Goal: Task Accomplishment & Management: Use online tool/utility

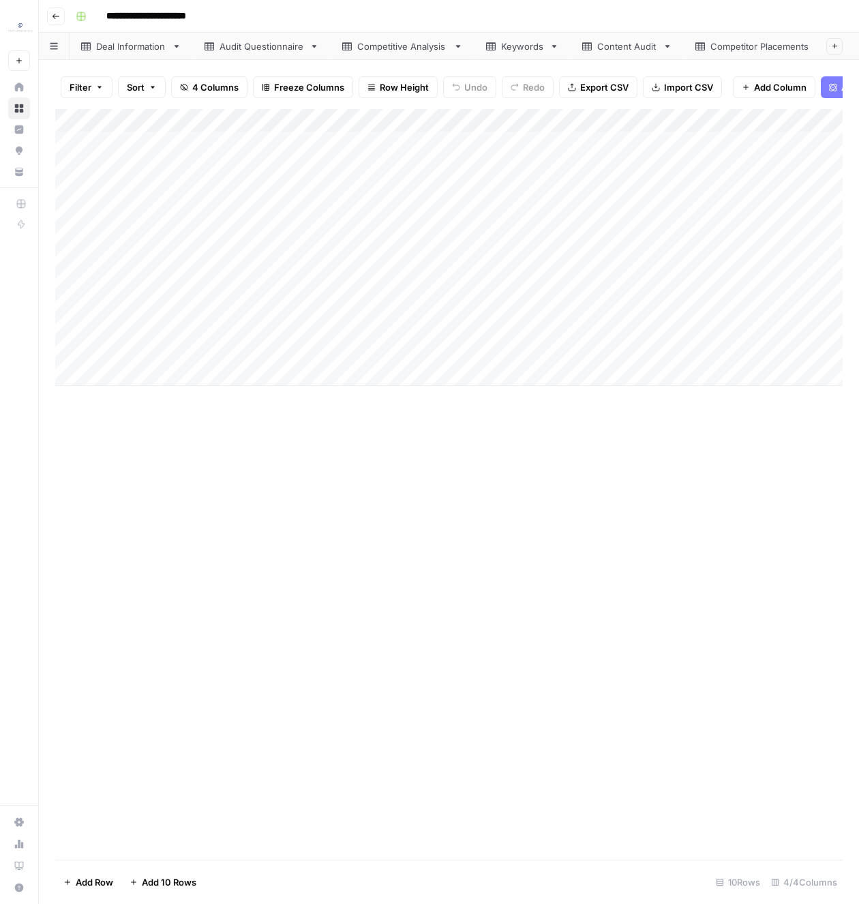
scroll to position [0, 273]
click at [135, 48] on div "Competitive Analysis" at bounding box center [129, 47] width 91 height 14
click at [206, 138] on div "Add Column" at bounding box center [448, 236] width 787 height 254
click at [183, 327] on div "Add Column" at bounding box center [448, 236] width 787 height 254
click at [518, 49] on div "Keywords" at bounding box center [522, 47] width 43 height 14
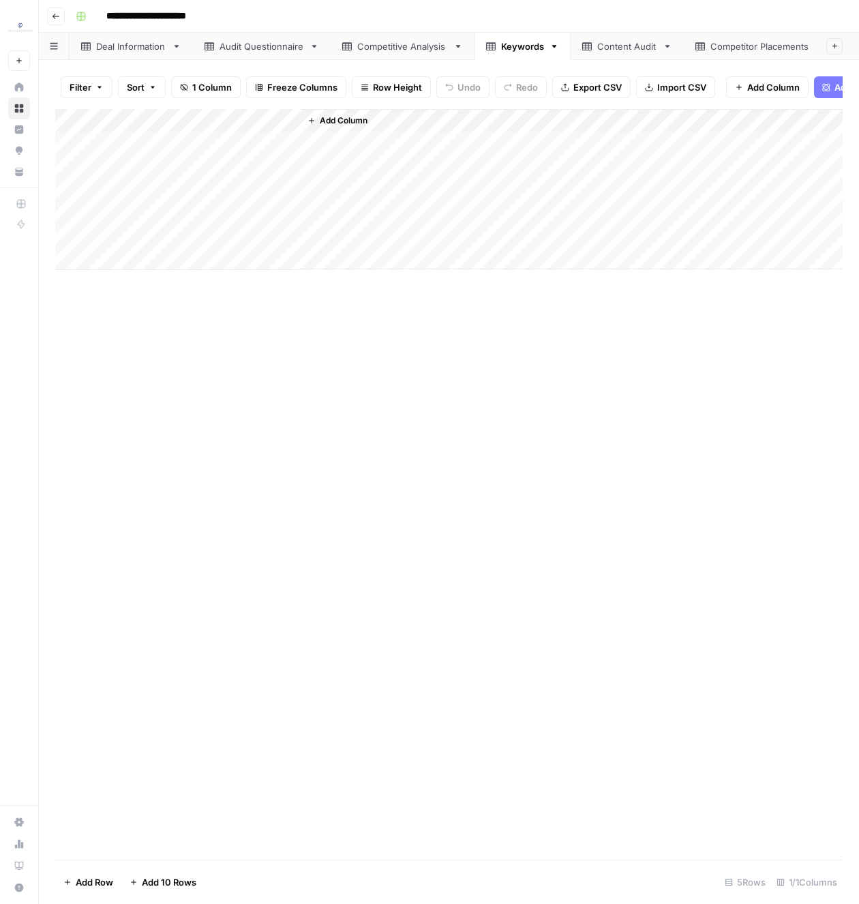
click at [150, 147] on div "Add Column" at bounding box center [448, 189] width 787 height 161
click at [147, 241] on div "Add Column" at bounding box center [448, 189] width 787 height 161
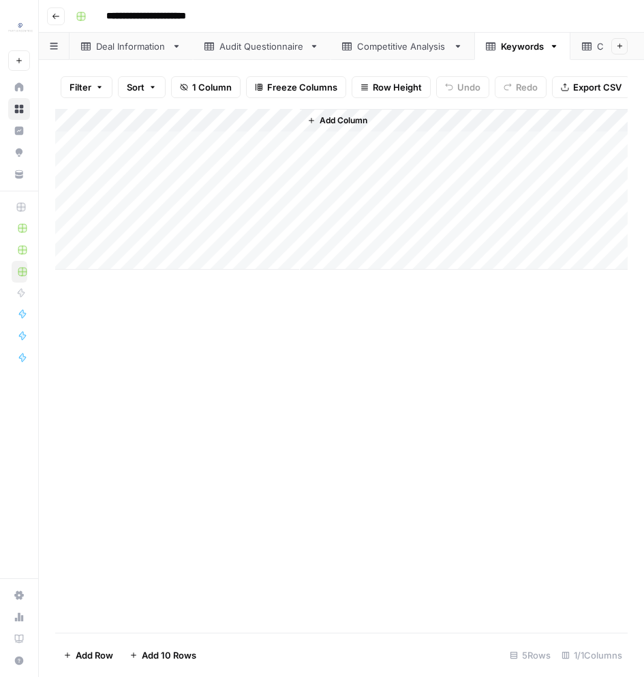
click at [125, 45] on div "Deal Information" at bounding box center [131, 47] width 70 height 14
click at [80, 142] on div "Add Column" at bounding box center [341, 143] width 572 height 68
click at [65, 144] on div "Add Column" at bounding box center [341, 143] width 572 height 68
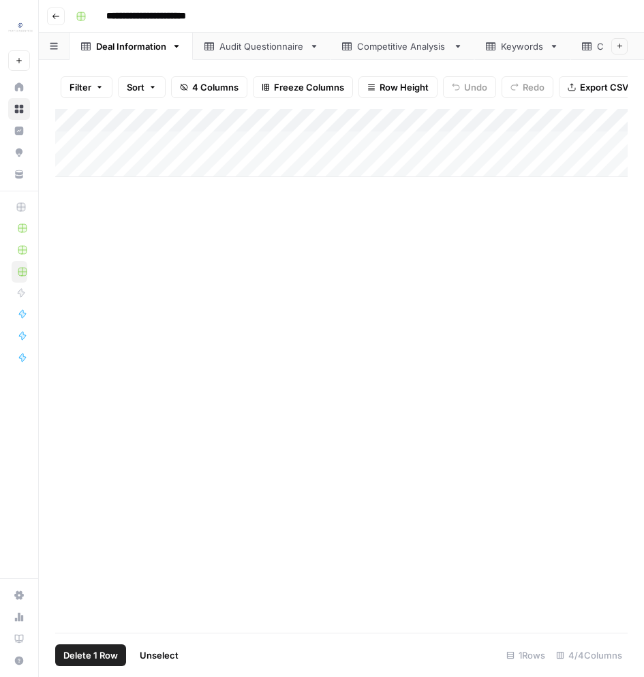
click at [100, 666] on button "Delete 1 Row" at bounding box center [90, 656] width 71 height 22
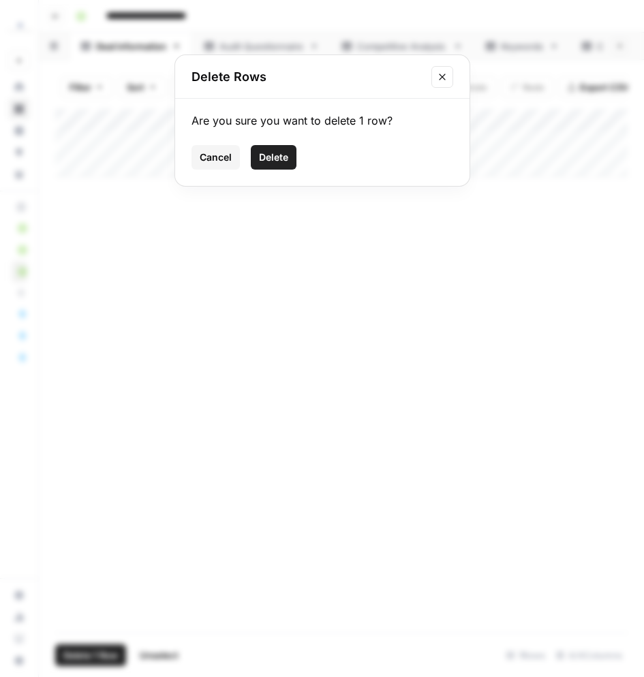
click at [275, 156] on span "Delete" at bounding box center [273, 158] width 29 height 14
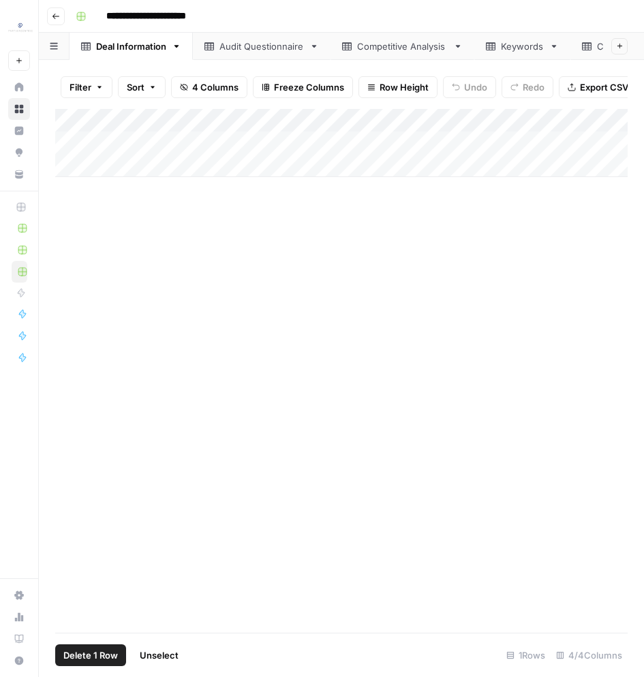
click at [227, 37] on link "Audit Questionnaire" at bounding box center [262, 46] width 138 height 27
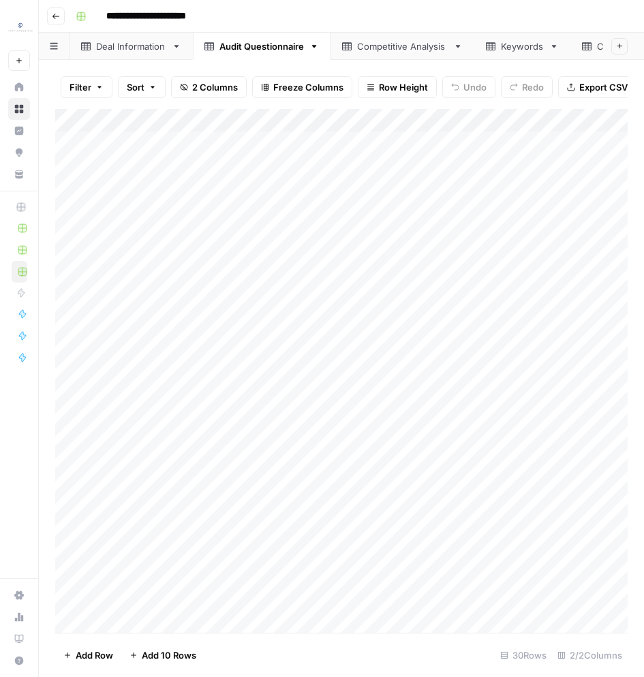
click at [75, 121] on div "Add Column" at bounding box center [341, 371] width 572 height 525
click at [90, 653] on span "Delete 30 Rows" at bounding box center [96, 656] width 67 height 14
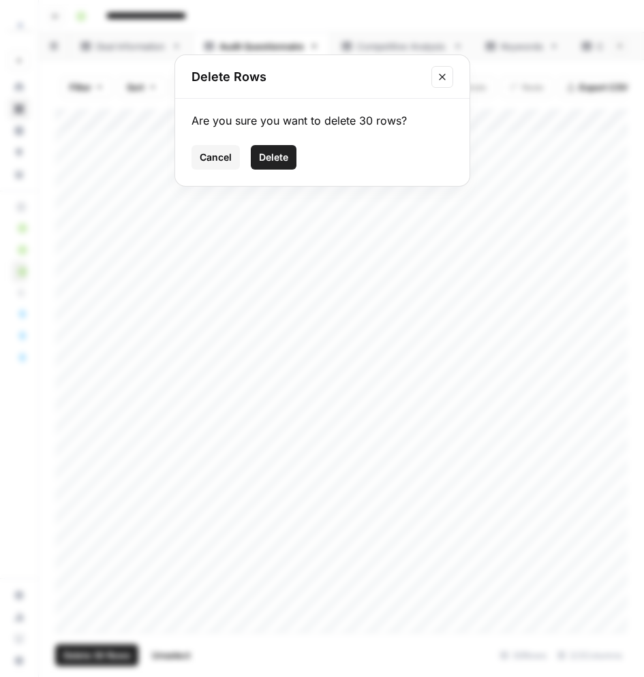
click at [279, 159] on span "Delete" at bounding box center [273, 158] width 29 height 14
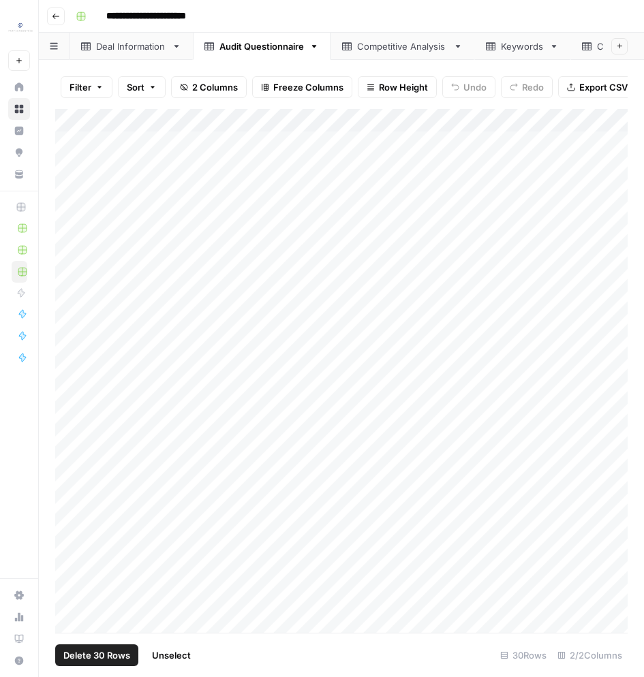
click at [414, 44] on div "Competitive Analysis" at bounding box center [402, 47] width 91 height 14
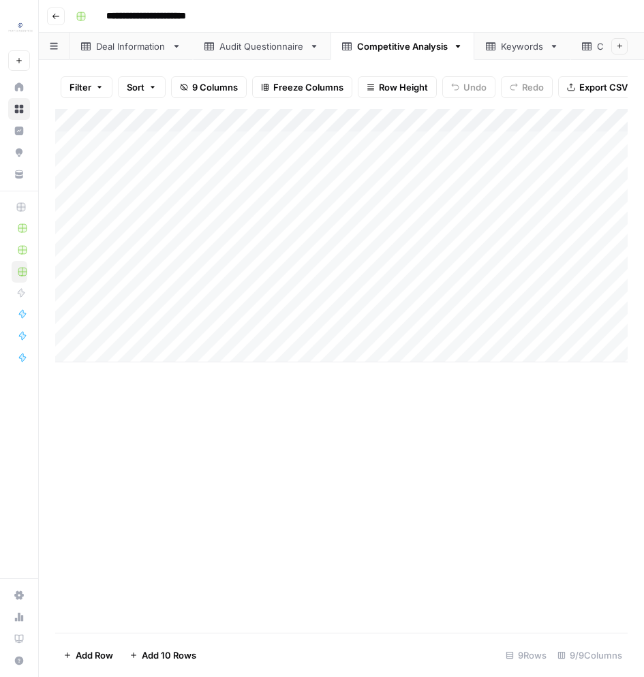
click at [78, 127] on div "Add Column" at bounding box center [341, 236] width 572 height 254
click at [112, 662] on span "Delete 9 Rows" at bounding box center [93, 656] width 61 height 14
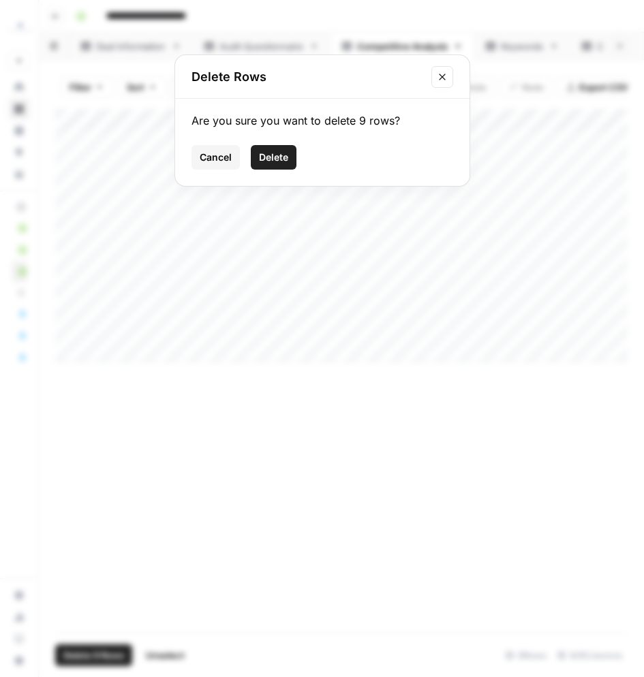
click at [279, 166] on button "Delete" at bounding box center [274, 157] width 46 height 25
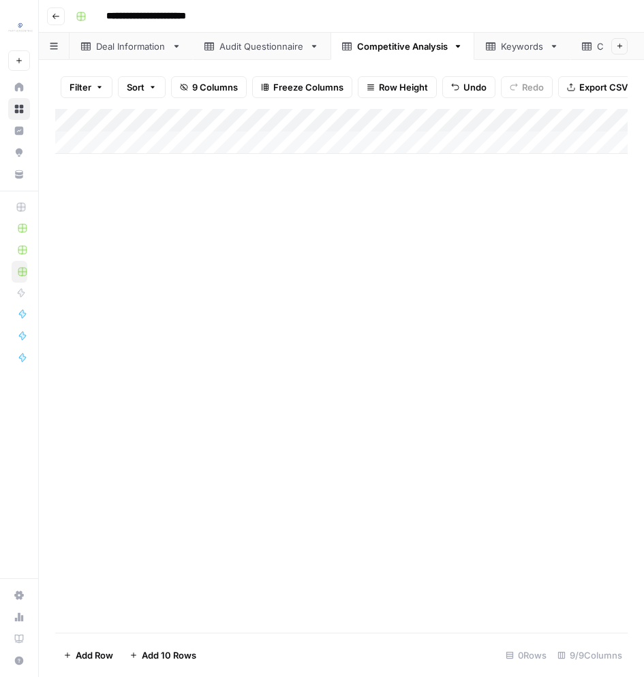
click at [516, 56] on link "Keywords" at bounding box center [522, 46] width 96 height 27
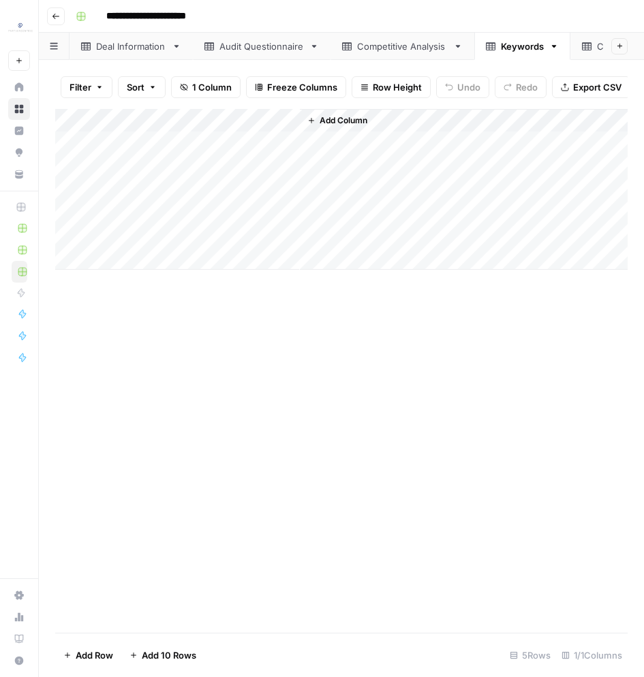
click at [72, 120] on div "Add Column" at bounding box center [341, 189] width 572 height 161
click at [121, 660] on span "Delete 5 Rows" at bounding box center [93, 656] width 61 height 14
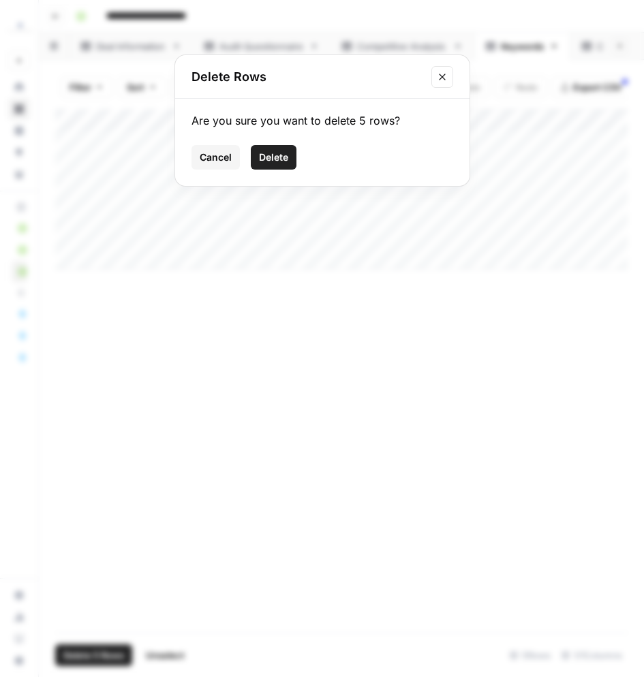
click at [279, 161] on span "Delete" at bounding box center [273, 158] width 29 height 14
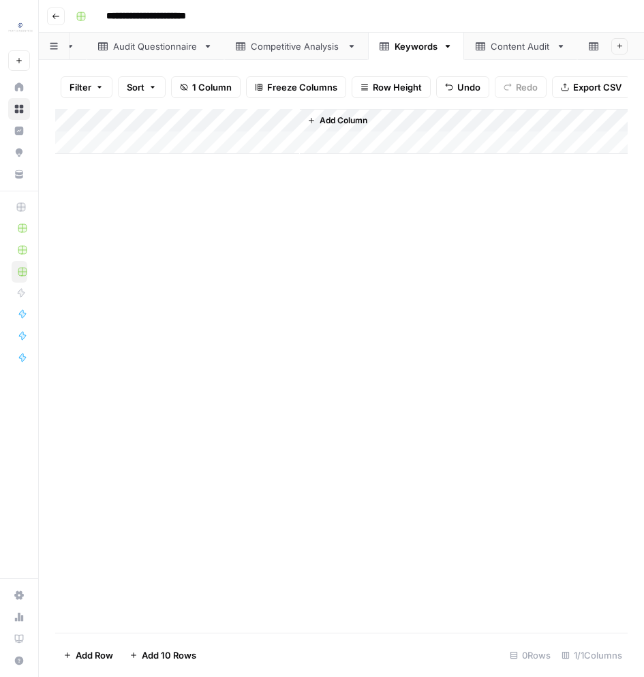
scroll to position [0, 322]
click at [306, 43] on div "Content Audit" at bounding box center [305, 47] width 60 height 14
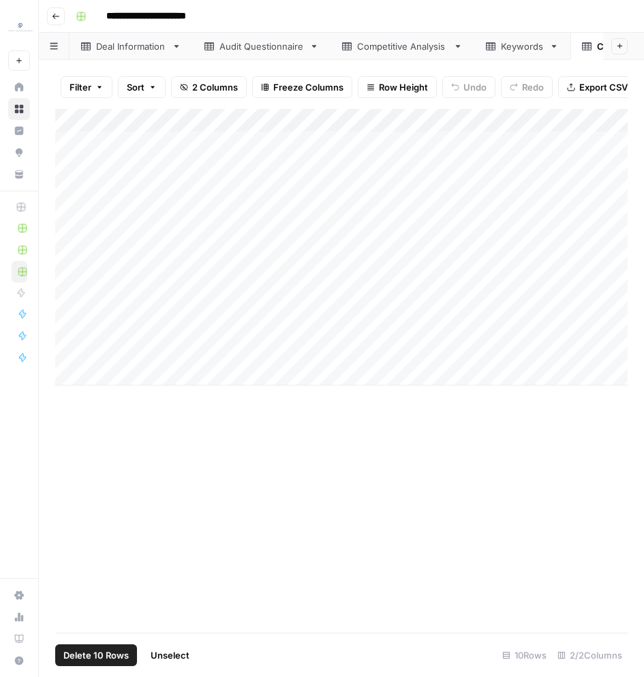
click at [81, 121] on div "Add Column" at bounding box center [341, 247] width 572 height 277
click at [125, 660] on span "Delete 10 Rows" at bounding box center [95, 656] width 65 height 14
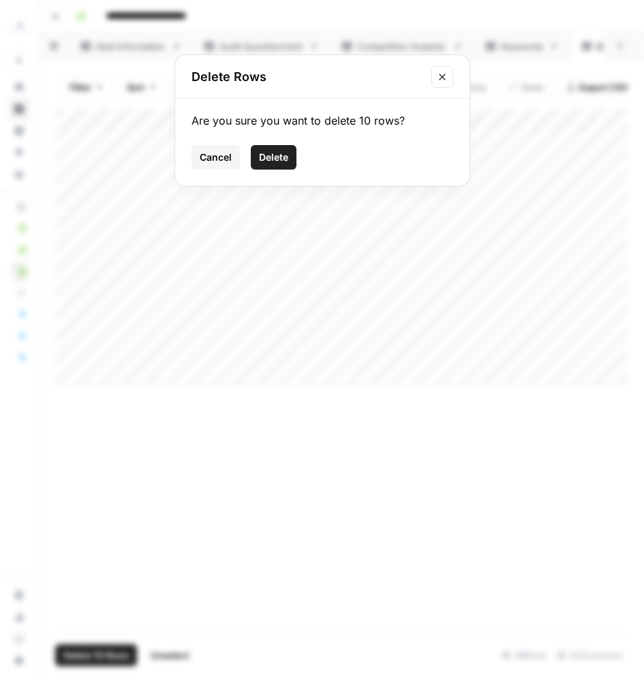
click at [279, 159] on span "Delete" at bounding box center [273, 158] width 29 height 14
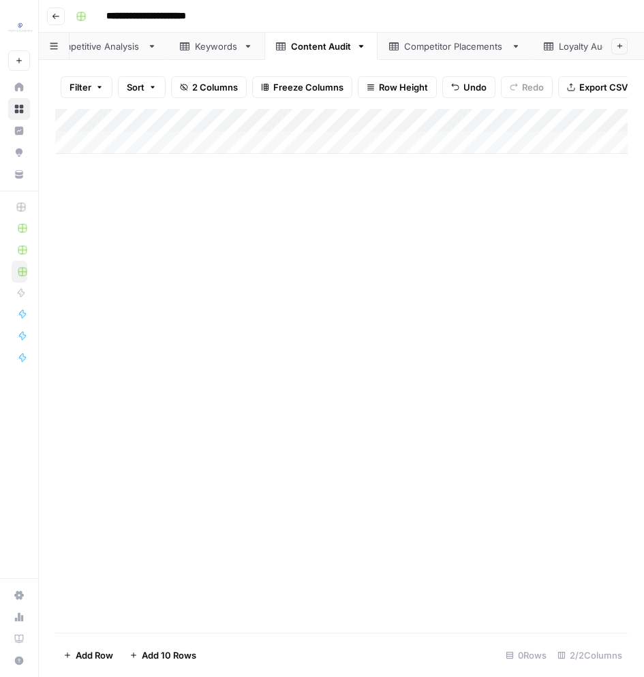
scroll to position [0, 358]
click at [427, 50] on div "Competitor Placements" at bounding box center [403, 47] width 102 height 14
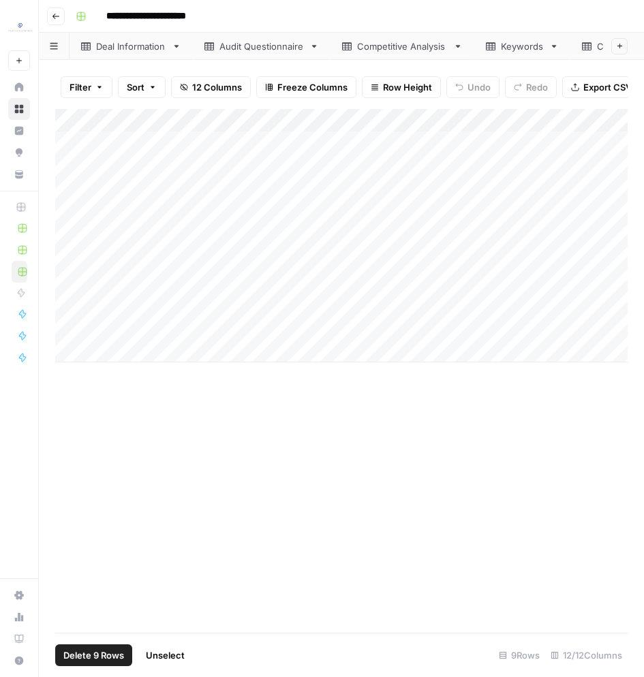
click at [79, 121] on div "Add Column" at bounding box center [341, 236] width 572 height 254
click at [124, 667] on footer "Delete 9 Rows Unselect 9 Rows 12/12 Columns" at bounding box center [341, 655] width 572 height 44
click at [72, 650] on span "Delete 9 Rows" at bounding box center [93, 656] width 61 height 14
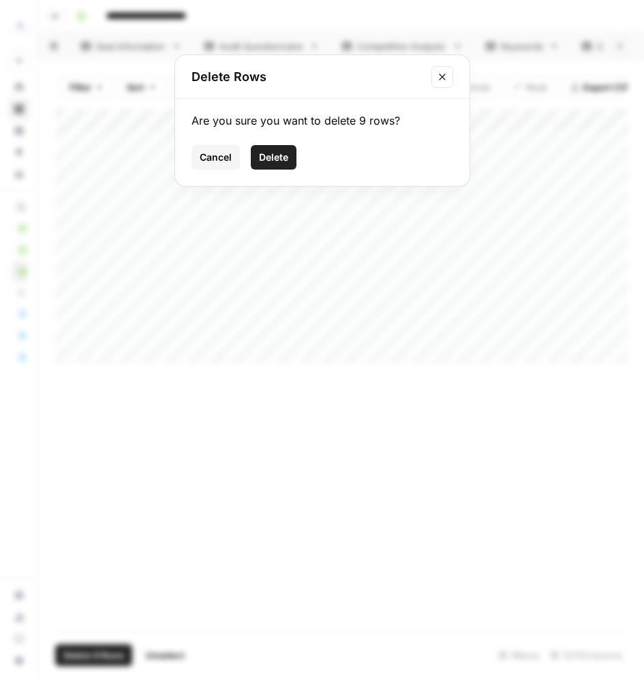
click at [260, 156] on button "Delete" at bounding box center [274, 157] width 46 height 25
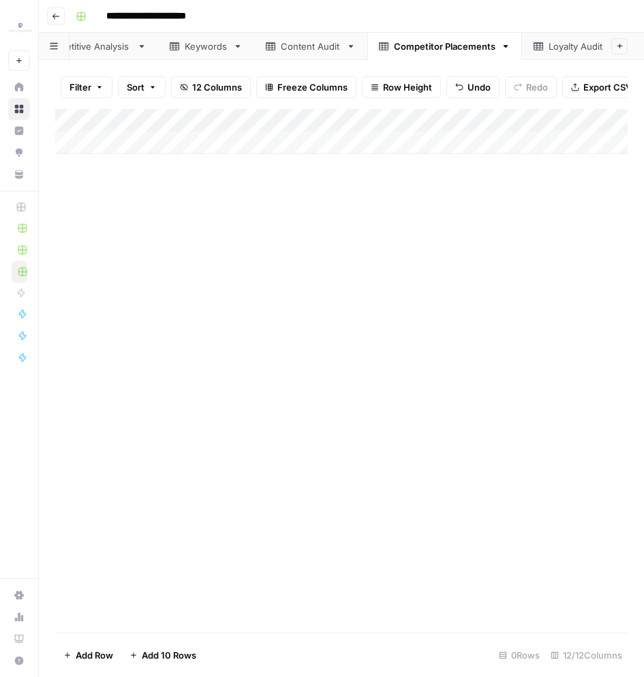
scroll to position [0, 472]
click at [444, 52] on div "Loyalty Audit" at bounding box center [421, 47] width 56 height 14
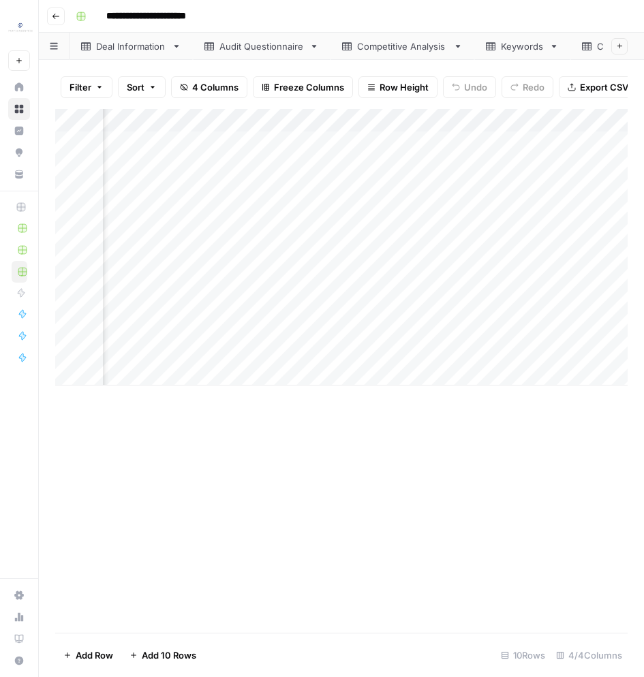
scroll to position [0, 476]
click at [275, 145] on div "Add Column" at bounding box center [341, 247] width 572 height 277
click at [397, 353] on div "Add Column" at bounding box center [341, 247] width 572 height 277
click at [534, 44] on div "Loyalty Share of Voice" at bounding box center [538, 47] width 95 height 14
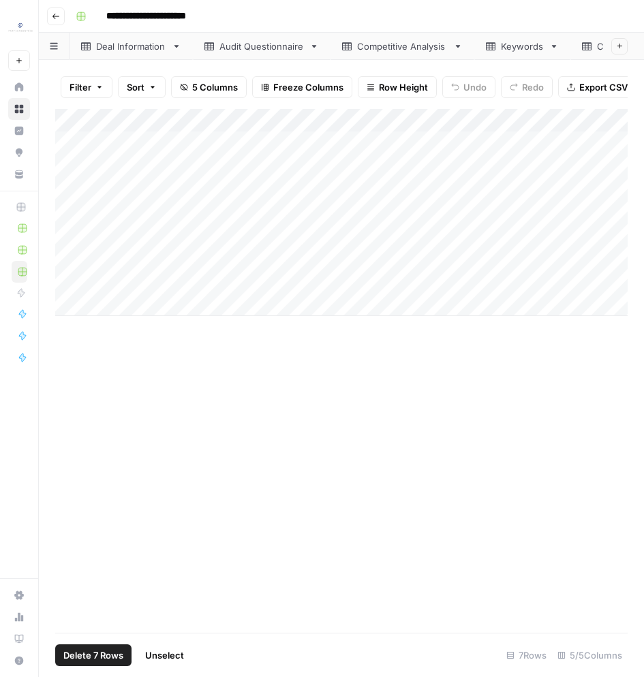
click at [78, 119] on div "Add Column" at bounding box center [341, 212] width 572 height 207
click at [114, 662] on span "Delete 7 Rows" at bounding box center [93, 656] width 60 height 14
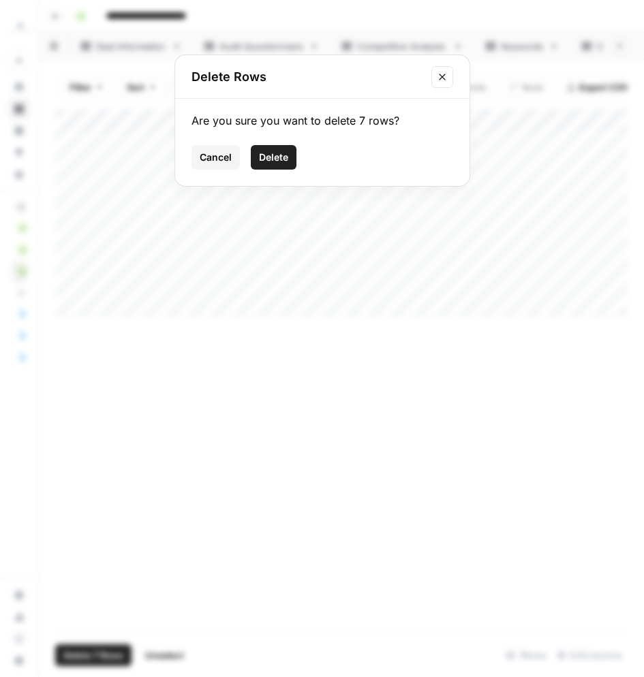
click at [269, 157] on span "Delete" at bounding box center [273, 158] width 29 height 14
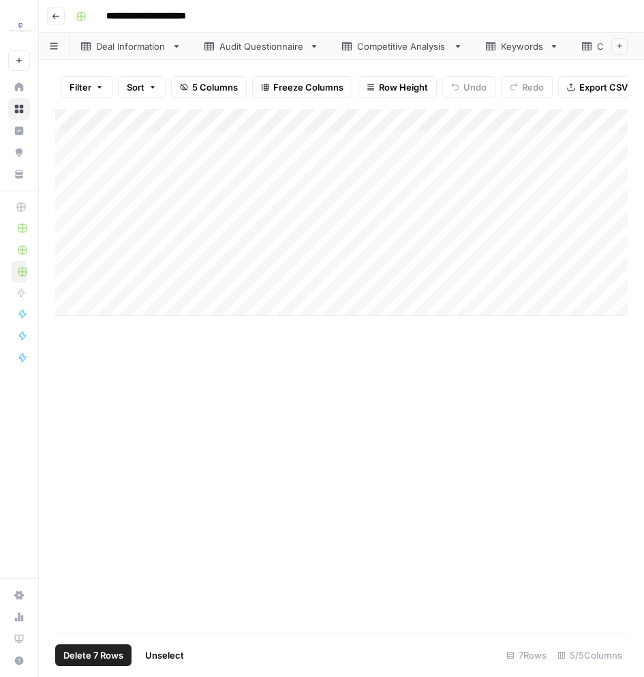
click at [281, 560] on div "Add Column" at bounding box center [341, 371] width 572 height 524
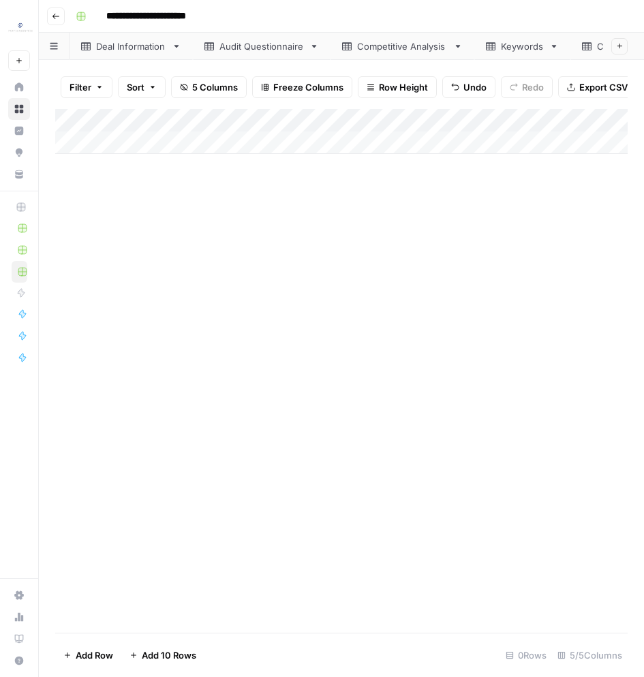
click at [263, 52] on link "Audit Questionnaire" at bounding box center [262, 46] width 138 height 27
click at [372, 51] on div "Competitive Analysis" at bounding box center [402, 47] width 91 height 14
click at [510, 44] on div "Keywords" at bounding box center [522, 47] width 43 height 14
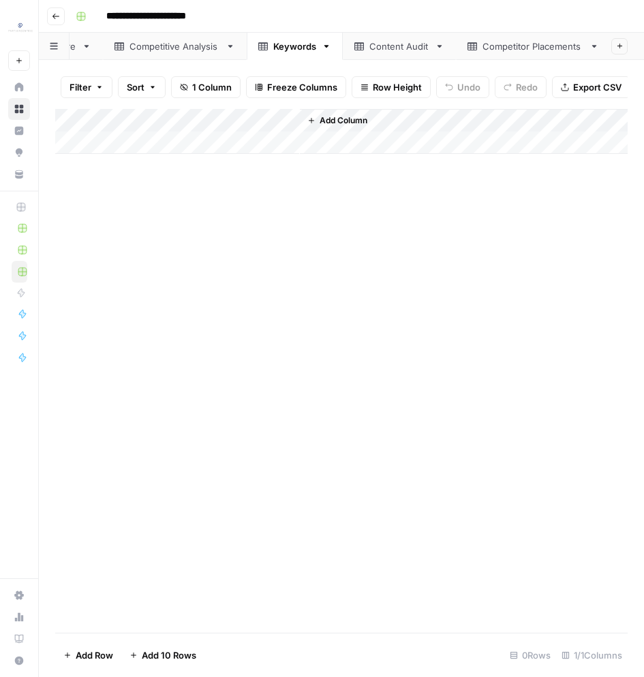
scroll to position [0, 247]
click at [405, 48] on div "Content Audit" at bounding box center [380, 47] width 60 height 14
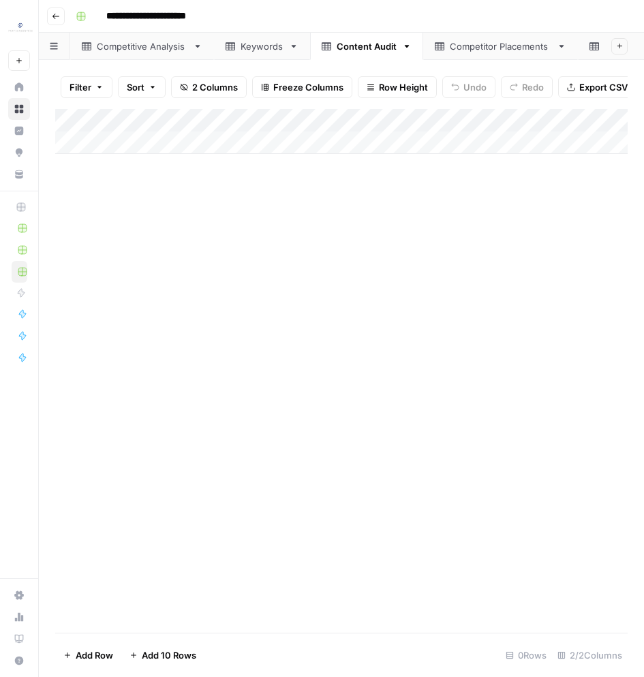
scroll to position [0, 291]
click at [444, 51] on div "Competitor Placements" at bounding box center [470, 47] width 102 height 14
click at [144, 54] on link "Deal Information" at bounding box center [131, 46] width 123 height 27
click at [251, 52] on div "Audit Questionnaire" at bounding box center [261, 47] width 85 height 14
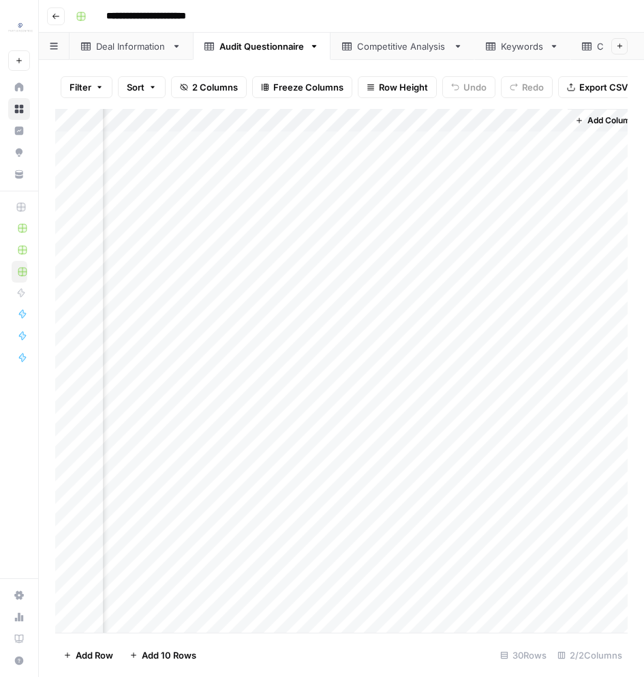
scroll to position [0, 187]
click at [379, 55] on link "Competitive Analysis" at bounding box center [403, 46] width 144 height 27
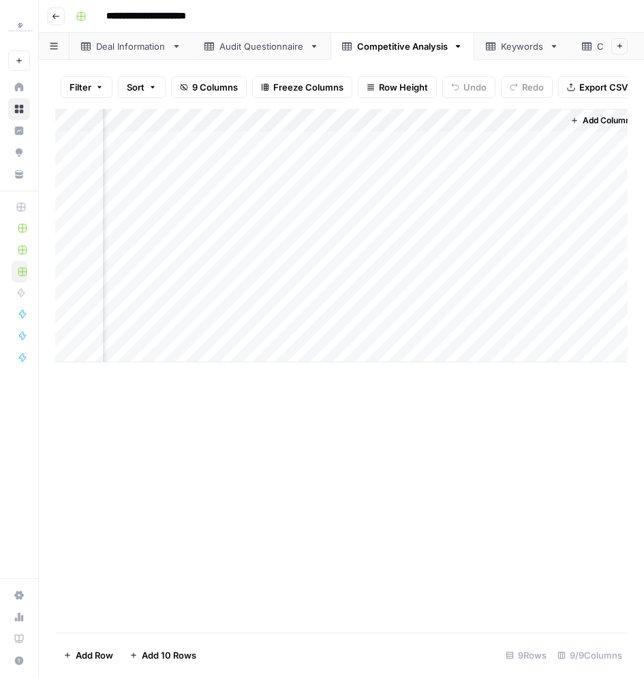
scroll to position [0, 1275]
click at [451, 324] on div "Add Column" at bounding box center [341, 236] width 572 height 254
click at [459, 424] on div "Add Column" at bounding box center [341, 371] width 572 height 524
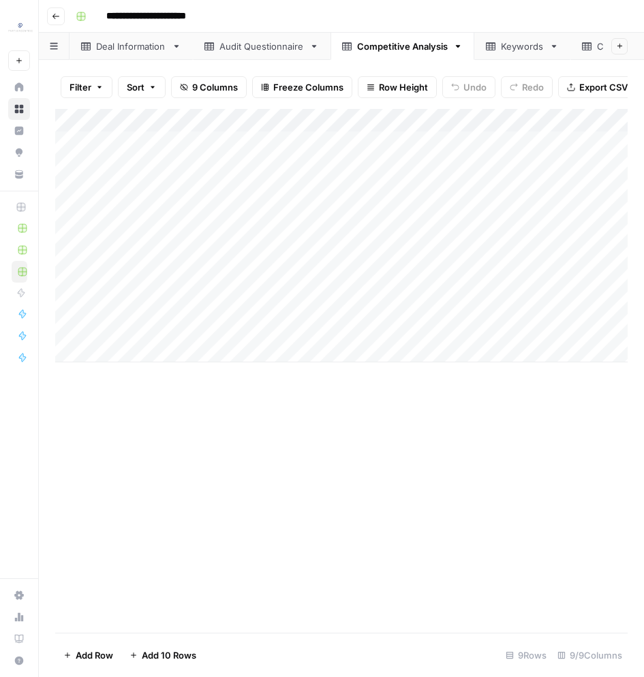
click at [517, 43] on div "Keywords" at bounding box center [522, 47] width 43 height 14
click at [599, 50] on div "Content Audit" at bounding box center [627, 47] width 60 height 14
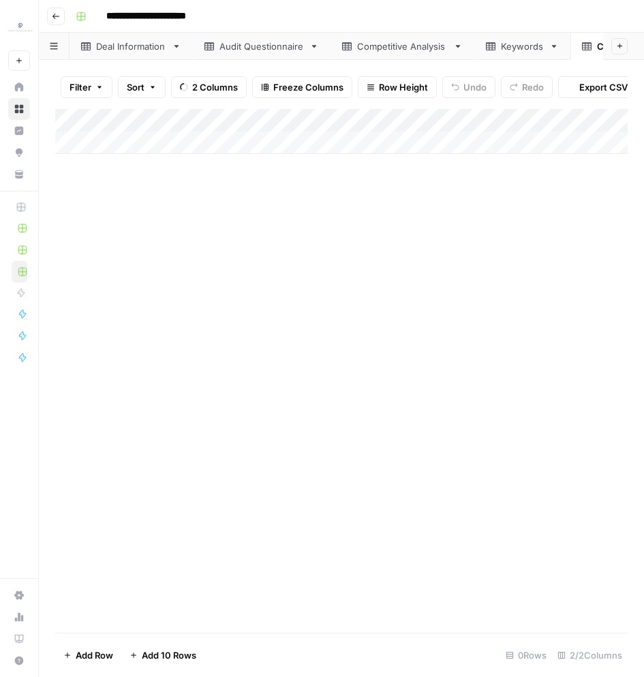
click at [530, 51] on div "Keywords" at bounding box center [522, 47] width 43 height 14
click at [241, 46] on div "Audit Questionnaire" at bounding box center [261, 47] width 85 height 14
click at [386, 55] on link "Competitive Analysis" at bounding box center [403, 46] width 144 height 27
click at [114, 46] on div "Deal Information" at bounding box center [131, 47] width 70 height 14
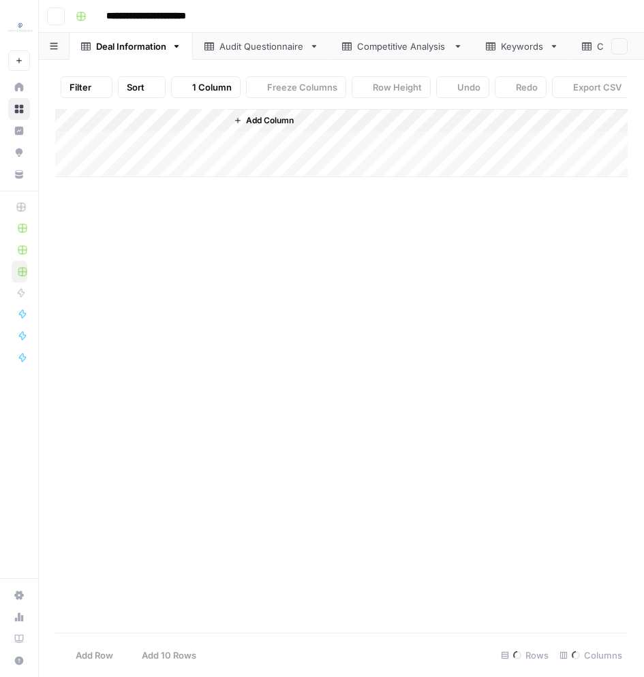
click at [273, 47] on div "Audit Questionnaire" at bounding box center [261, 47] width 85 height 14
click at [403, 48] on div "Competitive Analysis" at bounding box center [402, 47] width 91 height 14
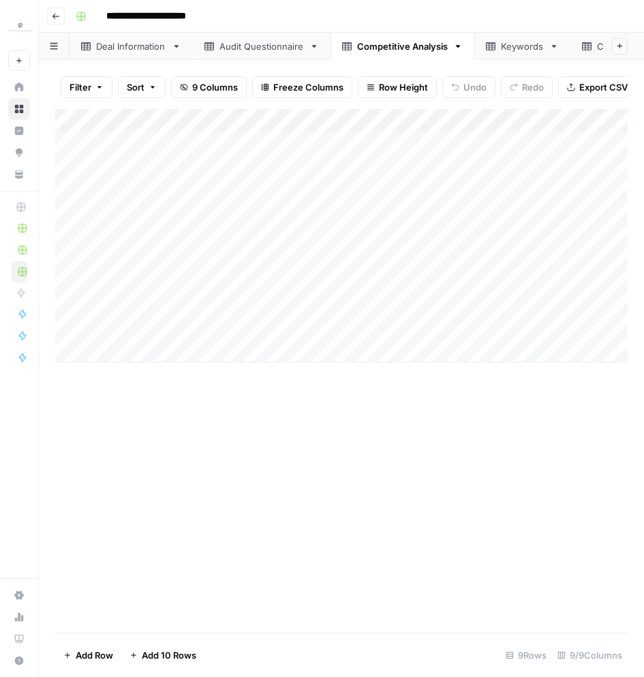
click at [497, 48] on div "Keywords" at bounding box center [515, 47] width 58 height 14
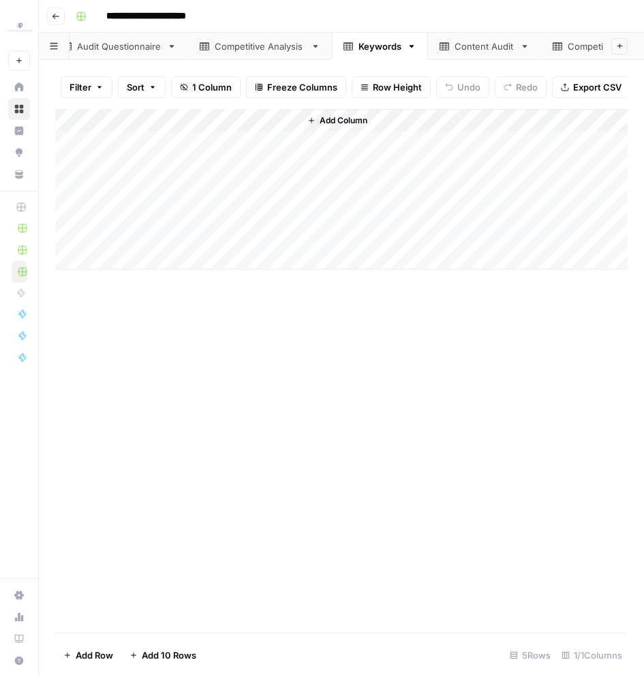
scroll to position [0, 144]
click at [487, 42] on div "Content Audit" at bounding box center [483, 47] width 60 height 14
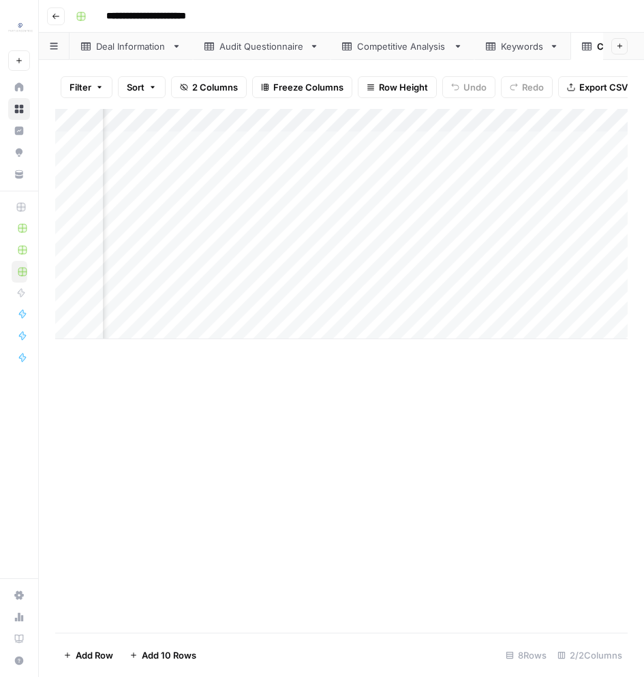
scroll to position [0, 181]
click at [138, 50] on div "Deal Information" at bounding box center [131, 47] width 70 height 14
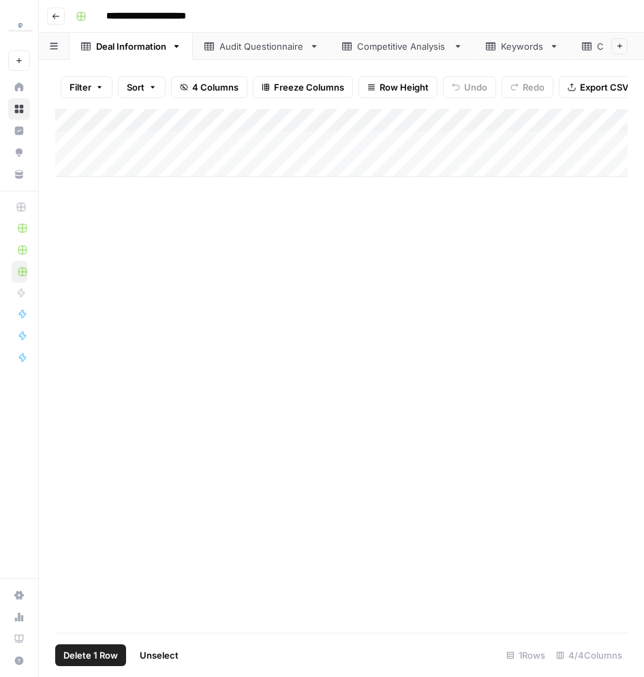
click at [73, 142] on div "Add Column" at bounding box center [341, 143] width 572 height 68
click at [100, 656] on span "Delete 1 Row" at bounding box center [90, 656] width 55 height 14
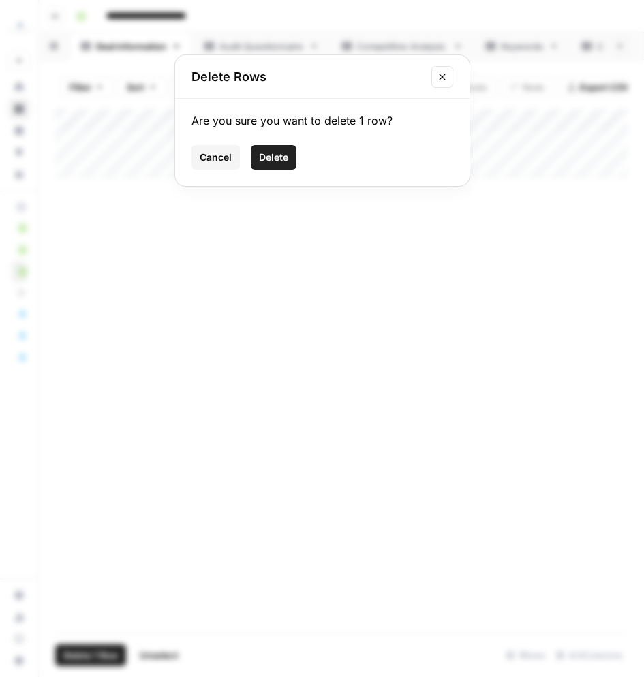
click at [293, 154] on button "Delete" at bounding box center [274, 157] width 46 height 25
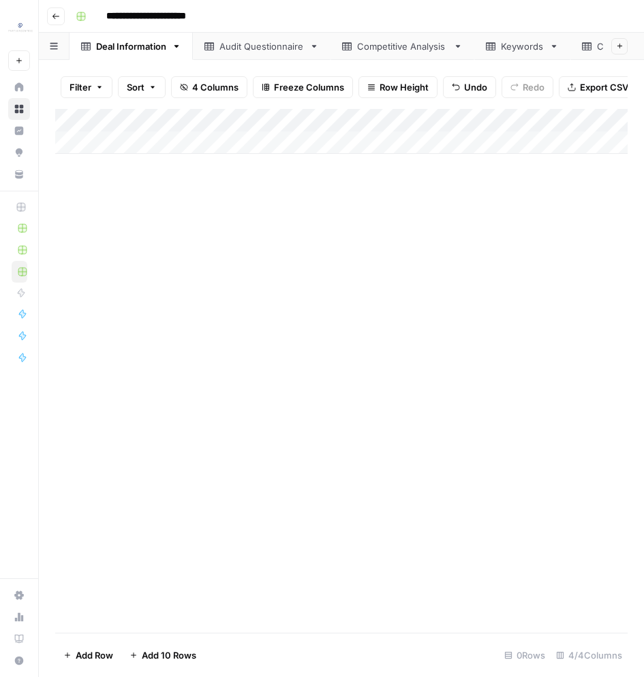
click at [258, 33] on link "Audit Questionnaire" at bounding box center [262, 46] width 138 height 27
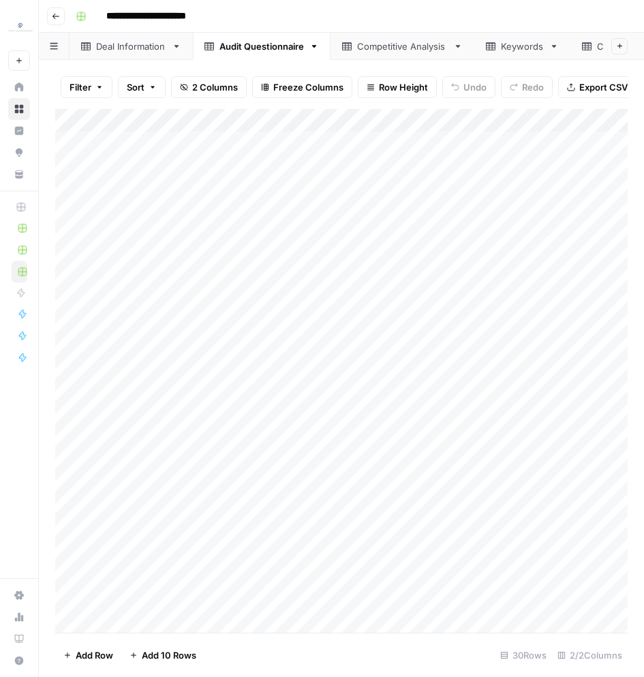
click at [80, 122] on div "Add Column" at bounding box center [341, 371] width 572 height 525
click at [100, 651] on span "Delete 30 Rows" at bounding box center [96, 656] width 67 height 14
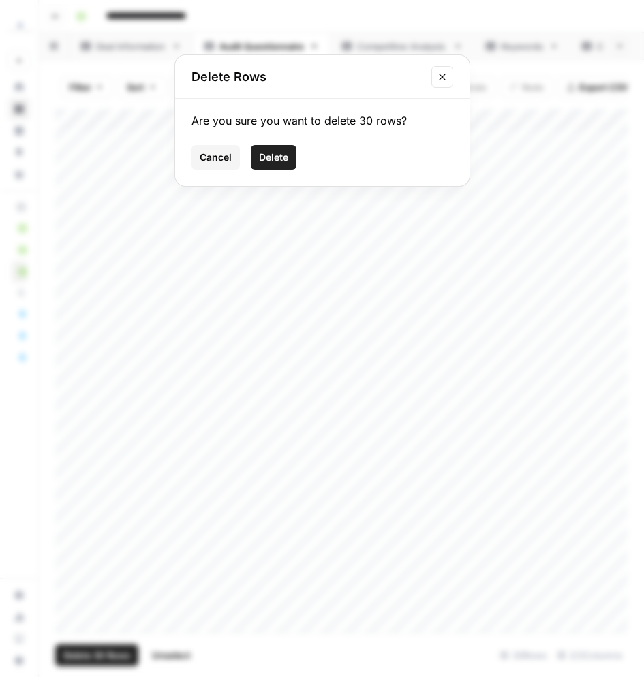
click at [254, 164] on button "Delete" at bounding box center [274, 157] width 46 height 25
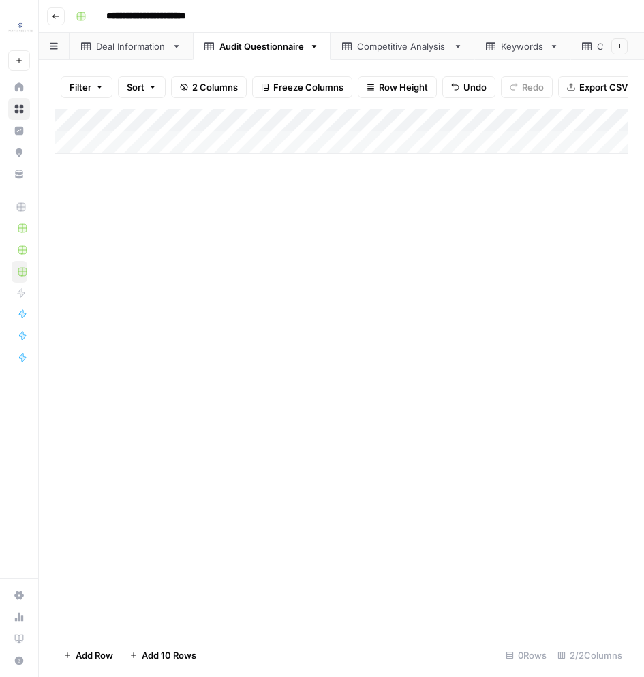
click at [420, 46] on div "Competitive Analysis" at bounding box center [402, 47] width 91 height 14
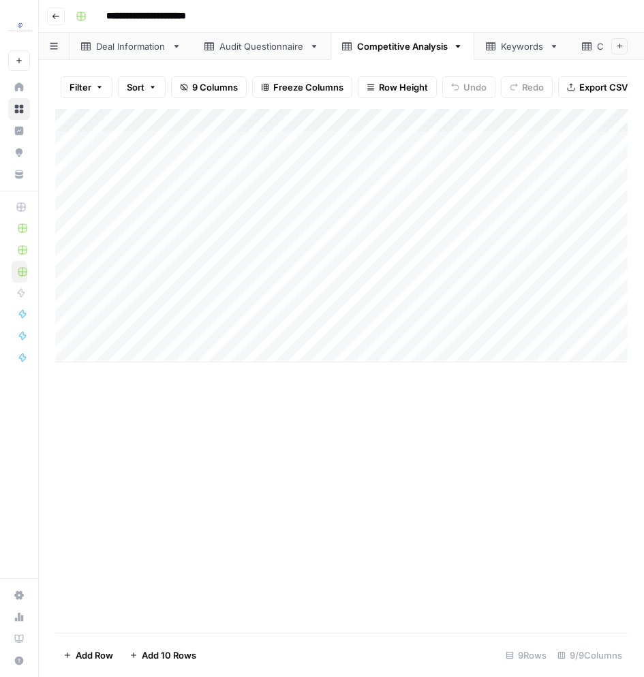
click at [82, 121] on div "Add Column" at bounding box center [341, 236] width 572 height 254
click at [101, 656] on span "Delete 9 Rows" at bounding box center [93, 656] width 61 height 14
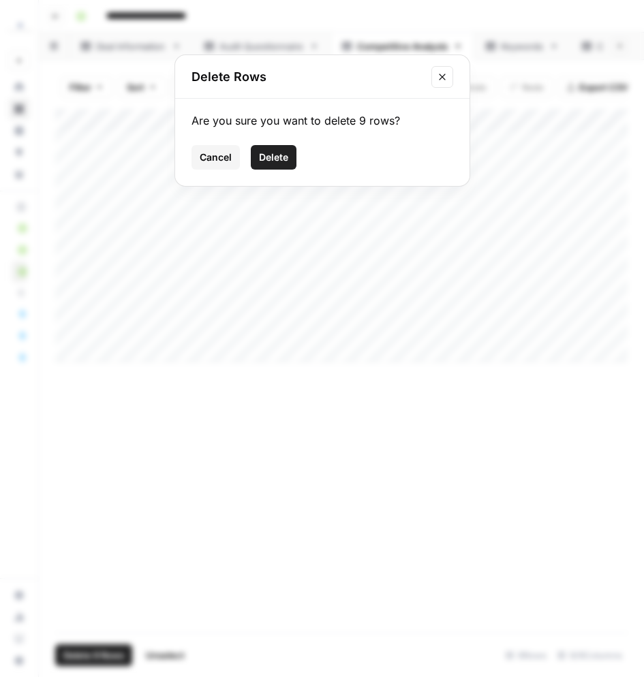
click at [275, 166] on button "Delete" at bounding box center [274, 157] width 46 height 25
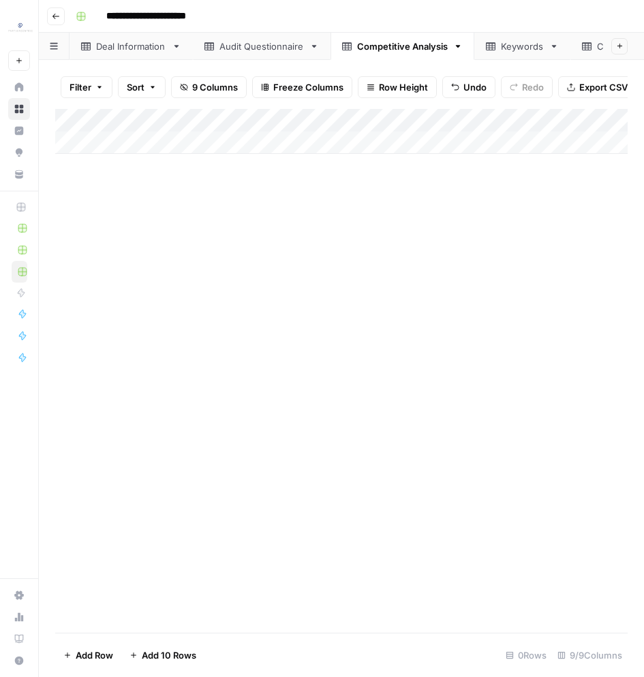
click at [491, 44] on icon at bounding box center [491, 47] width 10 height 10
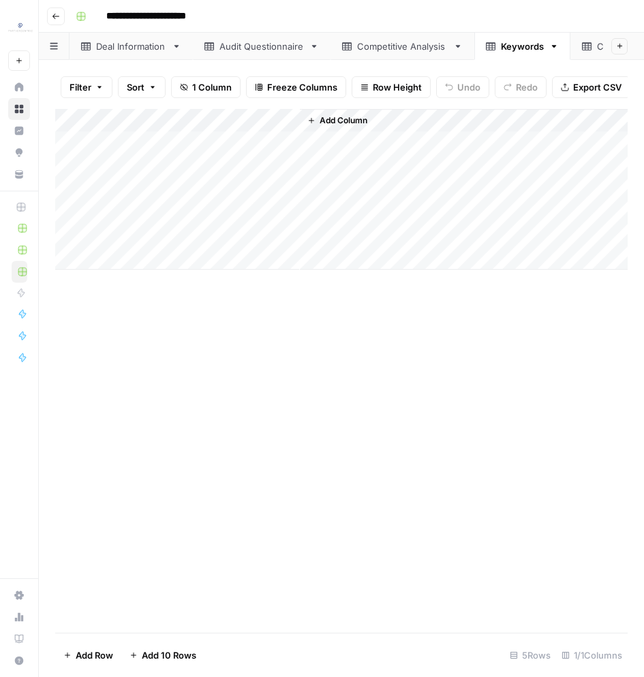
click at [77, 121] on div "Add Column" at bounding box center [341, 189] width 572 height 161
click at [117, 660] on span "Delete 5 Rows" at bounding box center [93, 656] width 61 height 14
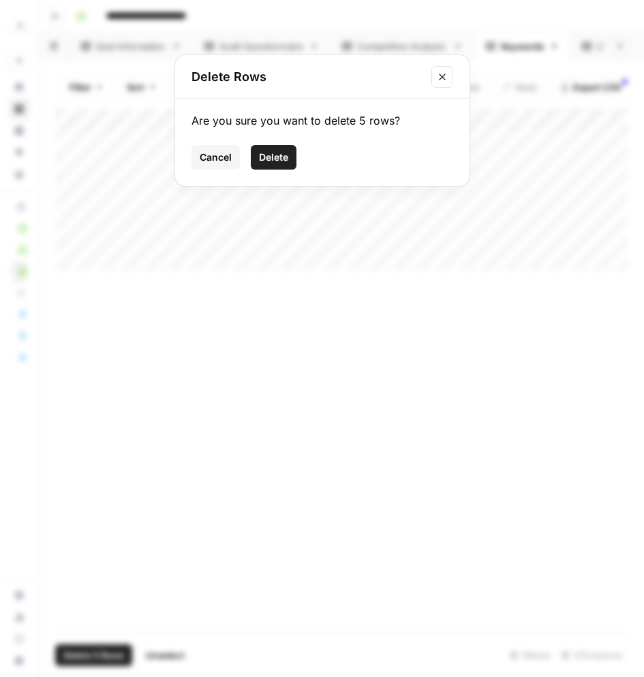
click at [288, 162] on span "Delete" at bounding box center [273, 158] width 29 height 14
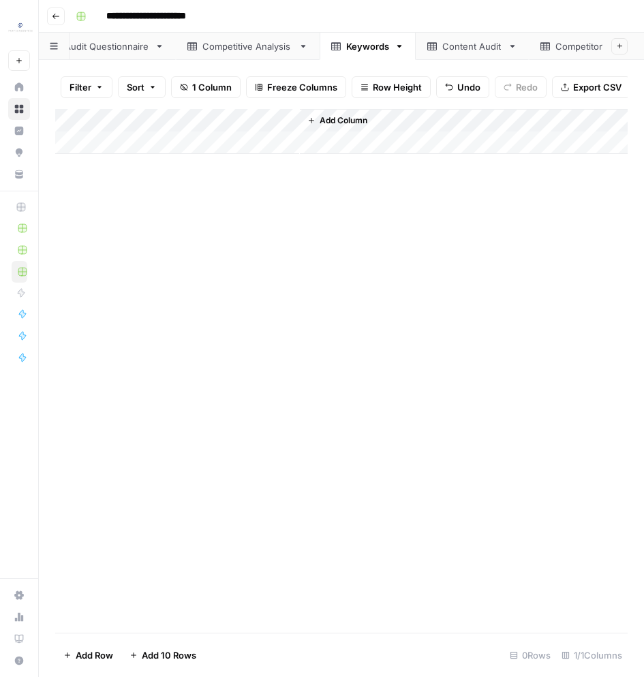
scroll to position [0, 175]
click at [463, 43] on div "Content Audit" at bounding box center [452, 47] width 60 height 14
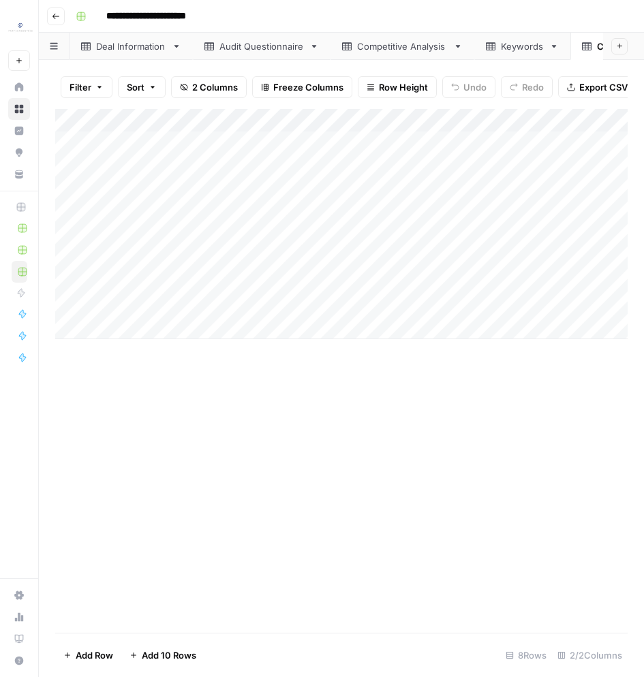
click at [82, 121] on div "Add Column" at bounding box center [341, 224] width 572 height 230
click at [77, 649] on button "Delete 8 Rows" at bounding box center [93, 656] width 77 height 22
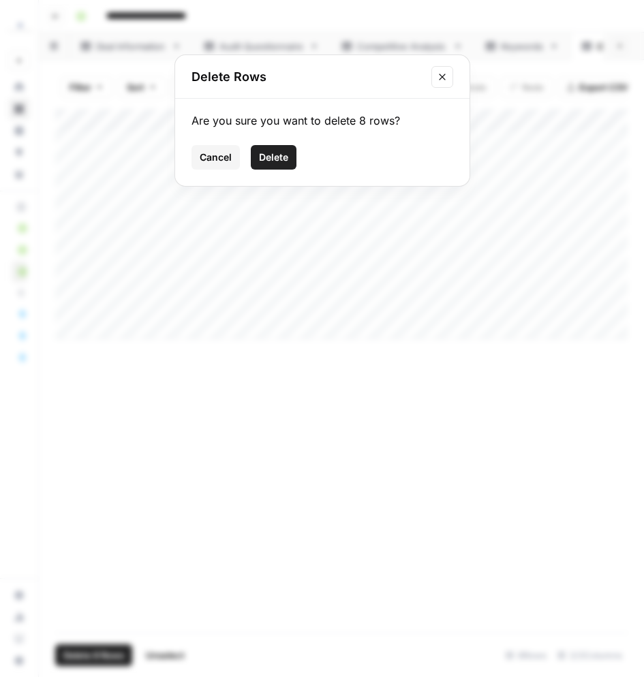
click at [286, 159] on span "Delete" at bounding box center [273, 158] width 29 height 14
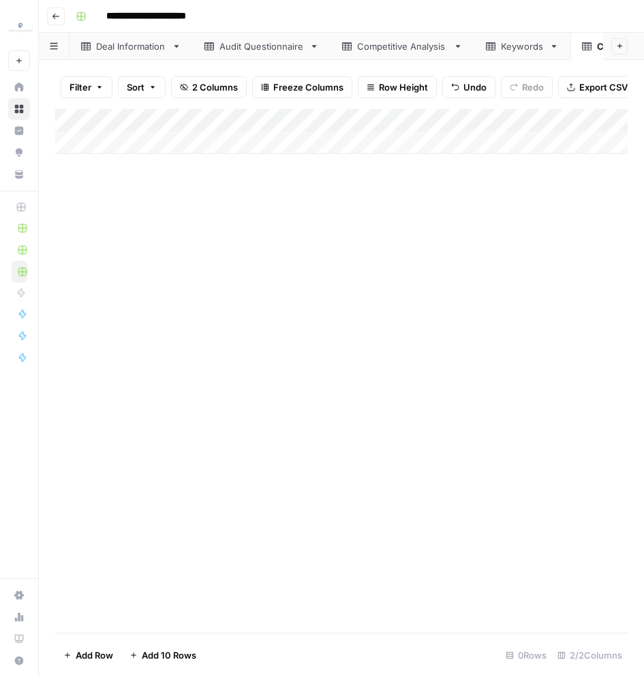
click at [121, 50] on div "Deal Information" at bounding box center [131, 47] width 70 height 14
click at [274, 46] on div "Audit Questionnaire" at bounding box center [261, 47] width 85 height 14
click at [370, 51] on div "Competitive Analysis" at bounding box center [402, 47] width 91 height 14
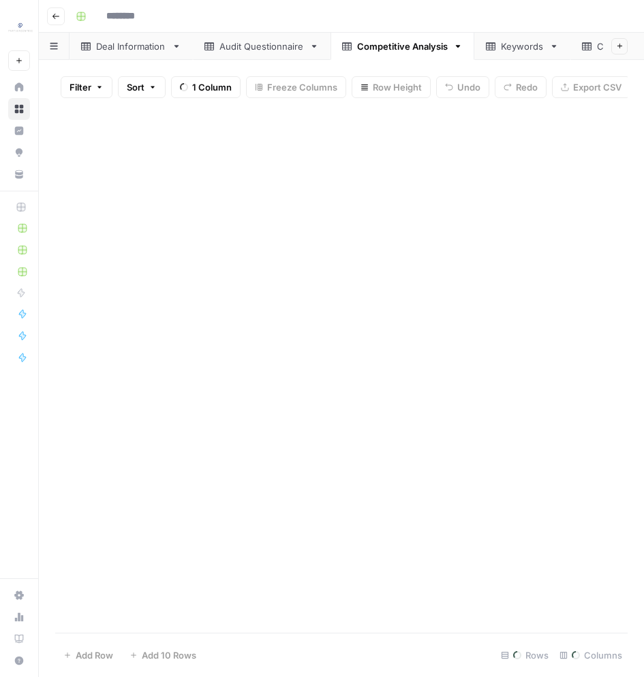
type input "**********"
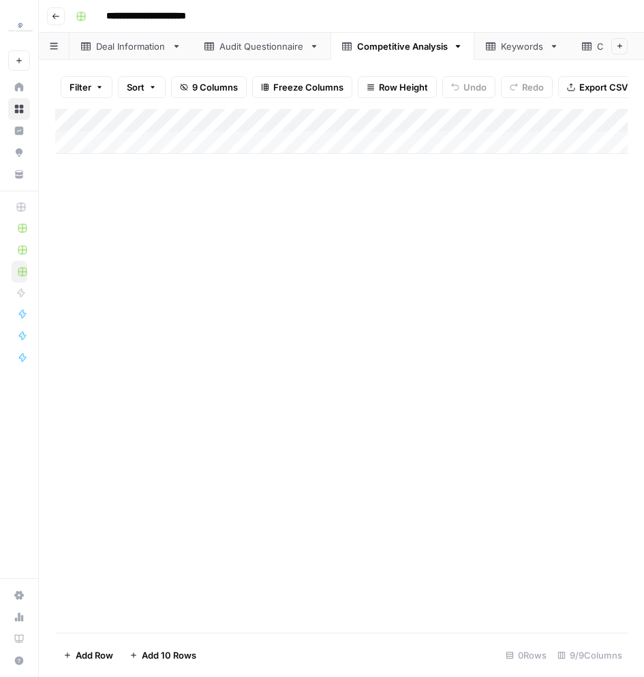
click at [534, 55] on link "Keywords" at bounding box center [522, 46] width 96 height 27
click at [600, 54] on link "Content Audit" at bounding box center [626, 46] width 113 height 27
click at [322, 47] on icon at bounding box center [319, 46] width 10 height 8
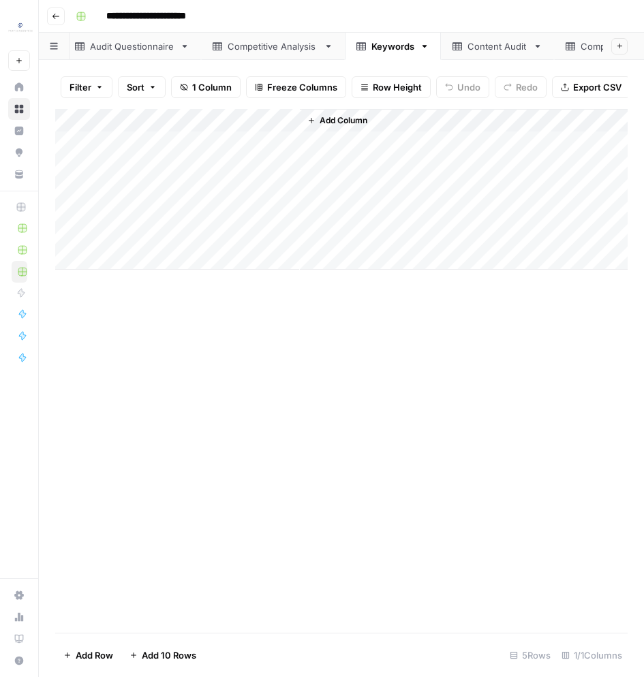
scroll to position [0, 132]
click at [499, 46] on div "Content Audit" at bounding box center [495, 47] width 60 height 14
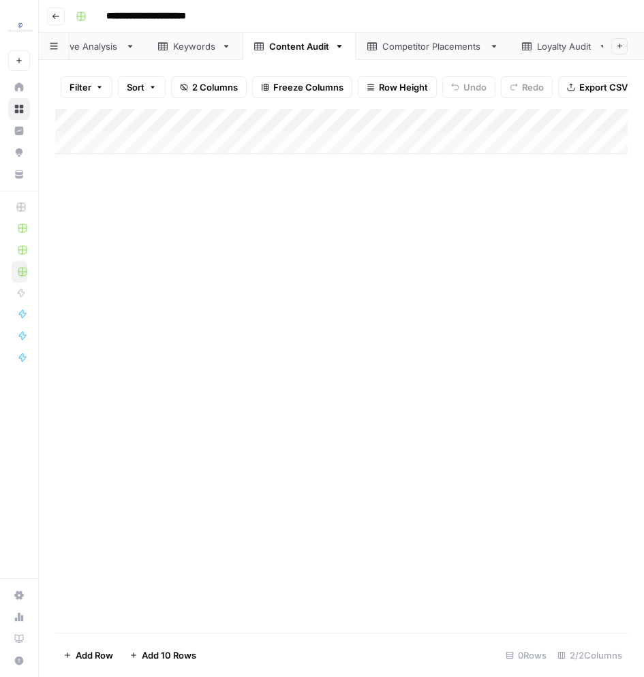
scroll to position [0, 328]
click at [427, 46] on div "Competitor Placements" at bounding box center [433, 47] width 102 height 14
click at [328, 48] on div "Content Audit" at bounding box center [320, 47] width 60 height 14
click at [299, 48] on div "Audit Questionnaire" at bounding box center [261, 47] width 85 height 14
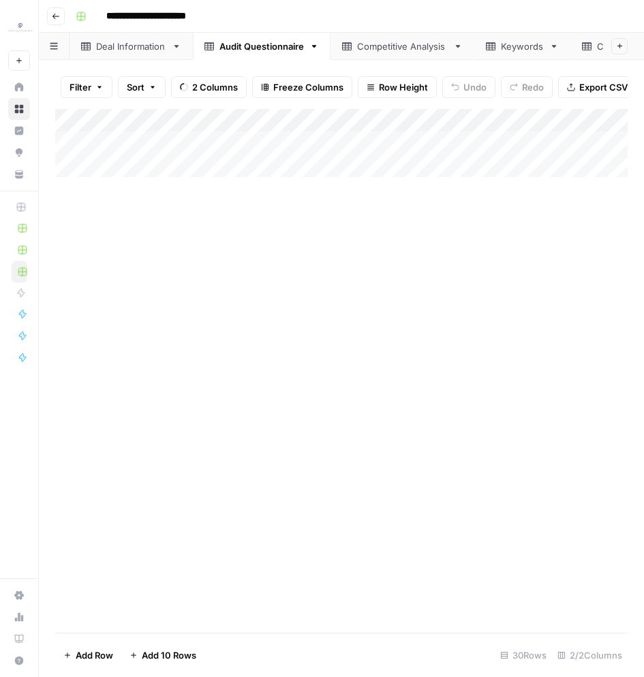
click at [360, 46] on div "Competitive Analysis" at bounding box center [402, 47] width 91 height 14
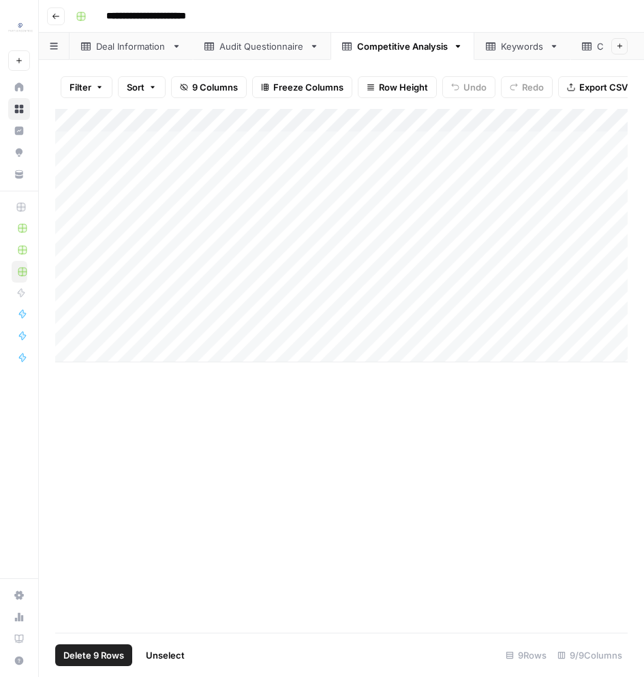
click at [77, 120] on div "Add Column" at bounding box center [341, 236] width 572 height 254
click at [98, 652] on span "Delete 9 Rows" at bounding box center [93, 656] width 61 height 14
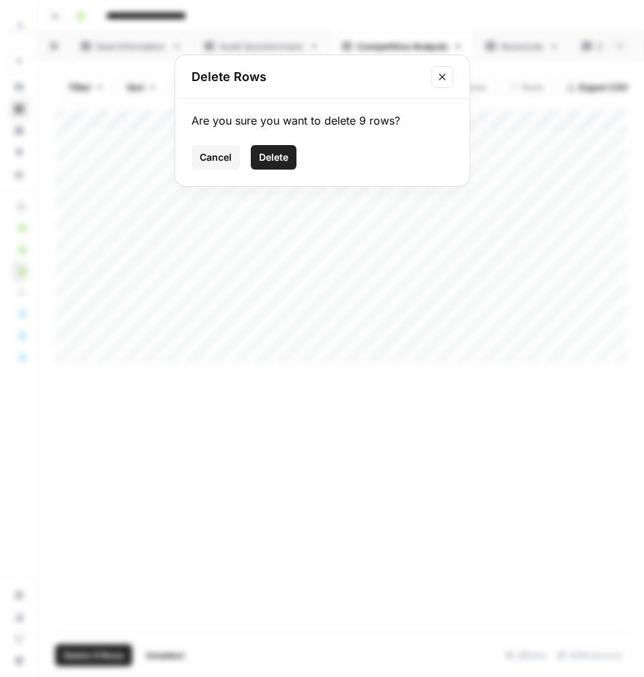
click at [273, 153] on span "Delete" at bounding box center [273, 158] width 29 height 14
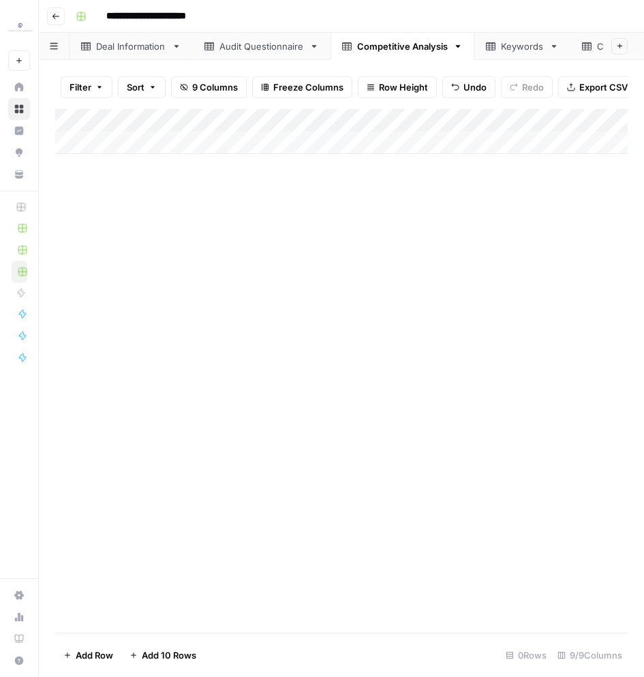
click at [285, 44] on div "Audit Questionnaire" at bounding box center [261, 47] width 85 height 14
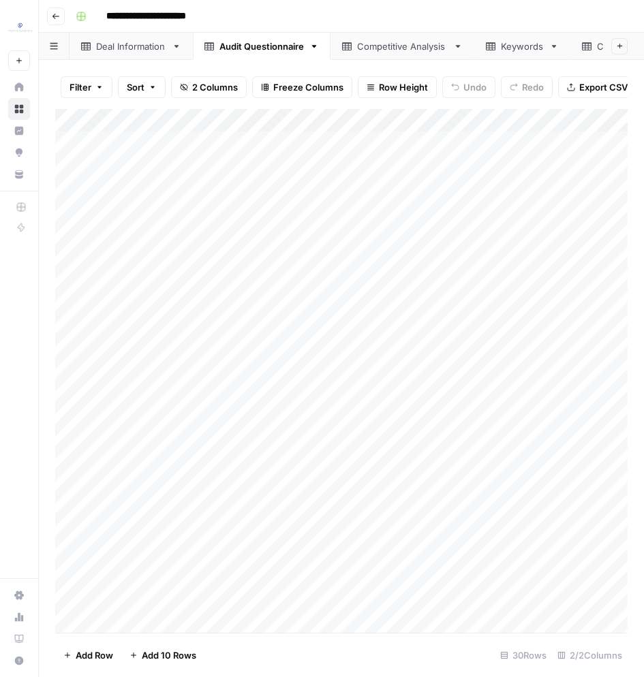
click at [85, 120] on div "Add Column" at bounding box center [341, 371] width 572 height 525
click at [114, 656] on span "Delete 30 Rows" at bounding box center [96, 656] width 67 height 14
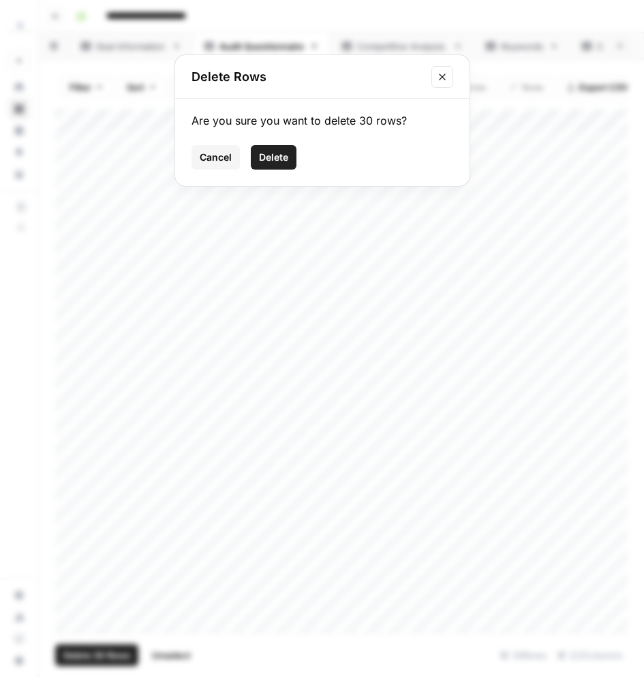
click at [293, 159] on button "Delete" at bounding box center [274, 157] width 46 height 25
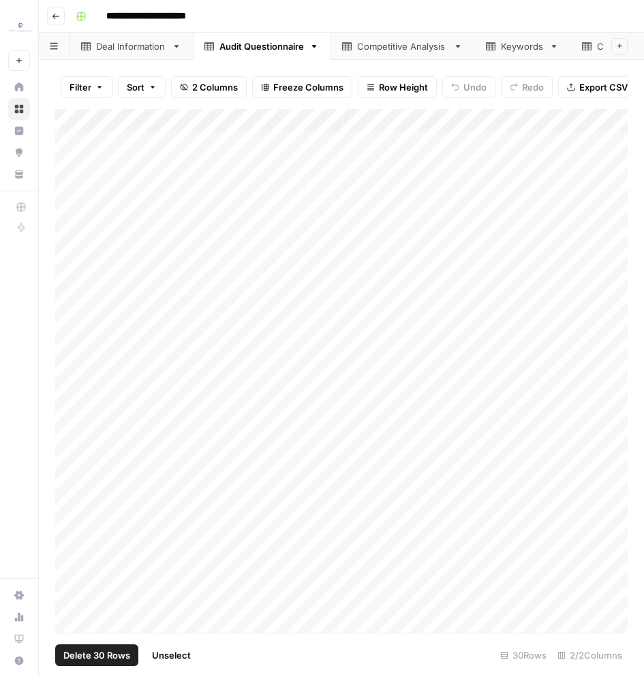
click at [152, 46] on div "Deal Information" at bounding box center [131, 47] width 70 height 14
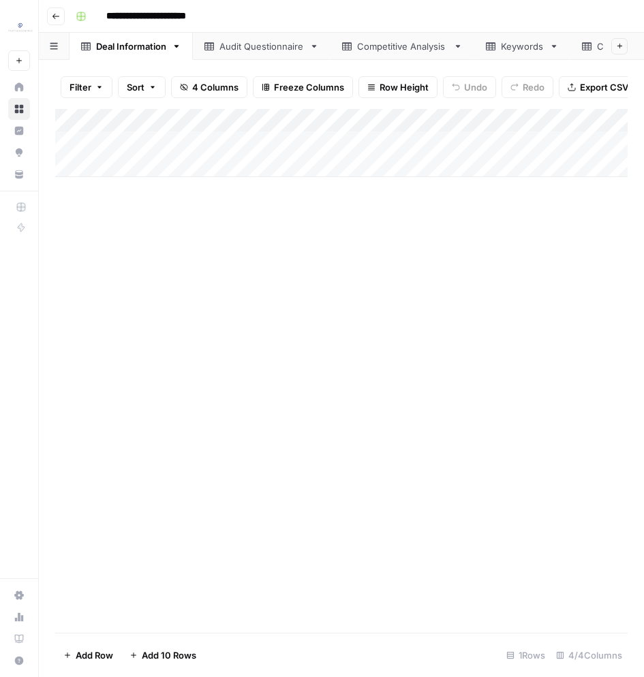
click at [71, 119] on div "Add Column" at bounding box center [341, 143] width 572 height 68
click at [99, 652] on span "Delete 1 Row" at bounding box center [90, 656] width 55 height 14
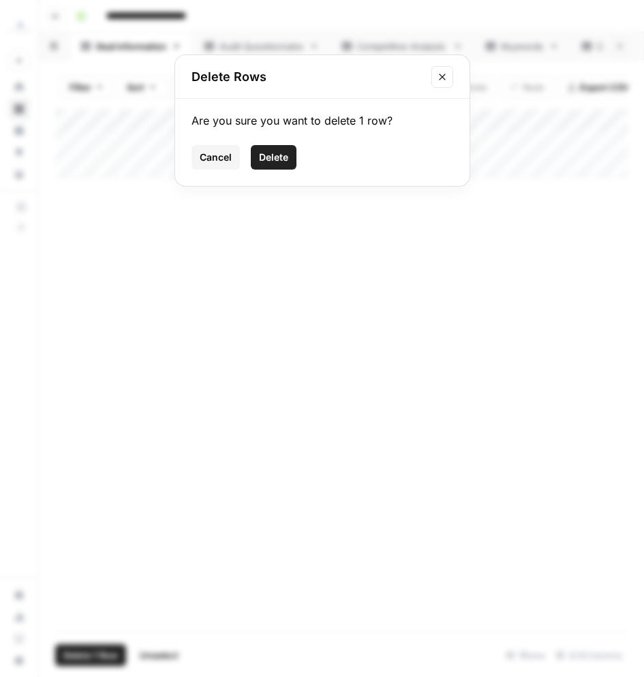
click at [271, 161] on span "Delete" at bounding box center [273, 158] width 29 height 14
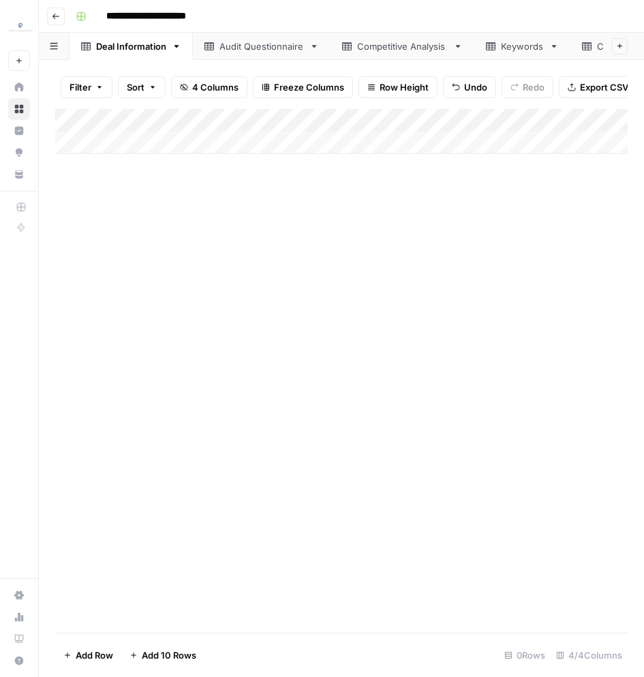
click at [495, 50] on div "Keywords" at bounding box center [515, 47] width 58 height 14
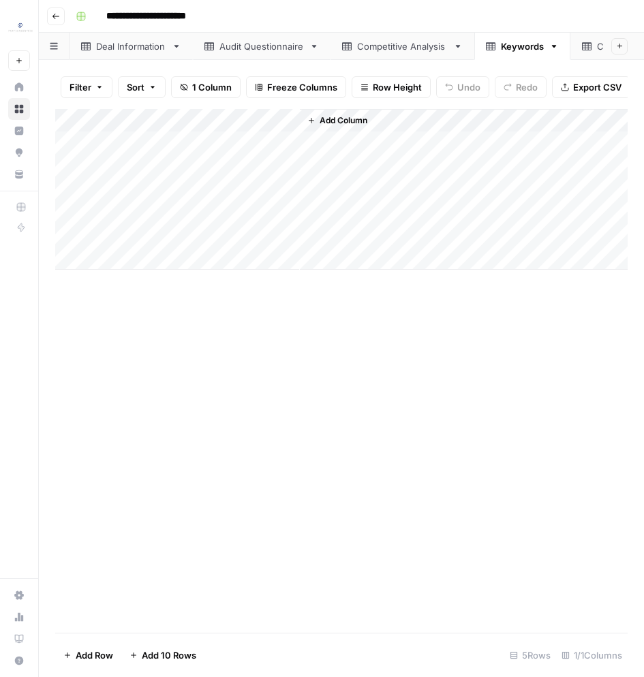
click at [73, 122] on div "Add Column" at bounding box center [341, 189] width 572 height 161
click at [75, 652] on span "Delete 5 Rows" at bounding box center [93, 656] width 61 height 14
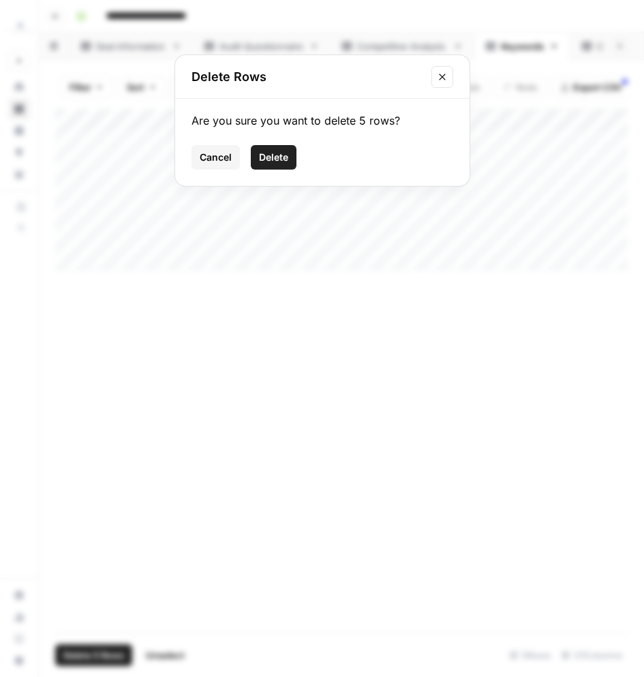
click at [263, 162] on span "Delete" at bounding box center [273, 158] width 29 height 14
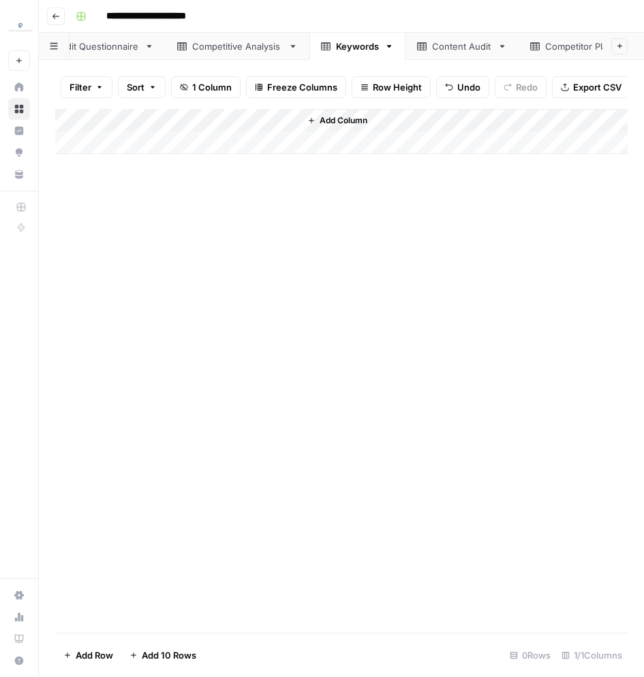
scroll to position [0, 167]
click at [440, 54] on link "Content Audit" at bounding box center [459, 46] width 113 height 27
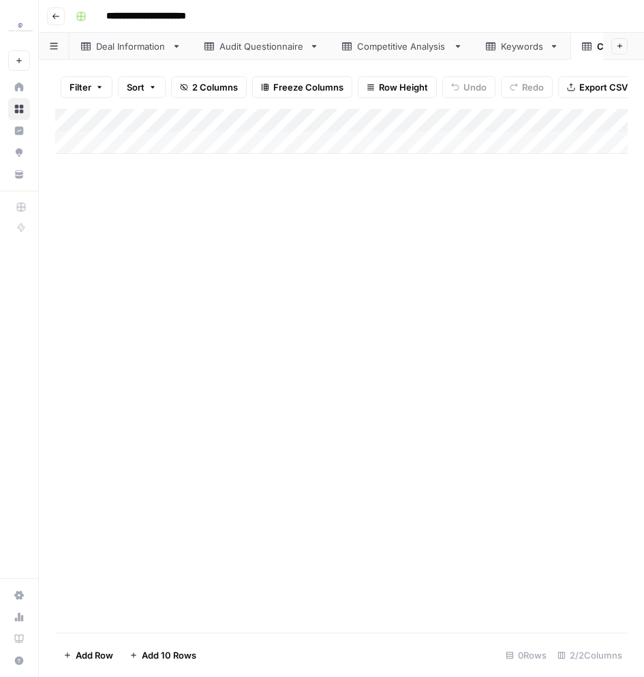
click at [142, 58] on link "Deal Information" at bounding box center [131, 46] width 123 height 27
click at [245, 52] on link "Audit Questionnaire" at bounding box center [262, 46] width 138 height 27
click at [403, 44] on div "Competitive Analysis" at bounding box center [402, 47] width 91 height 14
click at [519, 50] on div "Keywords" at bounding box center [522, 47] width 43 height 14
click at [592, 48] on icon at bounding box center [587, 46] width 10 height 8
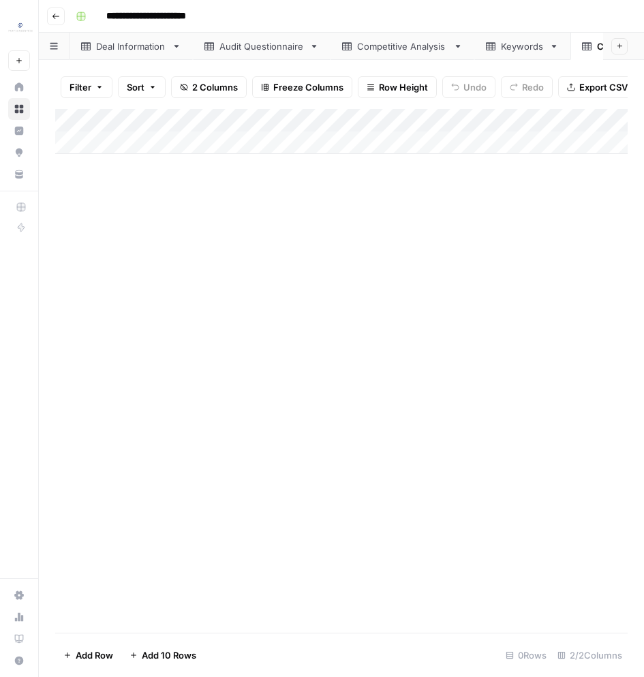
click at [127, 50] on div "Deal Information" at bounding box center [131, 47] width 70 height 14
click at [248, 52] on div "Audit Questionnaire" at bounding box center [261, 47] width 85 height 14
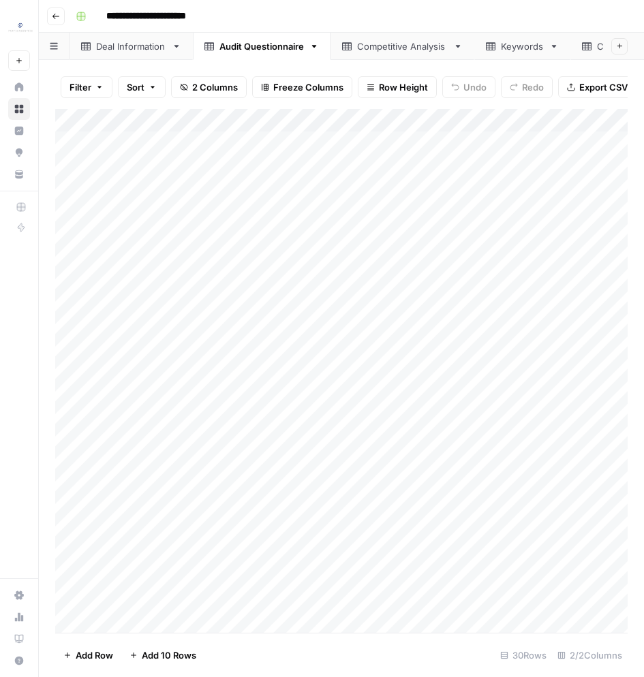
click at [386, 56] on link "Competitive Analysis" at bounding box center [403, 46] width 144 height 27
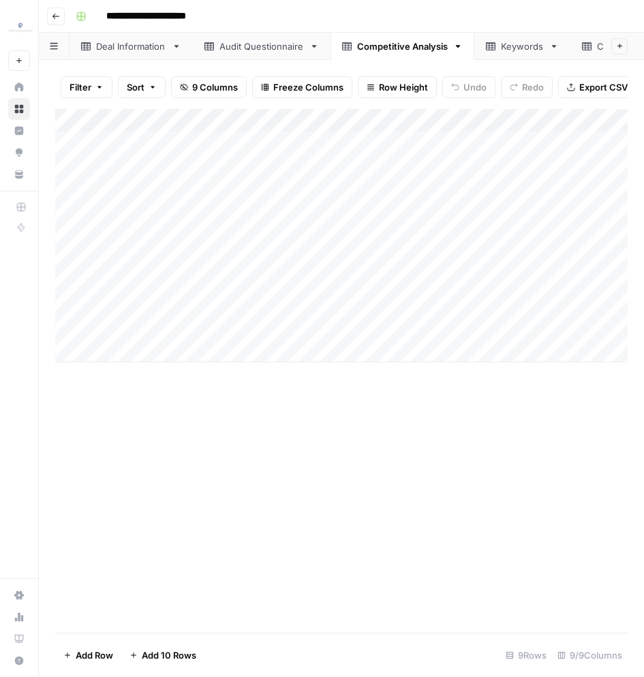
click at [502, 46] on div "Keywords" at bounding box center [522, 47] width 43 height 14
click at [402, 51] on div "Competitive Analysis" at bounding box center [402, 47] width 91 height 14
click at [402, 337] on div "Add Column" at bounding box center [341, 236] width 572 height 254
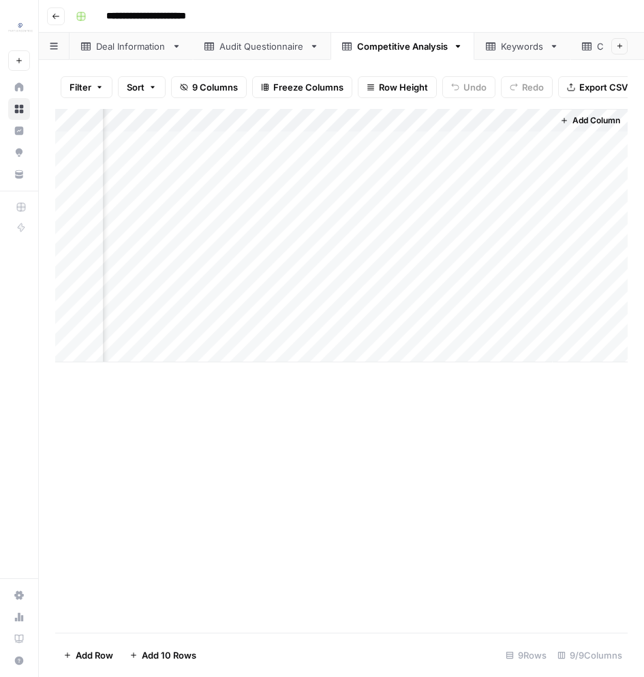
click at [441, 401] on div "Add Column" at bounding box center [341, 371] width 572 height 524
click at [453, 44] on div "Content Audit" at bounding box center [455, 47] width 60 height 14
click at [70, 189] on div "Add Column" at bounding box center [341, 247] width 572 height 277
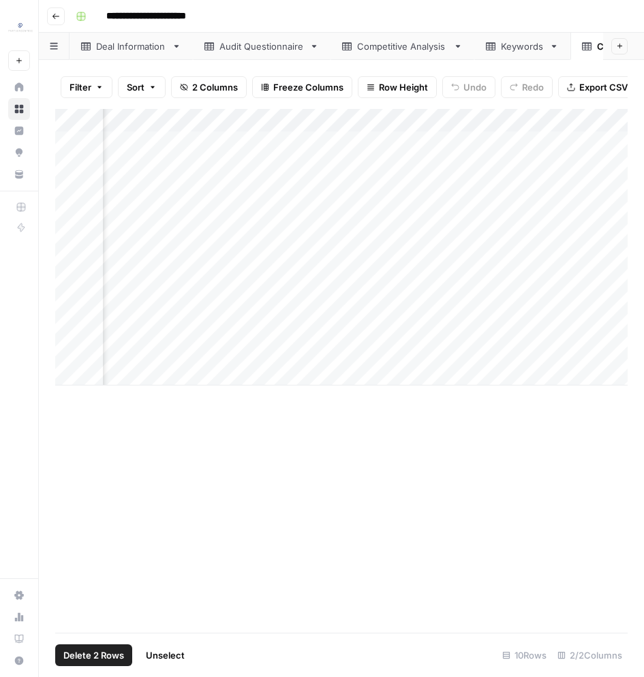
click at [72, 346] on div "Add Column" at bounding box center [341, 247] width 572 height 277
click at [74, 352] on div "Add Column" at bounding box center [341, 247] width 572 height 277
click at [65, 188] on div "Add Column" at bounding box center [341, 247] width 572 height 277
click at [109, 662] on span "Add Row" at bounding box center [94, 656] width 37 height 14
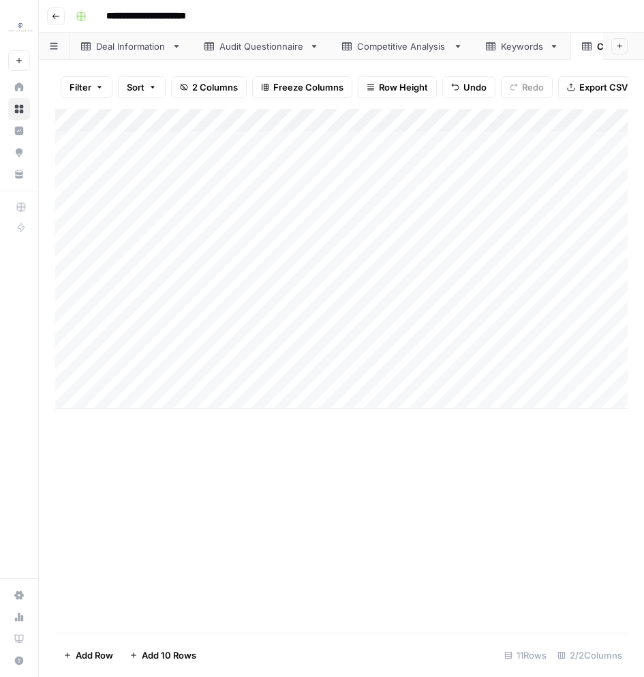
click at [354, 551] on div "Add Column" at bounding box center [341, 371] width 572 height 524
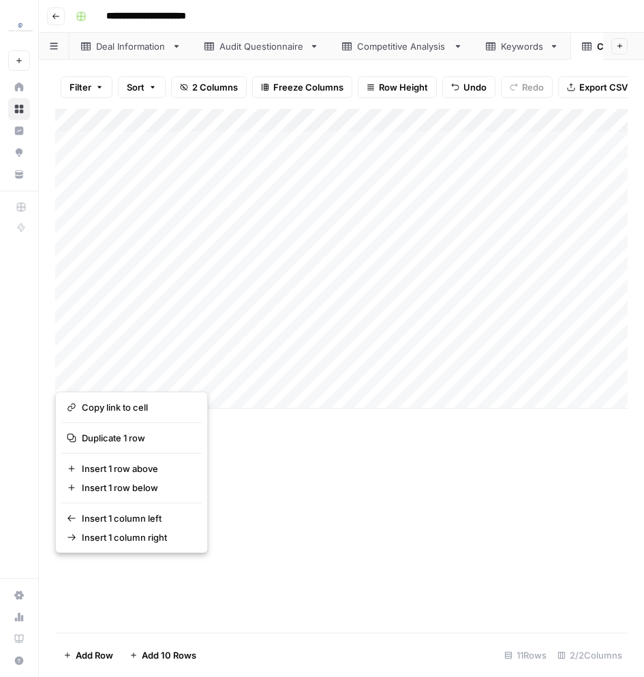
click at [324, 546] on div "Add Column" at bounding box center [341, 371] width 572 height 524
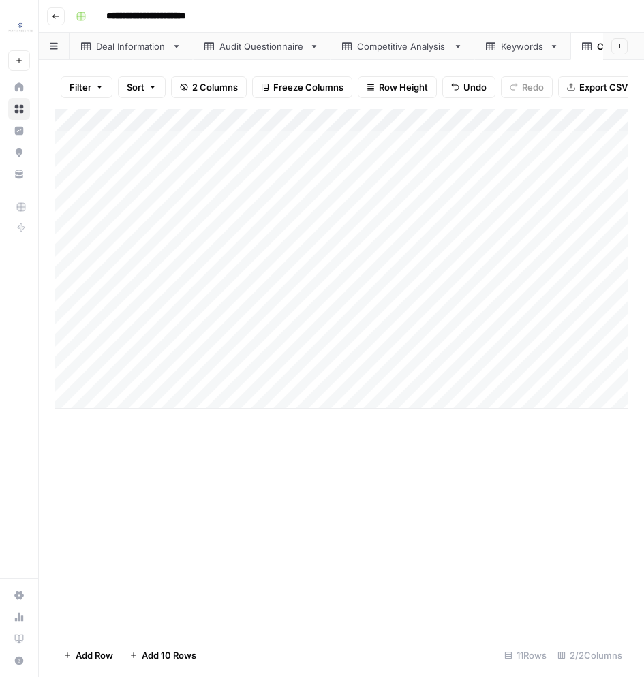
click at [420, 377] on div "Add Column" at bounding box center [341, 259] width 572 height 300
click at [241, 478] on div "Add Column" at bounding box center [341, 371] width 572 height 524
click at [79, 376] on div "Add Column" at bounding box center [341, 259] width 572 height 300
click at [73, 373] on div "Add Column" at bounding box center [341, 259] width 572 height 300
click at [107, 655] on span "Delete 1 Row" at bounding box center [90, 656] width 55 height 14
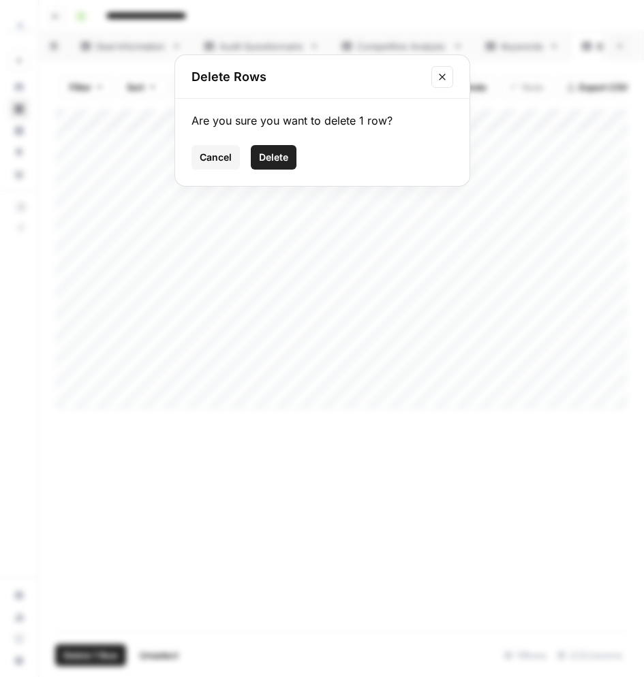
click at [263, 164] on span "Delete" at bounding box center [273, 158] width 29 height 14
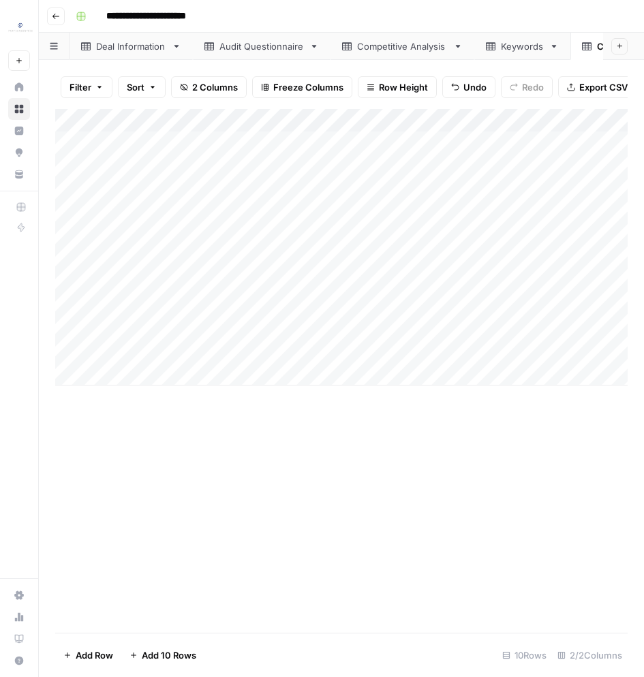
click at [428, 48] on div "Competitive Analysis" at bounding box center [402, 47] width 91 height 14
click at [597, 52] on div "Content Audit" at bounding box center [619, 47] width 75 height 14
click at [384, 46] on div "Competitor Placements" at bounding box center [373, 47] width 102 height 14
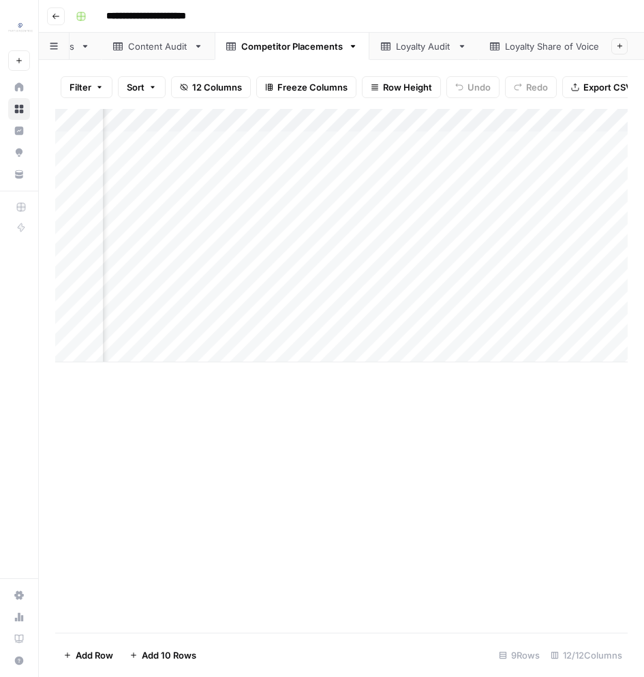
click at [440, 50] on div "Loyalty Audit" at bounding box center [424, 47] width 56 height 14
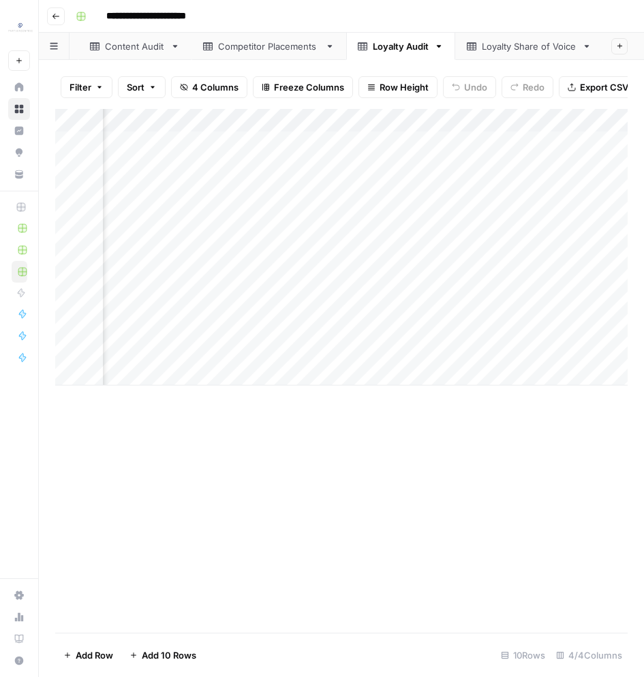
scroll to position [0, 260]
click at [510, 48] on div "Loyalty Share of Voice" at bounding box center [529, 47] width 95 height 14
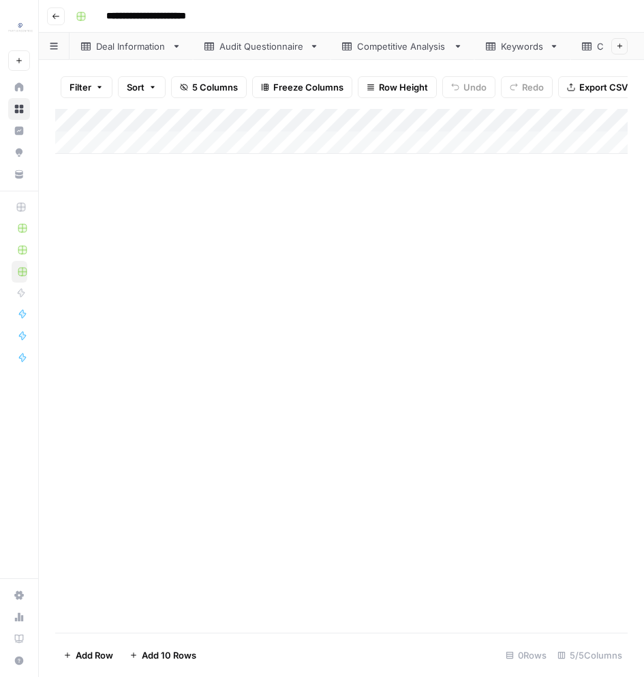
click at [425, 52] on link "Competitive Analysis" at bounding box center [403, 46] width 144 height 27
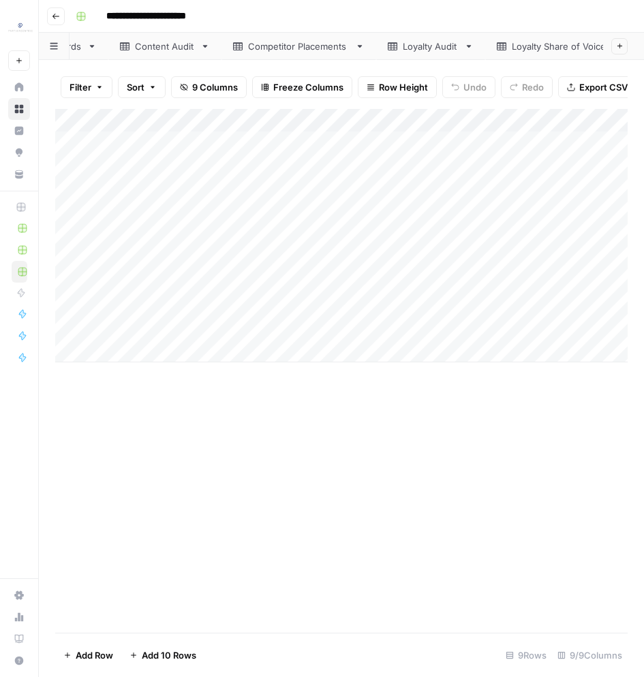
scroll to position [0, 493]
click at [418, 46] on div "Loyalty Audit" at bounding box center [401, 47] width 56 height 14
click at [224, 236] on div "Add Column" at bounding box center [341, 247] width 572 height 277
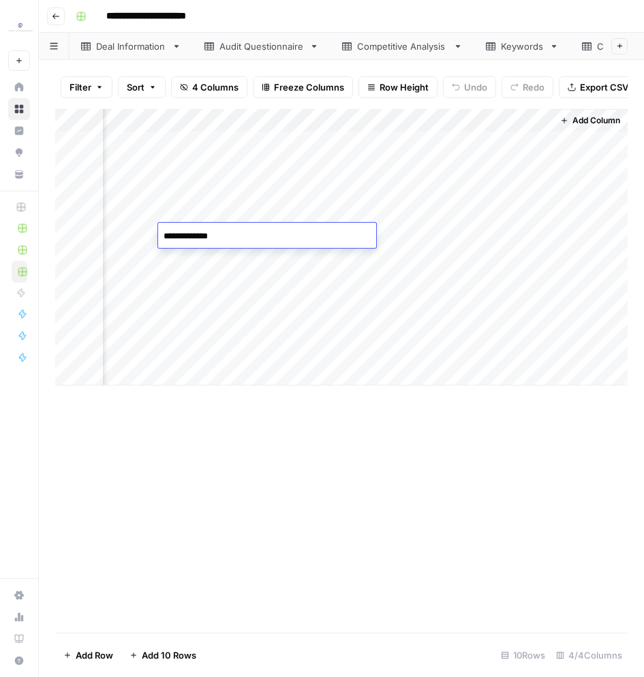
type textarea "**********"
click at [211, 237] on textarea "**********" at bounding box center [267, 236] width 218 height 19
click at [224, 303] on div "Add Column" at bounding box center [341, 247] width 572 height 277
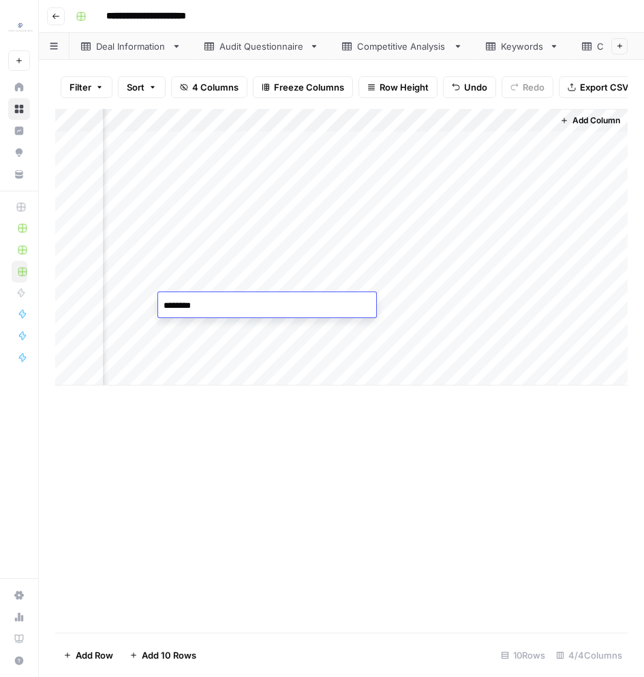
type textarea "**********"
click at [354, 502] on div "Add Column" at bounding box center [341, 371] width 572 height 524
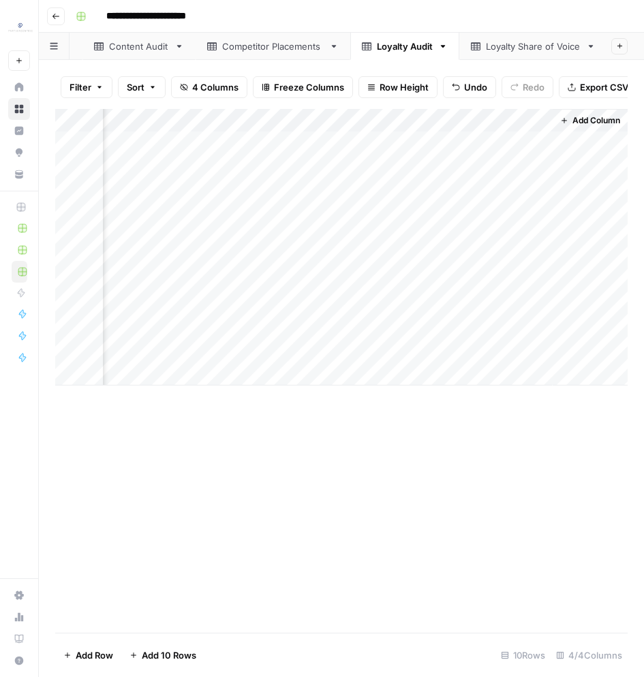
scroll to position [0, 493]
click at [512, 49] on div "Loyalty Share of Voice" at bounding box center [529, 47] width 95 height 14
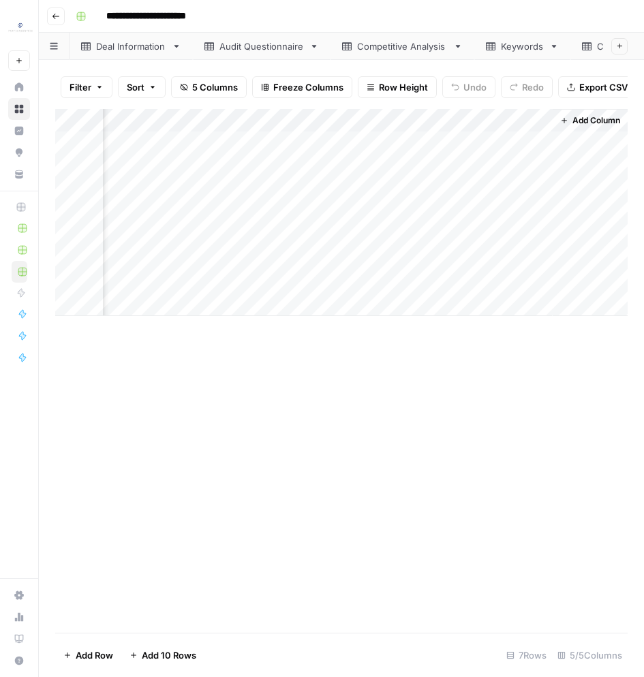
click at [413, 45] on div "Competitive Analysis" at bounding box center [402, 47] width 91 height 14
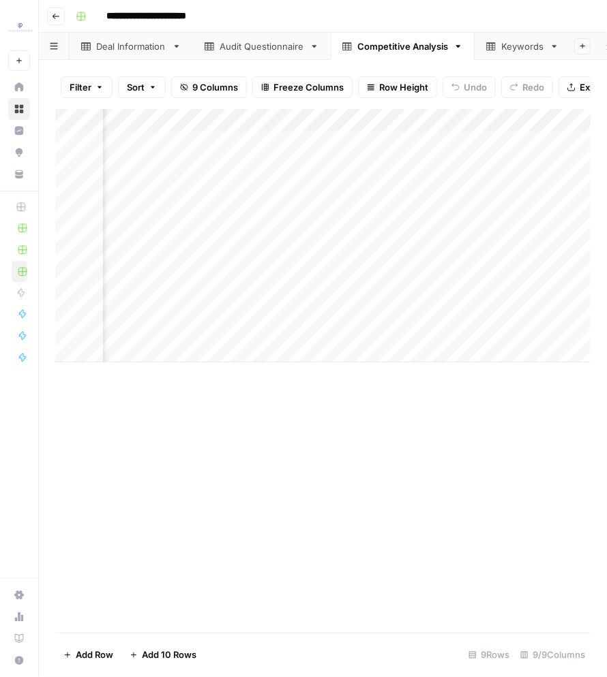
scroll to position [0, 483]
click at [254, 40] on div "Audit Questionnaire" at bounding box center [261, 47] width 85 height 14
click at [438, 45] on div "Competitive Analysis" at bounding box center [402, 47] width 91 height 14
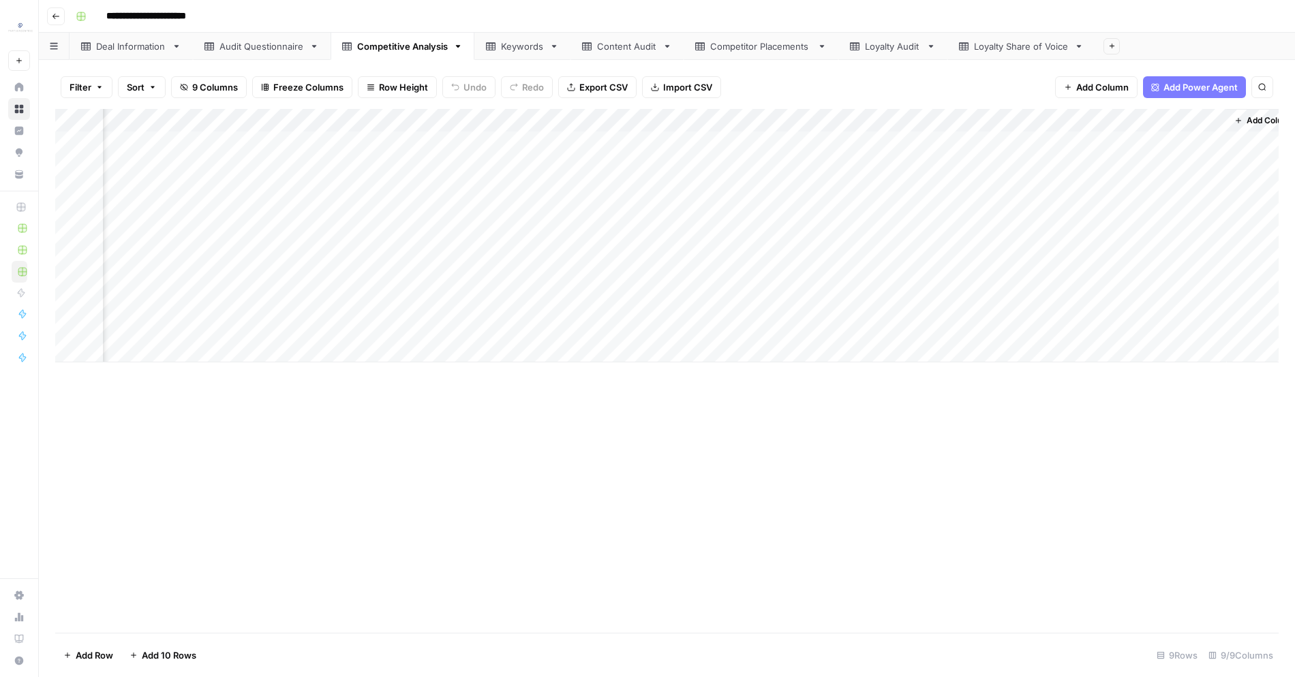
scroll to position [0, 624]
click at [779, 140] on div "Add Column" at bounding box center [666, 236] width 1223 height 254
click at [292, 145] on div "Add Column" at bounding box center [666, 236] width 1223 height 254
click at [289, 161] on div "Add Column" at bounding box center [666, 236] width 1223 height 254
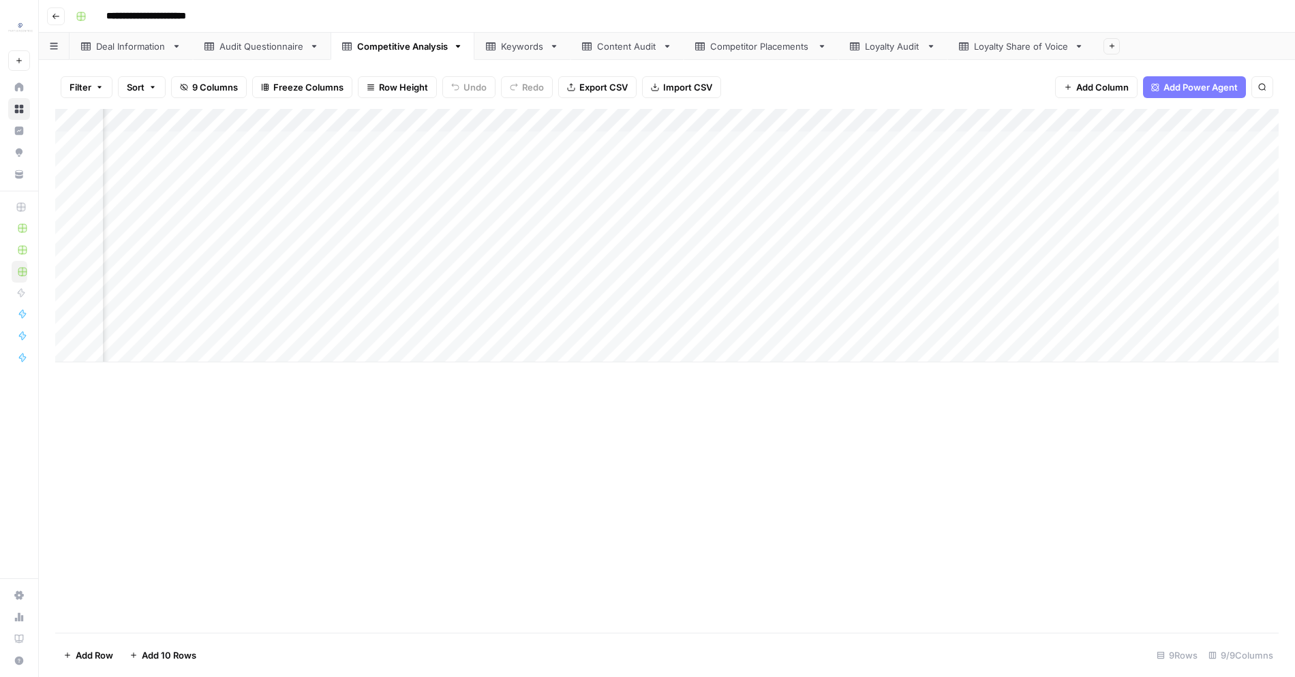
click at [448, 157] on div "Add Column" at bounding box center [666, 236] width 1223 height 254
click at [688, 170] on div "Add Column" at bounding box center [666, 236] width 1223 height 254
click at [294, 281] on div "Add Column" at bounding box center [666, 236] width 1223 height 254
click at [443, 283] on div "Add Column" at bounding box center [666, 236] width 1223 height 254
click at [632, 287] on div "Add Column" at bounding box center [666, 236] width 1223 height 254
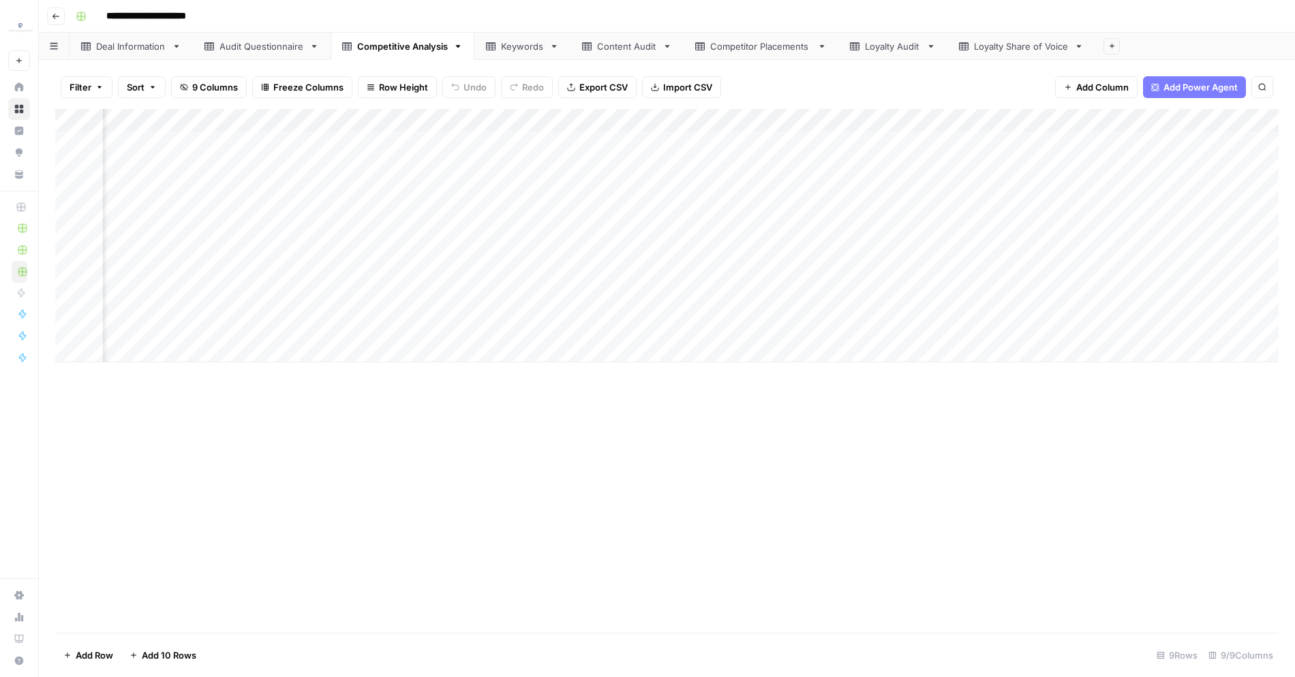
click at [380, 309] on div "Add Column" at bounding box center [666, 236] width 1223 height 254
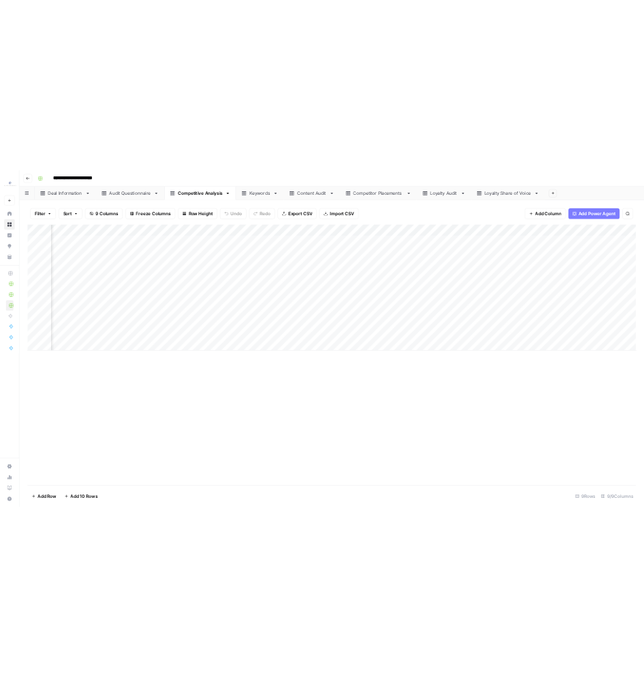
scroll to position [0, 0]
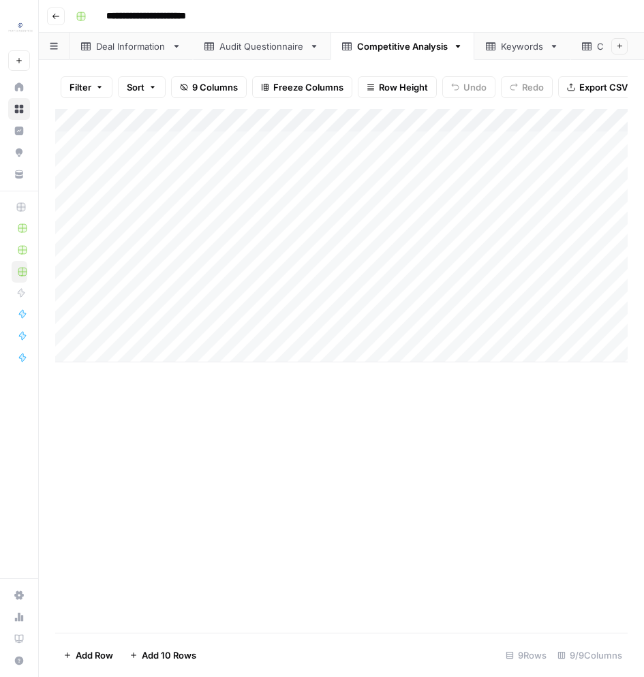
click at [112, 55] on link "Deal Information" at bounding box center [131, 46] width 123 height 27
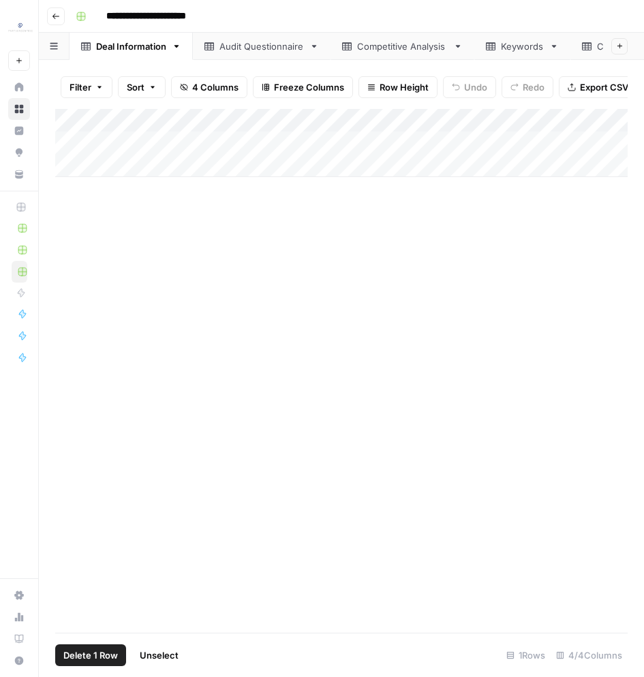
click at [74, 142] on div "Add Column" at bounding box center [341, 143] width 572 height 68
click at [246, 46] on div "Audit Questionnaire" at bounding box center [261, 47] width 85 height 14
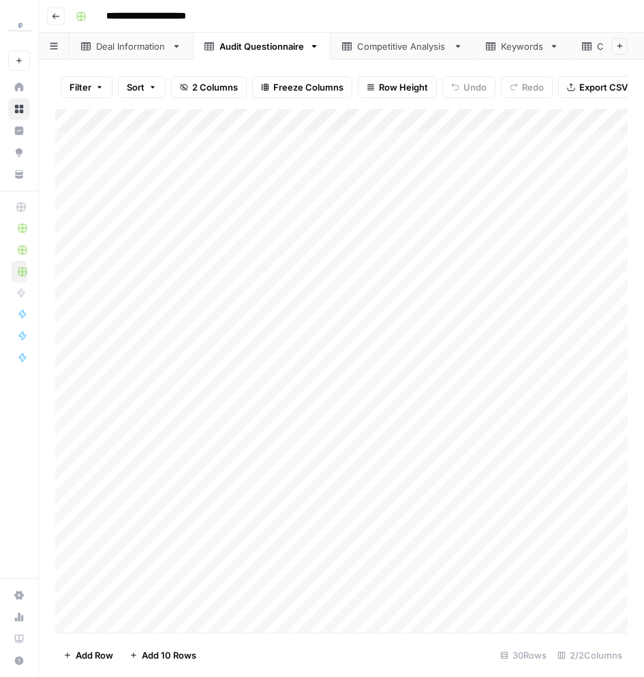
click at [77, 124] on div "Add Column" at bounding box center [341, 371] width 572 height 525
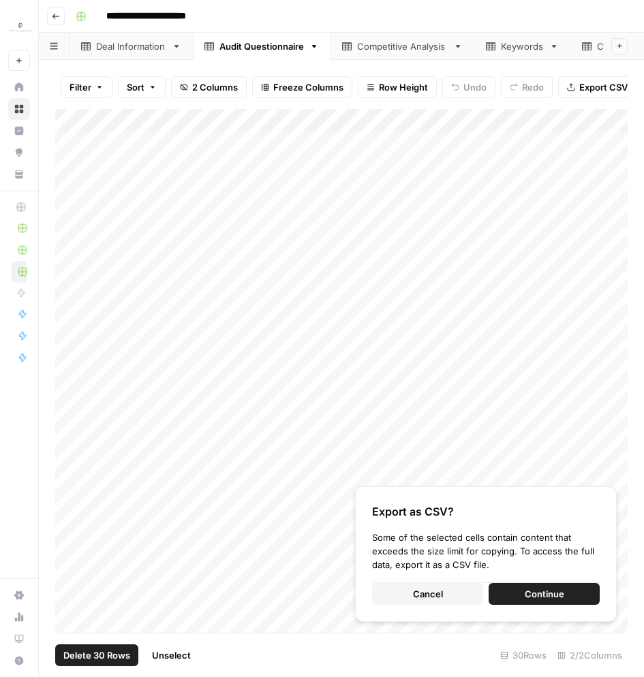
click at [435, 594] on span "Cancel" at bounding box center [428, 594] width 30 height 14
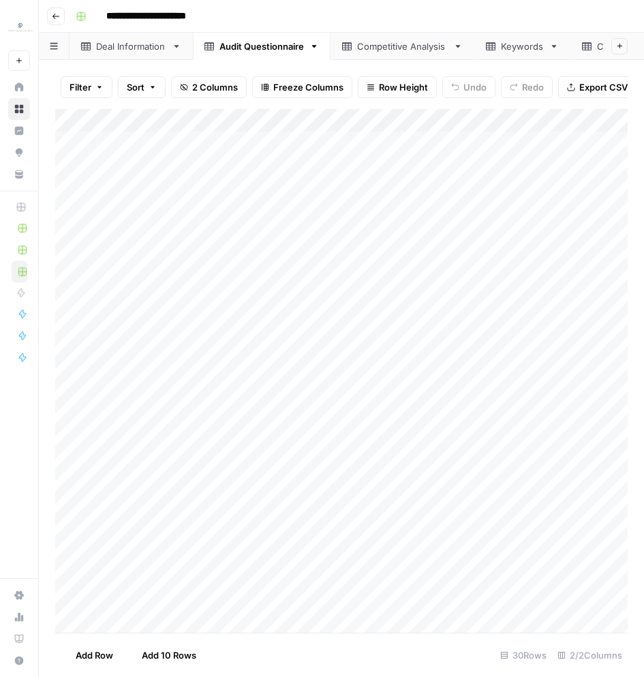
click at [391, 502] on div "Add Column" at bounding box center [341, 371] width 572 height 525
click at [77, 119] on div "Add Column" at bounding box center [341, 371] width 572 height 525
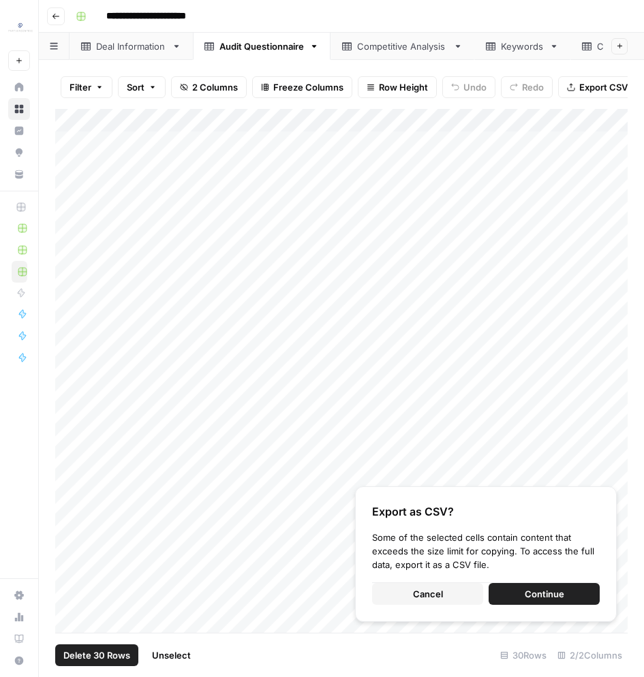
click at [430, 609] on div "Export as CSV? Some of the selected cells contain content that exceeds the size…" at bounding box center [486, 555] width 262 height 136
click at [430, 596] on span "Cancel" at bounding box center [428, 594] width 30 height 14
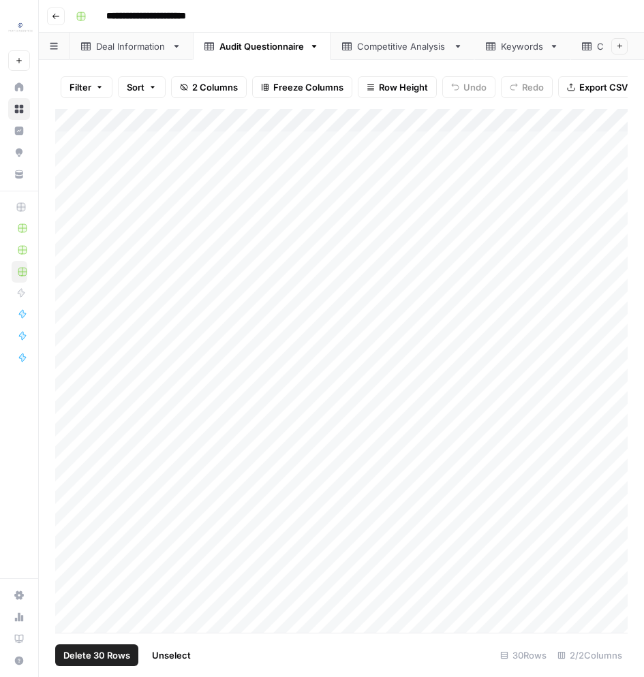
click at [204, 140] on div "Add Column" at bounding box center [341, 371] width 572 height 525
click at [395, 591] on div "Add Column" at bounding box center [341, 371] width 572 height 525
click at [382, 50] on div "Competitive Analysis" at bounding box center [402, 47] width 91 height 14
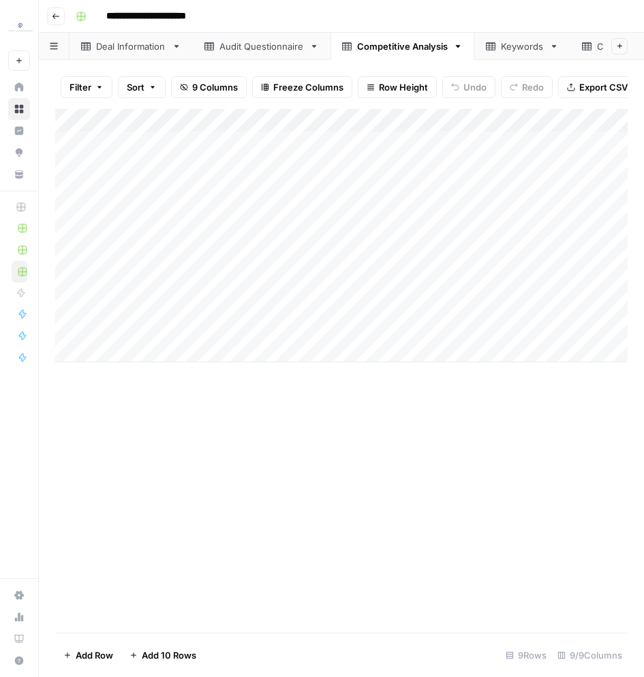
click at [190, 129] on div "Add Column" at bounding box center [341, 236] width 572 height 254
click at [198, 126] on div at bounding box center [201, 122] width 197 height 27
click at [291, 149] on div "Add Column" at bounding box center [341, 236] width 572 height 254
click at [484, 337] on div "Add Column" at bounding box center [341, 236] width 572 height 254
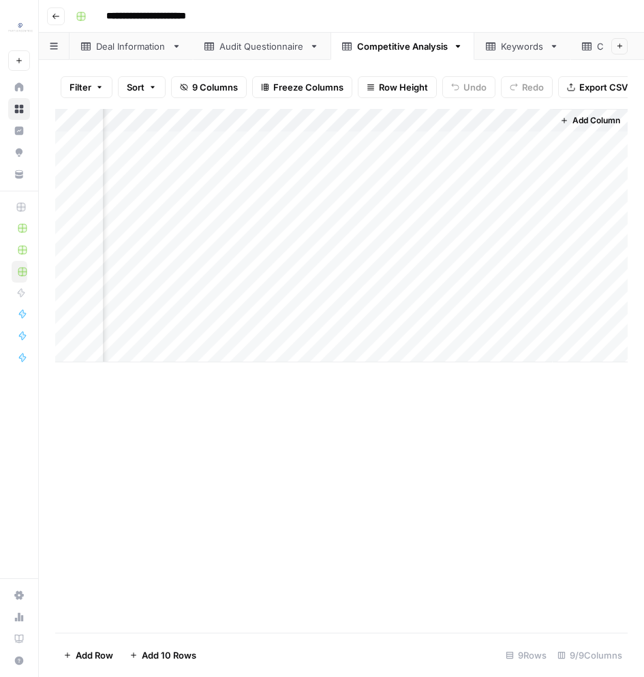
click at [422, 147] on div "Add Column" at bounding box center [341, 236] width 572 height 254
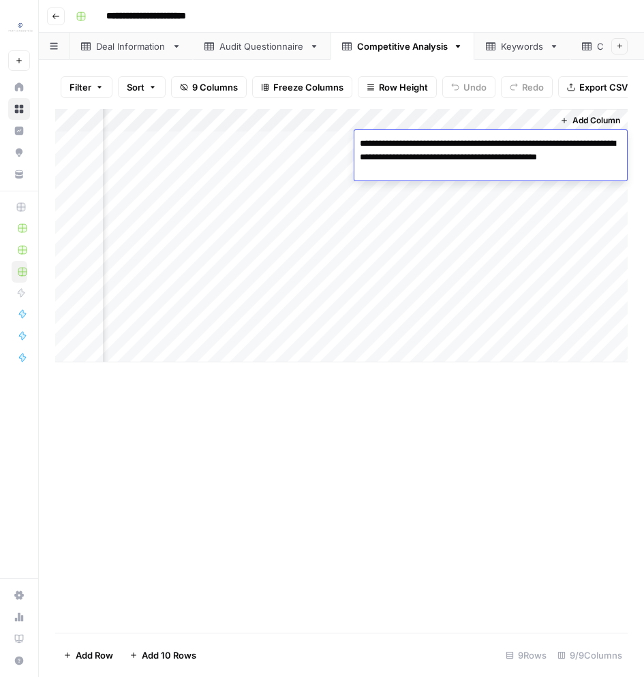
click at [422, 147] on textarea "**********" at bounding box center [490, 157] width 273 height 46
click at [374, 236] on div "Add Column" at bounding box center [341, 236] width 572 height 254
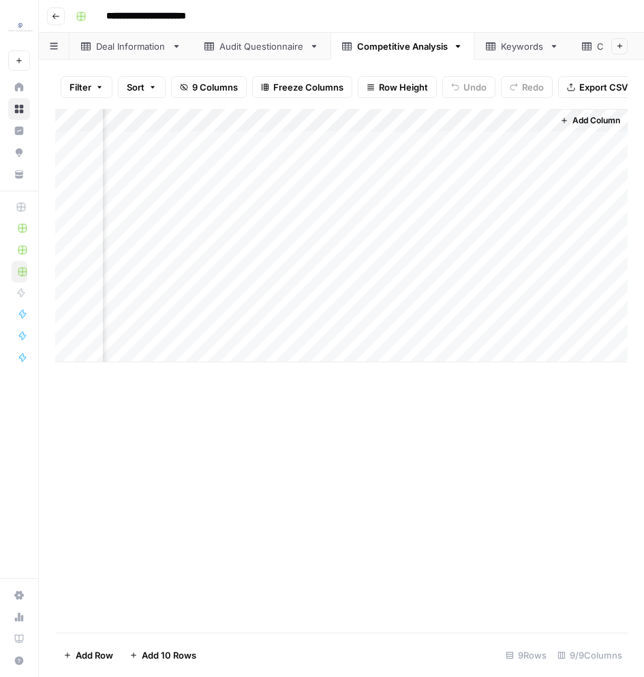
click at [395, 241] on div "Add Column" at bounding box center [341, 236] width 572 height 254
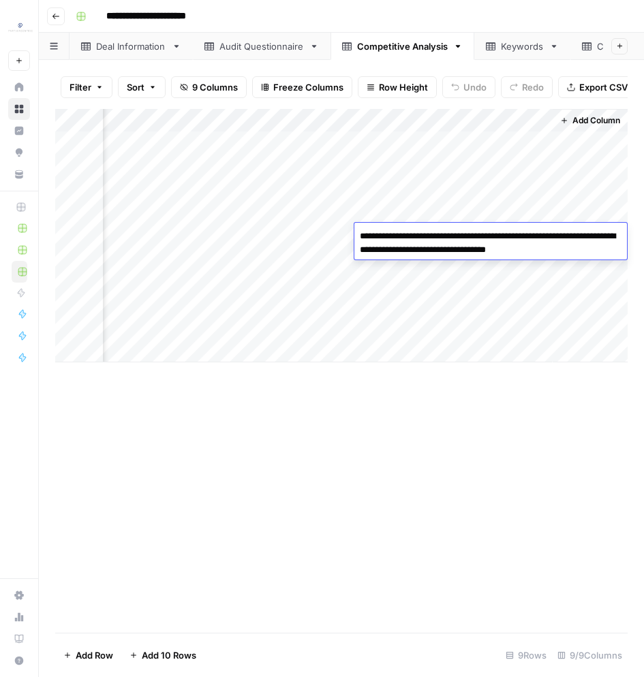
click at [395, 241] on textarea "**********" at bounding box center [490, 243] width 273 height 33
click at [433, 194] on div "Add Column" at bounding box center [341, 236] width 572 height 254
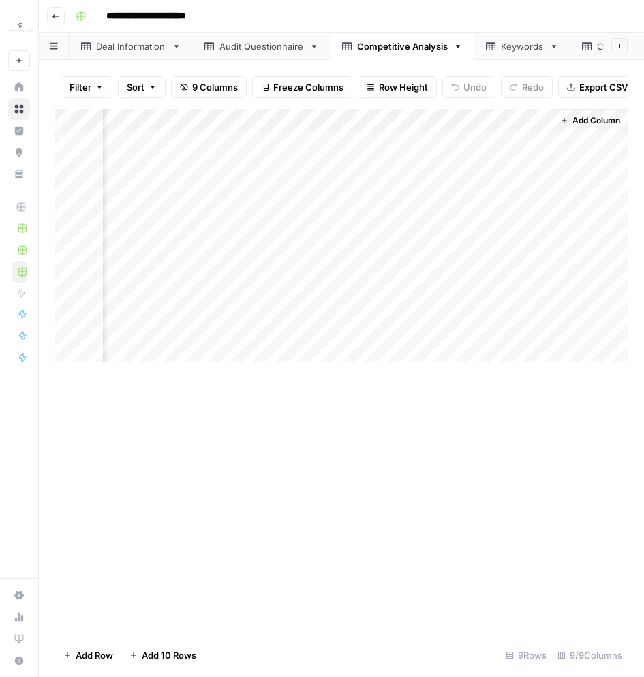
click at [433, 194] on div "Add Column" at bounding box center [341, 236] width 572 height 254
click at [533, 47] on div "Keywords" at bounding box center [522, 47] width 43 height 14
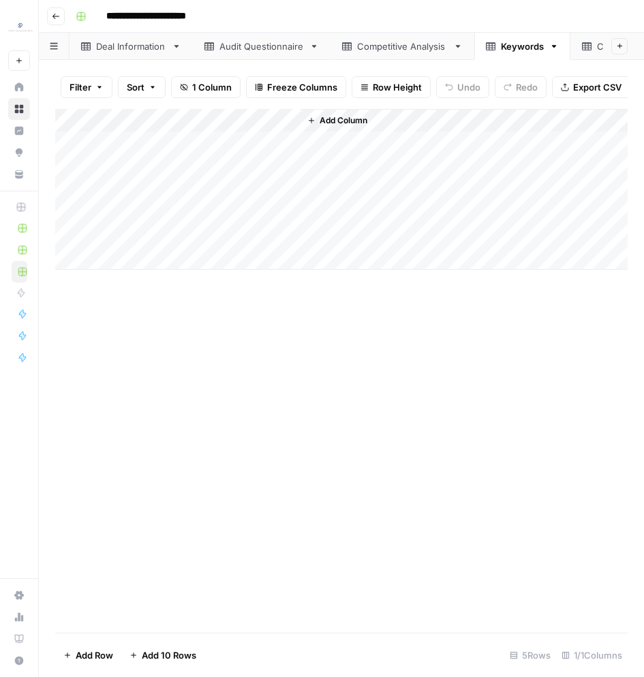
click at [232, 149] on div "Add Column" at bounding box center [341, 189] width 572 height 161
click at [213, 245] on div "Add Column" at bounding box center [341, 189] width 572 height 161
click at [478, 43] on div "Content Audit" at bounding box center [470, 47] width 60 height 14
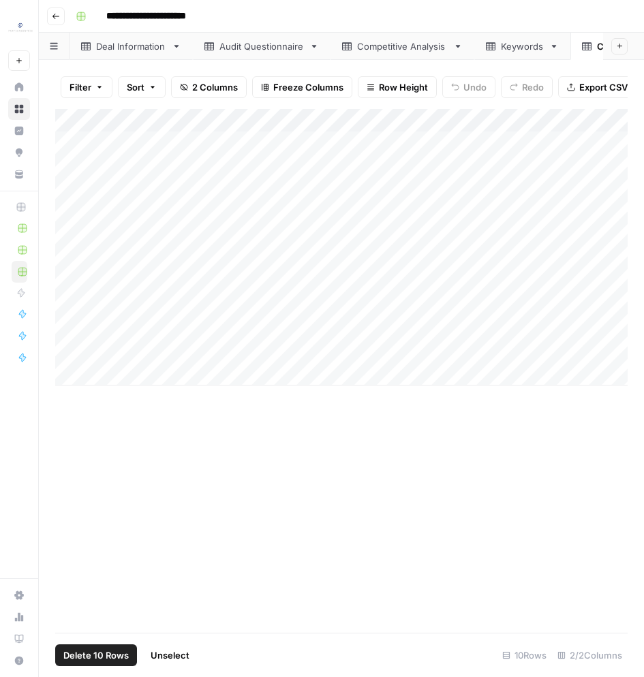
click at [76, 119] on div "Add Column" at bounding box center [341, 247] width 572 height 277
click at [138, 141] on div "Add Column" at bounding box center [341, 247] width 572 height 277
click at [476, 352] on div "Add Column" at bounding box center [341, 247] width 572 height 277
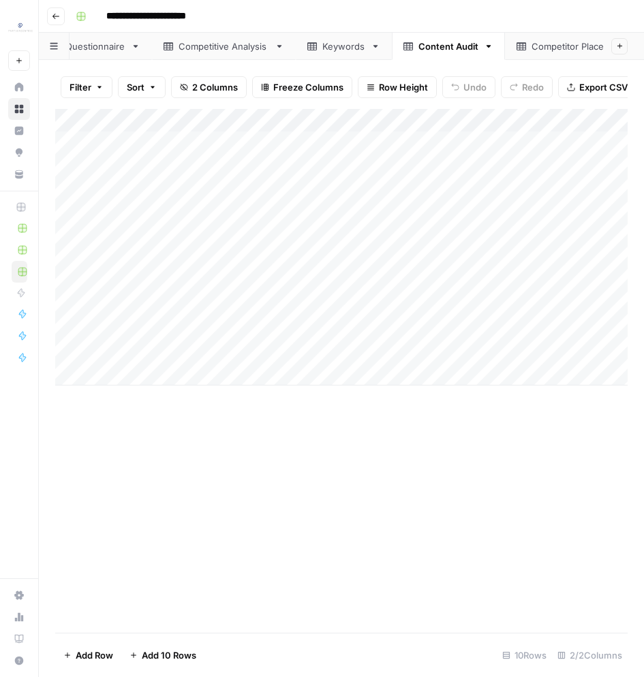
scroll to position [0, 243]
click at [472, 44] on div "Competitor Placements" at bounding box center [518, 47] width 102 height 14
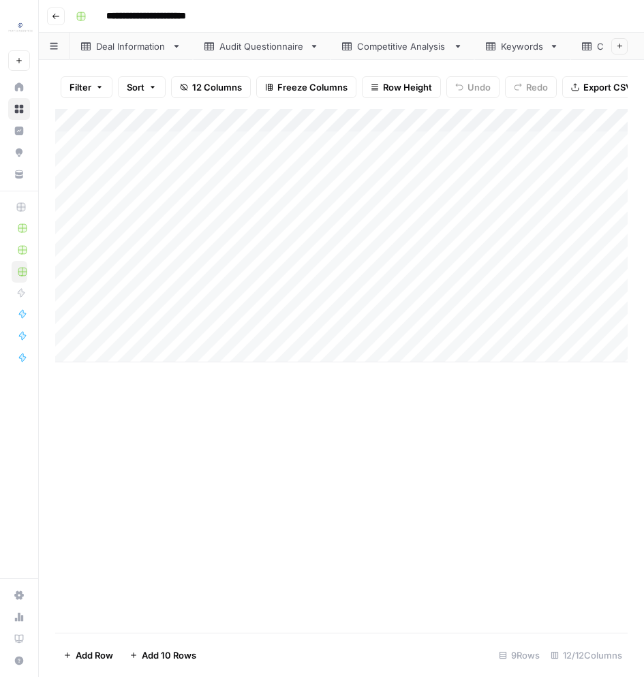
click at [239, 143] on div "Add Column" at bounding box center [341, 236] width 572 height 254
click at [288, 331] on div "Add Column" at bounding box center [341, 236] width 572 height 254
click at [461, 45] on div "Loyalty Audit" at bounding box center [457, 47] width 56 height 14
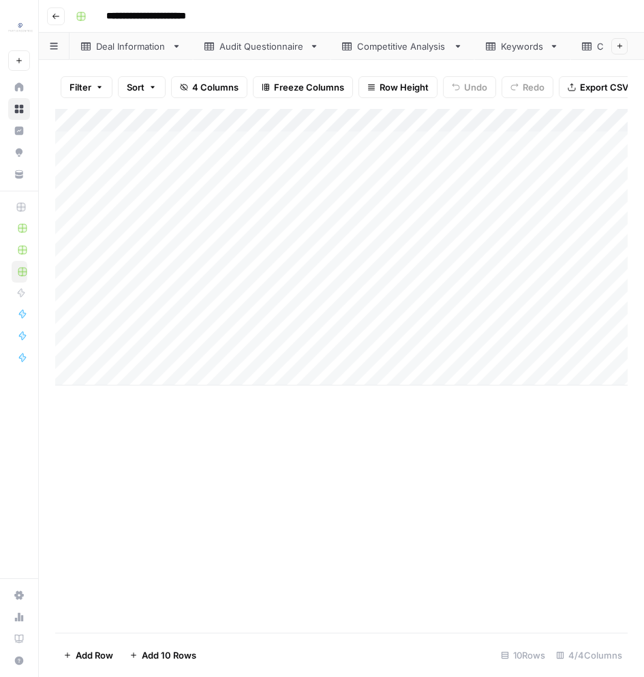
click at [221, 141] on div "Add Column" at bounding box center [341, 247] width 572 height 277
click at [447, 353] on div "Add Column" at bounding box center [341, 247] width 572 height 277
click at [528, 46] on div "Loyalty Share of Voice" at bounding box center [529, 47] width 95 height 14
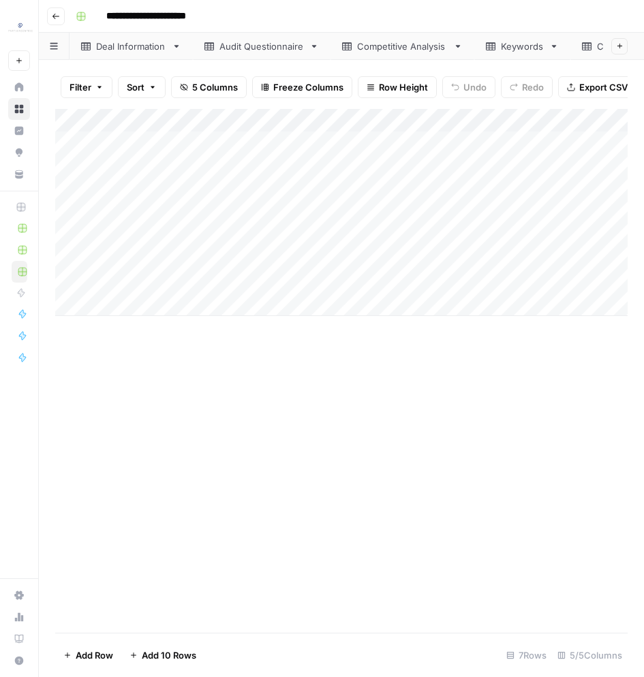
click at [213, 146] on div "Add Column" at bounding box center [341, 212] width 572 height 207
click at [438, 283] on div "Add Column" at bounding box center [341, 212] width 572 height 207
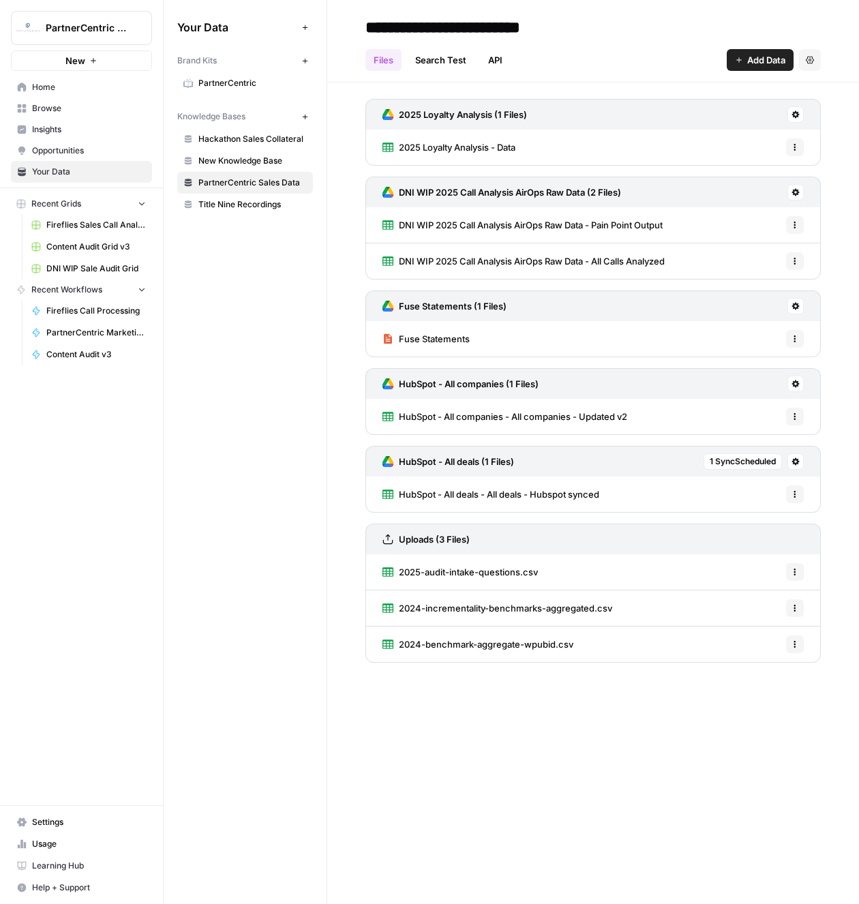
click at [44, 87] on span "Home" at bounding box center [89, 87] width 114 height 12
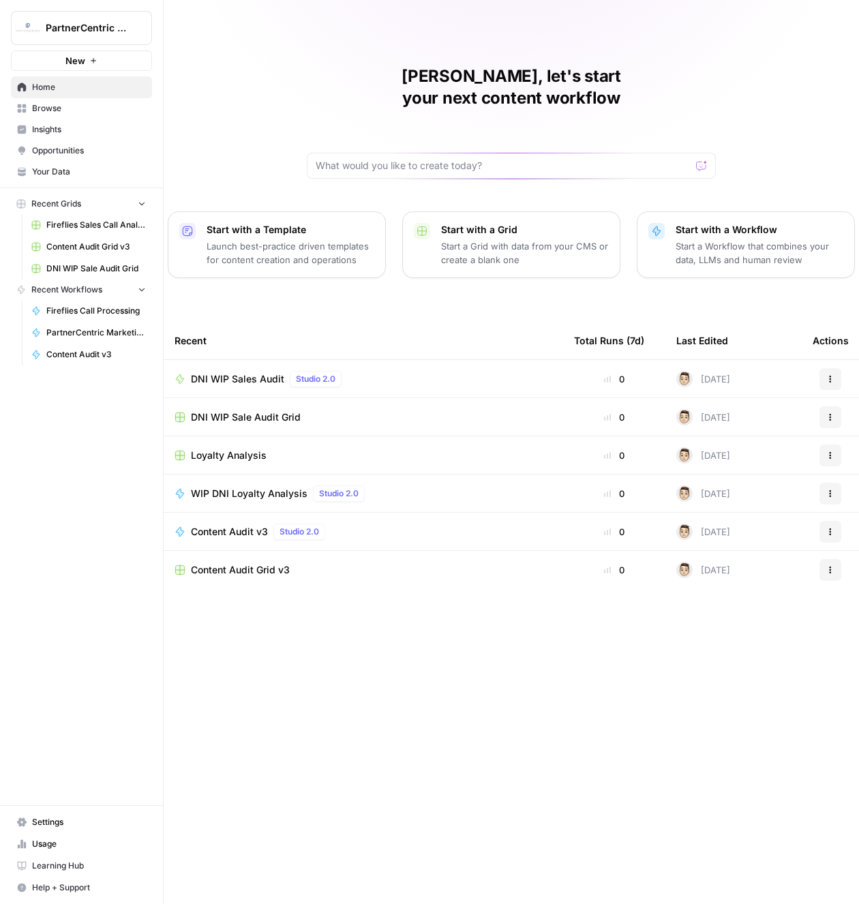
click at [240, 487] on span "WIP DNI Loyalty Analysis" at bounding box center [249, 494] width 117 height 14
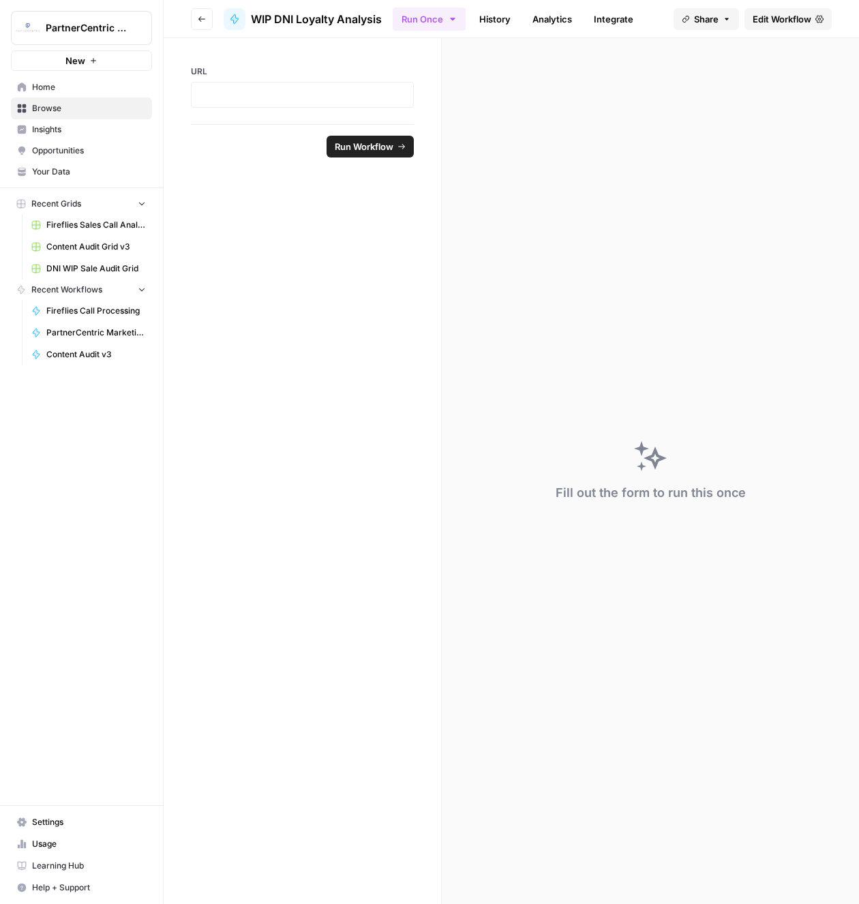
click at [194, 5] on header "Go back WIP DNI Loyalty Analysis Run Once History Analytics Integrate Share Edi…" at bounding box center [511, 19] width 695 height 38
click at [192, 17] on button "Go back" at bounding box center [202, 19] width 22 height 22
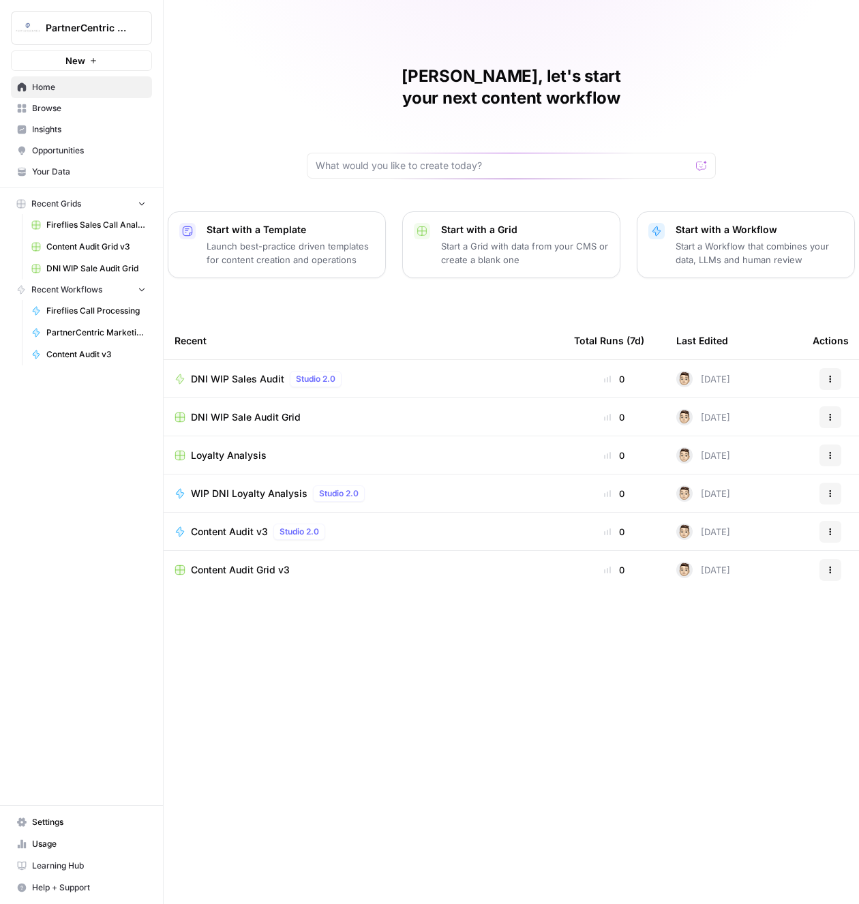
click at [235, 372] on span "DNI WIP Sales Audit" at bounding box center [237, 379] width 93 height 14
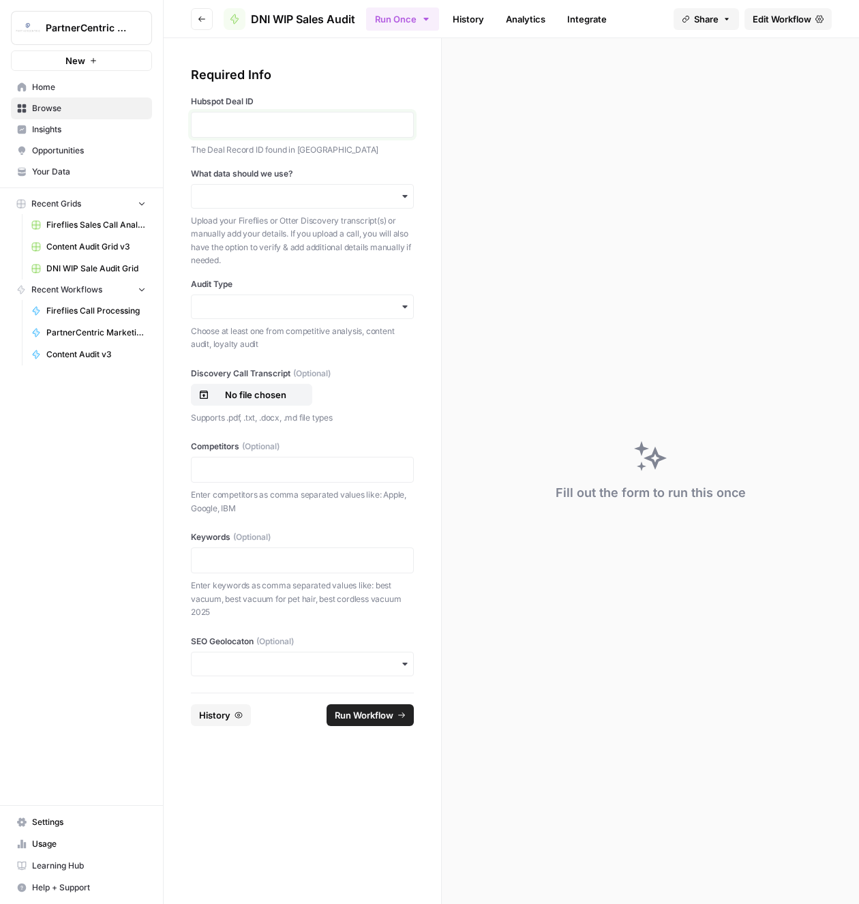
click at [218, 125] on p at bounding box center [302, 125] width 205 height 14
click at [244, 204] on div "button" at bounding box center [302, 196] width 223 height 25
click at [244, 228] on div "I'll upload my call" at bounding box center [302, 232] width 221 height 26
click at [241, 299] on div "button" at bounding box center [302, 306] width 223 height 25
click at [243, 343] on div "Competitive analysis" at bounding box center [302, 343] width 221 height 26
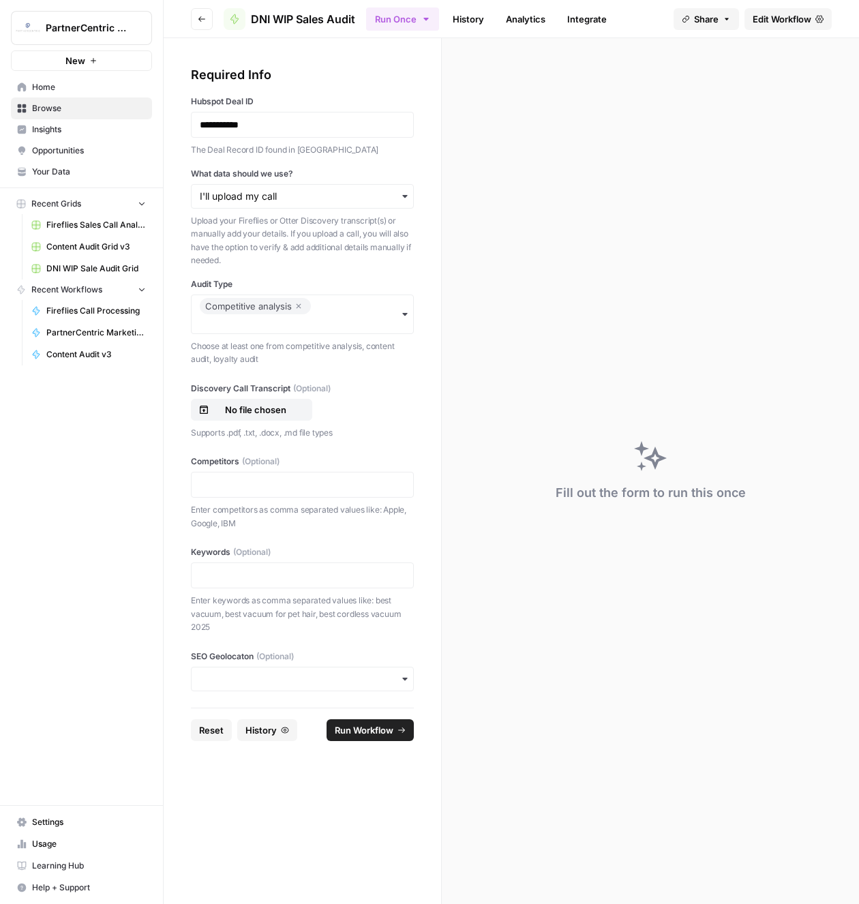
click at [301, 306] on icon "button" at bounding box center [298, 306] width 8 height 16
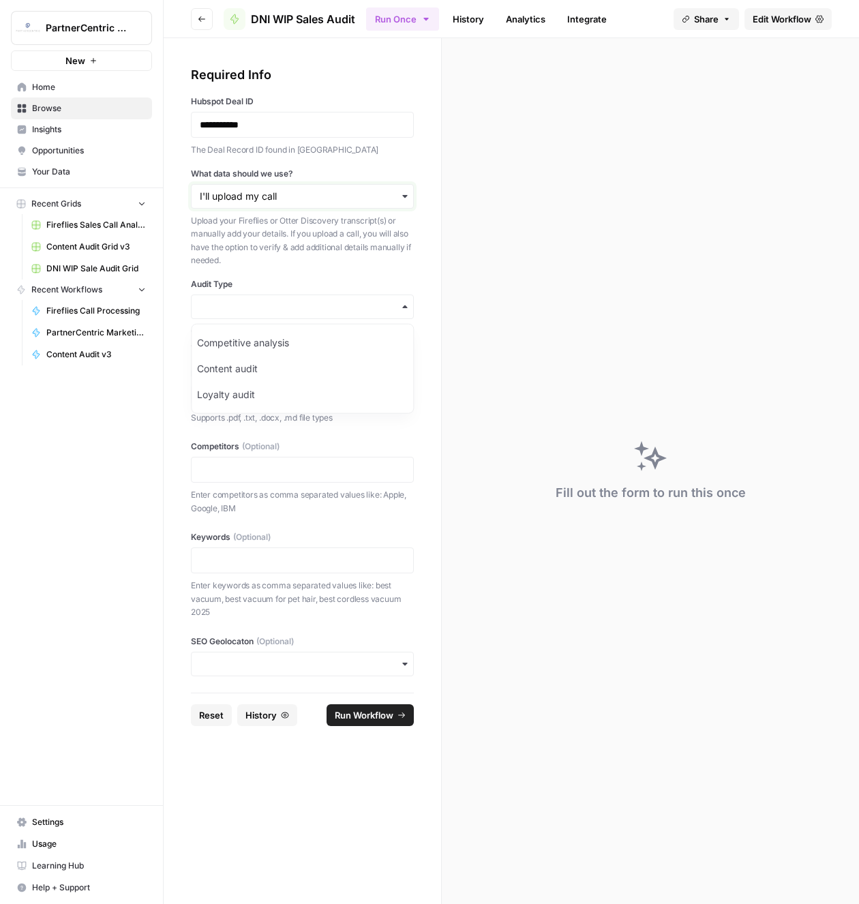
click at [267, 195] on input "What data should we use?" at bounding box center [302, 196] width 205 height 14
click at [202, 708] on span "Reset" at bounding box center [211, 715] width 25 height 14
click at [292, 470] on p at bounding box center [302, 470] width 205 height 14
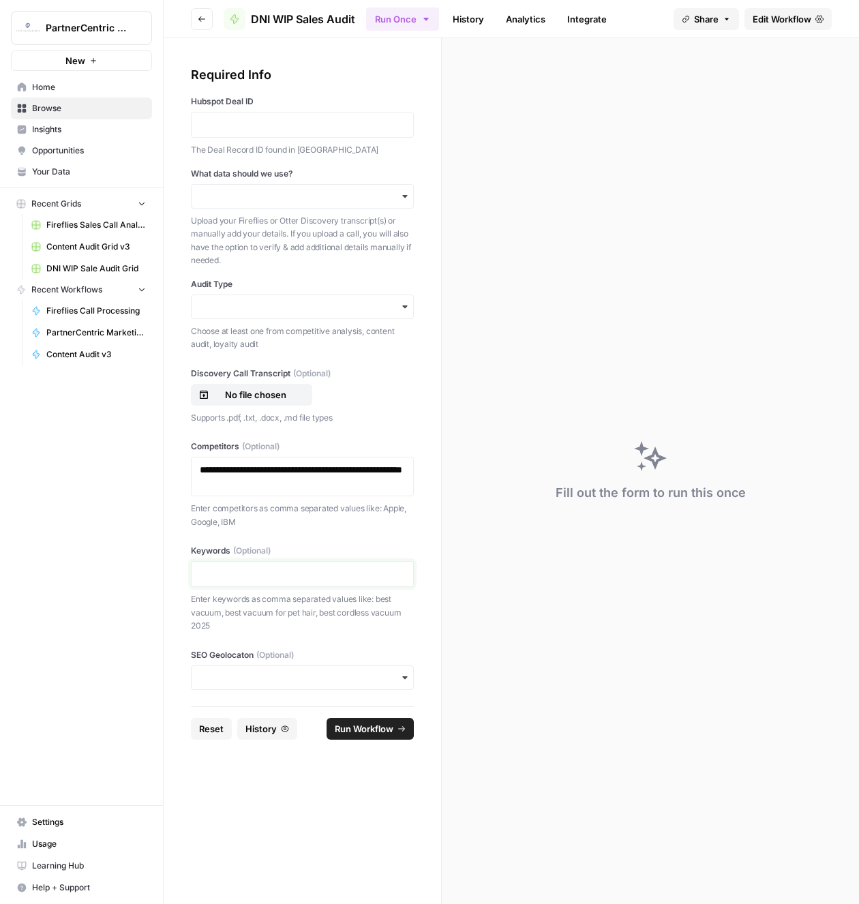
click at [254, 574] on p at bounding box center [302, 574] width 205 height 14
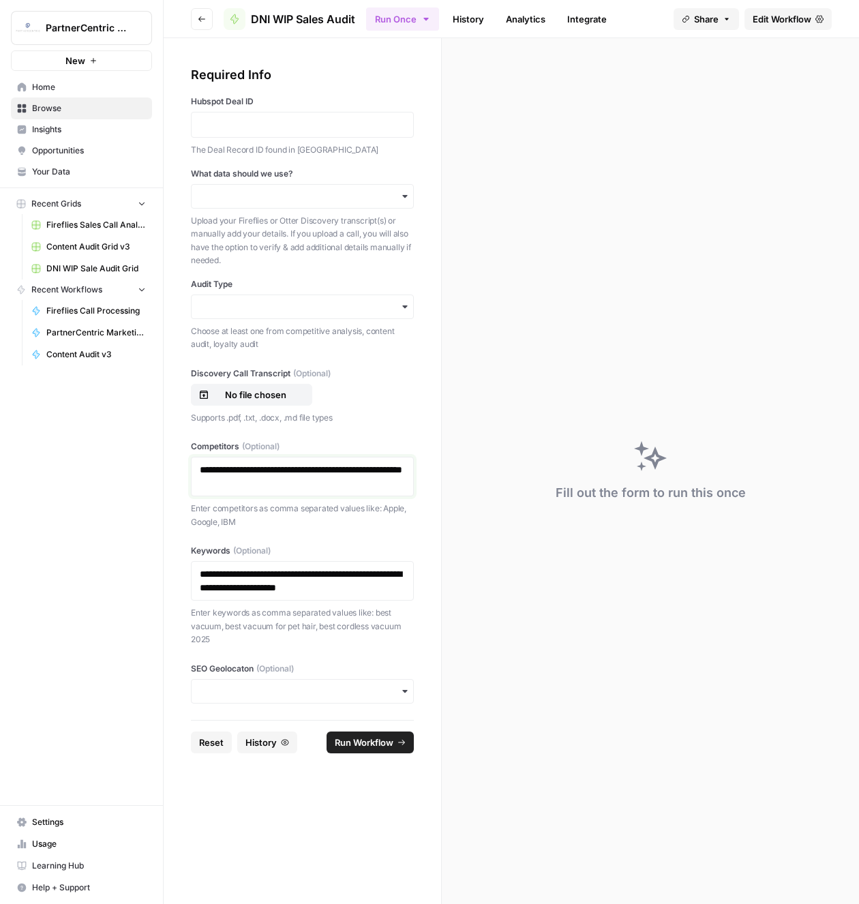
click at [240, 468] on p "**********" at bounding box center [303, 476] width 206 height 27
click at [287, 467] on p "**********" at bounding box center [303, 476] width 206 height 27
click at [320, 465] on p "**********" at bounding box center [303, 476] width 206 height 27
click at [346, 469] on p "**********" at bounding box center [303, 476] width 206 height 27
click at [228, 481] on p "**********" at bounding box center [303, 476] width 206 height 27
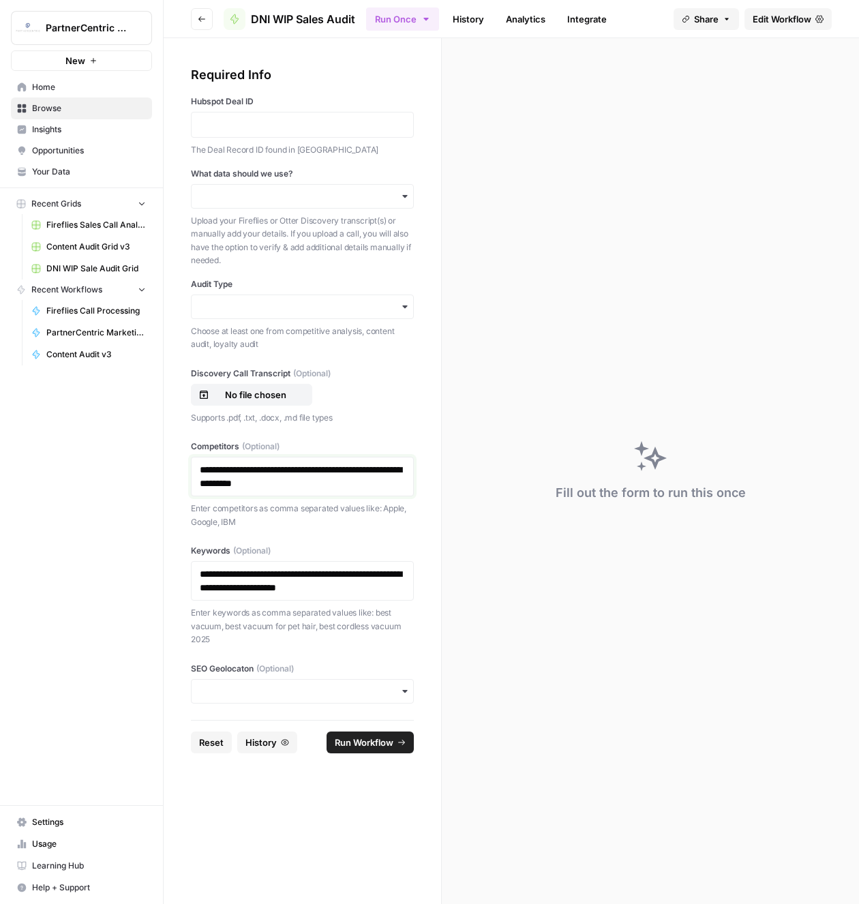
click at [248, 485] on p "**********" at bounding box center [303, 476] width 206 height 27
click at [288, 483] on p "**********" at bounding box center [303, 476] width 206 height 27
click at [319, 485] on p "**********" at bounding box center [303, 476] width 206 height 27
click at [326, 483] on p "**********" at bounding box center [303, 476] width 206 height 27
click at [271, 572] on p "**********" at bounding box center [303, 580] width 206 height 27
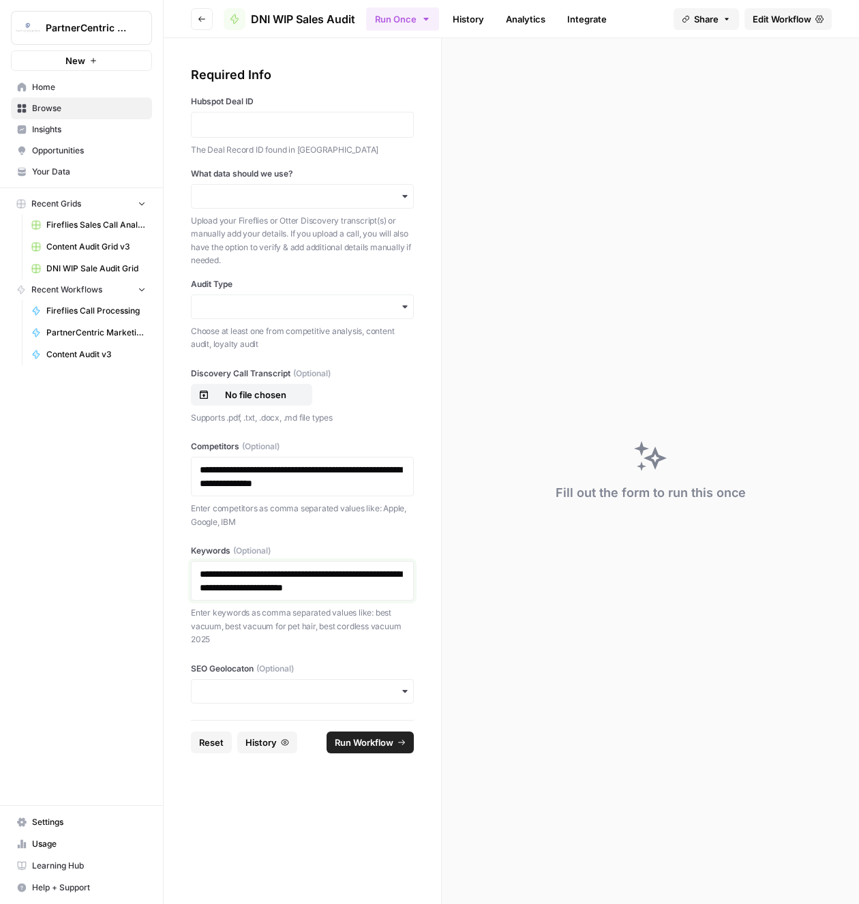
click at [376, 575] on p "**********" at bounding box center [303, 580] width 206 height 27
click at [243, 586] on p "**********" at bounding box center [303, 580] width 206 height 27
click at [325, 585] on p "**********" at bounding box center [303, 580] width 206 height 27
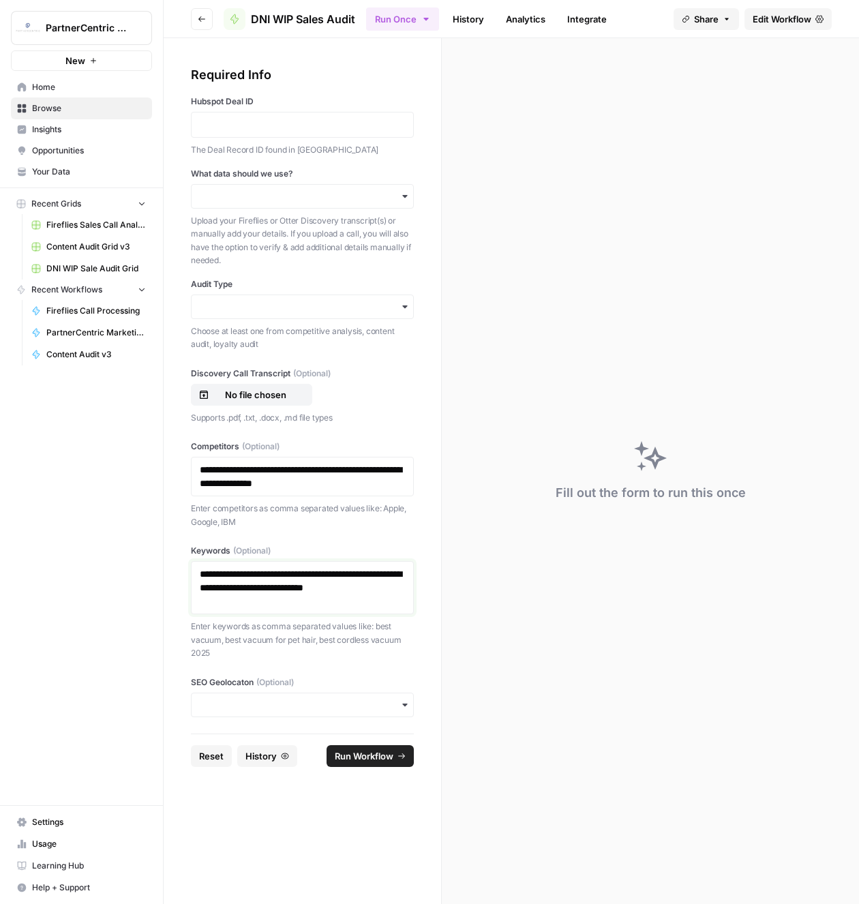
click at [261, 600] on p "**********" at bounding box center [303, 587] width 206 height 41
click at [356, 484] on p "**********" at bounding box center [303, 476] width 206 height 27
click at [281, 609] on div "**********" at bounding box center [302, 587] width 223 height 53
click at [281, 605] on p "**********" at bounding box center [303, 587] width 206 height 41
click at [164, 28] on icon "button" at bounding box center [165, 27] width 3 height 5
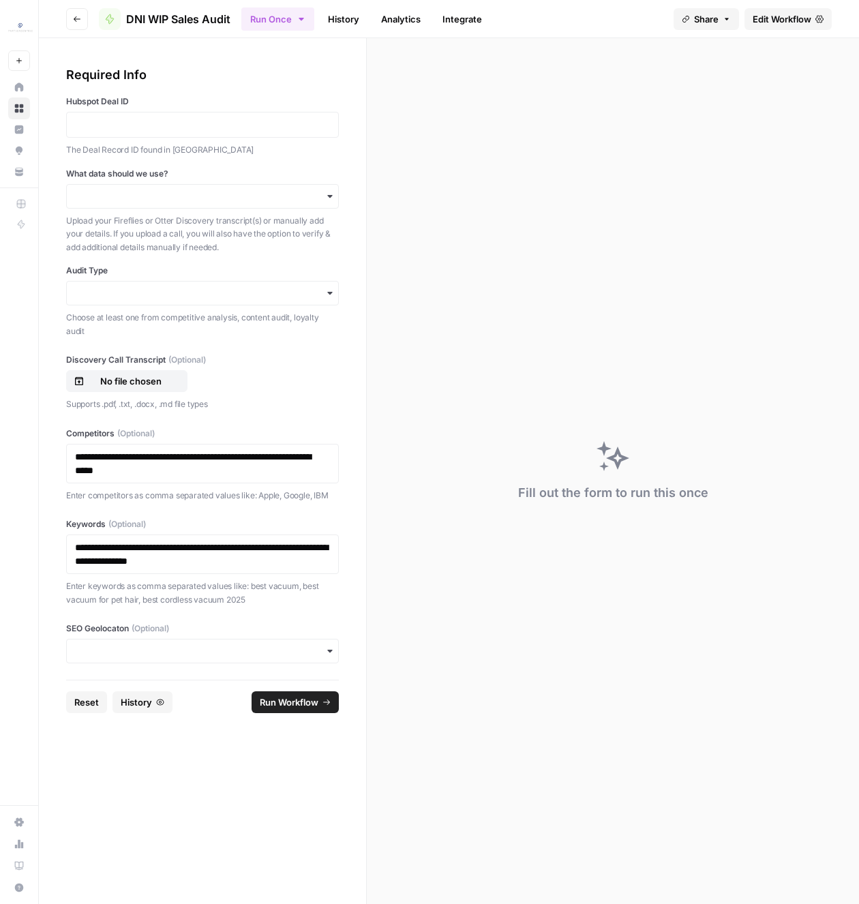
click at [269, 101] on label "Hubspot Deal ID" at bounding box center [202, 101] width 273 height 12
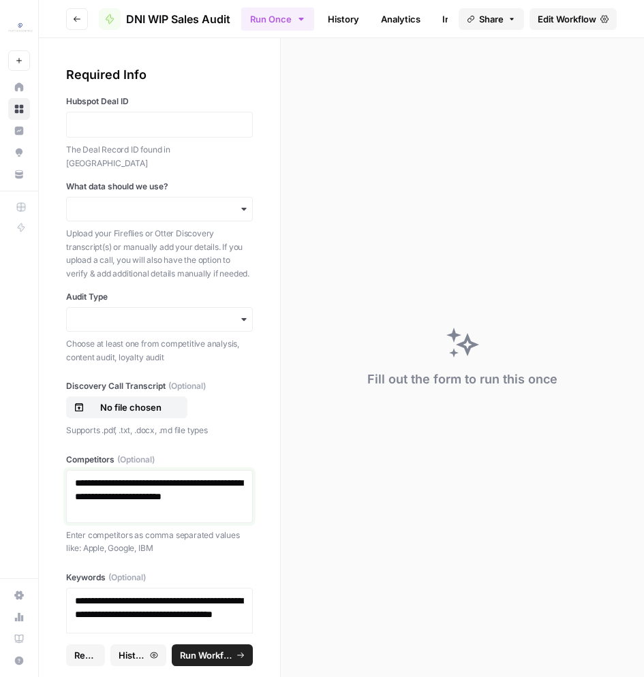
click at [125, 497] on p "**********" at bounding box center [159, 496] width 169 height 41
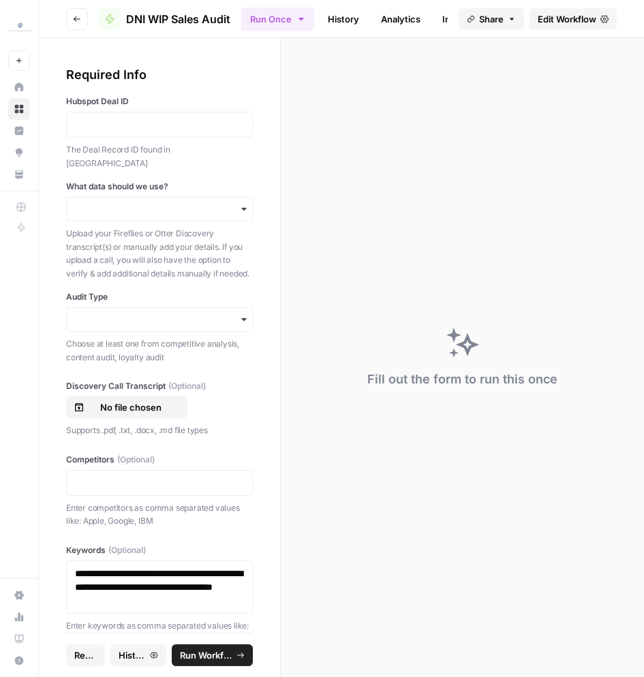
click at [191, 595] on div "**********" at bounding box center [159, 587] width 187 height 53
click at [226, 585] on p "**********" at bounding box center [159, 587] width 169 height 41
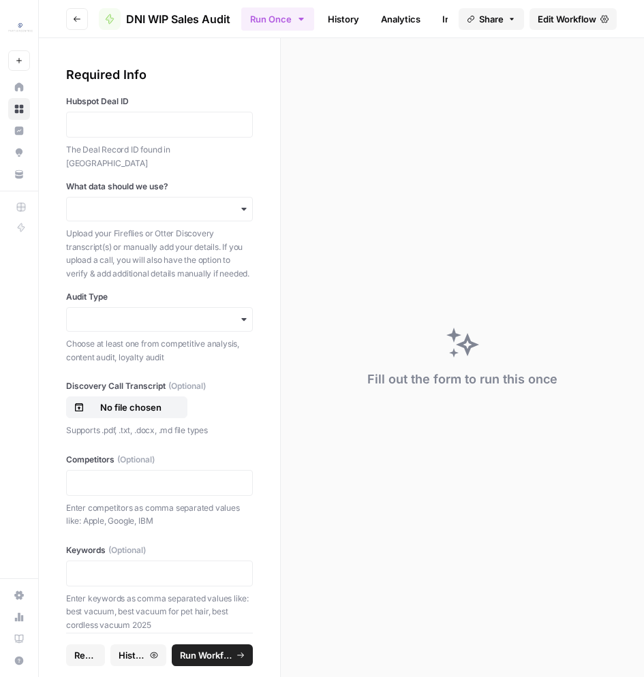
click at [218, 397] on div "No file chosen" at bounding box center [159, 408] width 187 height 22
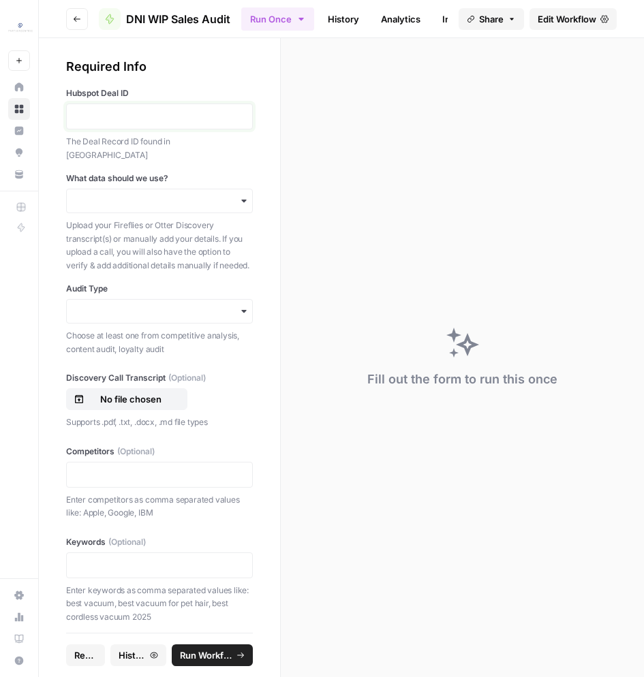
click at [115, 110] on p at bounding box center [159, 117] width 169 height 14
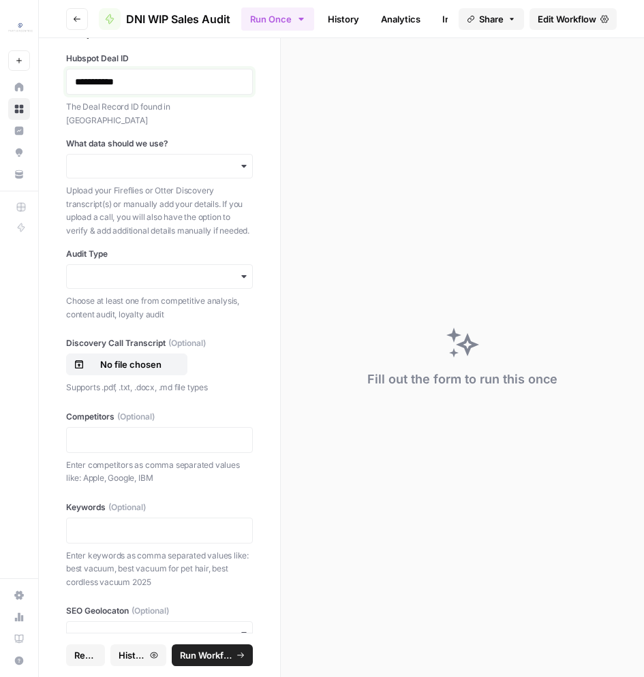
scroll to position [59, 0]
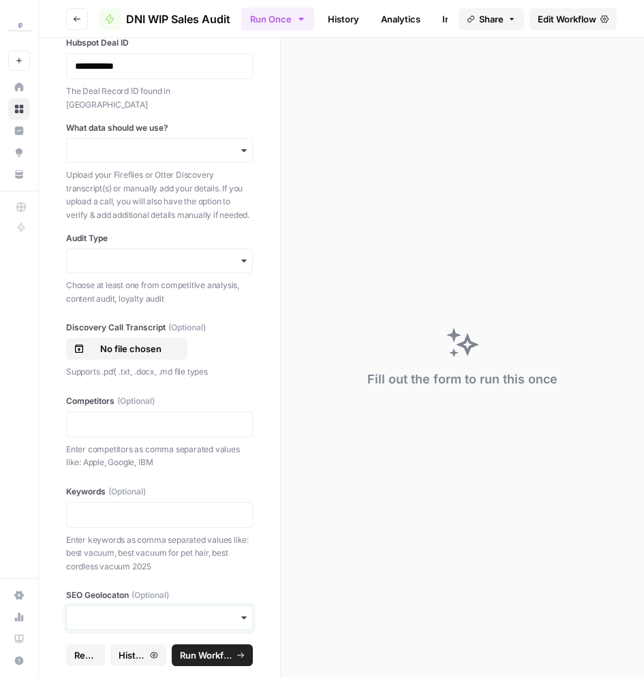
click at [121, 611] on input "SEO Geolocaton (Optional)" at bounding box center [159, 618] width 169 height 14
click at [51, 572] on div "**********" at bounding box center [159, 335] width 241 height 595
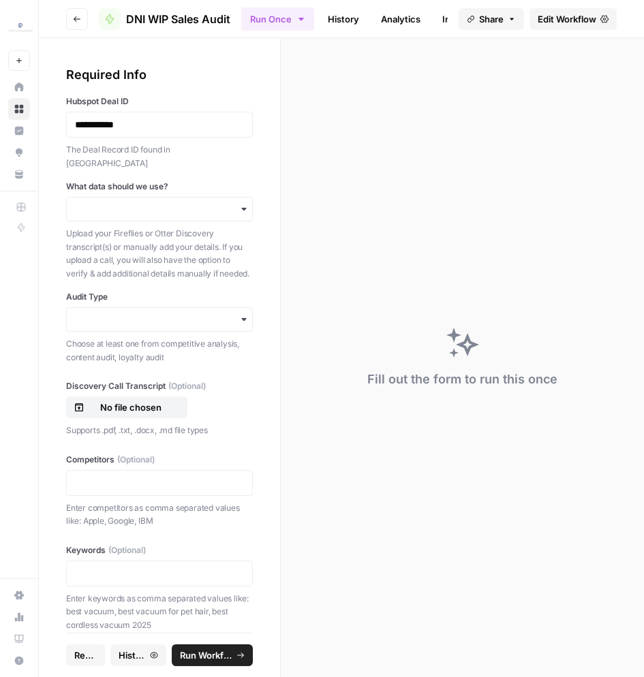
click at [160, 203] on div "button" at bounding box center [159, 209] width 187 height 25
click at [127, 231] on div "I'll upload my call" at bounding box center [159, 233] width 185 height 26
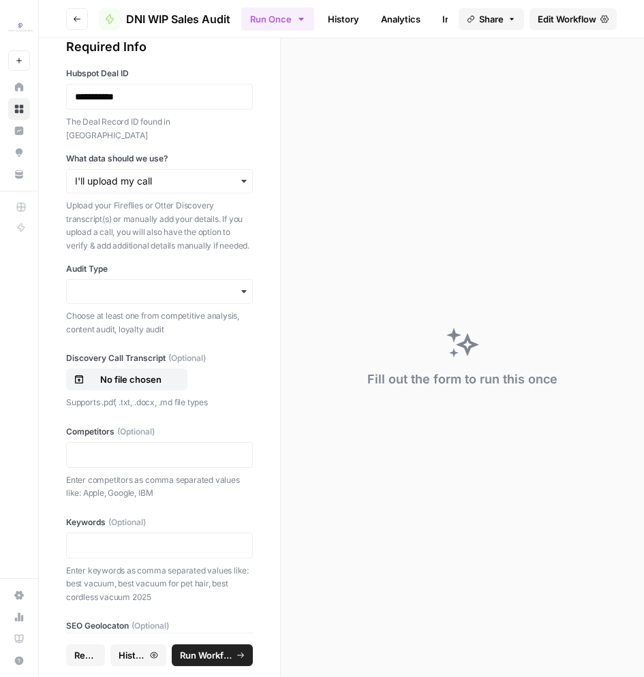
click at [139, 285] on div "button" at bounding box center [159, 291] width 187 height 25
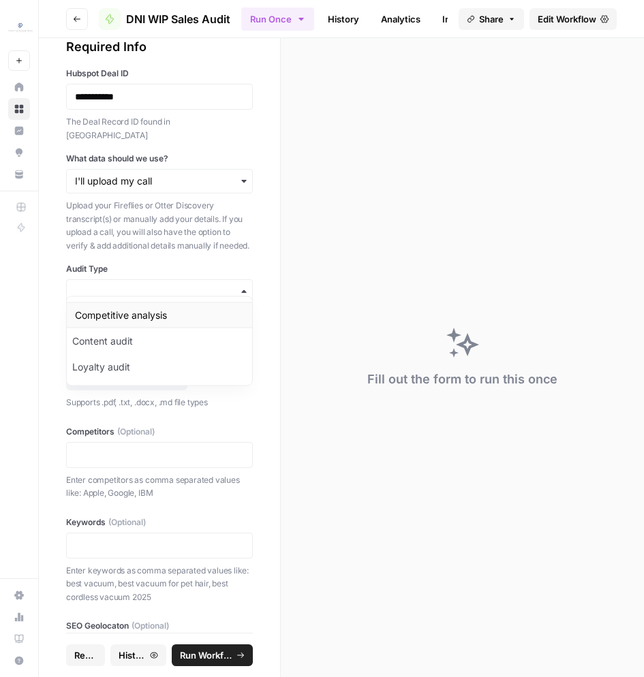
click at [121, 311] on div "Competitive analysis" at bounding box center [159, 316] width 185 height 26
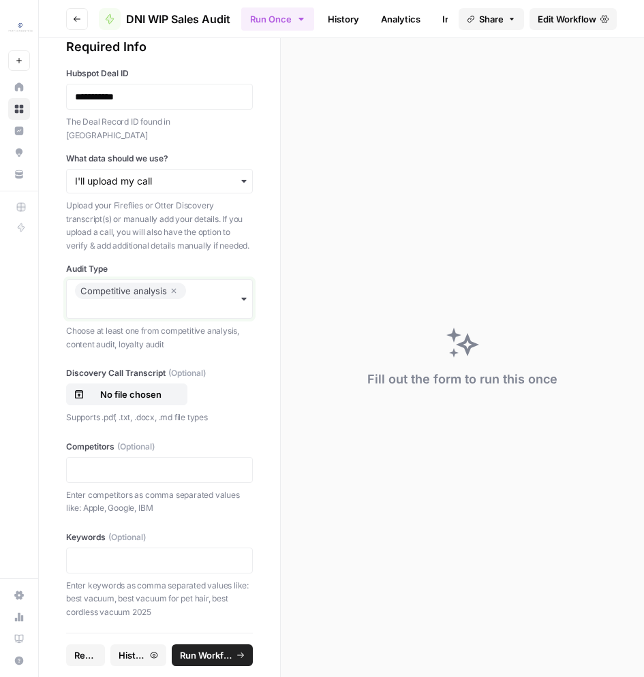
click at [130, 302] on input "Audit Type" at bounding box center [159, 309] width 169 height 14
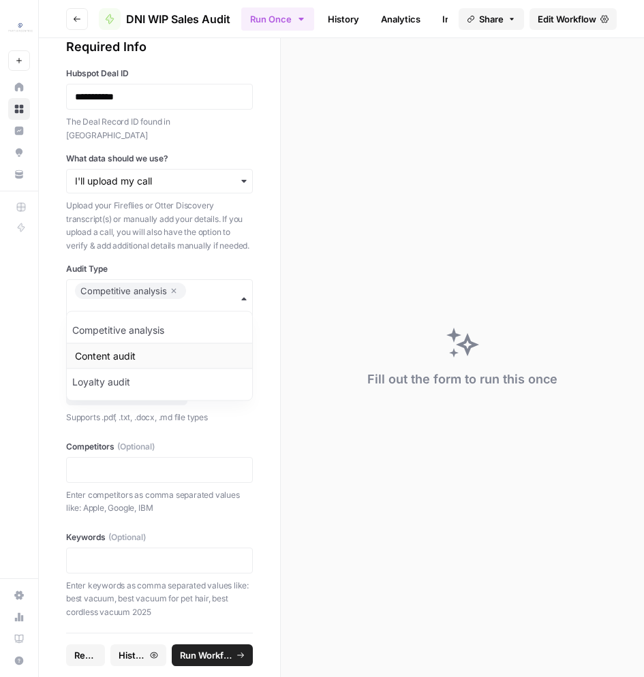
click at [127, 357] on div "Content audit" at bounding box center [159, 356] width 185 height 26
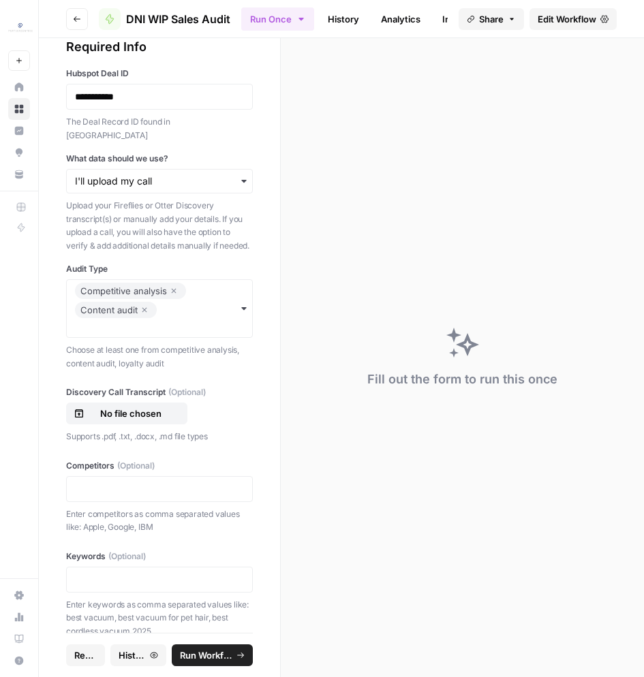
click at [125, 322] on div "Competitive analysis Content audit" at bounding box center [159, 308] width 187 height 59
click at [104, 403] on div "Loyalty audit" at bounding box center [159, 401] width 185 height 26
click at [162, 407] on p "No file chosen" at bounding box center [130, 414] width 87 height 14
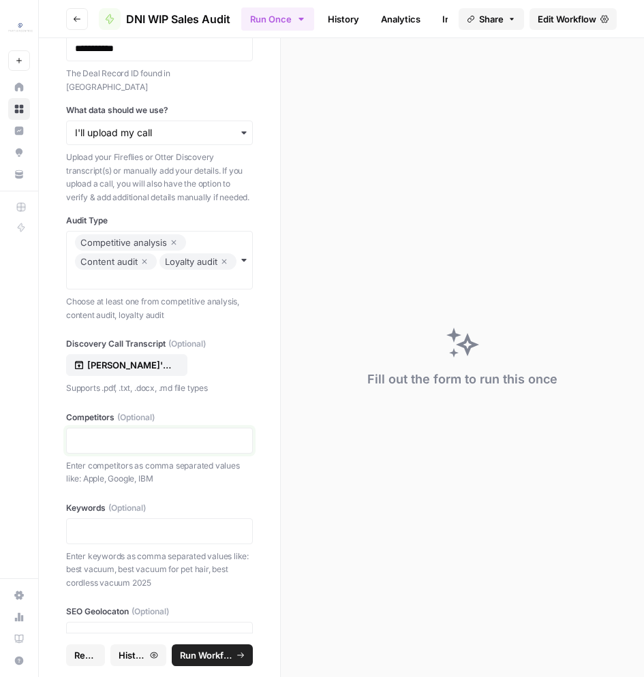
click at [122, 434] on p at bounding box center [159, 441] width 169 height 14
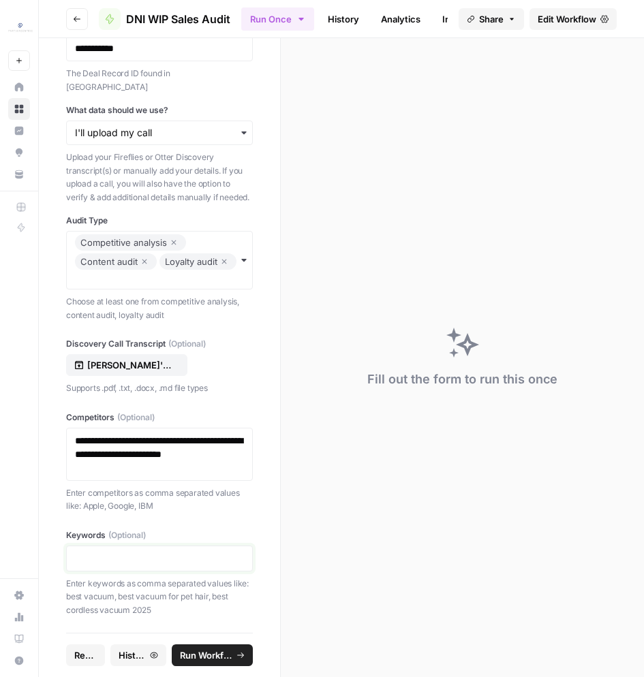
click at [179, 552] on p at bounding box center [159, 559] width 169 height 14
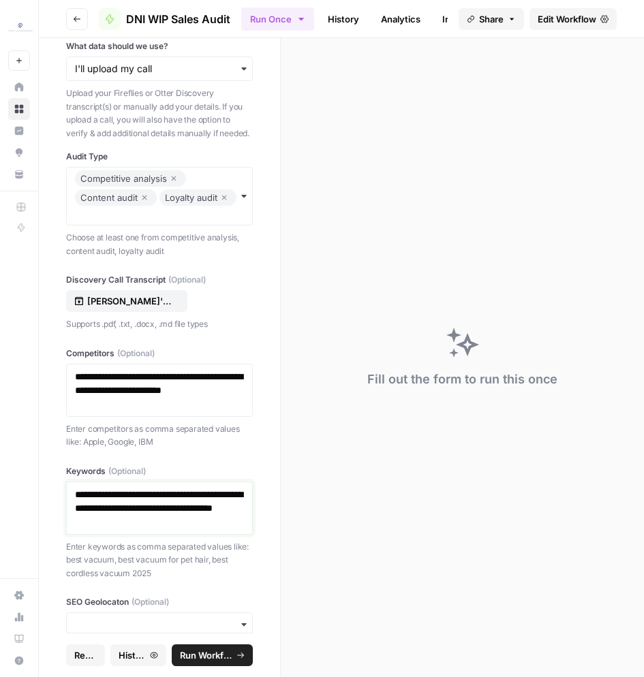
scroll to position [147, 0]
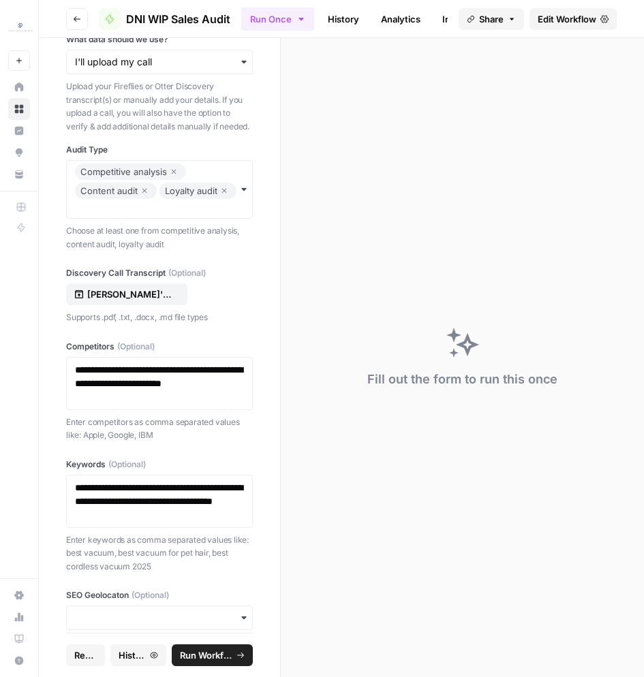
click at [160, 590] on span "(Optional)" at bounding box center [150, 596] width 37 height 12
click at [160, 611] on input "SEO Geolocaton (Optional)" at bounding box center [159, 618] width 169 height 14
click at [159, 606] on div "button" at bounding box center [159, 618] width 187 height 25
click at [112, 546] on div "us" at bounding box center [159, 543] width 185 height 26
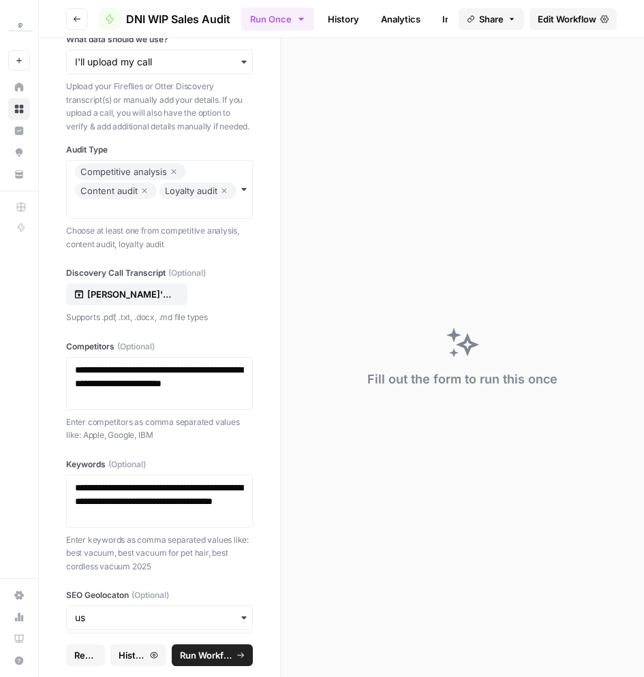
click at [216, 658] on span "Run Workflow" at bounding box center [206, 656] width 52 height 14
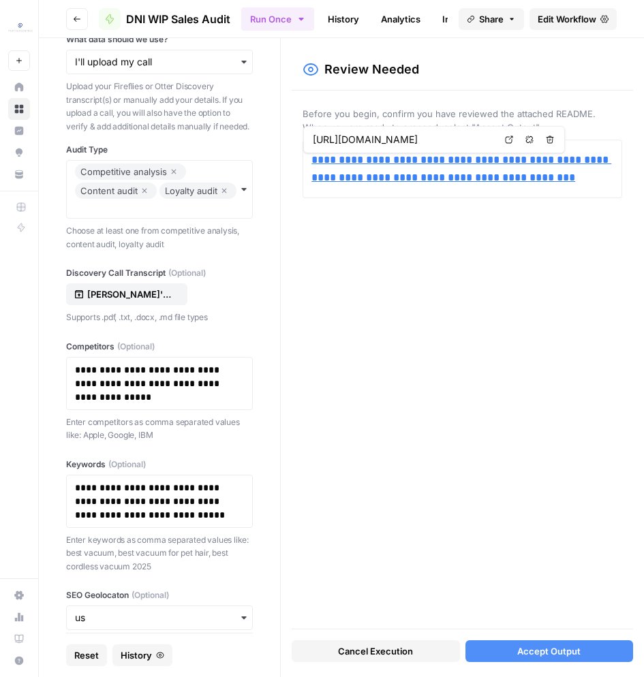
click at [512, 654] on button "Accept Output" at bounding box center [549, 652] width 168 height 22
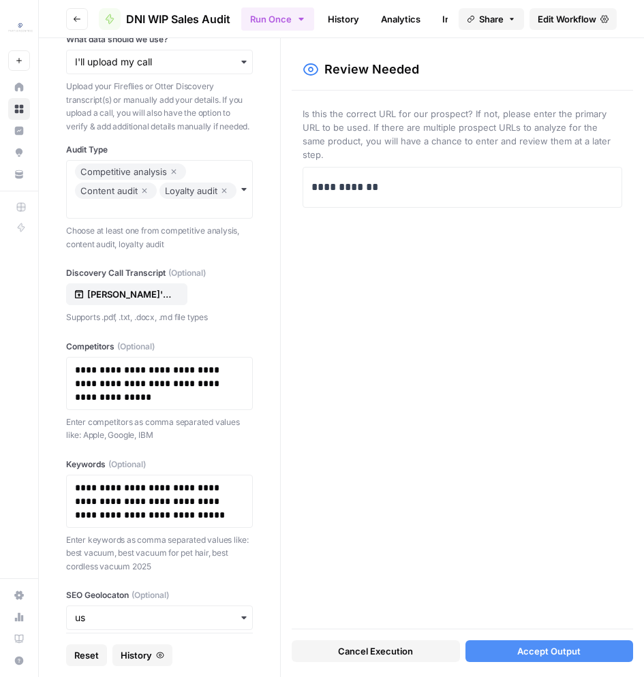
click at [545, 655] on span "Accept Output" at bounding box center [548, 652] width 63 height 14
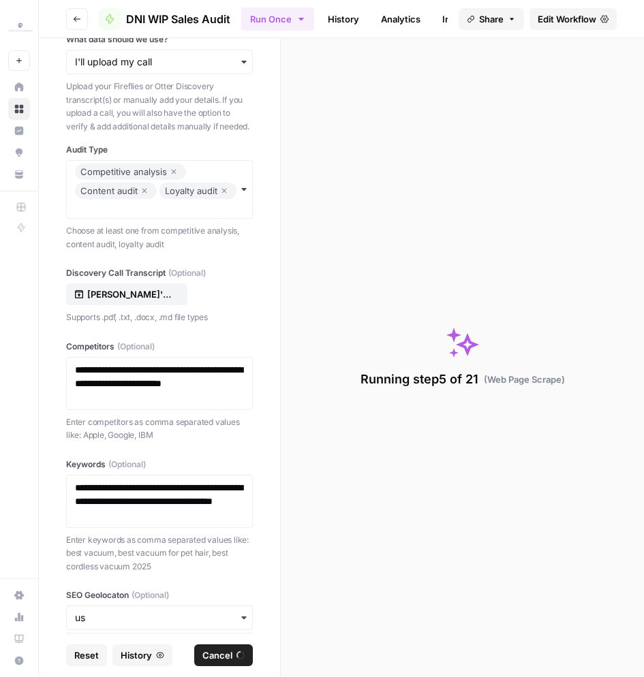
click at [339, 18] on link "History" at bounding box center [344, 19] width 48 height 22
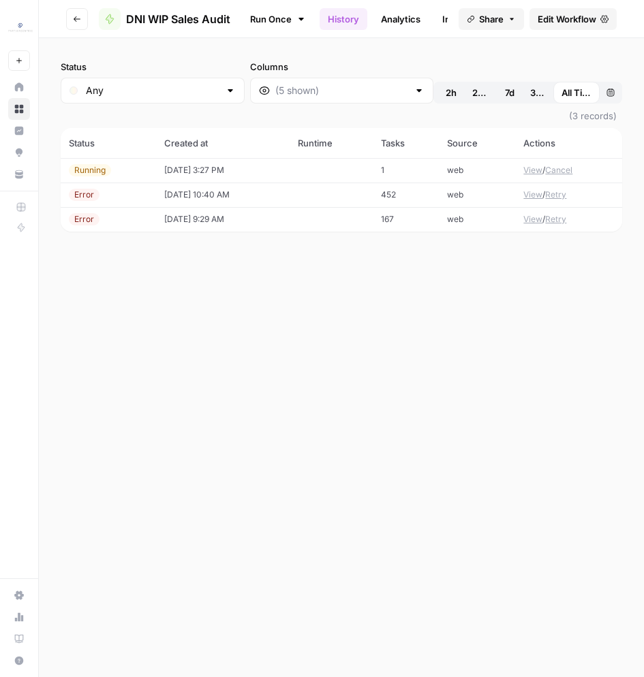
click at [272, 175] on td "[DATE] 3:27 PM" at bounding box center [223, 170] width 134 height 25
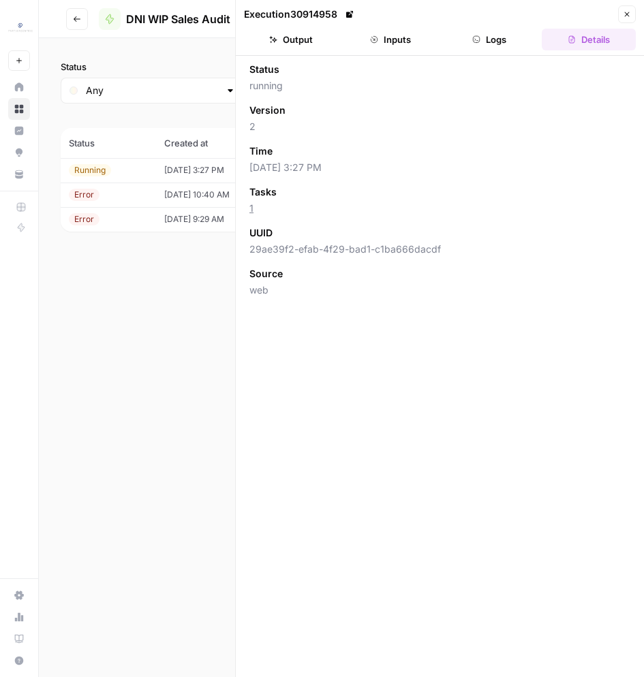
click at [485, 36] on button "Logs" at bounding box center [490, 40] width 94 height 22
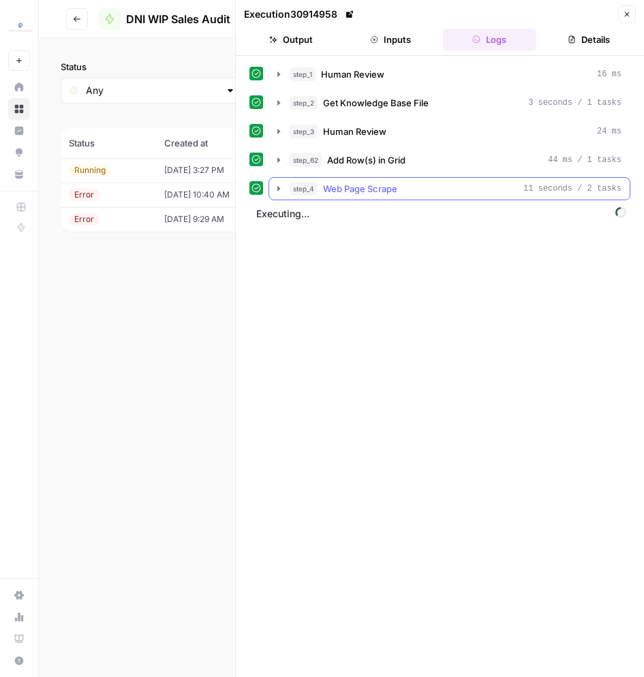
click at [376, 189] on span "Web Page Scrape" at bounding box center [360, 189] width 74 height 14
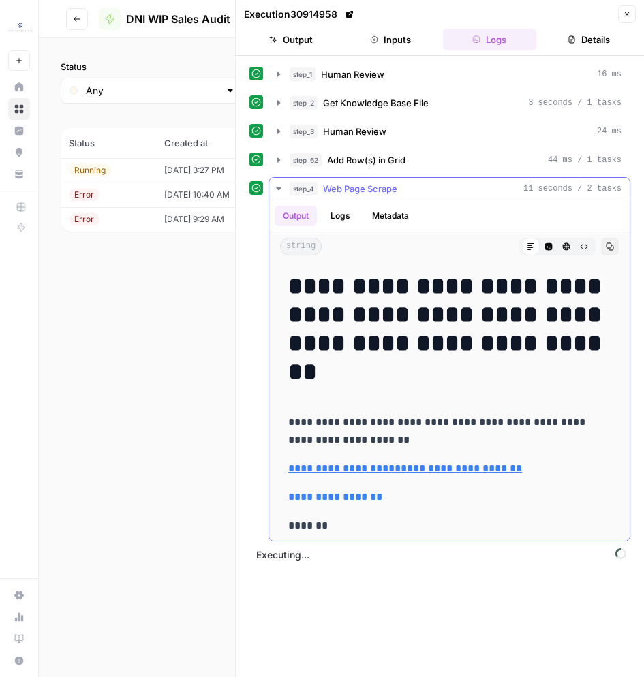
click at [397, 187] on span "Web Page Scrape" at bounding box center [360, 189] width 74 height 14
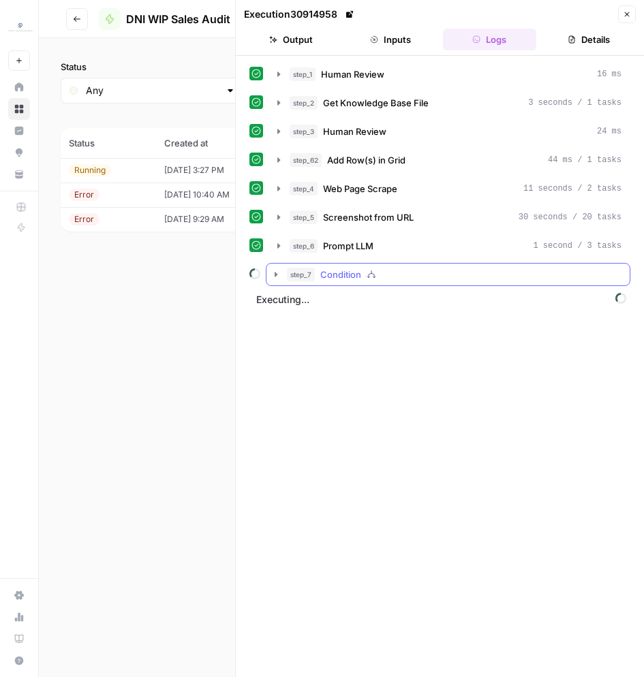
click at [347, 267] on button "step_7 Condition" at bounding box center [447, 275] width 363 height 22
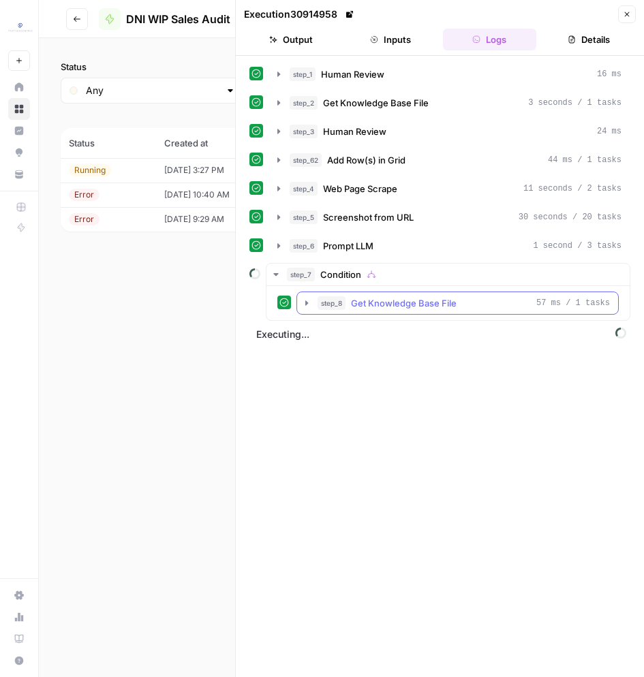
click at [382, 304] on span "Get Knowledge Base File" at bounding box center [404, 303] width 106 height 14
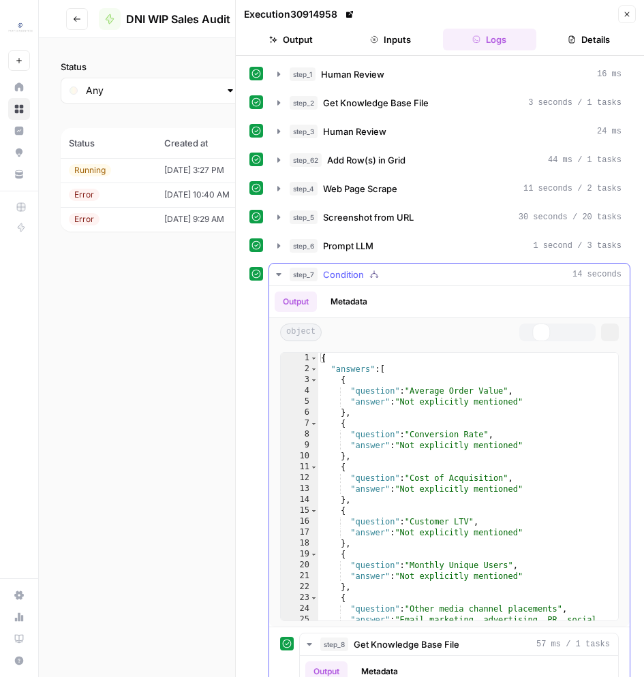
click at [382, 304] on div "Output Metadata" at bounding box center [449, 301] width 361 height 31
click at [326, 269] on span "Condition" at bounding box center [343, 275] width 41 height 14
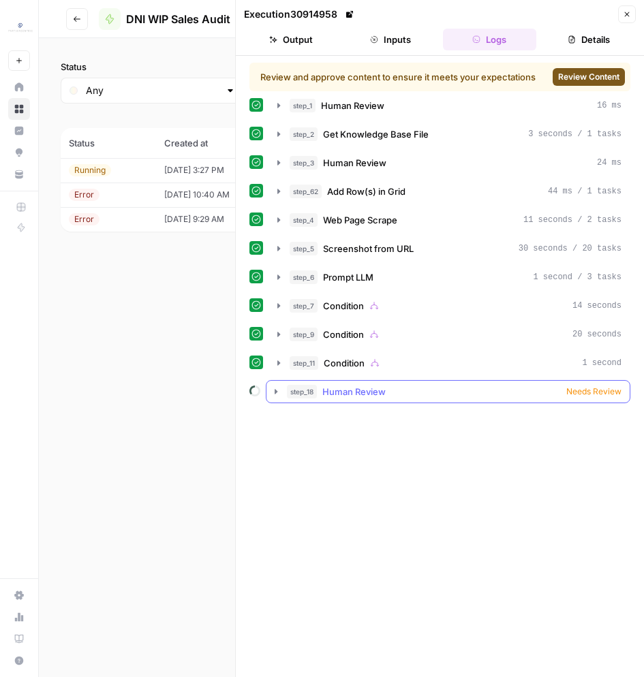
click at [373, 397] on span "Human Review" at bounding box center [353, 392] width 63 height 14
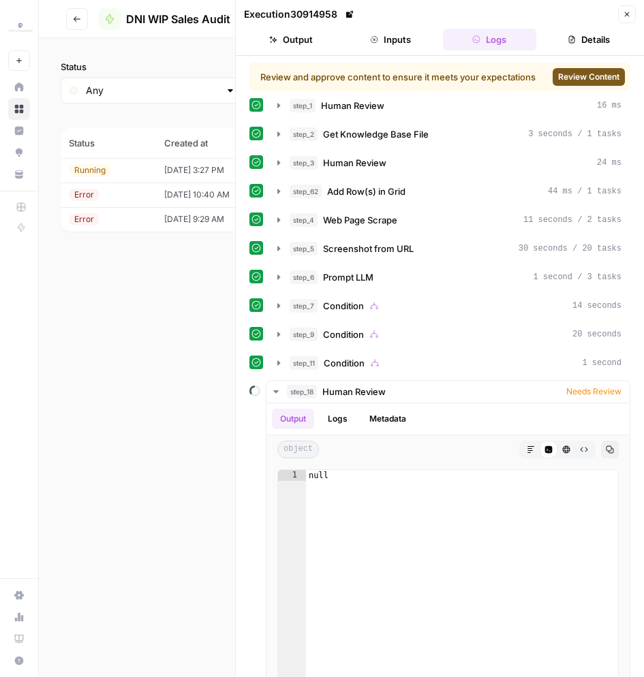
scroll to position [74, 0]
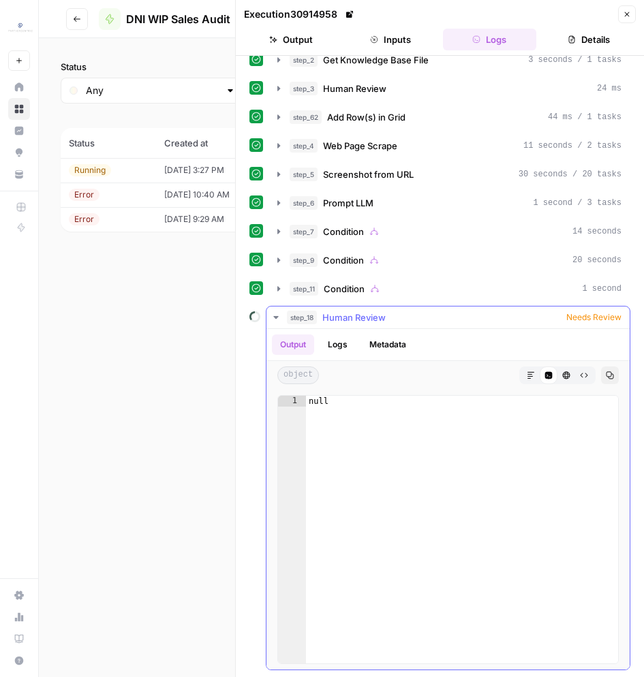
click at [354, 352] on button "Logs" at bounding box center [338, 345] width 36 height 20
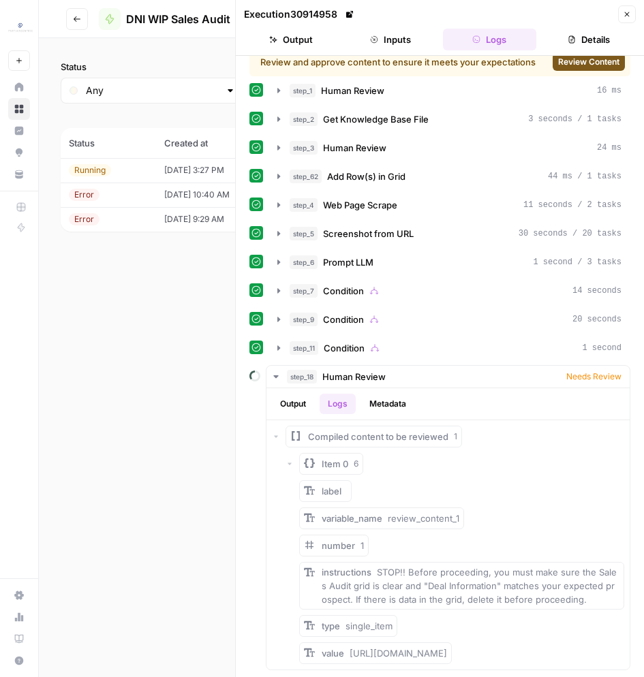
scroll to position [27, 0]
click at [374, 394] on button "Metadata" at bounding box center [387, 404] width 53 height 20
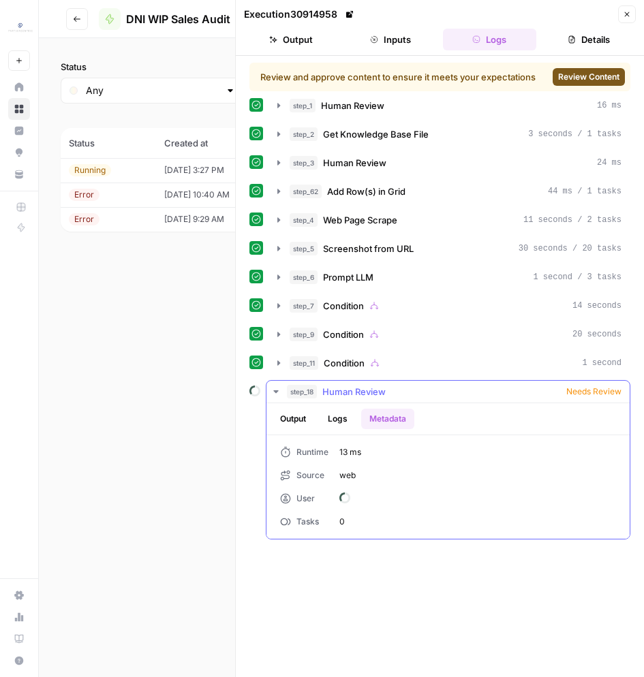
scroll to position [0, 0]
click at [290, 416] on button "Output" at bounding box center [293, 419] width 42 height 20
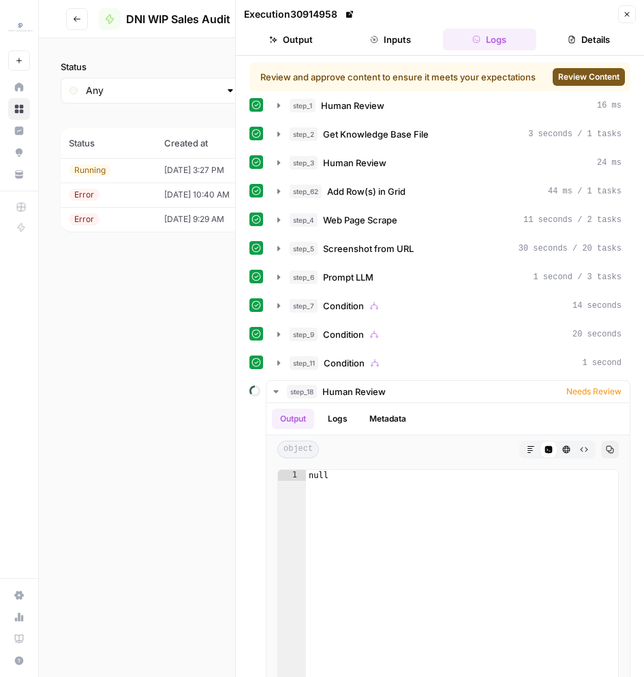
click at [568, 82] on span "Review Content" at bounding box center [588, 77] width 61 height 12
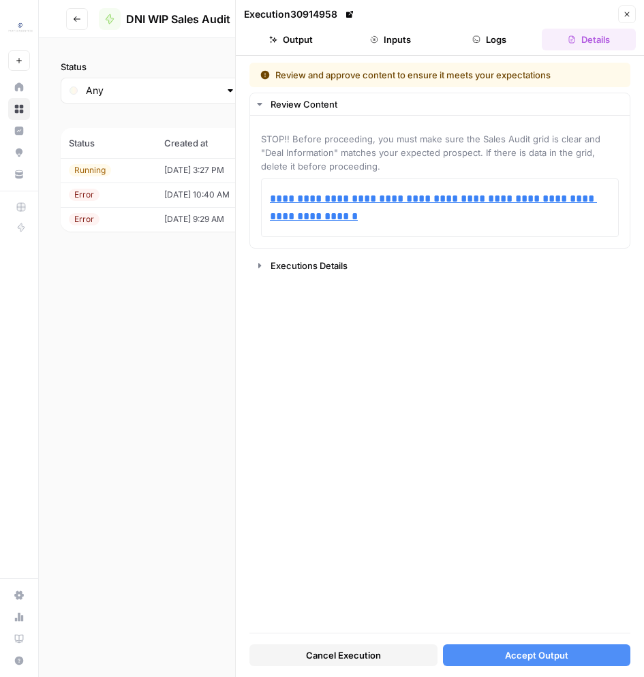
click at [542, 656] on span "Accept Output" at bounding box center [536, 656] width 63 height 14
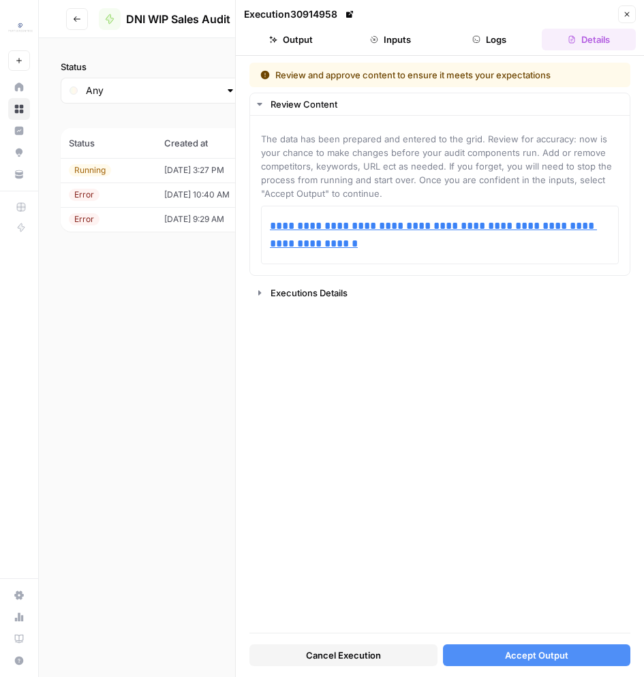
click at [564, 659] on span "Accept Output" at bounding box center [536, 656] width 63 height 14
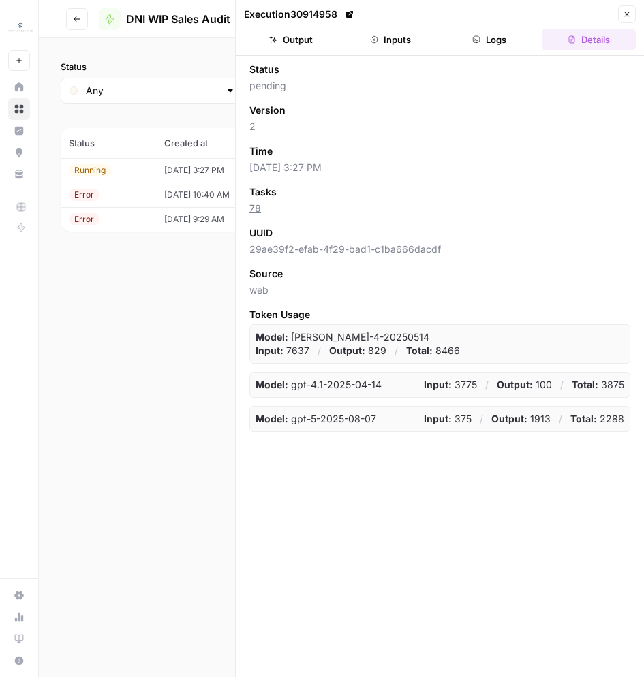
click at [502, 47] on button "Logs" at bounding box center [490, 40] width 94 height 22
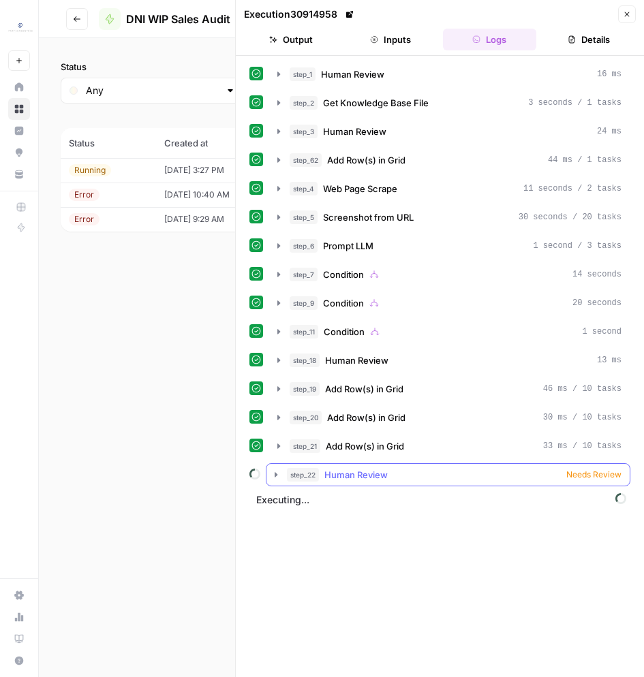
click at [423, 472] on div "step_22 Human Review Needs Review" at bounding box center [454, 475] width 335 height 14
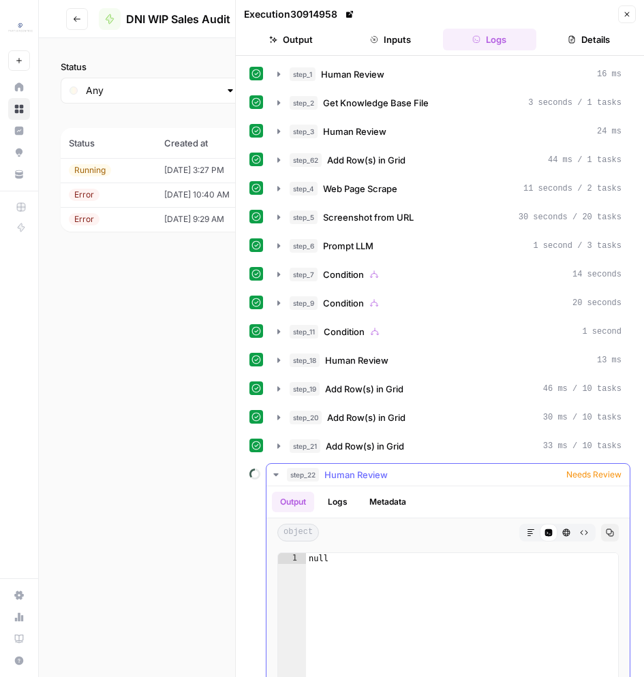
click at [431, 472] on div "step_22 Human Review Needs Review" at bounding box center [454, 475] width 335 height 14
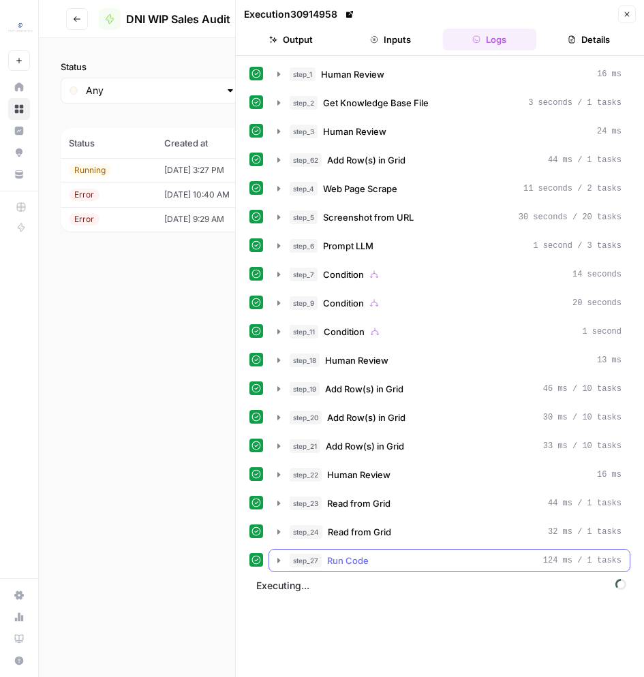
click at [435, 569] on button "step_27 Run Code 124 ms / 1 tasks" at bounding box center [449, 561] width 361 height 22
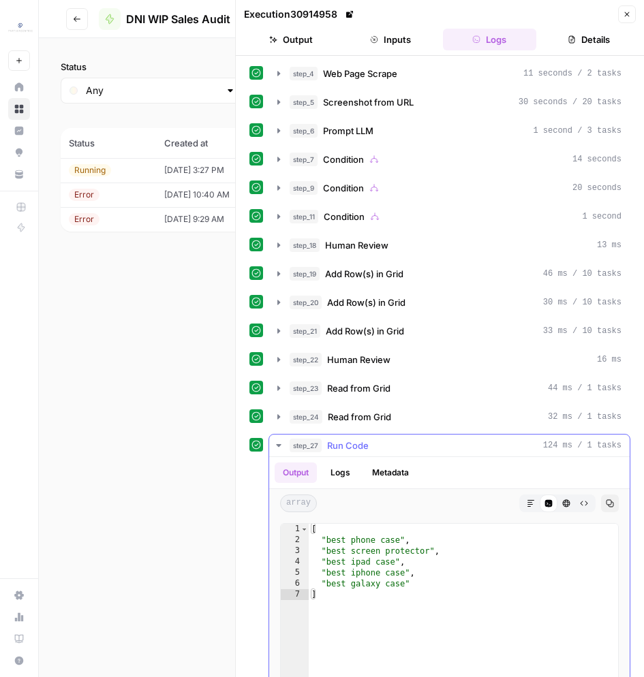
scroll to position [268, 0]
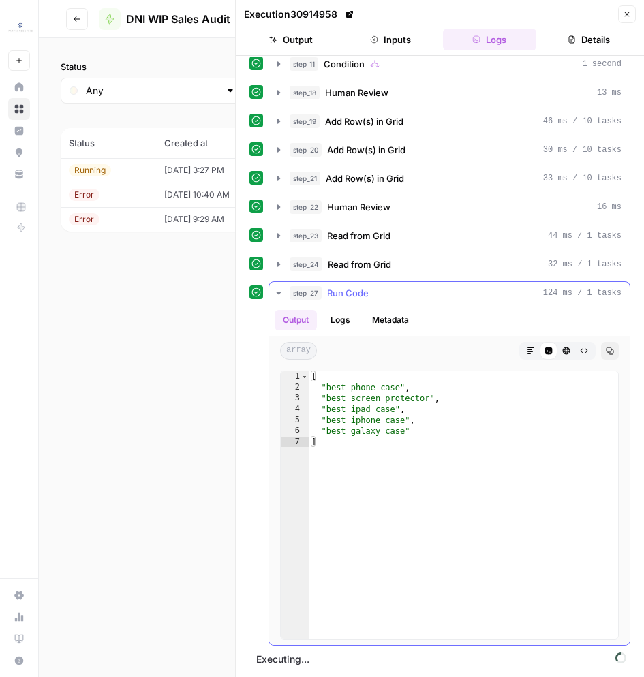
click at [431, 288] on div "step_27 Run Code 124 ms / 1 tasks" at bounding box center [456, 293] width 332 height 14
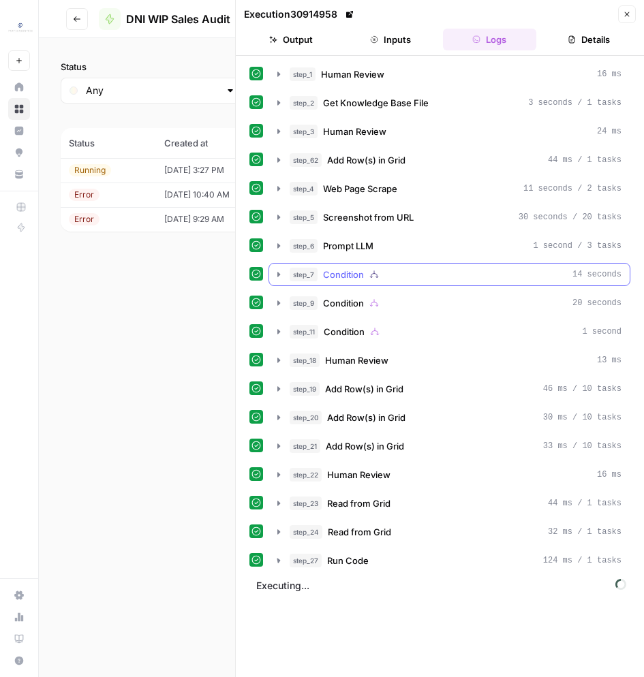
scroll to position [0, 0]
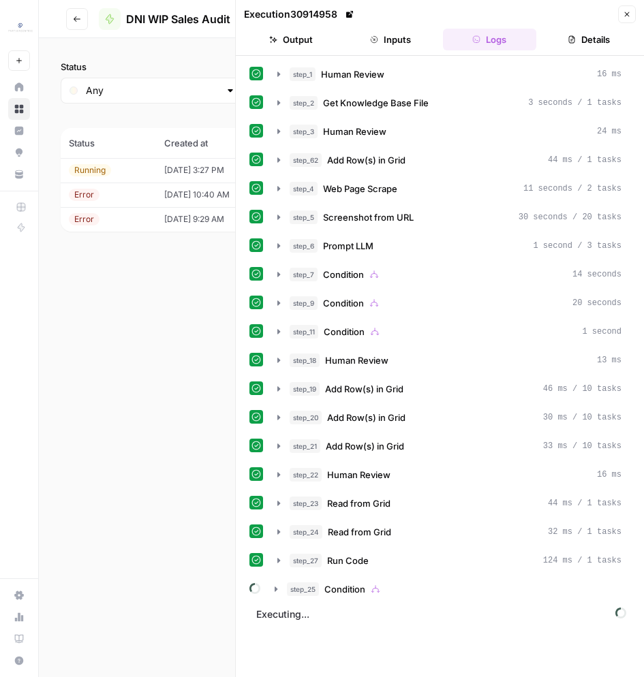
click at [425, 602] on div "step_1 Human Review 16 ms step_2 Get Knowledge Base File 3 seconds / 1 tasks st…" at bounding box center [439, 367] width 381 height 608
click at [425, 594] on div "step_25 Condition" at bounding box center [454, 590] width 335 height 14
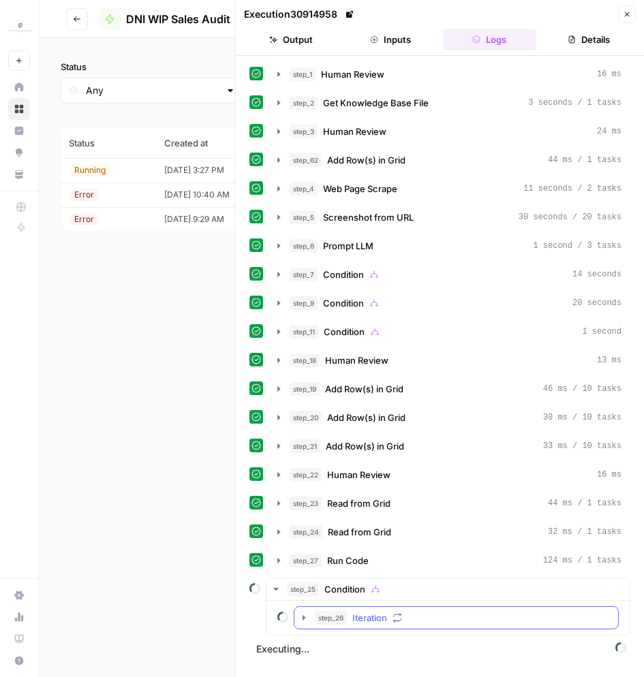
click at [411, 611] on div "step_26 Iteration" at bounding box center [462, 618] width 295 height 14
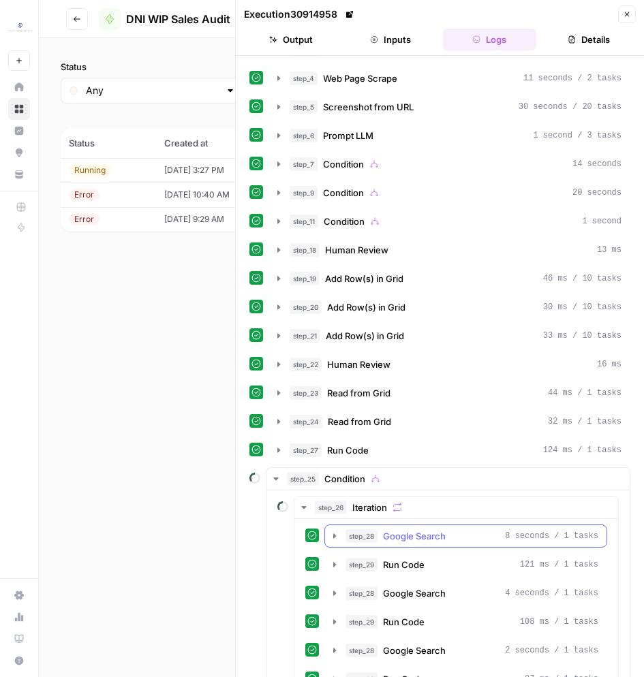
scroll to position [168, 0]
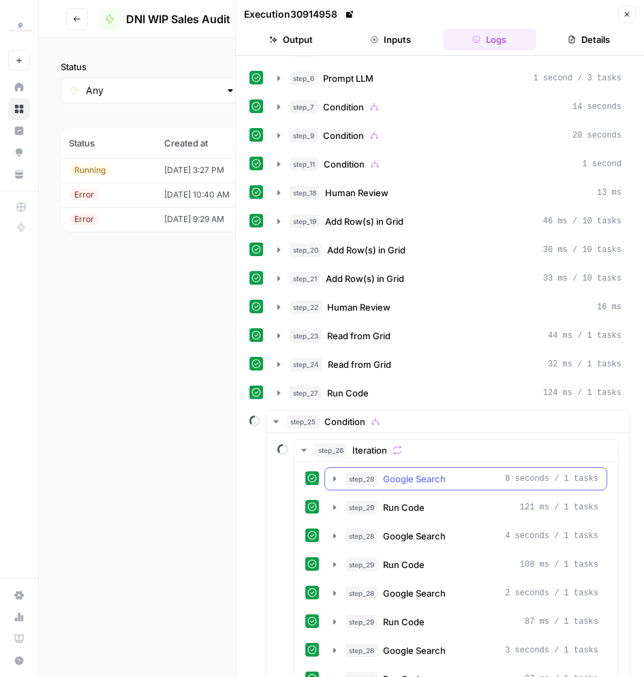
click at [423, 478] on span "Google Search" at bounding box center [414, 479] width 63 height 14
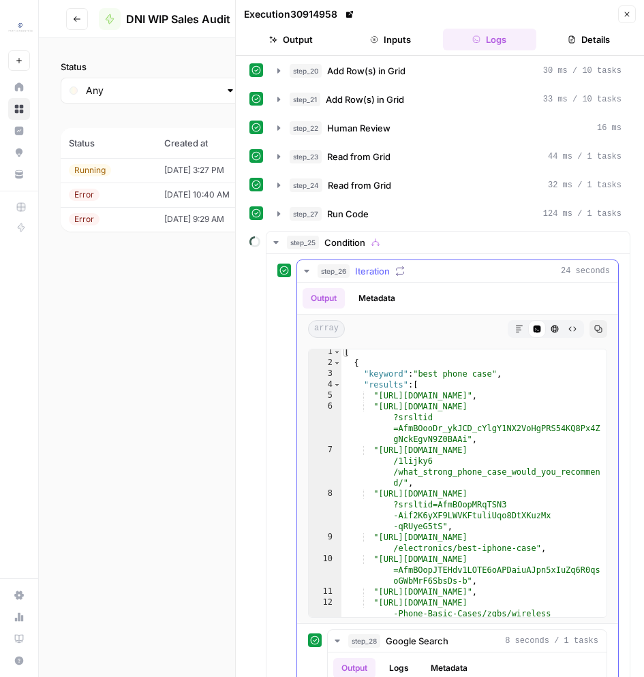
scroll to position [31, 0]
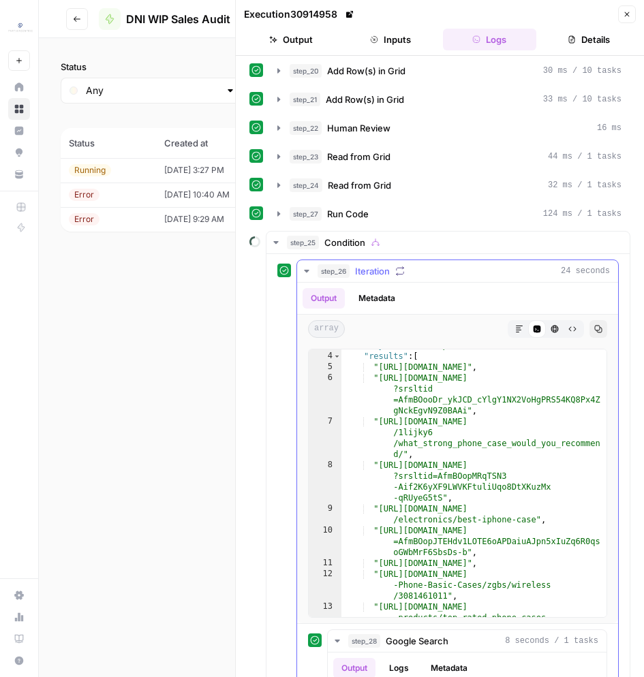
click at [303, 271] on icon "button" at bounding box center [306, 271] width 11 height 11
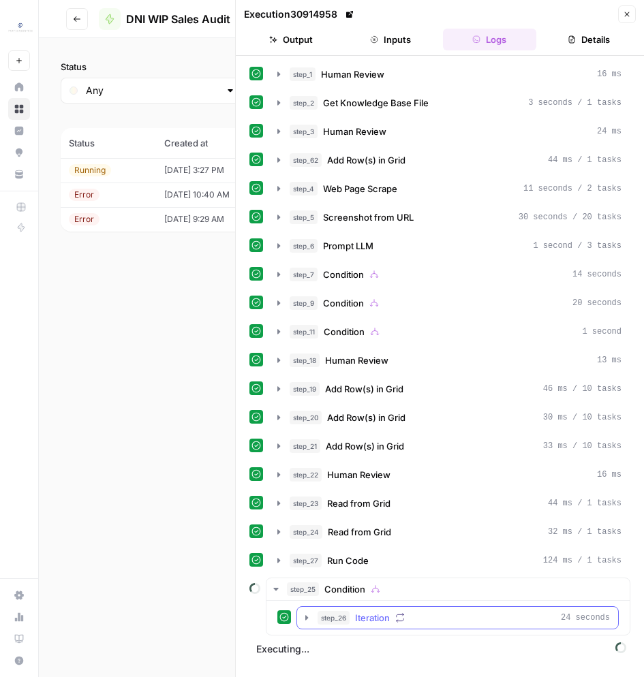
click at [412, 619] on div "step_26 Iteration 24 seconds" at bounding box center [464, 618] width 292 height 14
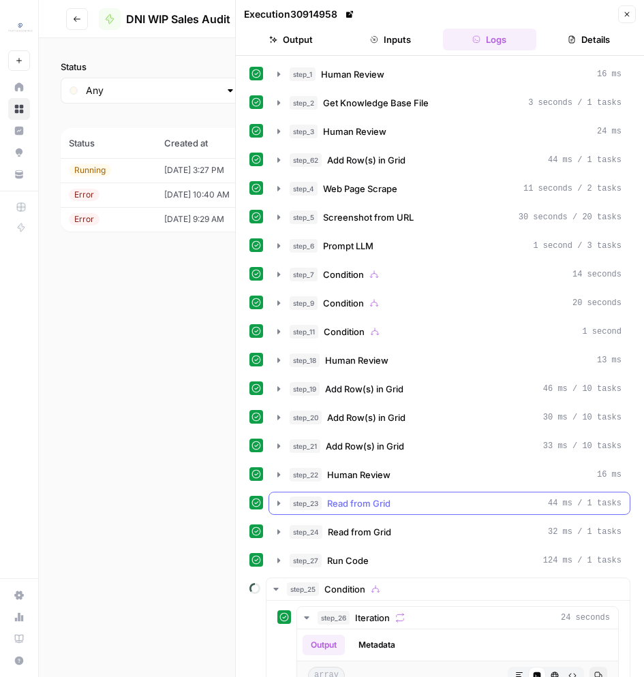
scroll to position [237, 0]
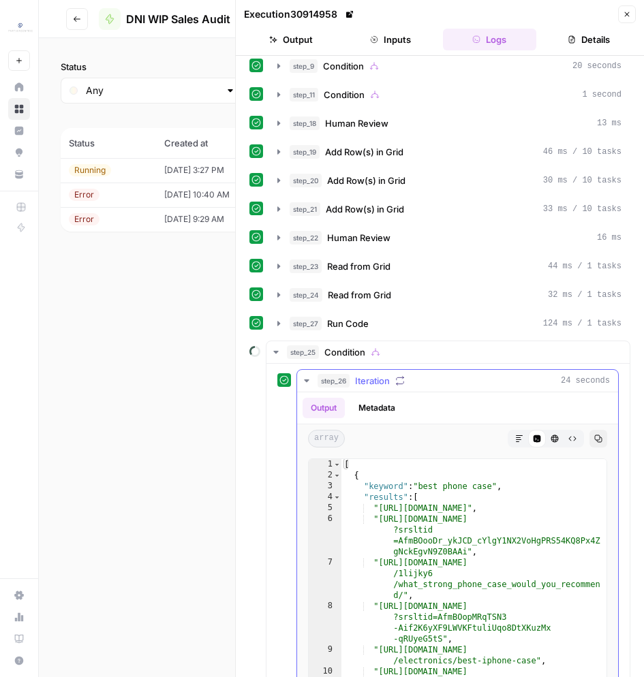
click at [434, 382] on div "step_26 Iteration 24 seconds" at bounding box center [464, 381] width 292 height 14
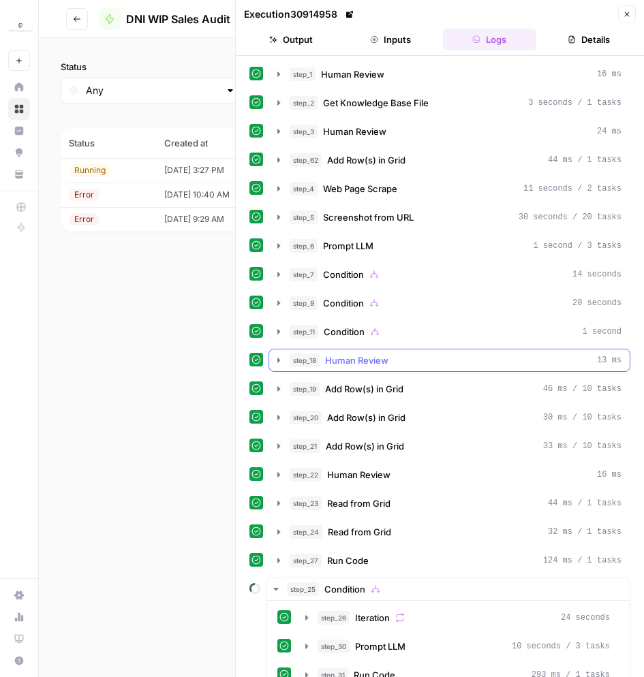
scroll to position [47, 0]
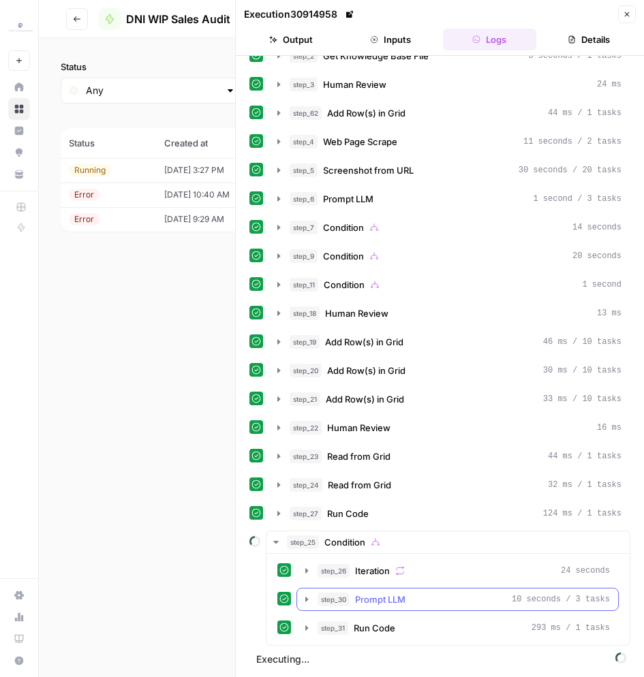
click at [412, 593] on div "step_30 Prompt LLM 10 seconds / 3 tasks" at bounding box center [464, 600] width 292 height 14
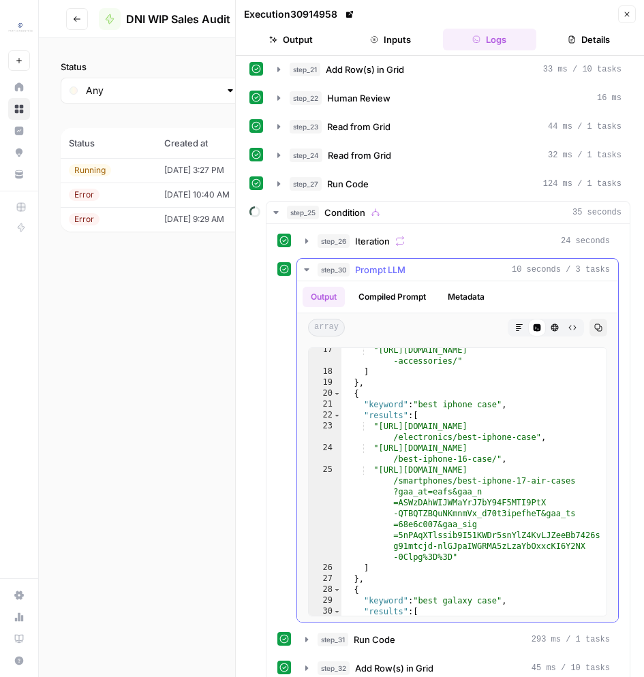
scroll to position [211, 0]
click at [485, 272] on div "step_30 Prompt LLM 10 seconds / 3 tasks" at bounding box center [464, 270] width 292 height 14
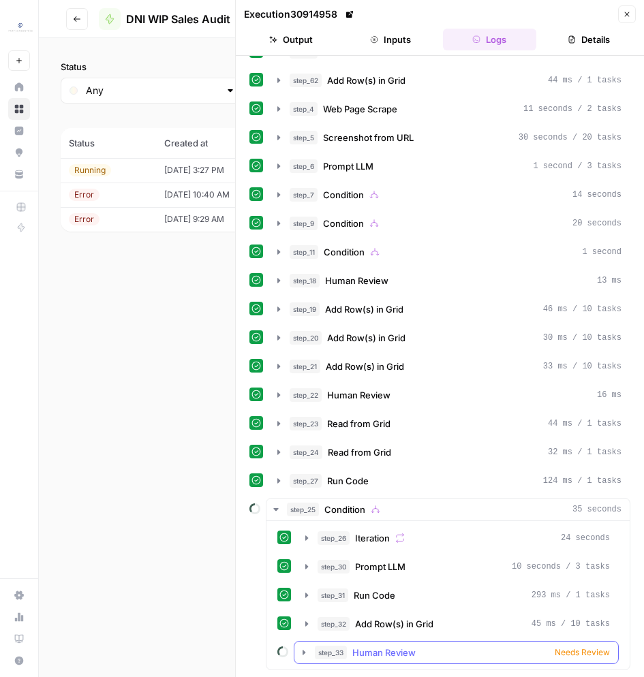
click at [444, 656] on div "step_33 Human Review Needs Review" at bounding box center [462, 653] width 295 height 14
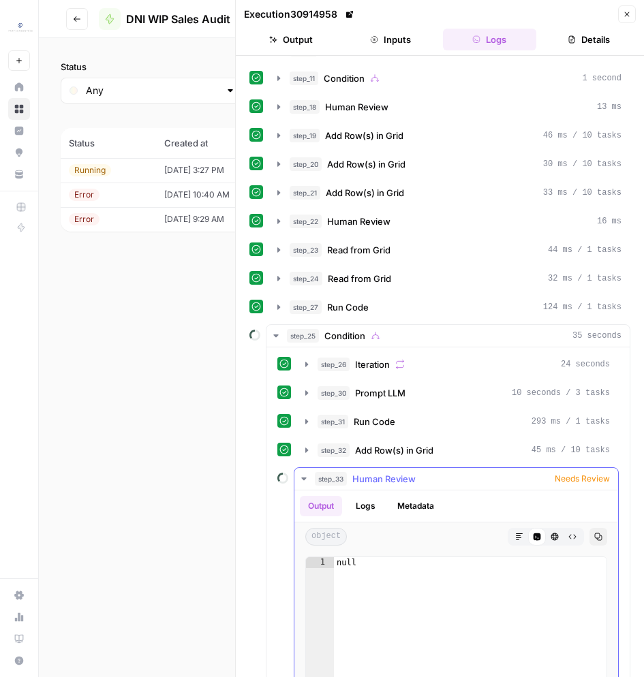
scroll to position [453, 0]
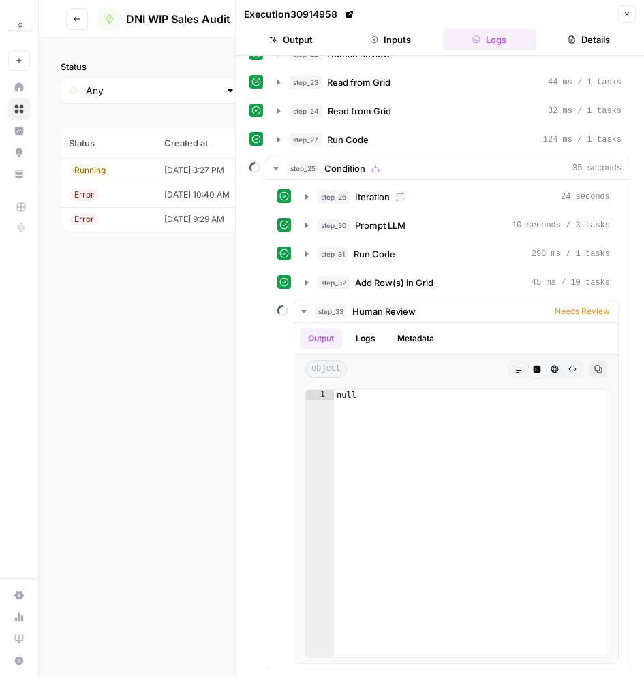
click at [581, 49] on button "Details" at bounding box center [589, 40] width 94 height 22
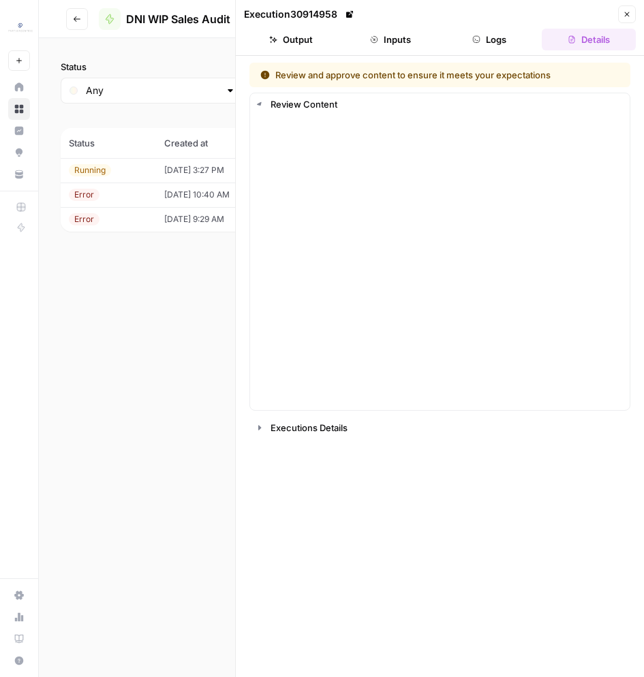
scroll to position [0, 0]
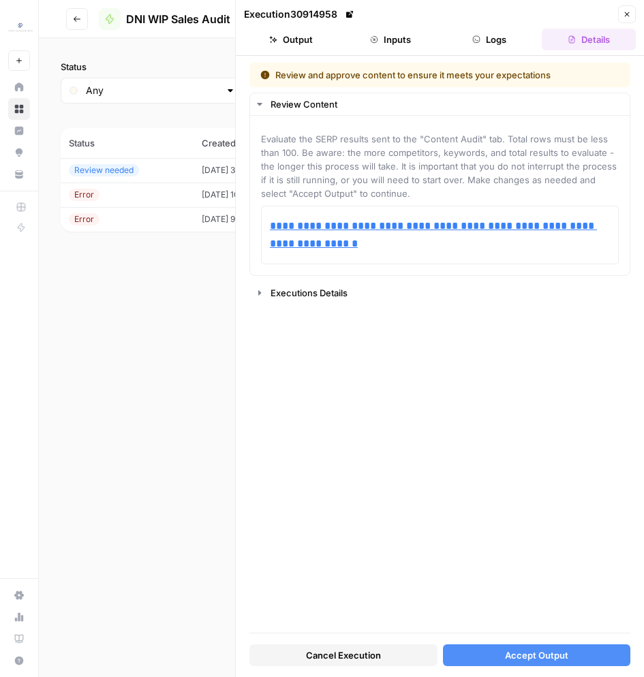
click at [348, 654] on span "Cancel Execution" at bounding box center [343, 656] width 75 height 14
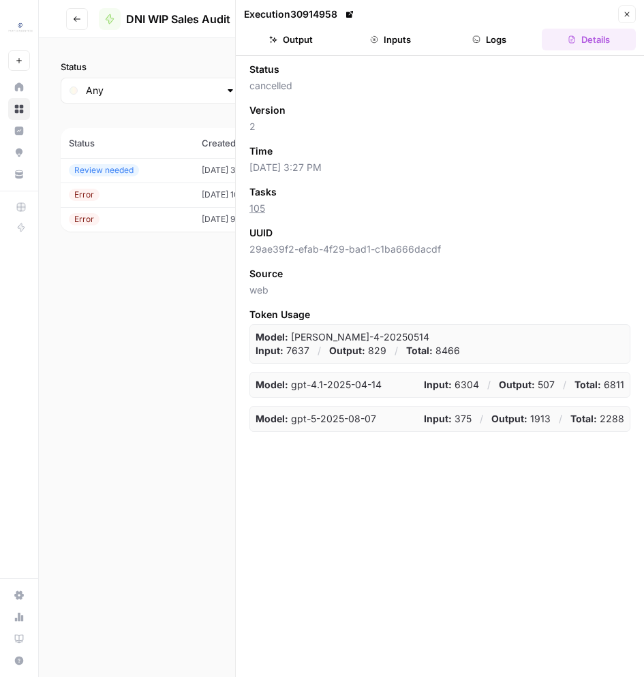
click at [630, 16] on icon "button" at bounding box center [627, 14] width 8 height 8
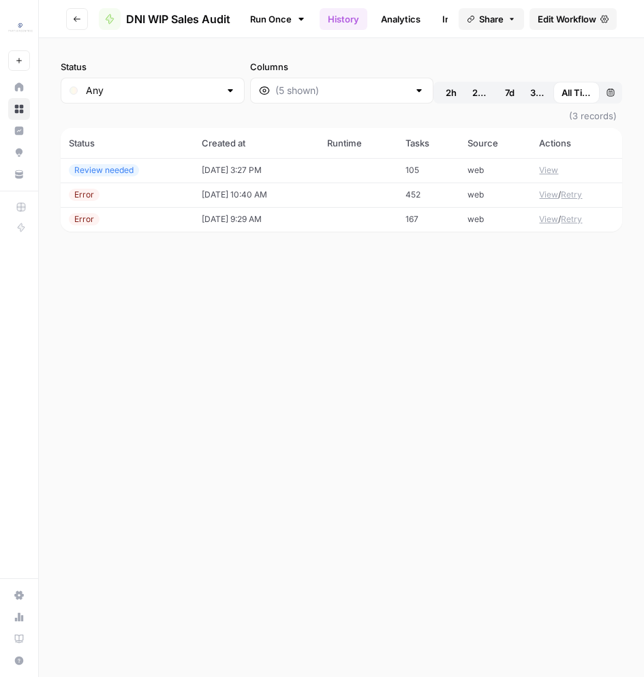
click at [281, 22] on link "Run Once" at bounding box center [277, 18] width 73 height 23
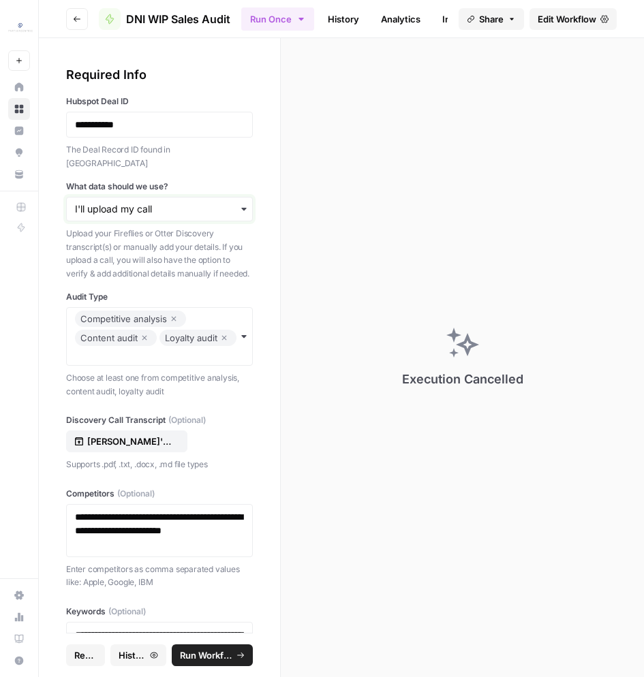
click at [204, 202] on input "What data should we use?" at bounding box center [159, 209] width 169 height 14
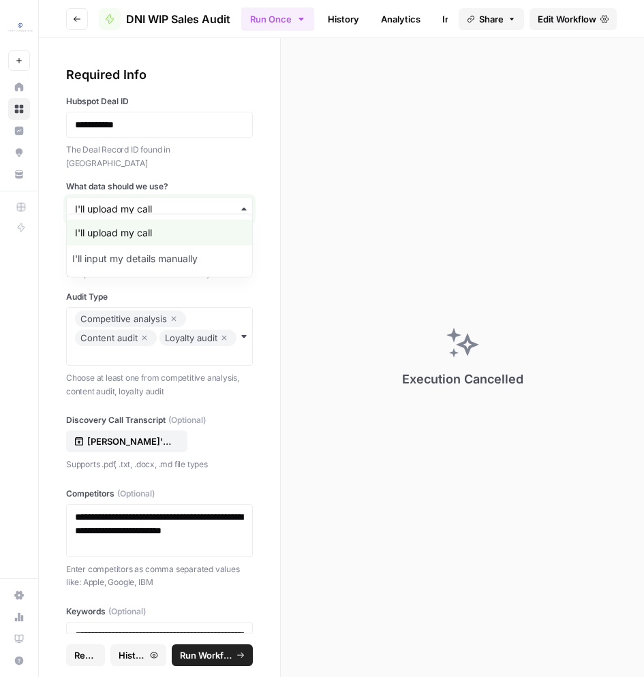
click at [187, 202] on input "What data should we use?" at bounding box center [159, 209] width 169 height 14
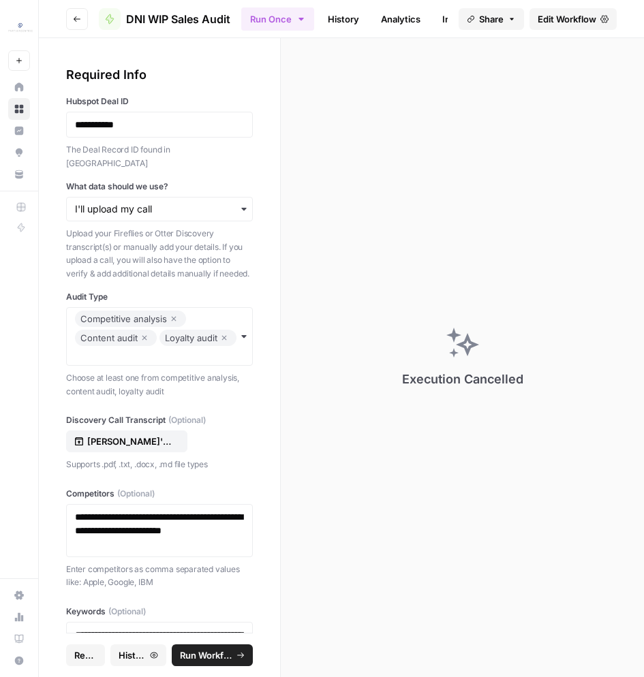
click at [173, 311] on icon "button" at bounding box center [174, 319] width 8 height 16
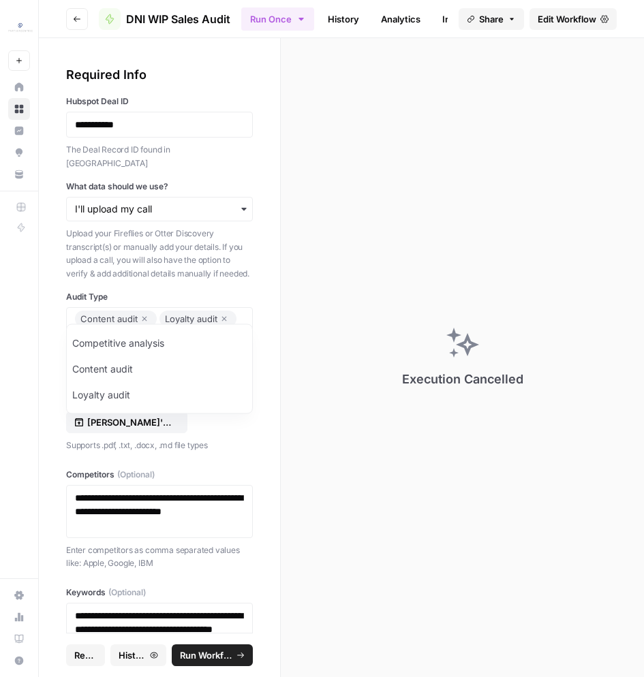
click at [142, 311] on icon "button" at bounding box center [144, 319] width 8 height 16
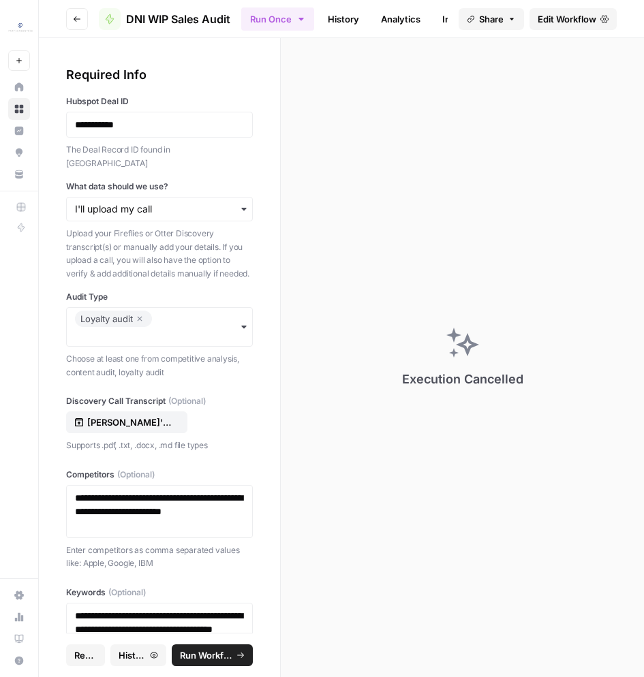
click at [95, 663] on button "Reset" at bounding box center [85, 656] width 39 height 22
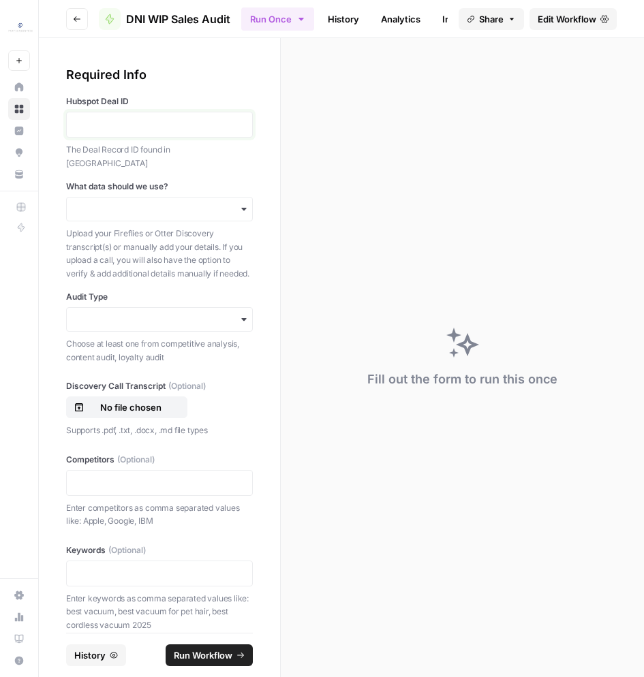
click at [159, 125] on p at bounding box center [159, 125] width 169 height 14
click at [161, 202] on input "What data should we use?" at bounding box center [159, 209] width 169 height 14
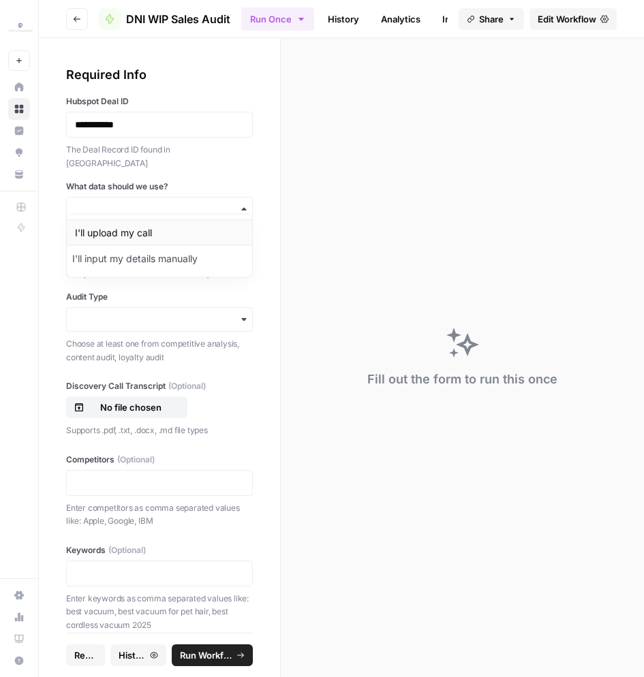
click at [172, 234] on div "I'll upload my call" at bounding box center [159, 233] width 185 height 26
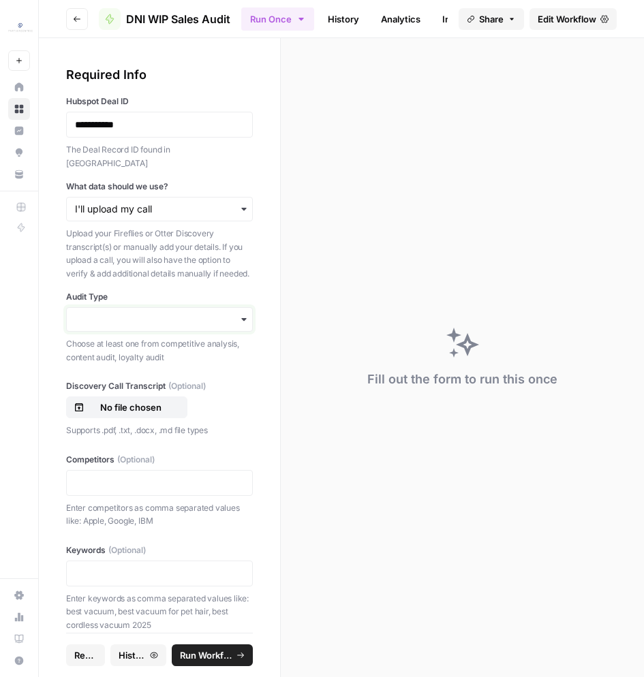
click at [115, 313] on input "Audit Type" at bounding box center [159, 320] width 169 height 14
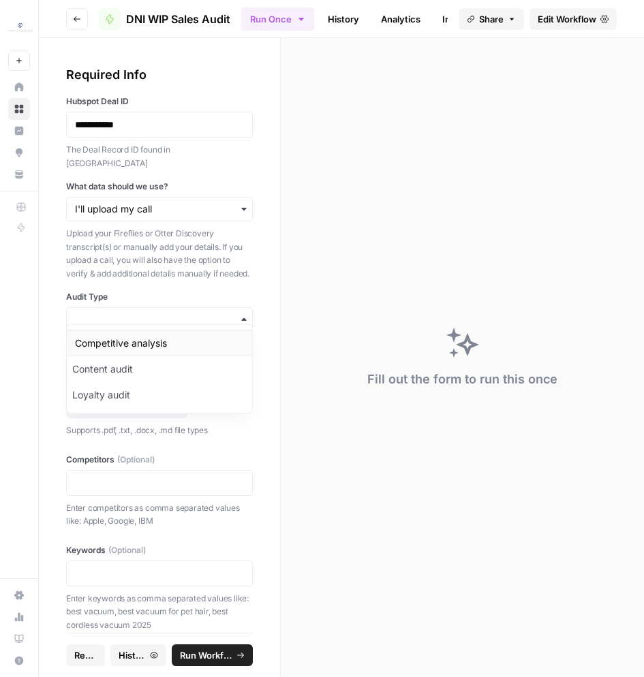
click at [106, 345] on div "Competitive analysis" at bounding box center [159, 344] width 185 height 26
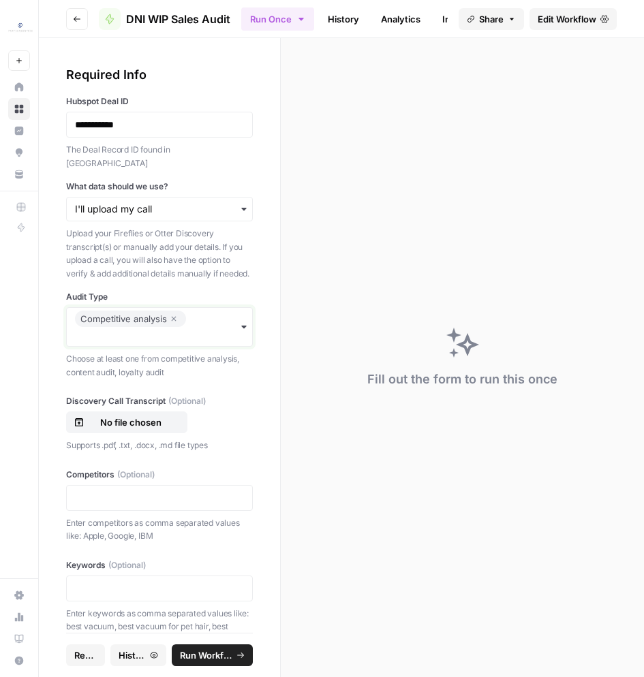
click at [110, 330] on input "Audit Type" at bounding box center [159, 337] width 169 height 14
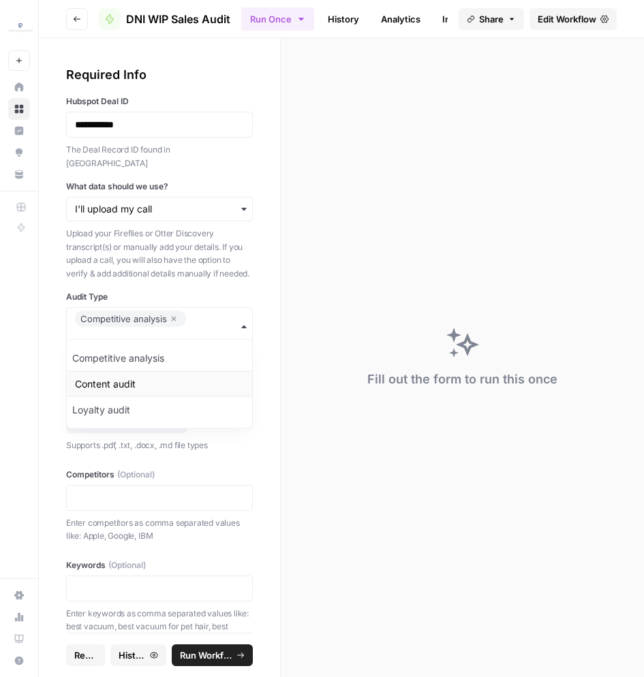
click at [110, 386] on div "Content audit" at bounding box center [159, 384] width 185 height 26
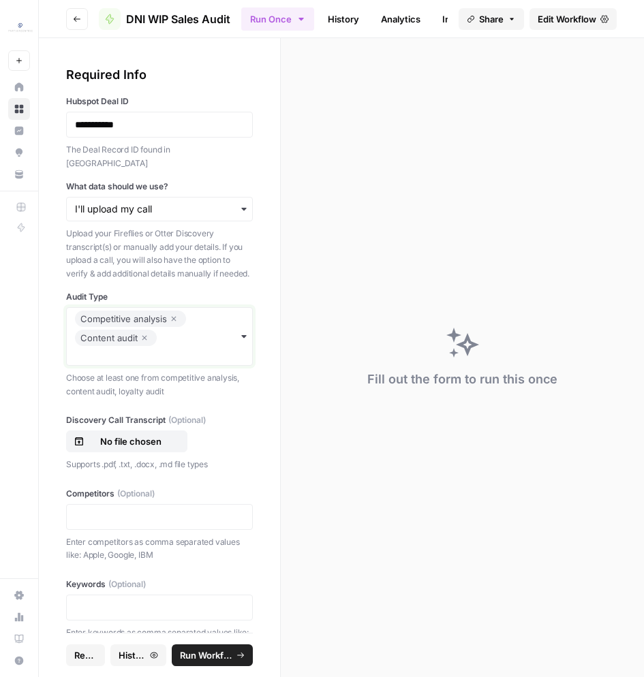
click at [114, 349] on input "Audit Type" at bounding box center [159, 356] width 169 height 14
click at [102, 423] on div "Loyalty audit" at bounding box center [159, 429] width 185 height 26
click at [151, 435] on p "No file chosen" at bounding box center [130, 442] width 87 height 14
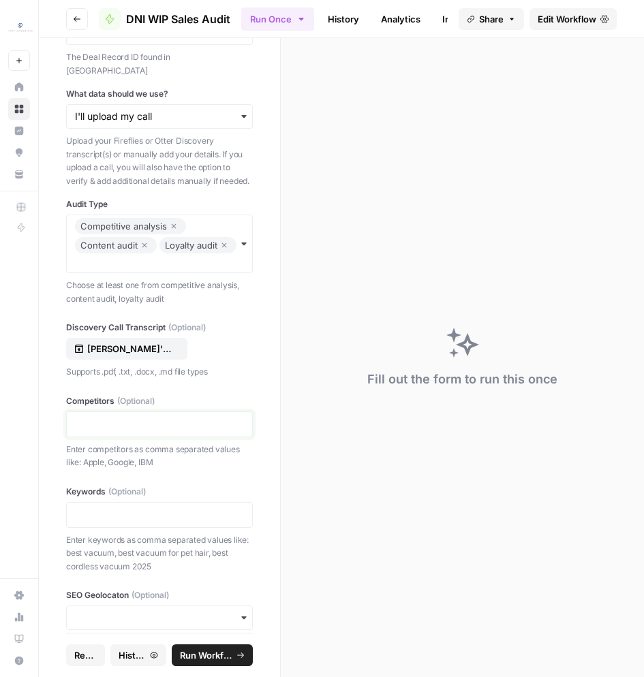
click at [78, 418] on p at bounding box center [159, 425] width 169 height 14
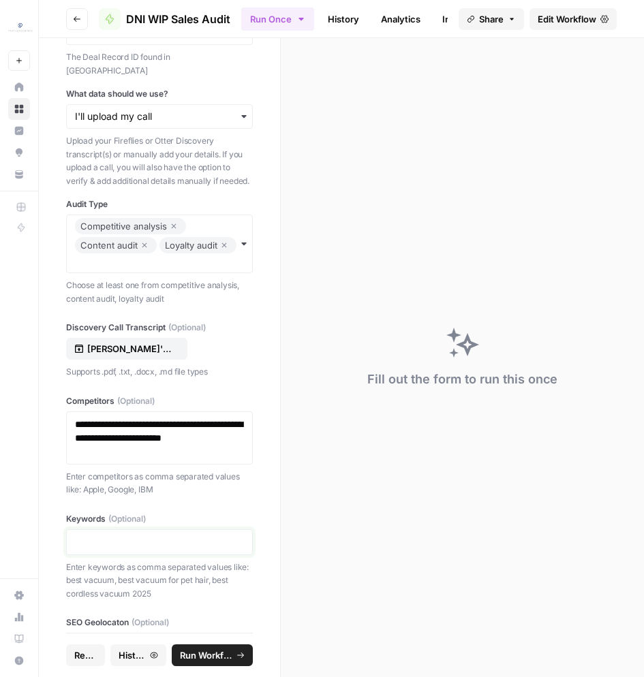
click at [153, 536] on p at bounding box center [159, 543] width 169 height 14
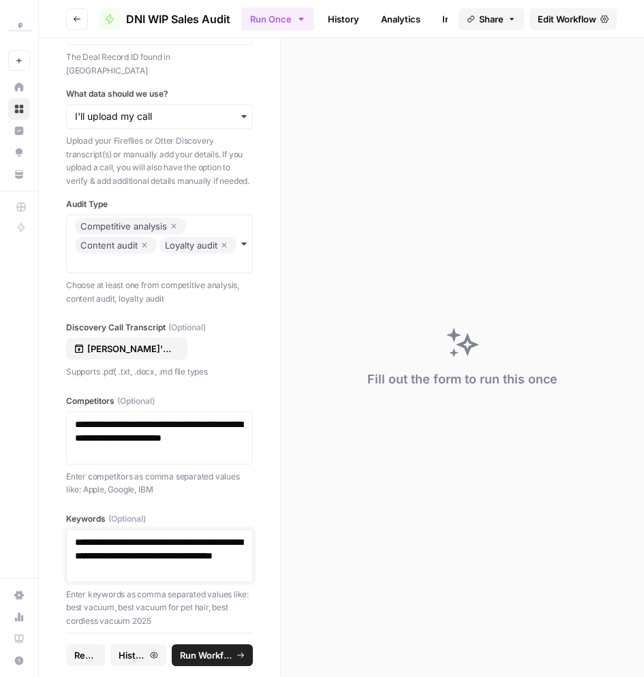
scroll to position [147, 0]
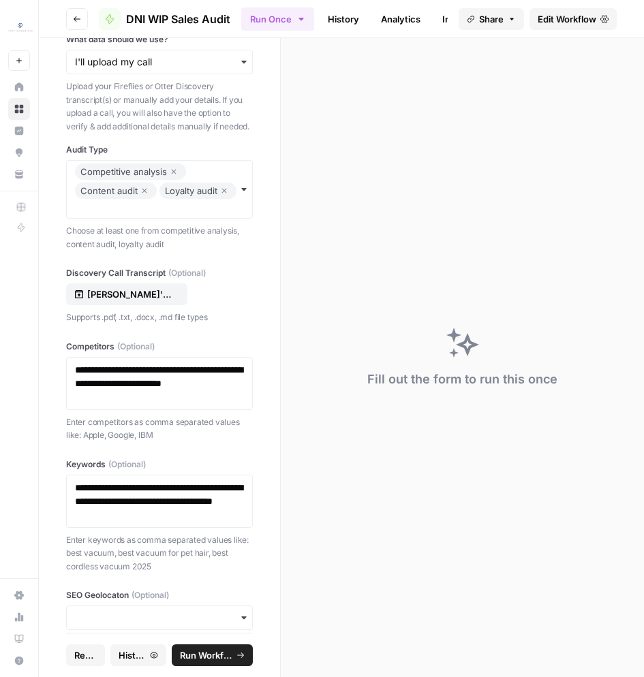
click at [143, 615] on div "button" at bounding box center [159, 618] width 187 height 25
click at [89, 547] on div "us" at bounding box center [159, 543] width 185 height 26
click at [218, 649] on span "Run Workflow" at bounding box center [206, 656] width 52 height 14
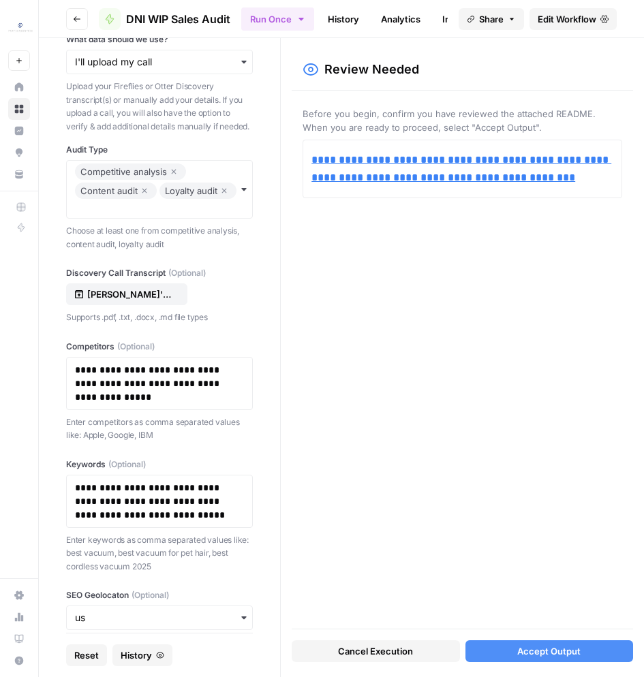
click at [569, 656] on span "Accept Output" at bounding box center [548, 652] width 63 height 14
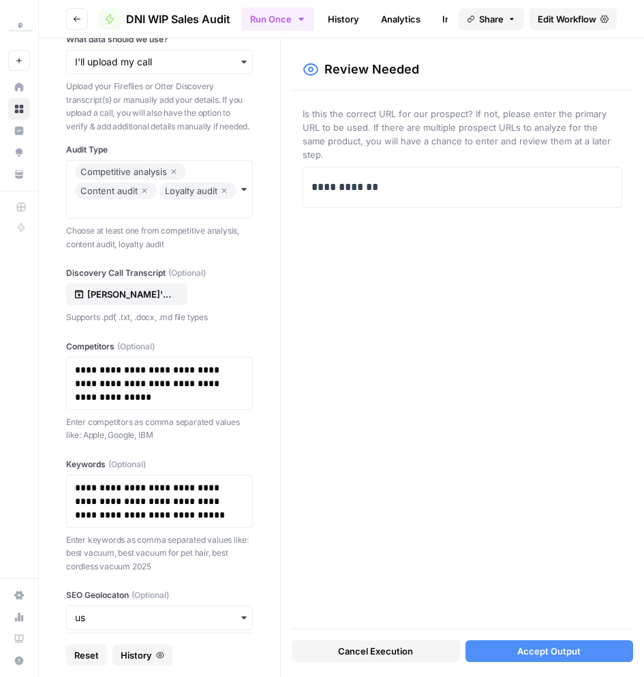
click at [568, 651] on span "Accept Output" at bounding box center [548, 652] width 63 height 14
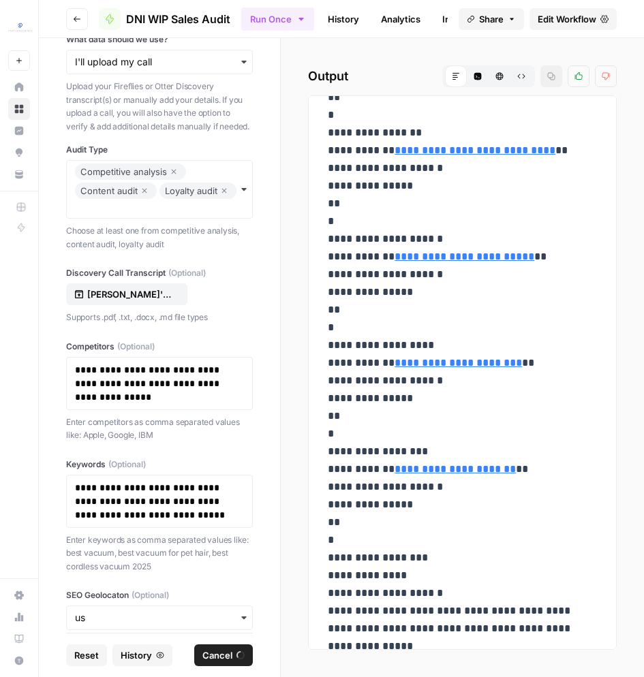
scroll to position [6283, 0]
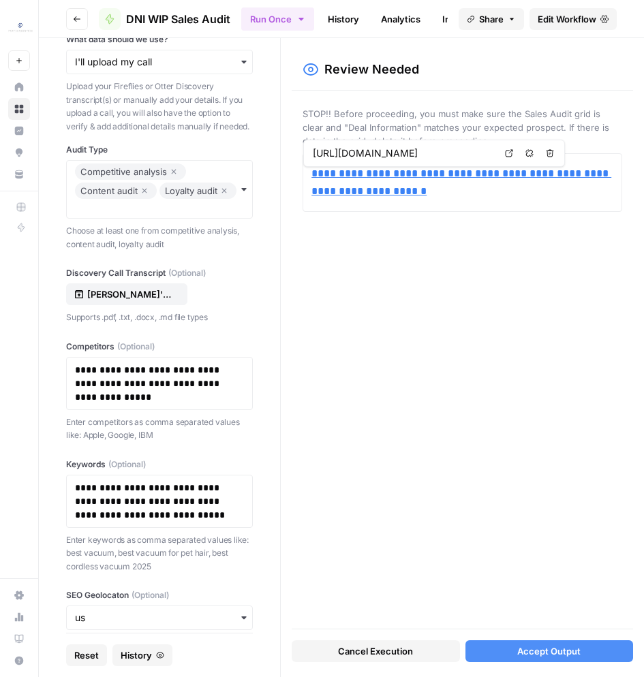
click at [540, 278] on div "**********" at bounding box center [462, 360] width 341 height 538
click at [519, 414] on div "**********" at bounding box center [462, 360] width 341 height 538
click at [514, 648] on button "Accept Output" at bounding box center [549, 652] width 168 height 22
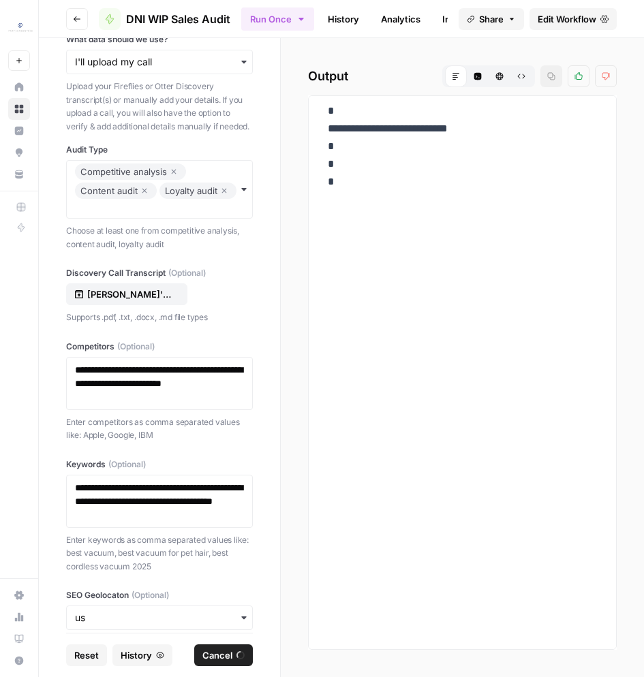
scroll to position [6119, 0]
click at [332, 16] on link "History" at bounding box center [344, 19] width 48 height 22
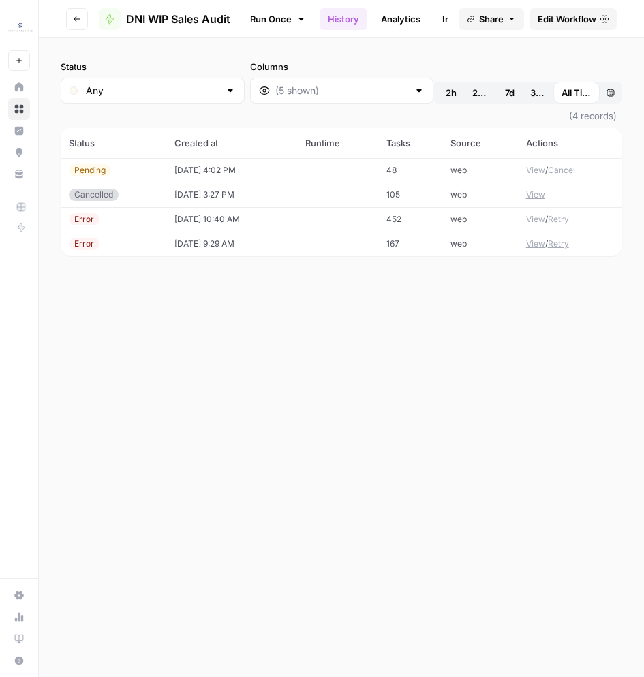
click at [236, 176] on td "10/08/25 at 4:02 PM" at bounding box center [231, 170] width 131 height 25
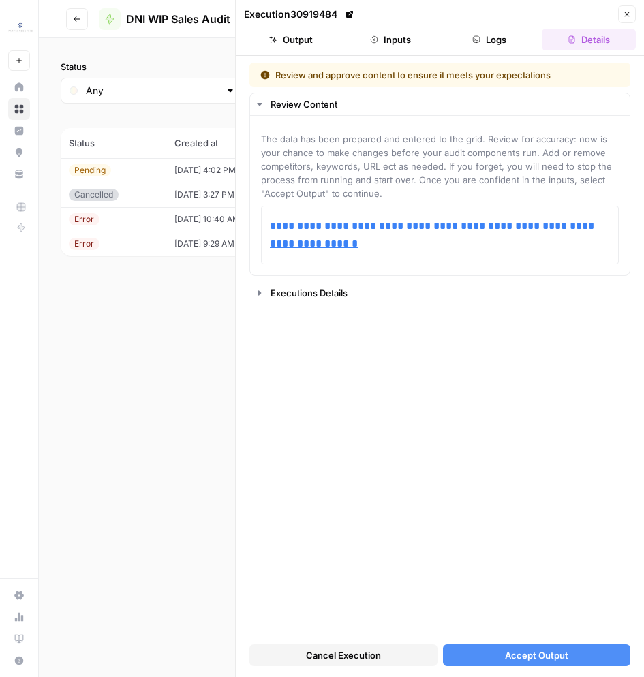
click at [388, 649] on button "Cancel Execution" at bounding box center [343, 656] width 188 height 22
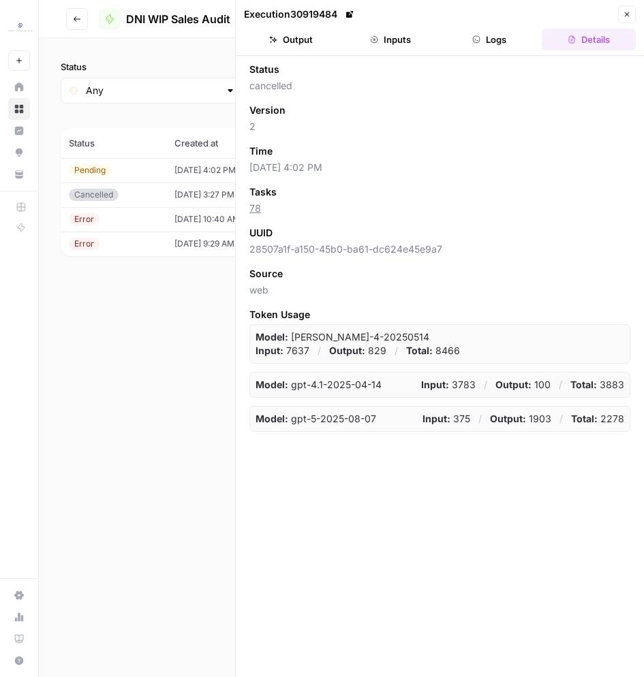
click at [630, 14] on icon "button" at bounding box center [627, 14] width 8 height 8
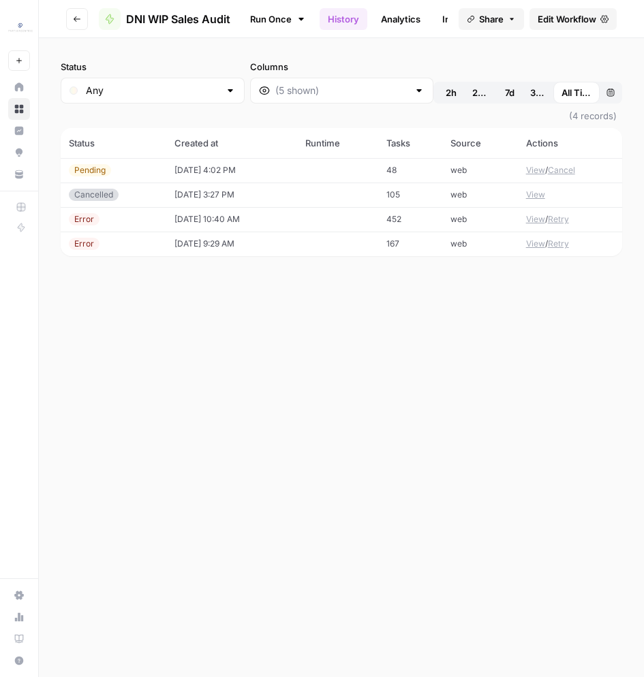
click at [278, 14] on link "Run Once" at bounding box center [277, 18] width 73 height 23
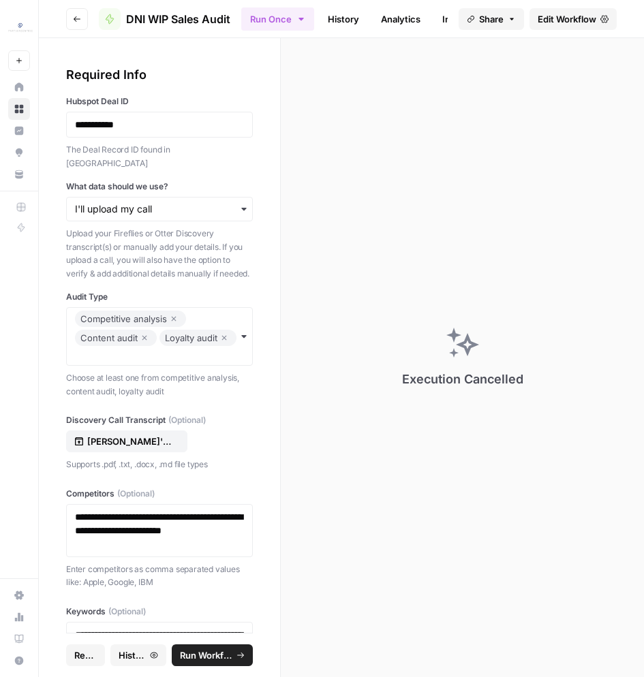
click at [91, 661] on span "Reset" at bounding box center [85, 656] width 22 height 14
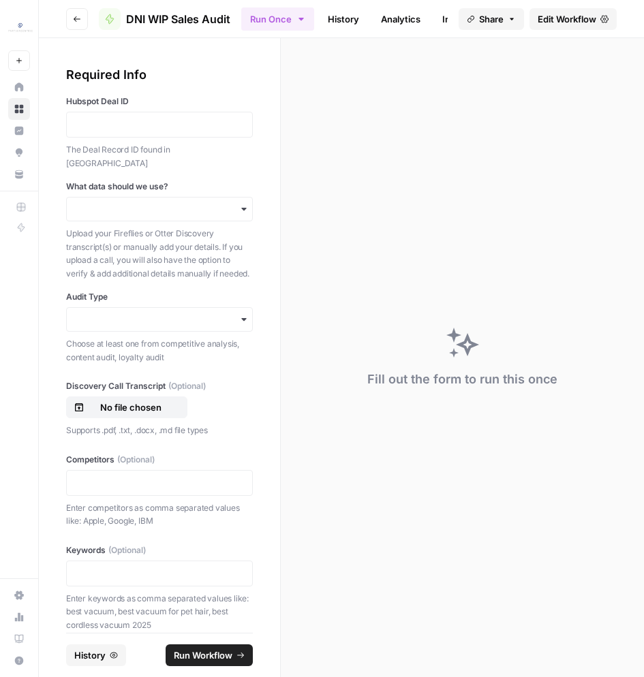
scroll to position [13, 0]
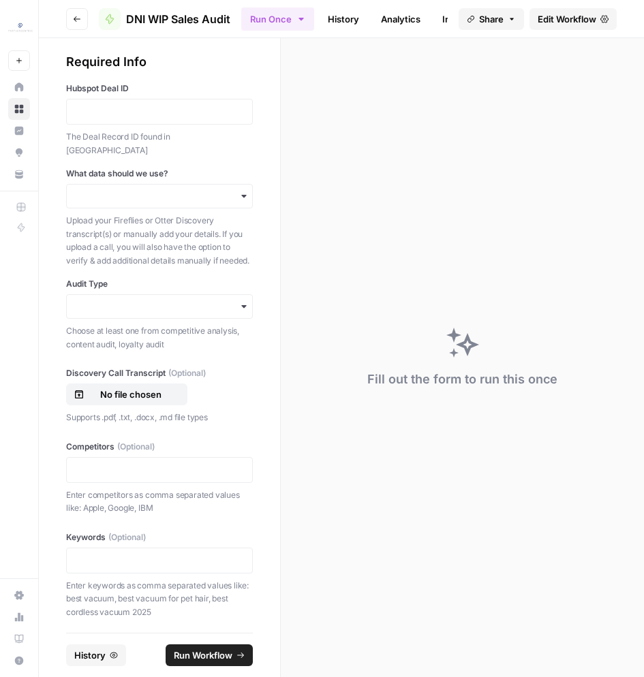
click at [243, 192] on div "button" at bounding box center [159, 196] width 187 height 25
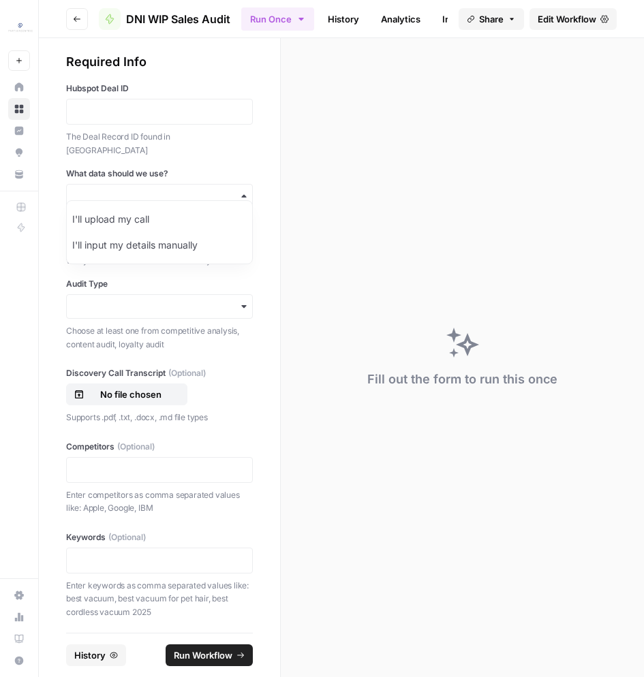
click at [260, 239] on div "Required Info Hubspot Deal ID The Deal Record ID found in Hubspot What data sho…" at bounding box center [159, 335] width 241 height 595
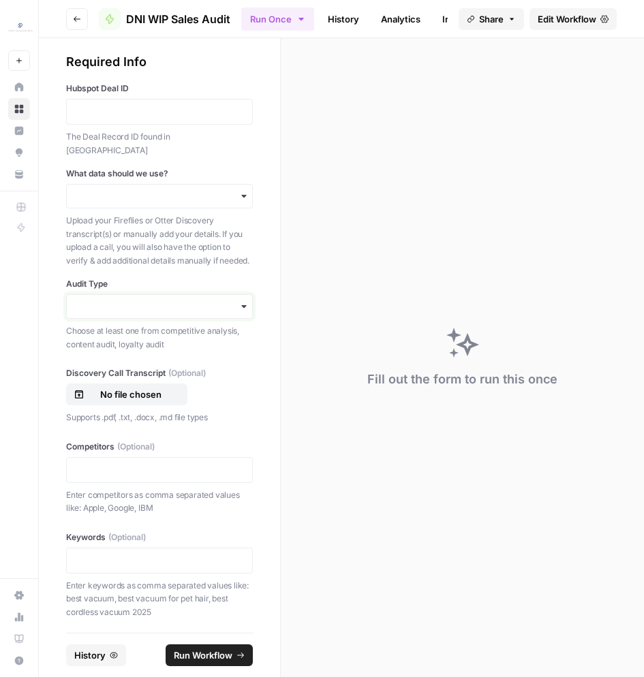
click at [127, 300] on input "Audit Type" at bounding box center [159, 307] width 169 height 14
click at [275, 349] on div "Required Info Hubspot Deal ID The Deal Record ID found in Hubspot What data sho…" at bounding box center [159, 335] width 241 height 595
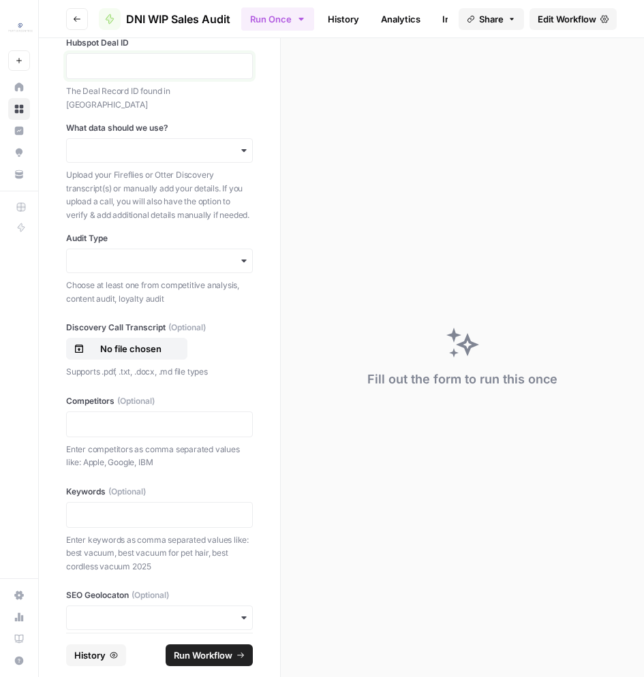
click at [101, 62] on p at bounding box center [159, 66] width 169 height 14
click at [113, 144] on input "What data should we use?" at bounding box center [159, 151] width 169 height 14
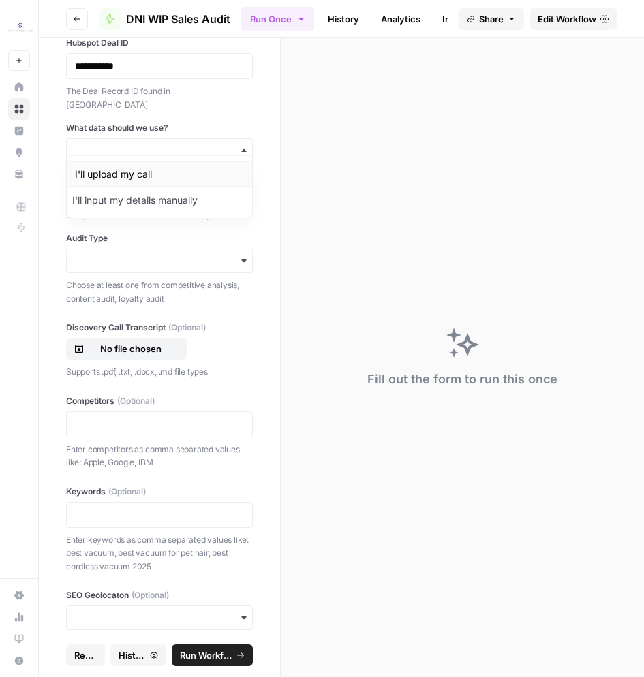
click at [113, 173] on div "I'll upload my call" at bounding box center [159, 175] width 185 height 26
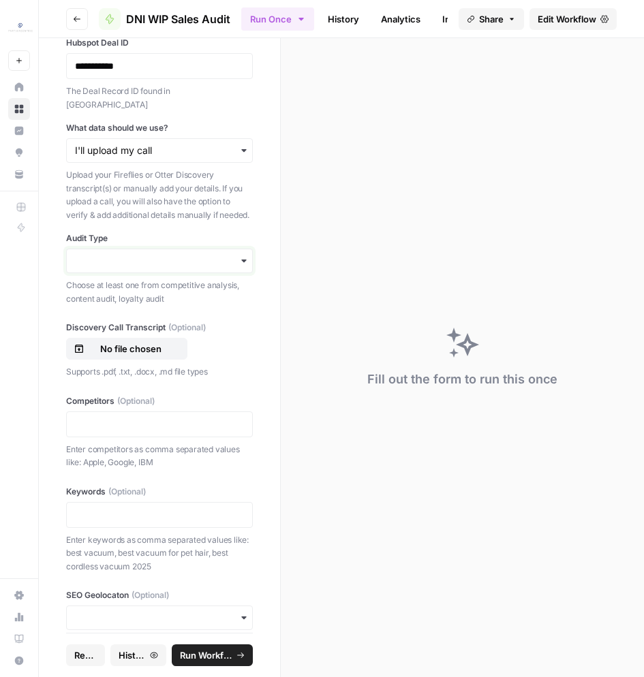
click at [162, 254] on input "Audit Type" at bounding box center [159, 261] width 169 height 14
click at [164, 286] on div "Competitive analysis" at bounding box center [159, 285] width 185 height 26
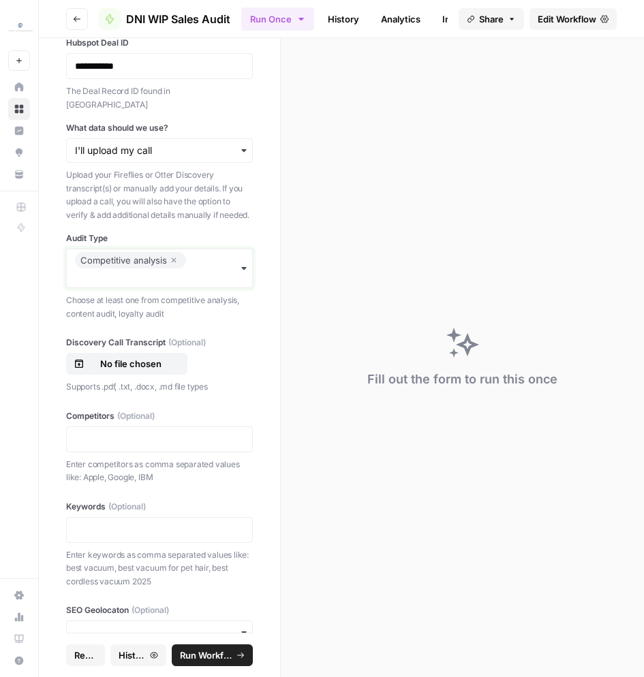
click at [160, 271] on input "Audit Type" at bounding box center [159, 278] width 169 height 14
click at [120, 345] on div "Loyalty audit" at bounding box center [159, 352] width 185 height 26
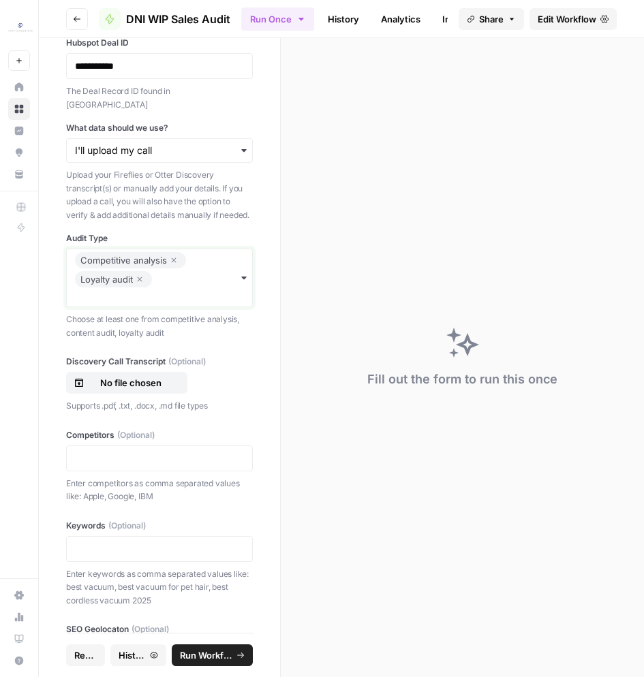
click at [130, 290] on input "Audit Type" at bounding box center [159, 297] width 169 height 14
click at [124, 342] on div "Content audit" at bounding box center [159, 345] width 185 height 26
click at [175, 376] on div "No file chosen" at bounding box center [127, 383] width 106 height 14
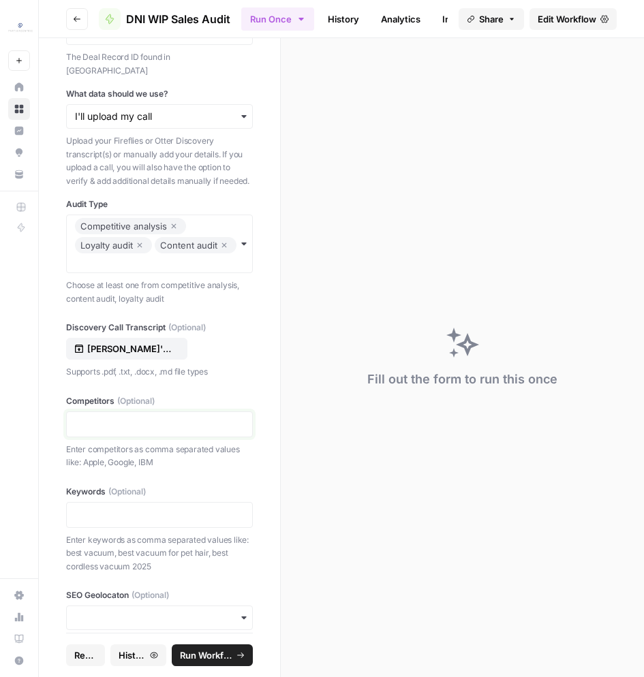
click at [136, 418] on p at bounding box center [159, 425] width 169 height 14
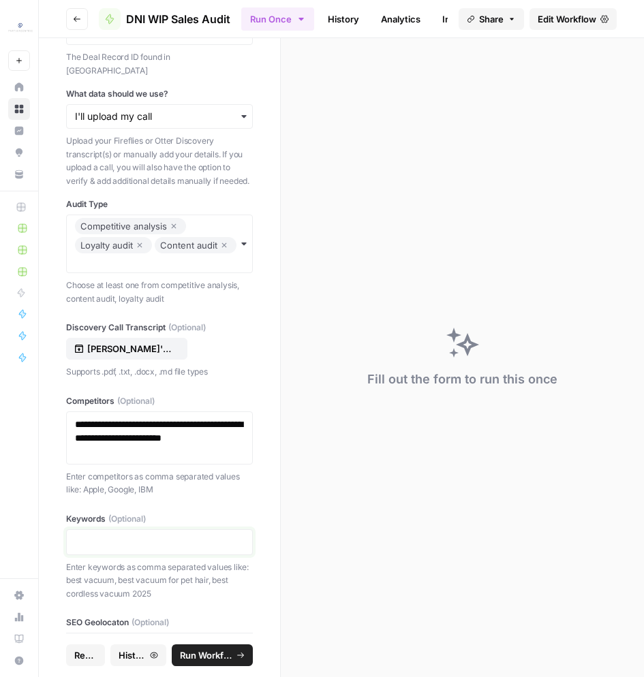
click at [144, 536] on p at bounding box center [159, 543] width 169 height 14
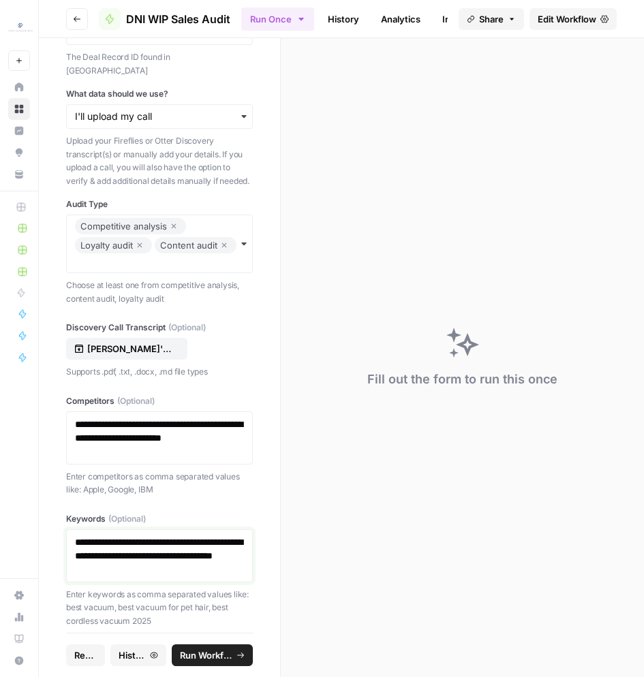
scroll to position [147, 0]
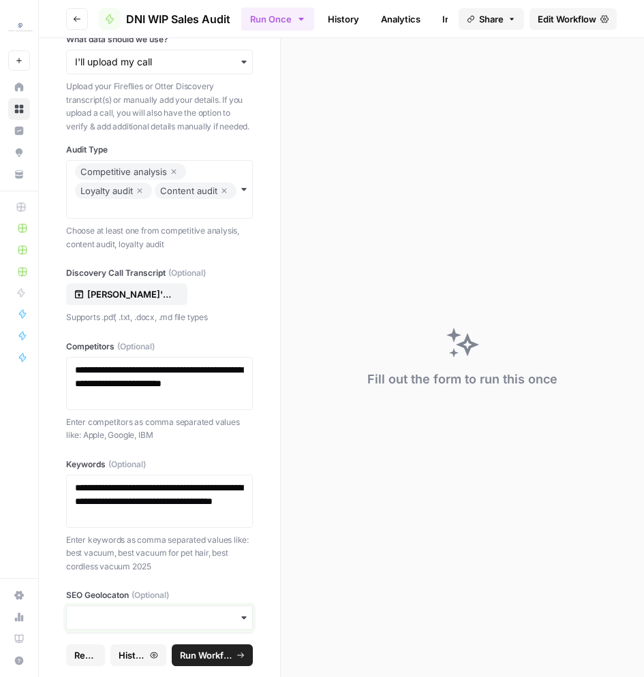
click at [152, 611] on input "SEO Geolocaton (Optional)" at bounding box center [159, 618] width 169 height 14
click at [87, 542] on div "us" at bounding box center [159, 543] width 185 height 26
click at [199, 654] on span "Run Workflow" at bounding box center [206, 656] width 52 height 14
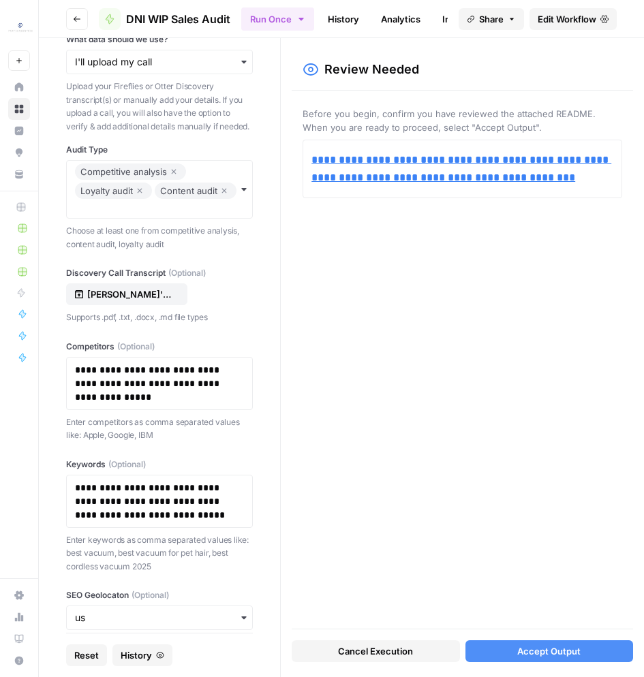
click at [587, 649] on button "Accept Output" at bounding box center [549, 652] width 168 height 22
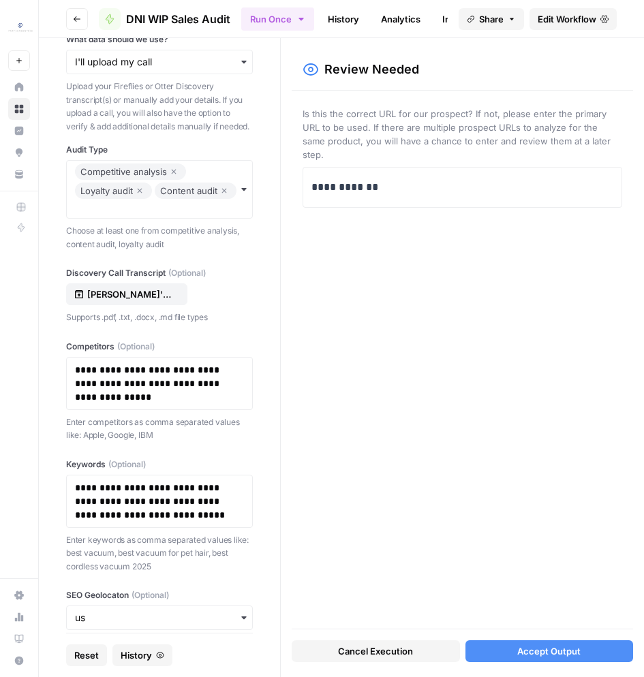
click at [506, 652] on button "Accept Output" at bounding box center [549, 652] width 168 height 22
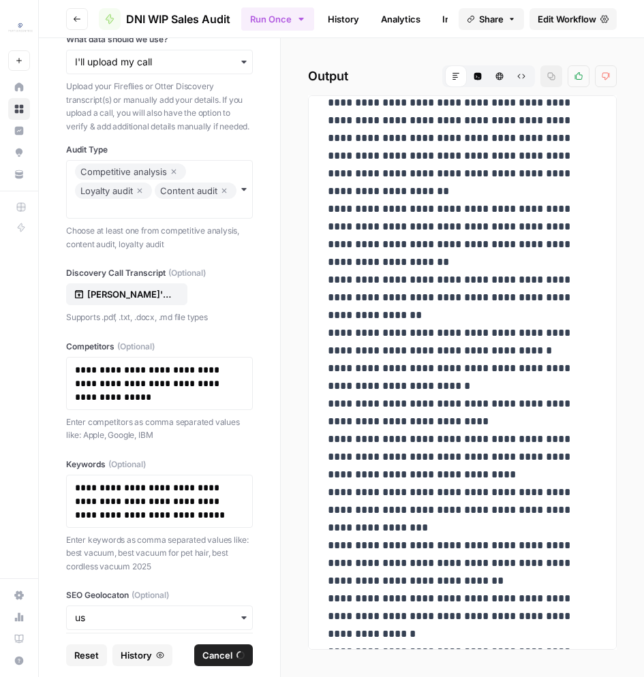
scroll to position [7878, 0]
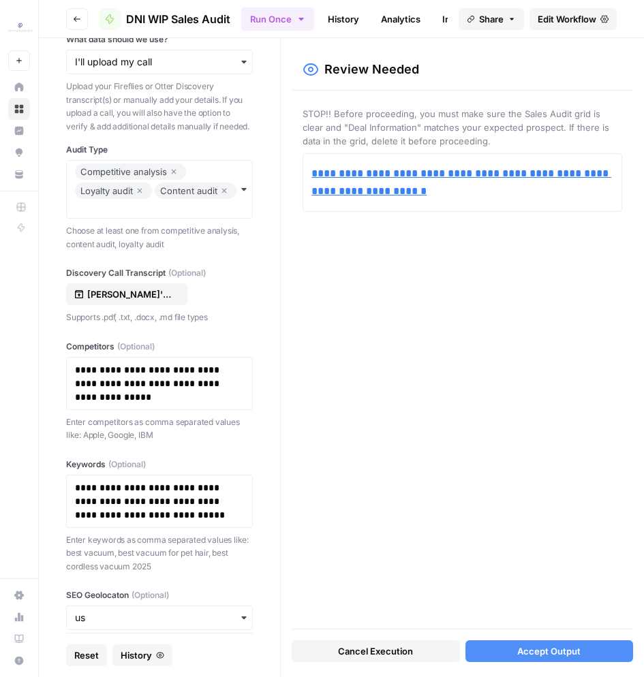
click at [558, 654] on span "Accept Output" at bounding box center [548, 652] width 63 height 14
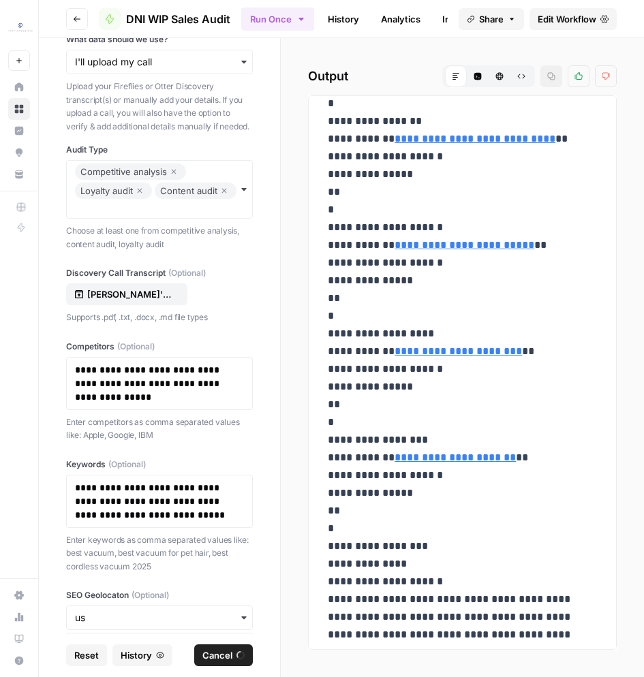
scroll to position [9242, 0]
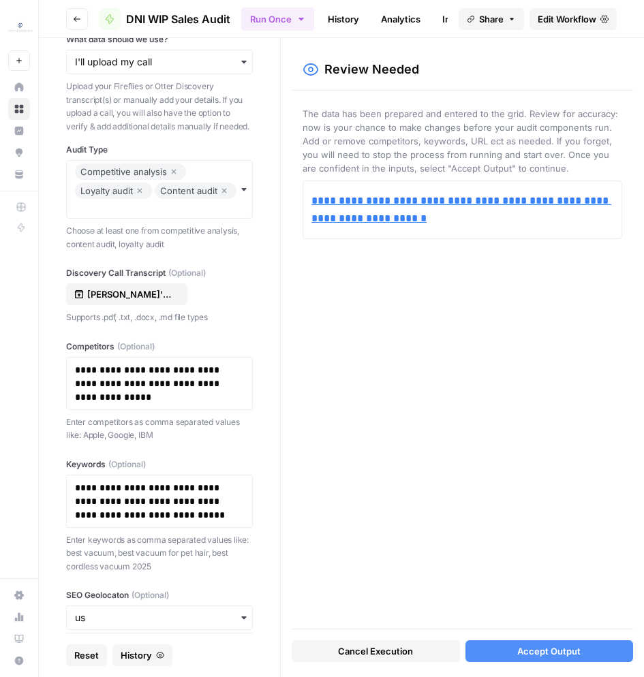
click at [551, 653] on span "Accept Output" at bounding box center [548, 652] width 63 height 14
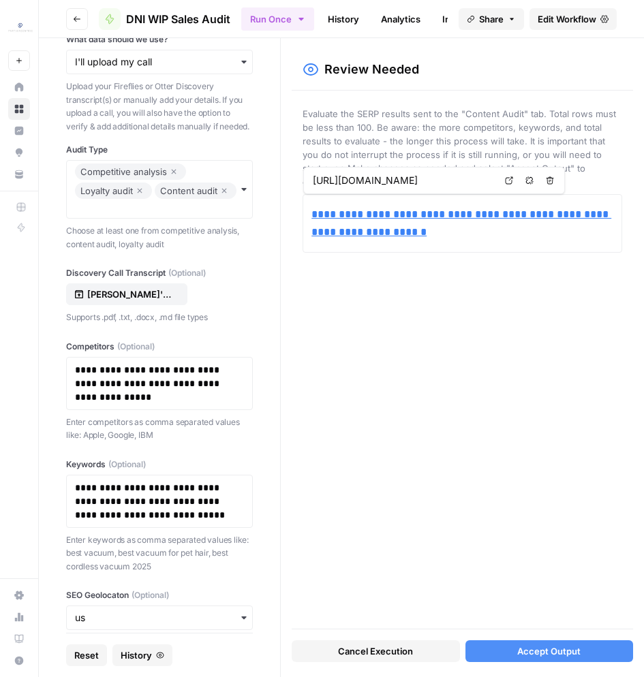
click at [338, 21] on link "History" at bounding box center [344, 19] width 48 height 22
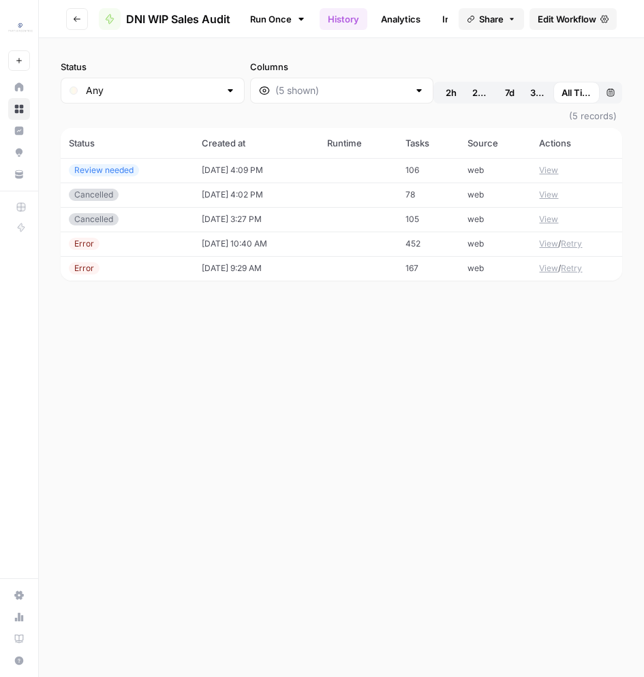
click at [267, 174] on td "10/08/25 at 4:09 PM" at bounding box center [256, 170] width 125 height 25
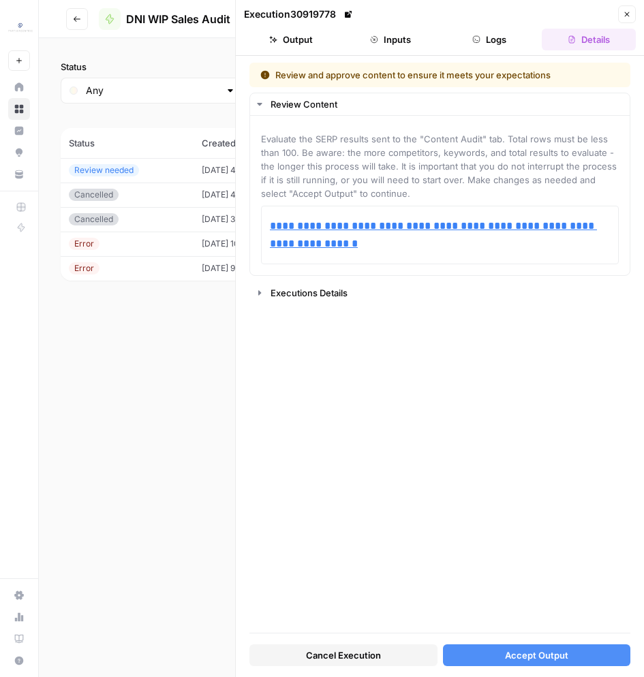
click at [480, 45] on button "Logs" at bounding box center [490, 40] width 94 height 22
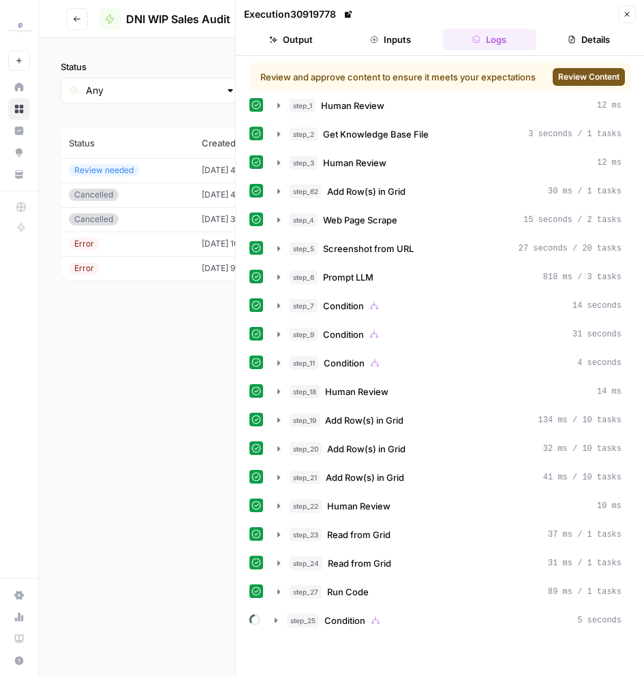
click at [574, 42] on icon "button" at bounding box center [572, 39] width 8 height 8
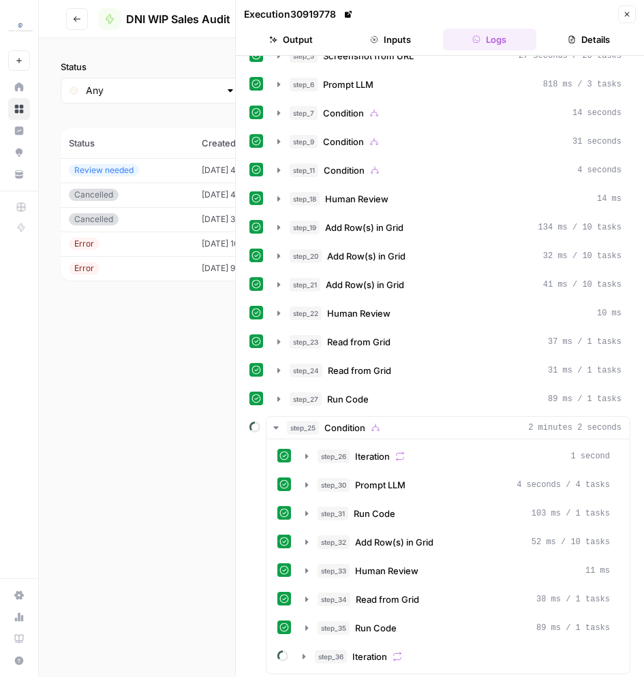
scroll to position [190, 0]
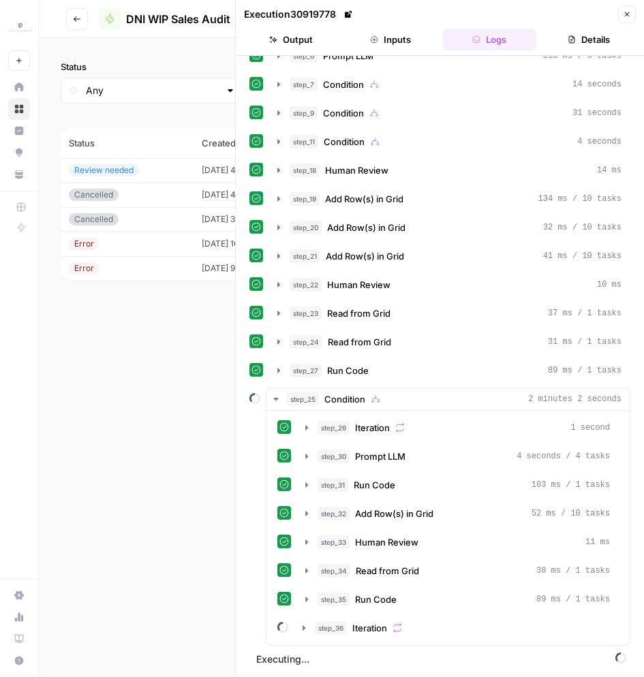
click at [429, 632] on div "step_36 Iteration" at bounding box center [462, 629] width 295 height 14
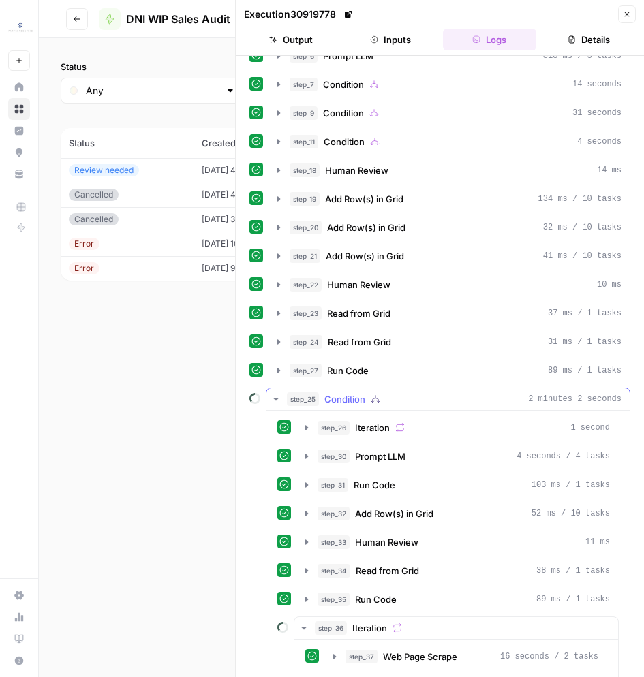
scroll to position [254, 0]
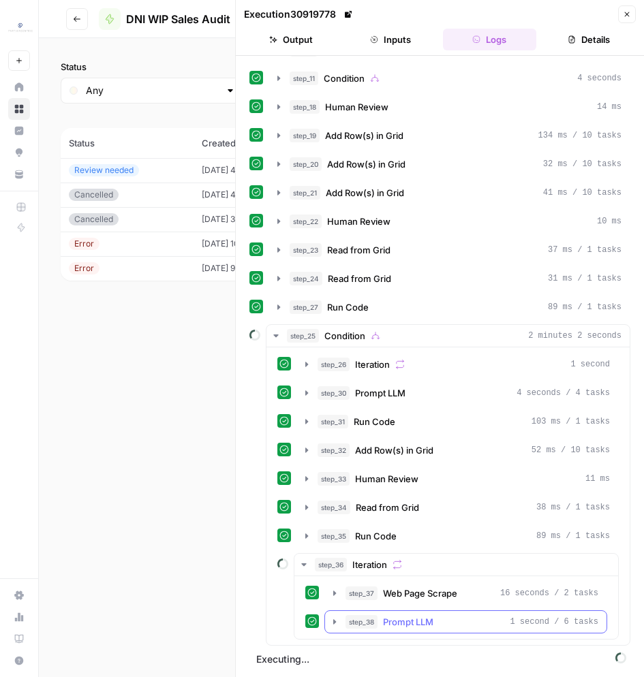
click at [365, 624] on span "step_38" at bounding box center [362, 622] width 32 height 14
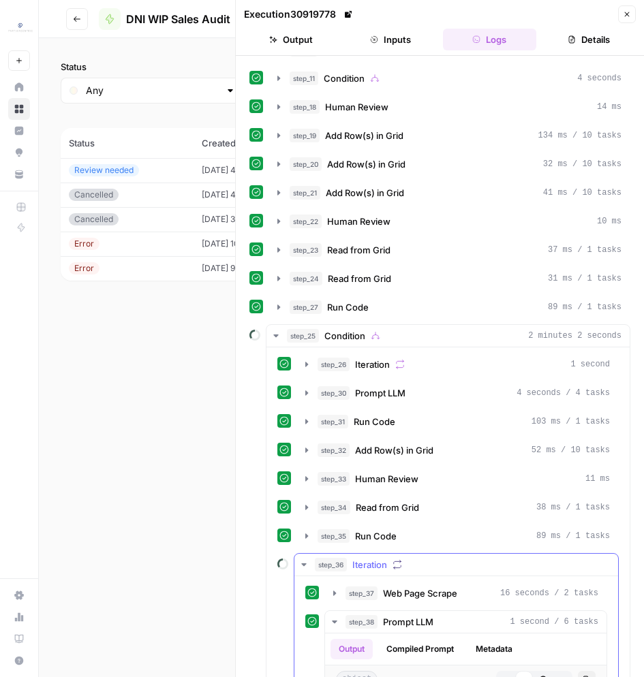
scroll to position [420, 0]
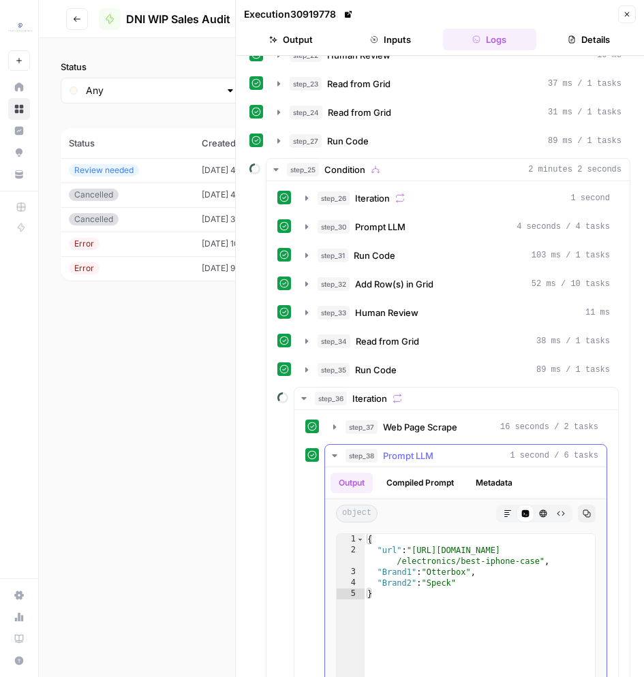
click at [422, 456] on span "Prompt LLM" at bounding box center [408, 456] width 50 height 14
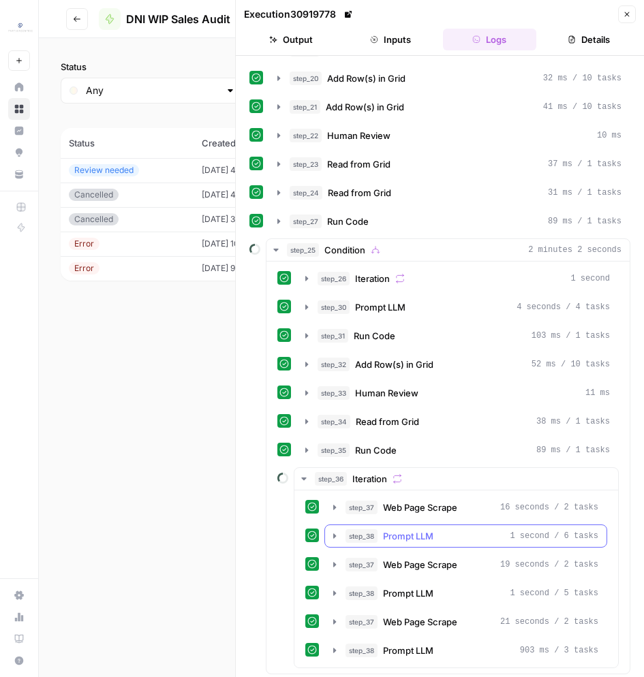
scroll to position [368, 0]
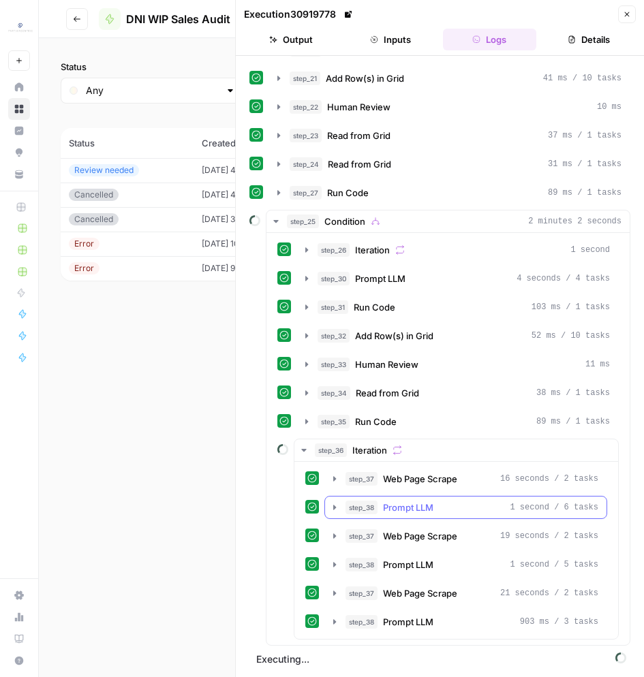
click at [523, 512] on span "1 second / 6 tasks" at bounding box center [554, 508] width 89 height 12
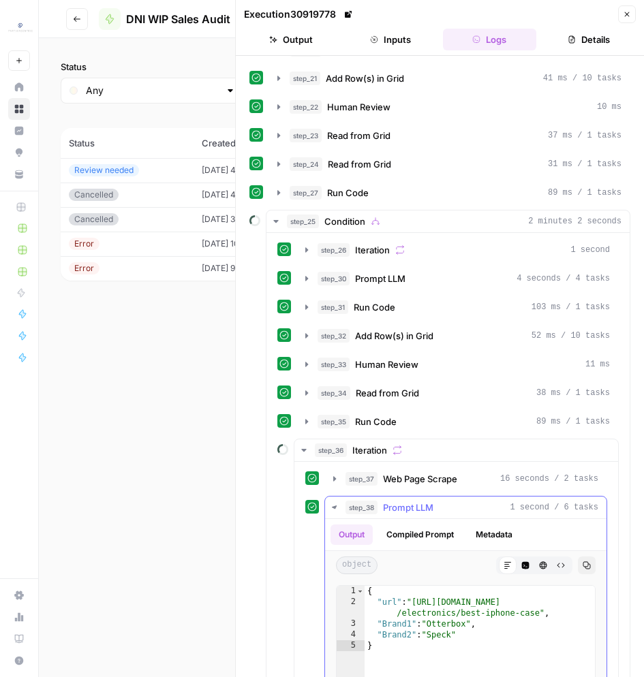
scroll to position [420, 0]
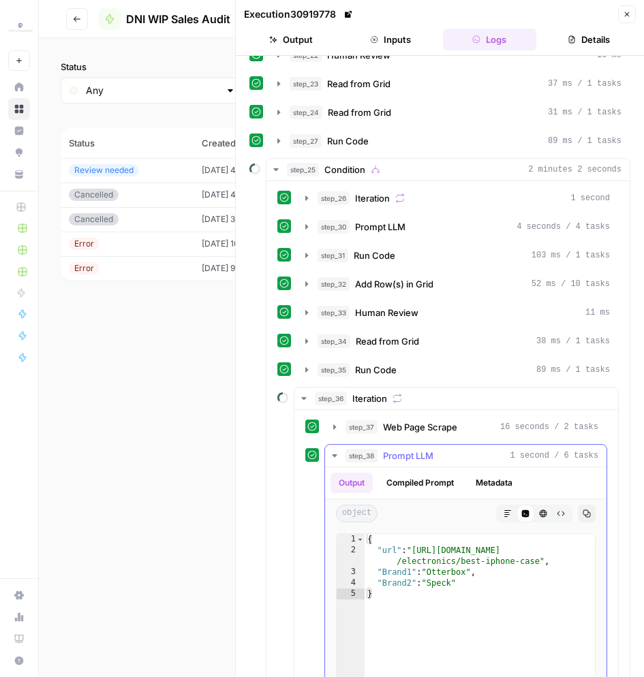
click at [406, 455] on span "Prompt LLM" at bounding box center [408, 456] width 50 height 14
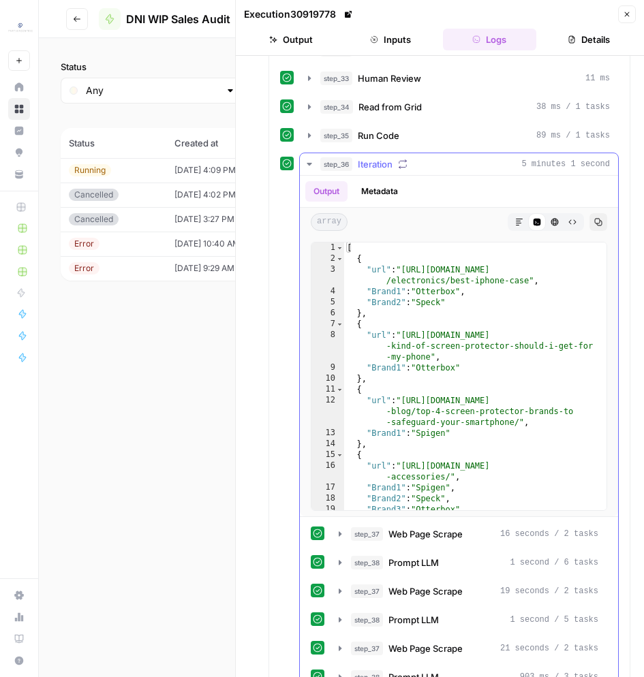
scroll to position [1036, 0]
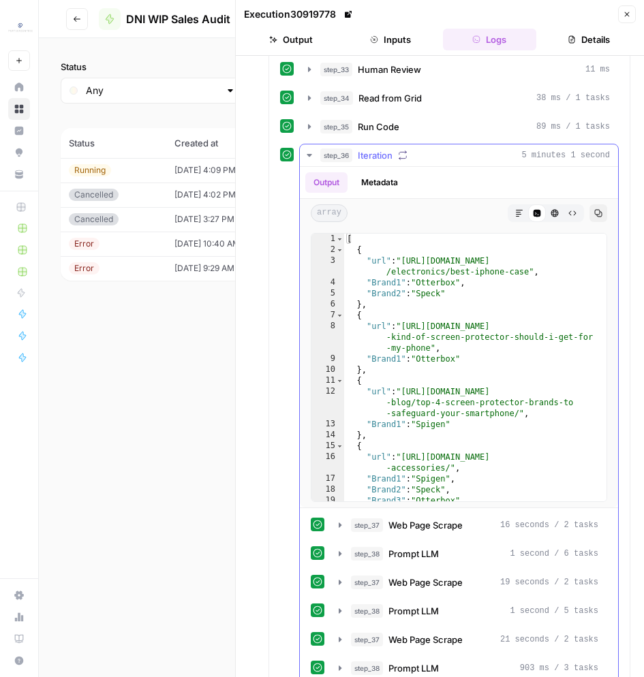
click at [456, 153] on div "step_36 Iteration 5 minutes 1 second" at bounding box center [465, 156] width 290 height 14
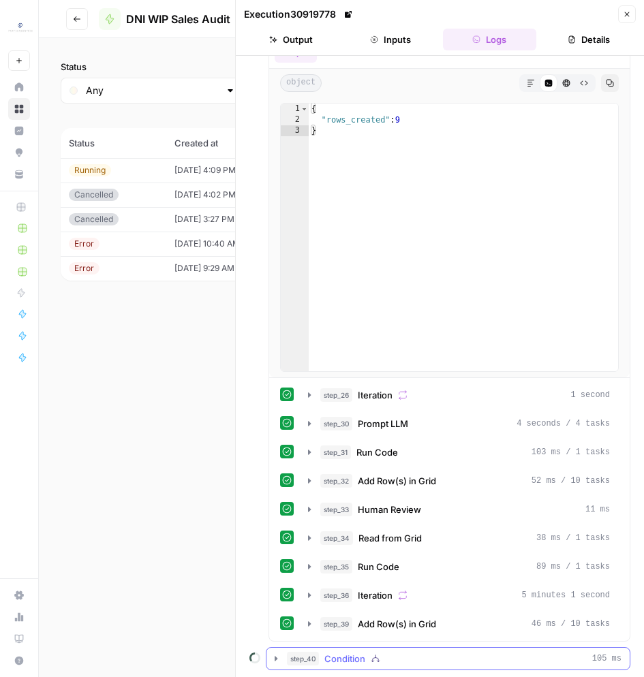
click at [536, 660] on div "step_40 Condition 105 ms" at bounding box center [454, 659] width 335 height 14
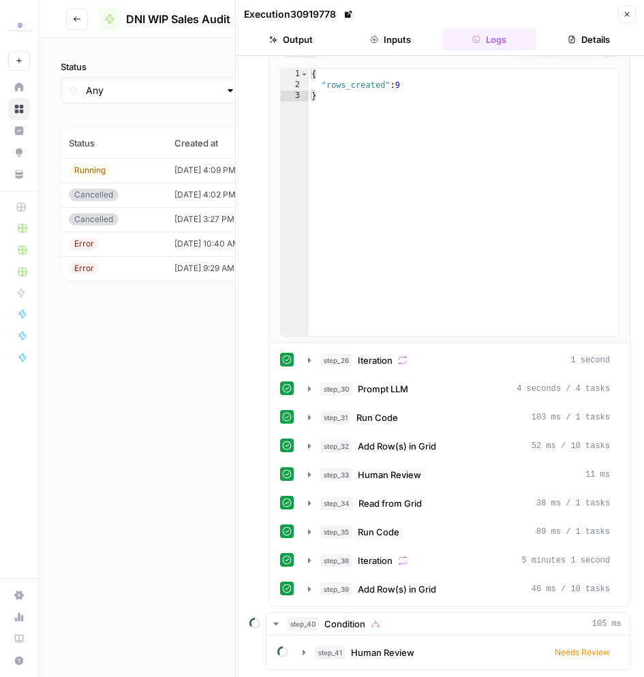
click at [572, 44] on button "Details" at bounding box center [589, 40] width 94 height 22
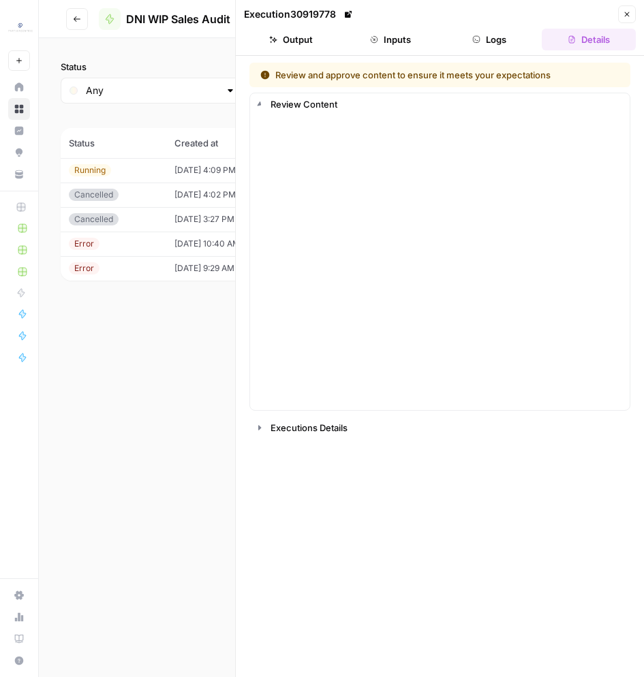
scroll to position [0, 0]
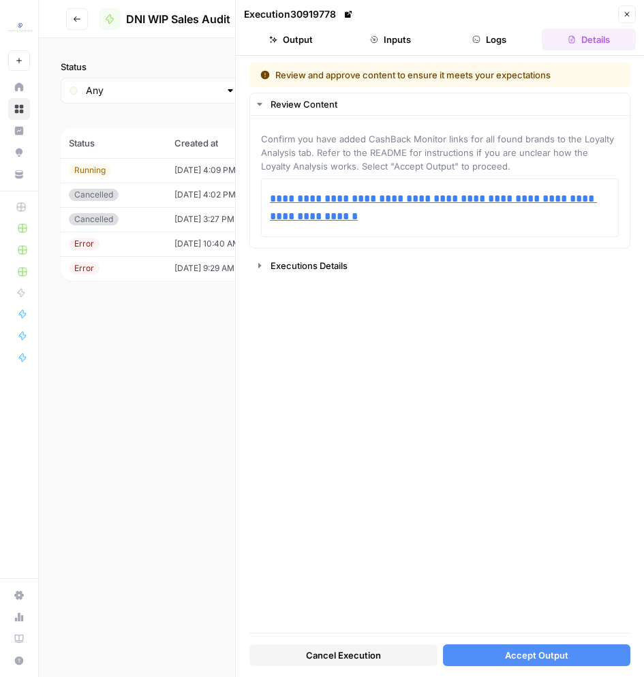
click at [482, 527] on div "**********" at bounding box center [439, 348] width 381 height 570
click at [507, 663] on button "Accept Output" at bounding box center [537, 656] width 188 height 22
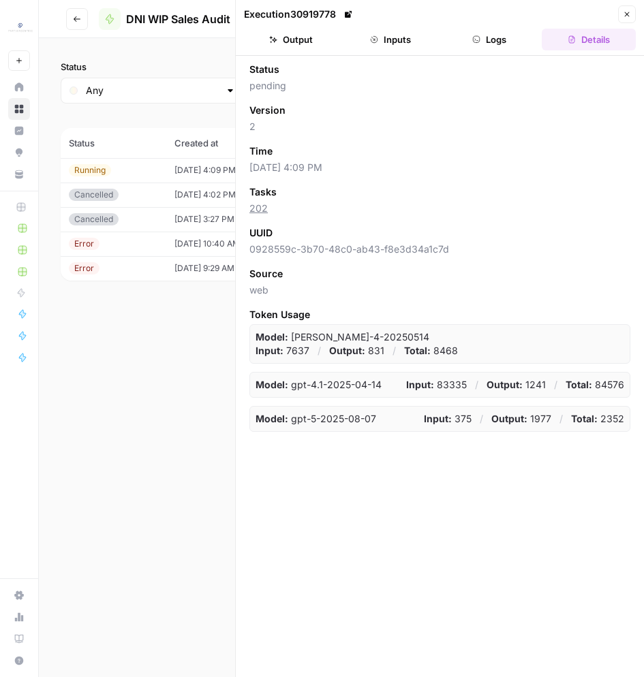
click at [489, 48] on button "Logs" at bounding box center [490, 40] width 94 height 22
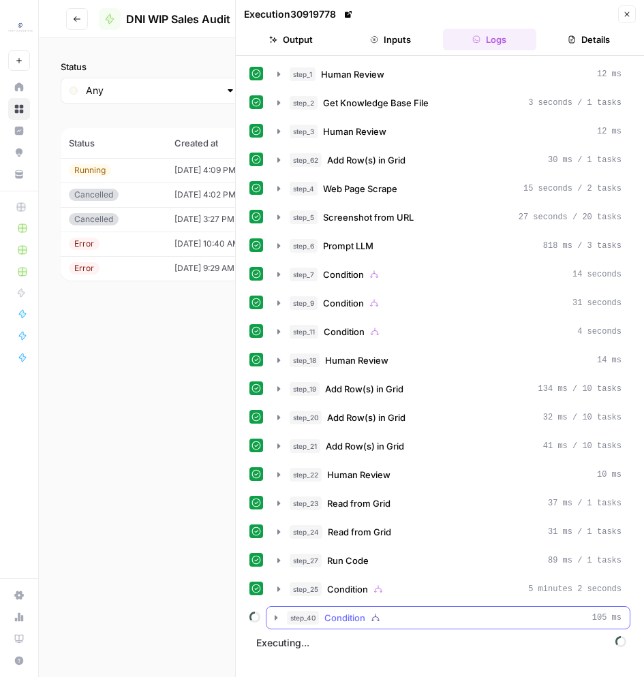
click at [462, 624] on div "step_40 Condition 105 ms" at bounding box center [454, 618] width 335 height 14
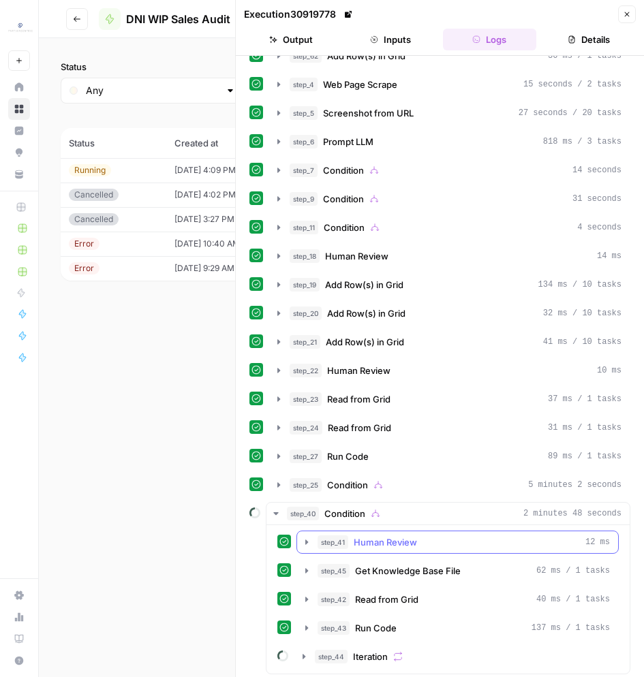
scroll to position [133, 0]
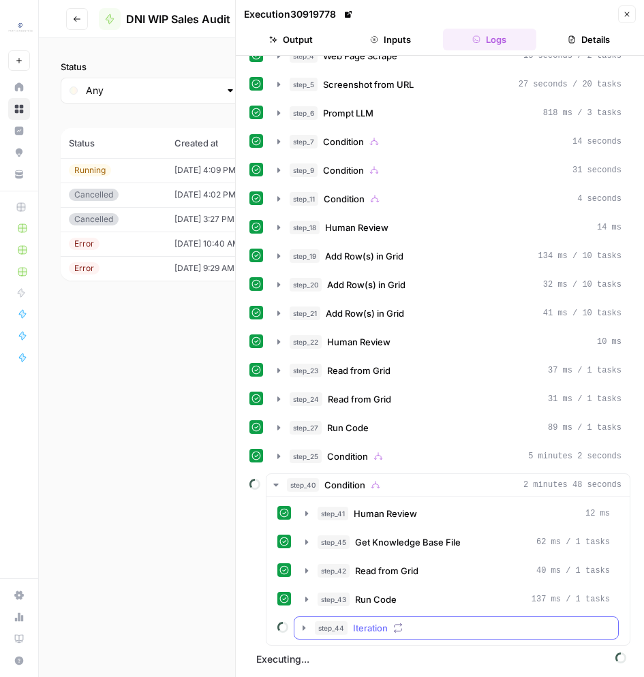
click at [444, 620] on button "step_44 Iteration" at bounding box center [456, 628] width 324 height 22
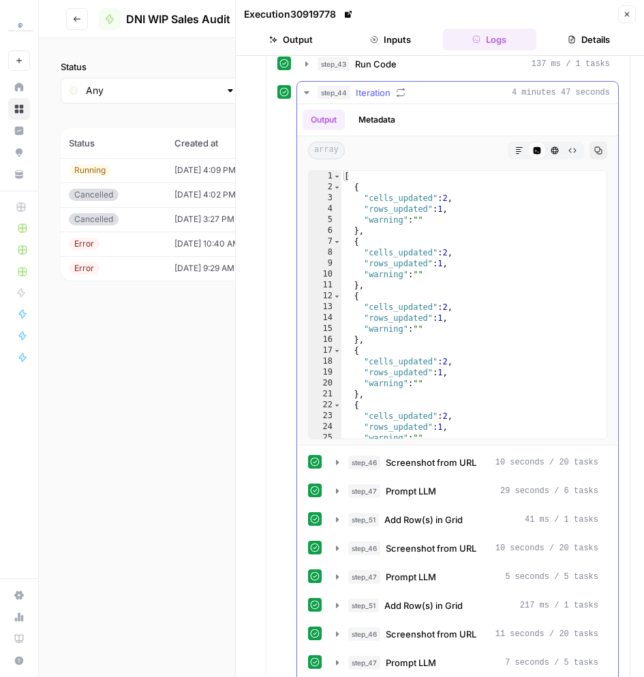
scroll to position [648, 0]
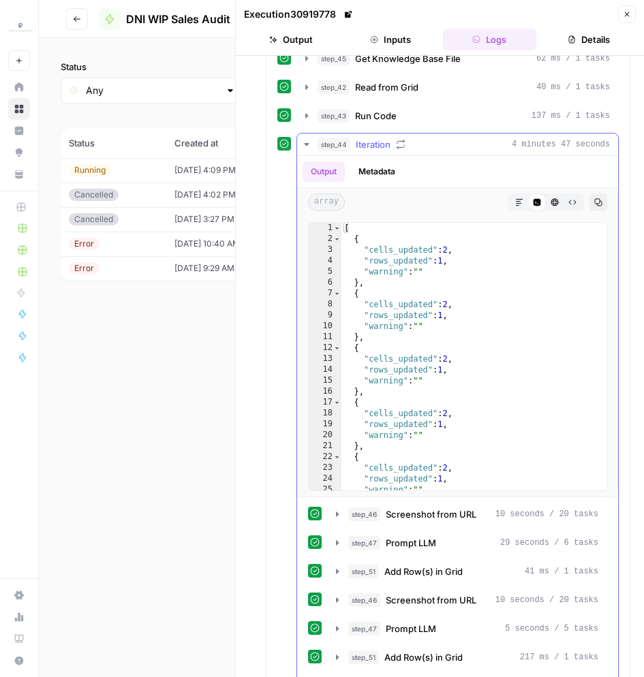
click at [401, 151] on div "step_44 Iteration 4 minutes 47 seconds" at bounding box center [464, 145] width 292 height 14
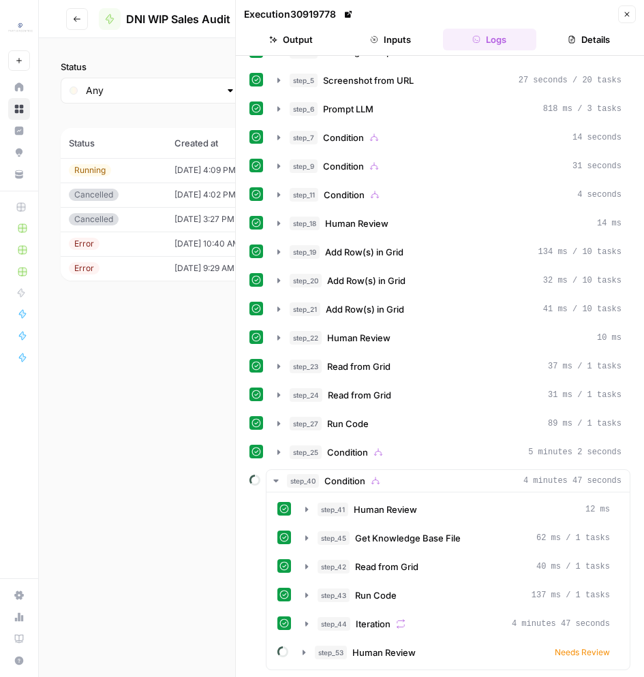
scroll to position [168, 0]
click at [583, 43] on button "Details" at bounding box center [589, 40] width 94 height 22
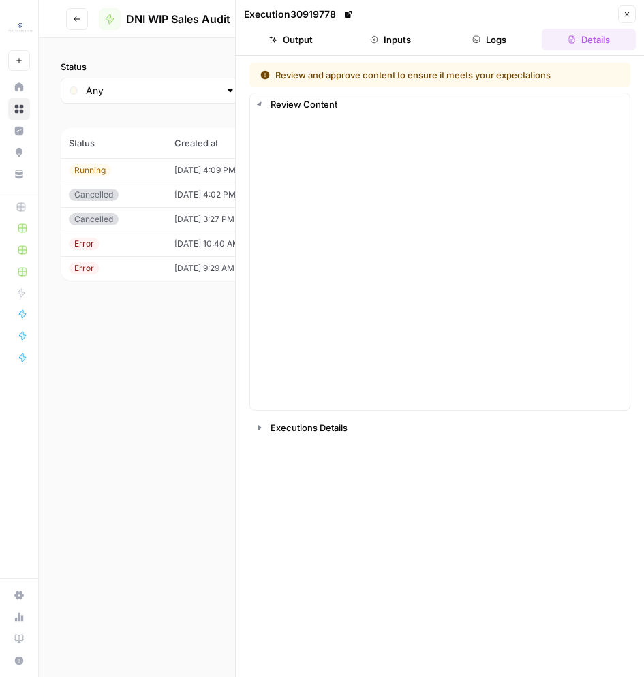
scroll to position [0, 0]
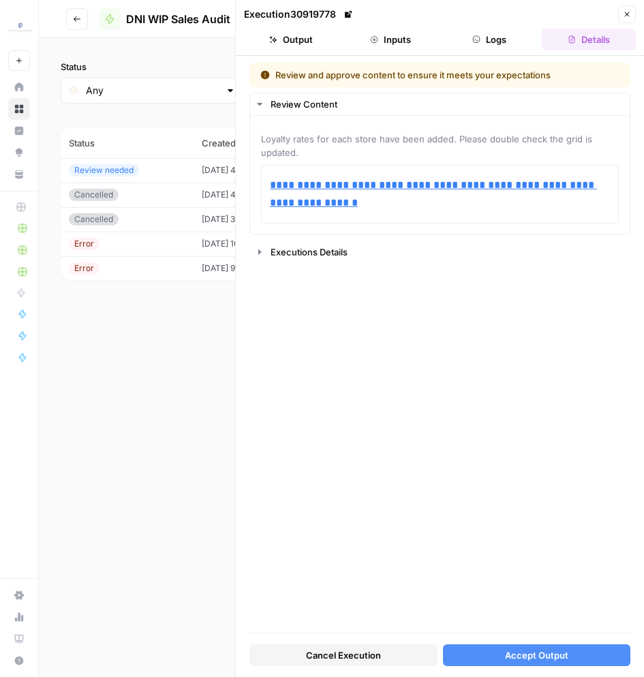
click at [609, 663] on button "Accept Output" at bounding box center [537, 656] width 188 height 22
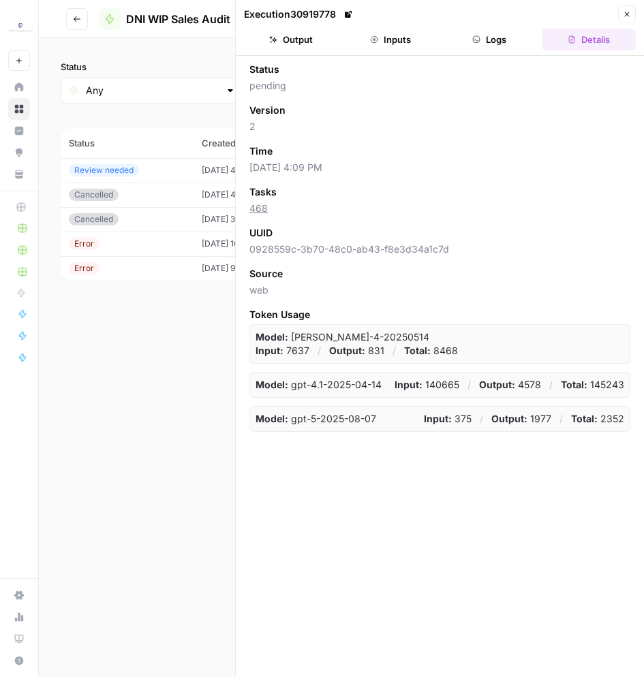
click at [504, 46] on button "Logs" at bounding box center [490, 40] width 94 height 22
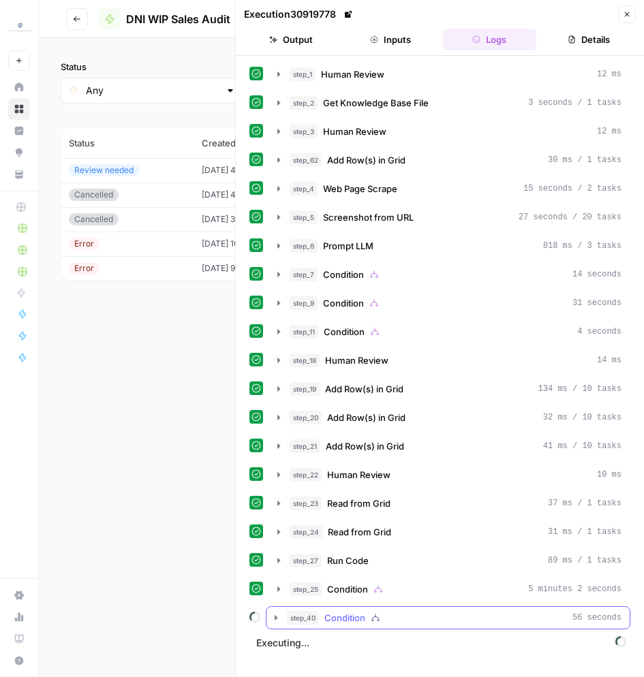
click at [476, 625] on button "step_40 Condition 56 seconds" at bounding box center [447, 618] width 363 height 22
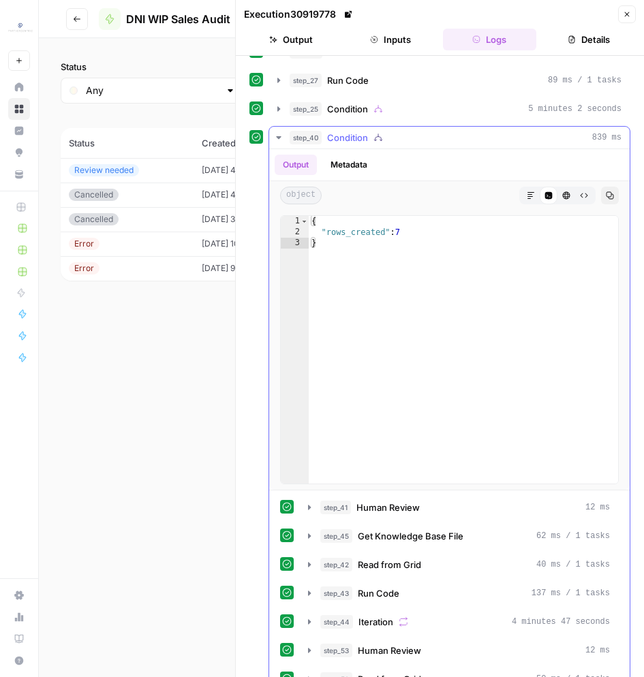
scroll to position [617, 0]
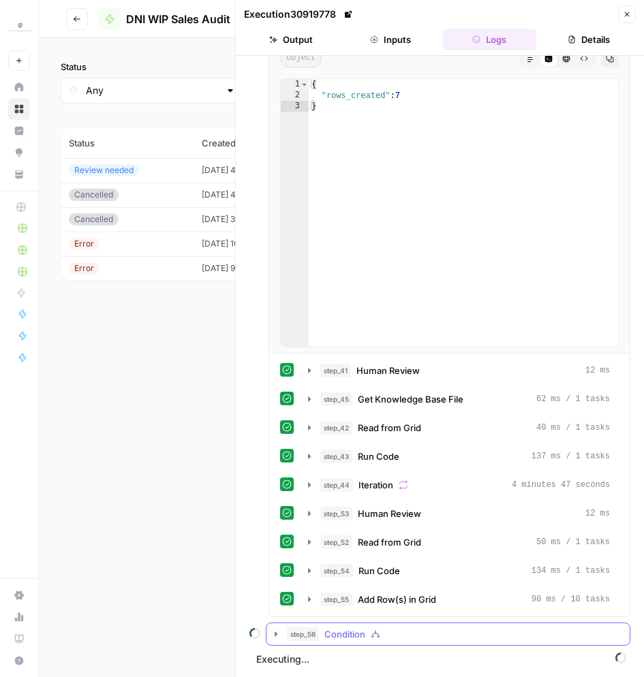
click at [435, 637] on div "step_56 Condition" at bounding box center [454, 635] width 335 height 14
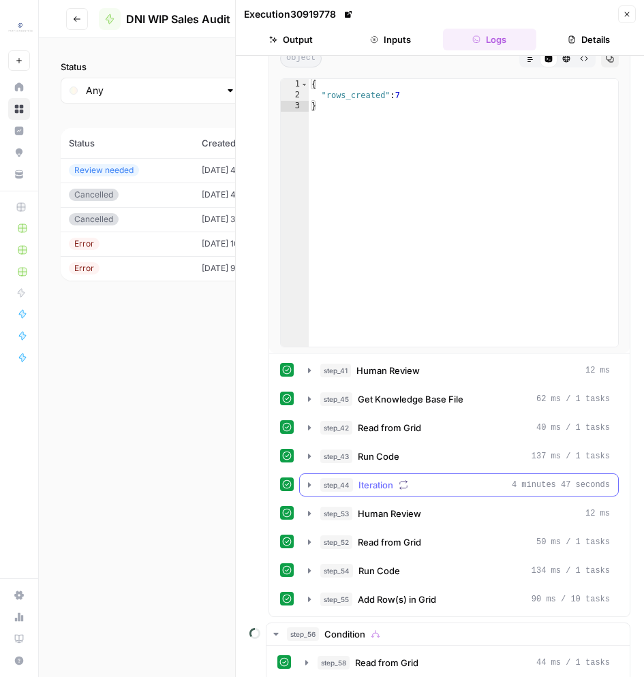
scroll to position [738, 0]
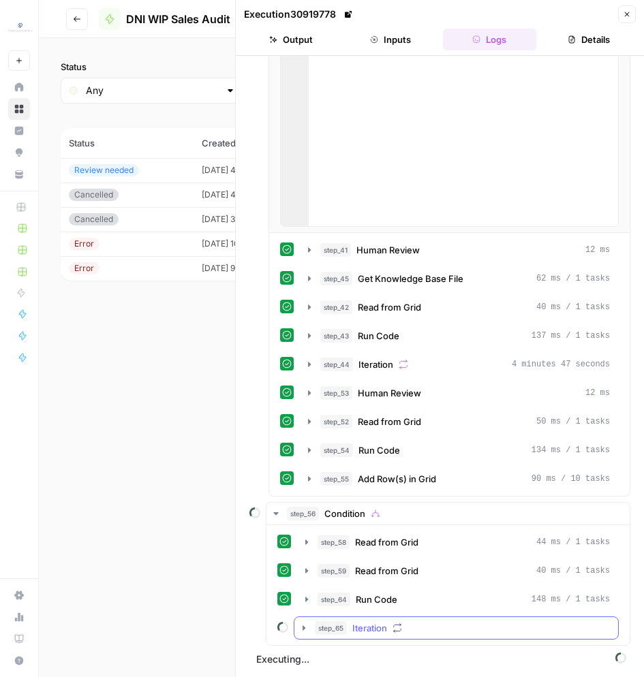
click at [458, 632] on div "step_65 Iteration" at bounding box center [462, 629] width 295 height 14
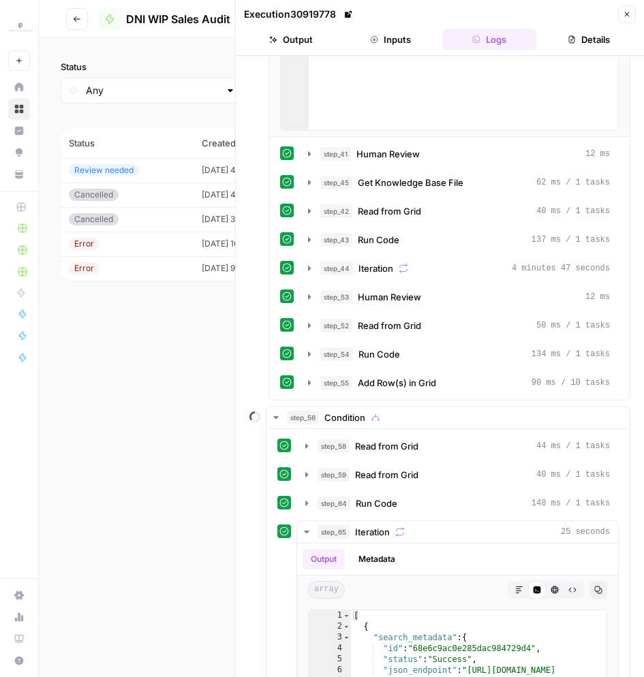
scroll to position [947, 0]
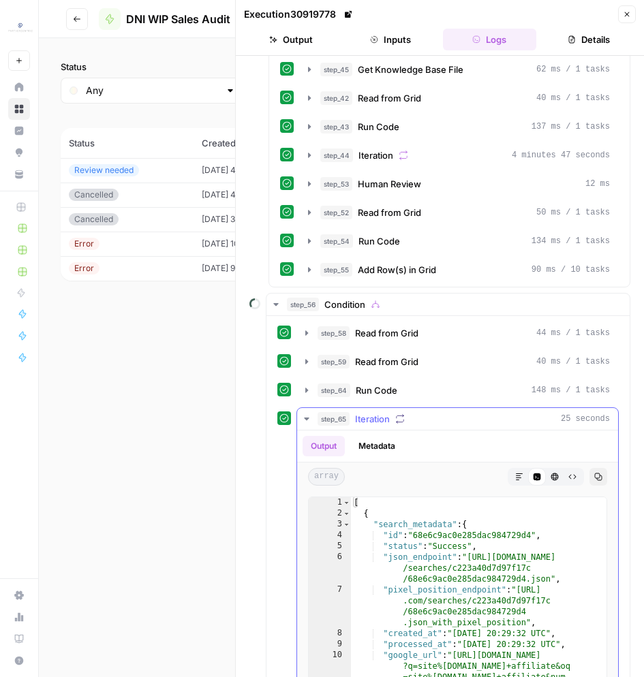
click at [373, 423] on span "Iteration" at bounding box center [372, 419] width 35 height 14
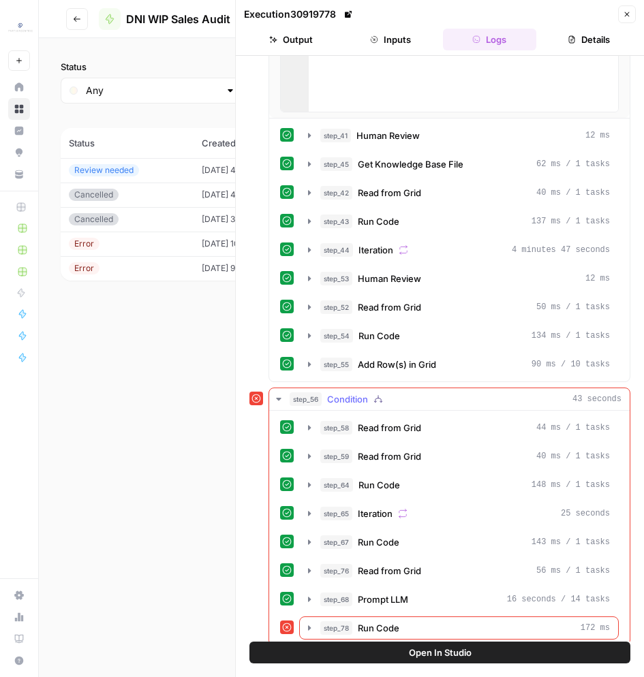
scroll to position [863, 0]
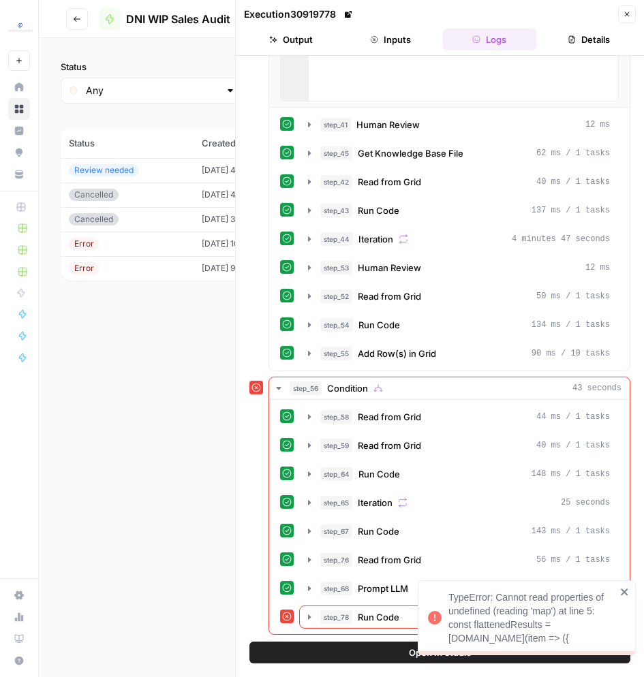
click at [628, 592] on icon "close" at bounding box center [625, 592] width 10 height 11
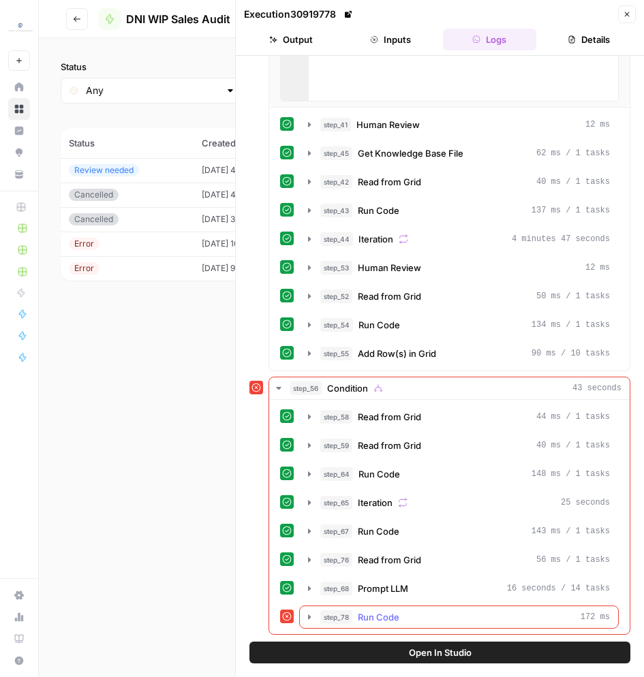
click at [399, 615] on span "Run Code" at bounding box center [379, 618] width 42 height 14
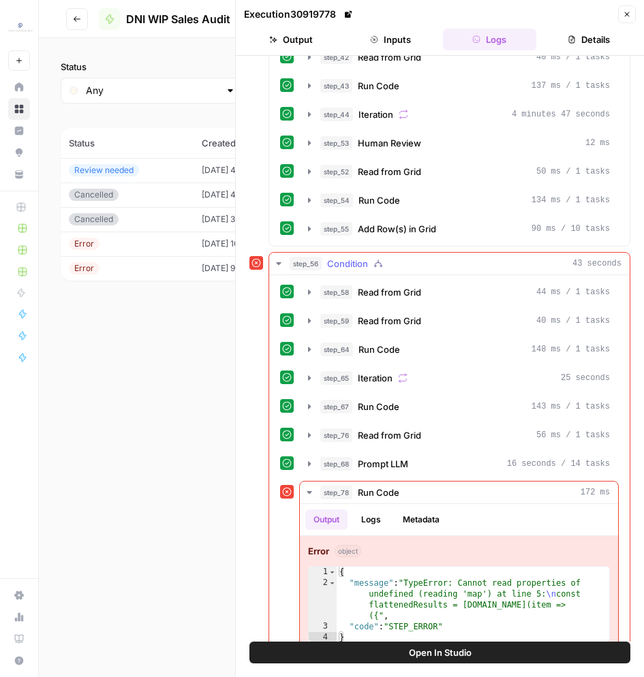
scroll to position [1011, 0]
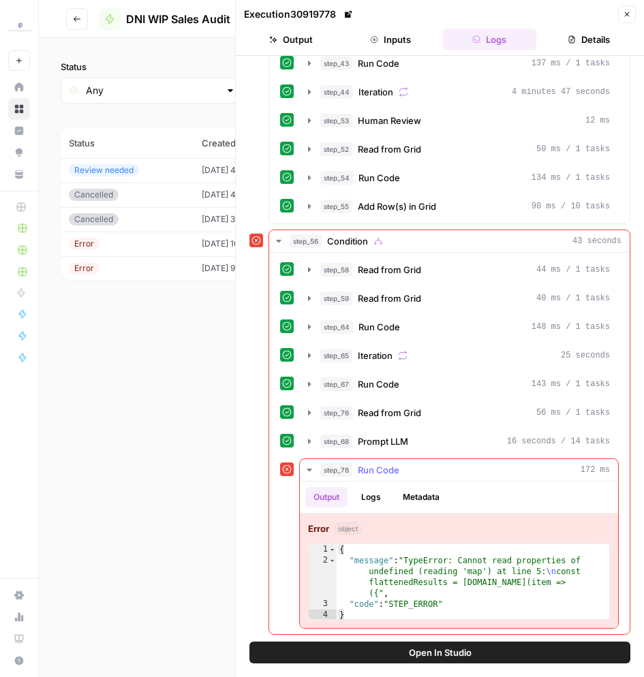
click at [376, 498] on button "Logs" at bounding box center [371, 497] width 36 height 20
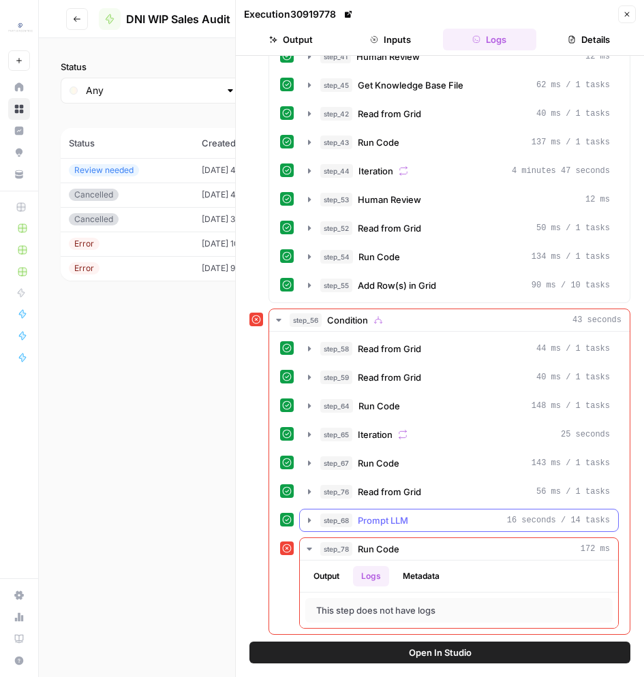
click at [390, 519] on span "Prompt LLM" at bounding box center [383, 521] width 50 height 14
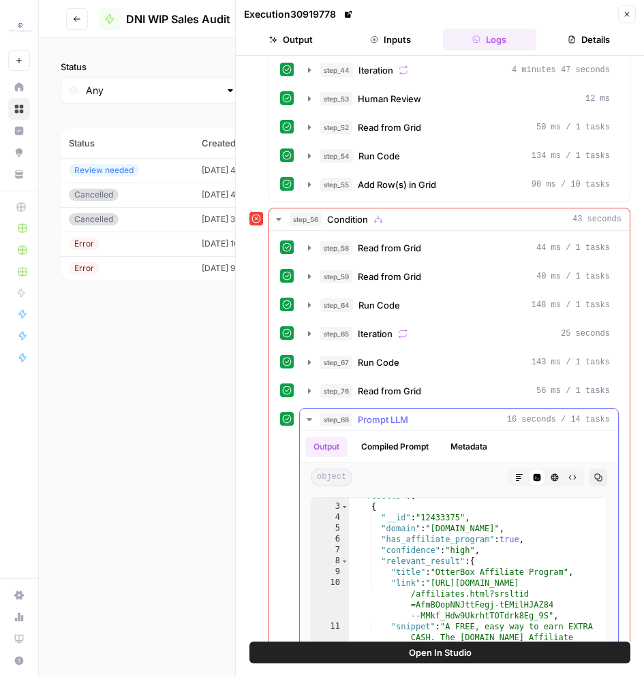
scroll to position [0, 0]
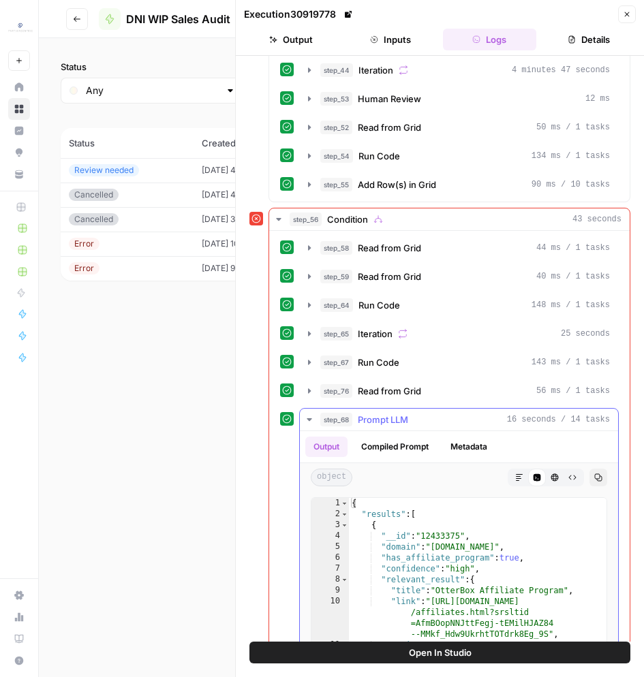
click at [348, 417] on span "step_68" at bounding box center [336, 420] width 32 height 14
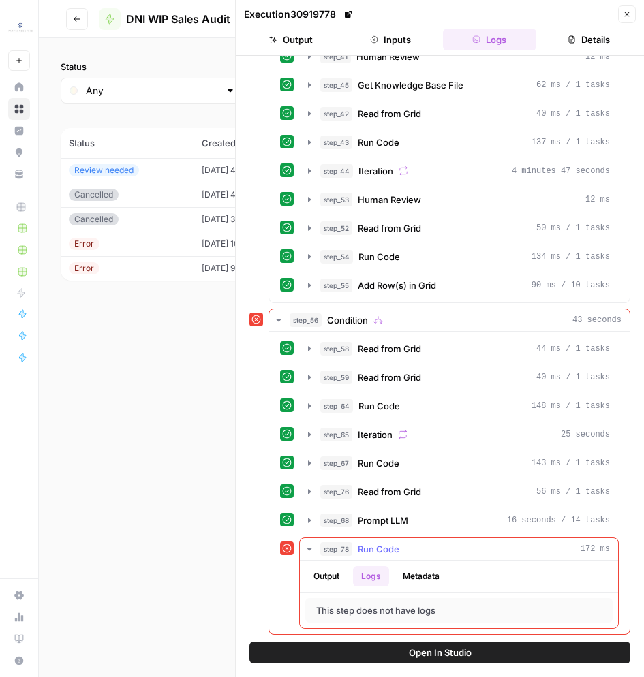
click at [339, 581] on button "Output" at bounding box center [326, 576] width 42 height 20
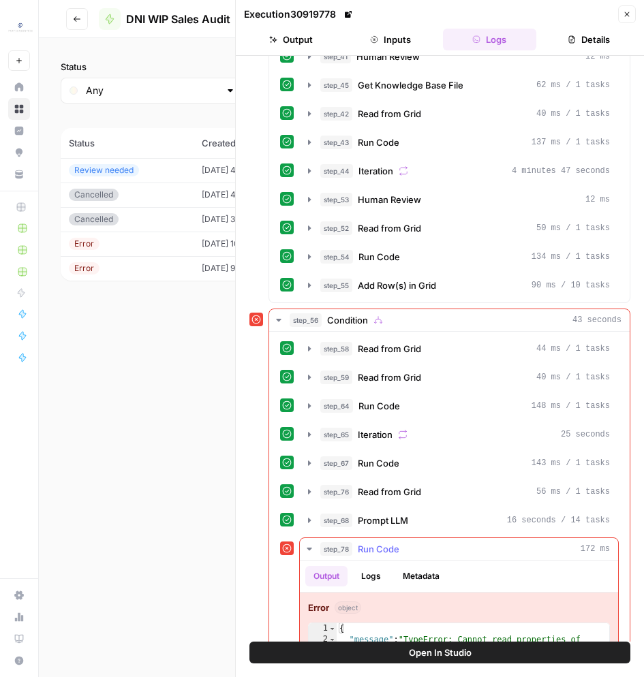
scroll to position [1011, 0]
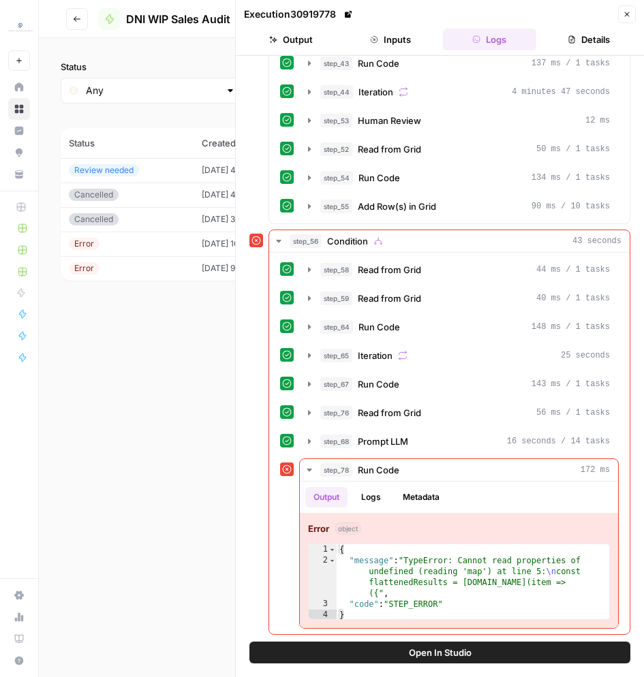
click at [627, 15] on icon "button" at bounding box center [627, 14] width 8 height 8
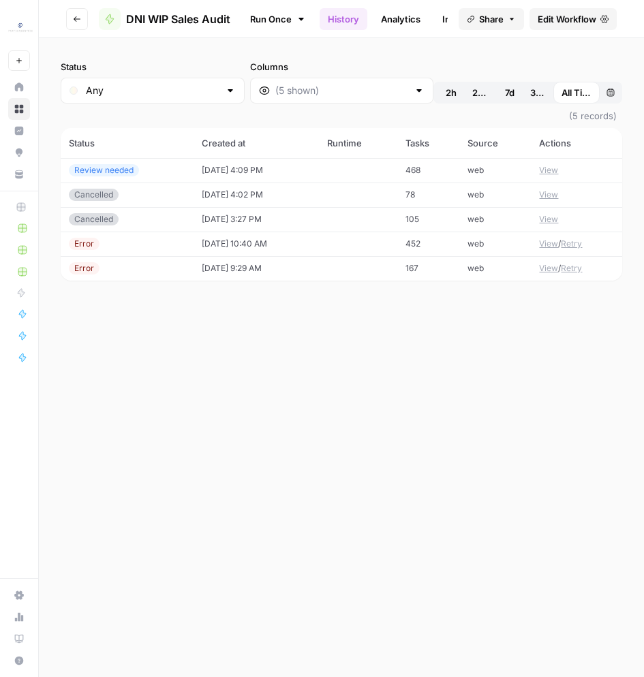
click at [563, 26] on link "Edit Workflow" at bounding box center [573, 19] width 87 height 22
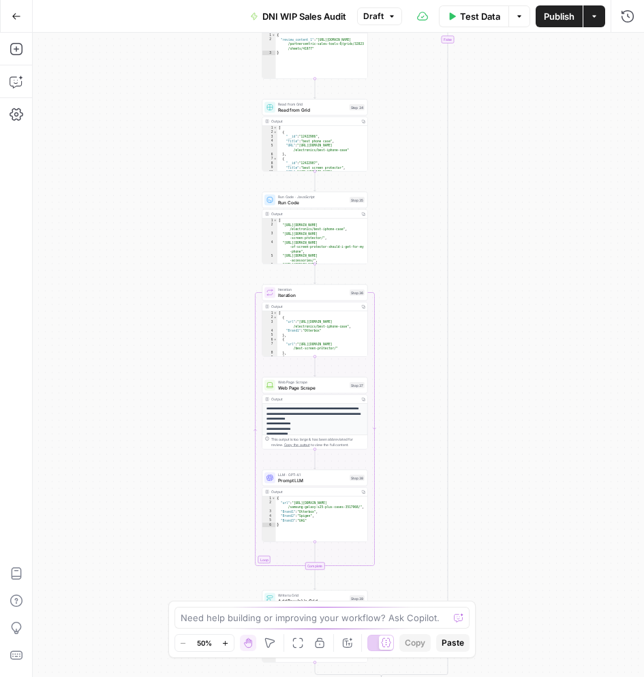
drag, startPoint x: 422, startPoint y: 388, endPoint x: 491, endPoint y: 257, distance: 147.9
click at [491, 257] on div "true false true false true false true false true false true false Workflow Inpu…" at bounding box center [338, 355] width 611 height 645
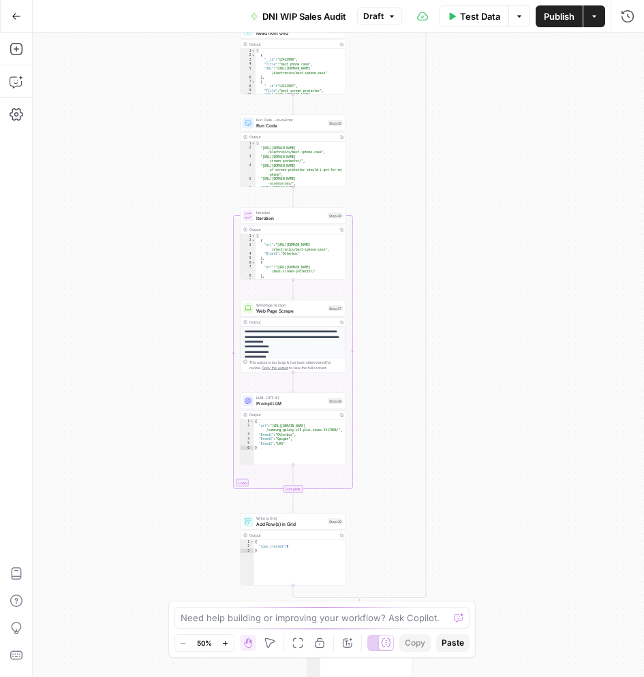
drag, startPoint x: 512, startPoint y: 437, endPoint x: 425, endPoint y: 170, distance: 280.4
click at [425, 181] on div "true false true false true false true false true false true false Workflow Inpu…" at bounding box center [338, 355] width 611 height 645
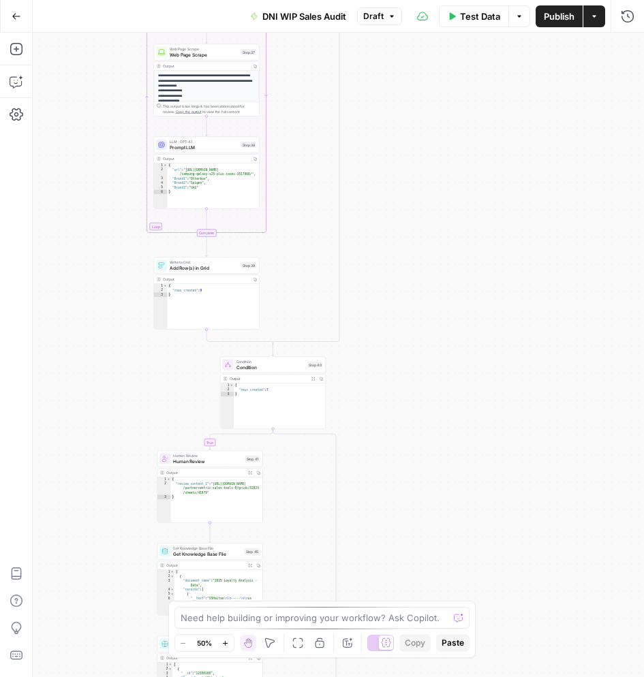
drag, startPoint x: 384, startPoint y: 322, endPoint x: 378, endPoint y: 198, distance: 124.2
click at [379, 206] on div "true false true false true false true false true false true false Workflow Inpu…" at bounding box center [338, 355] width 611 height 645
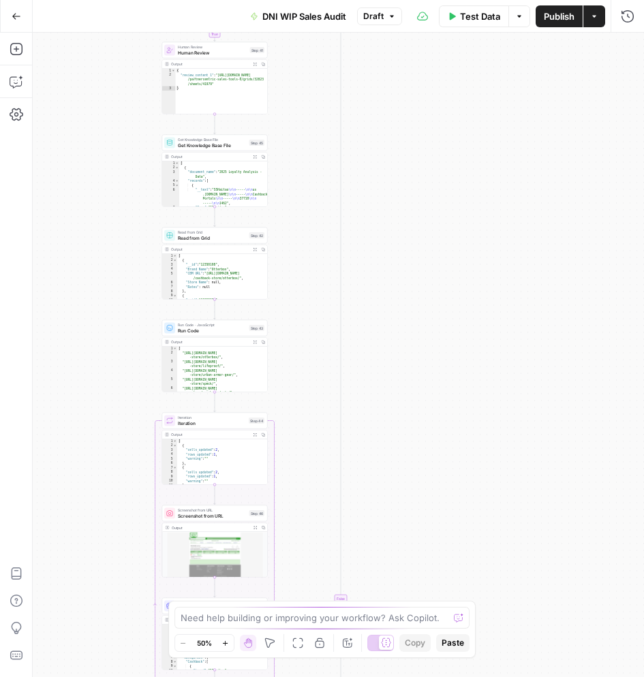
drag, startPoint x: 460, startPoint y: 264, endPoint x: 488, endPoint y: 169, distance: 98.8
click at [488, 169] on div "true false true false true false true false true false true false Workflow Inpu…" at bounding box center [338, 355] width 611 height 645
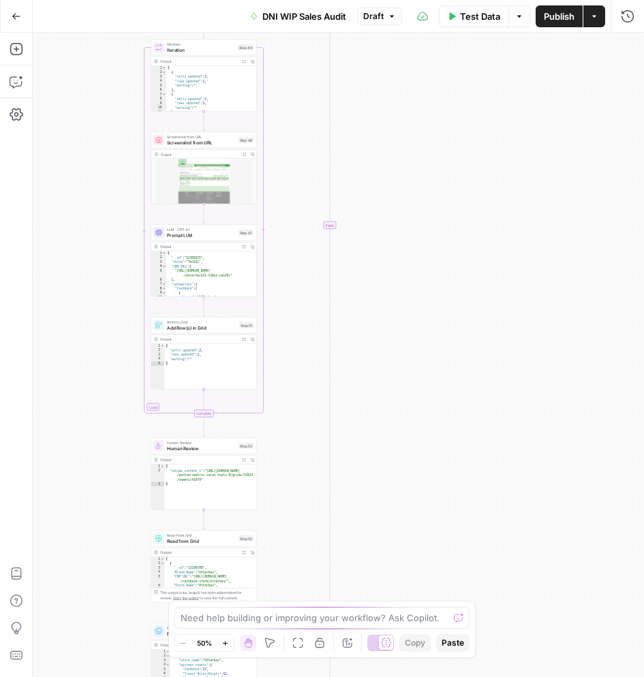
drag, startPoint x: 471, startPoint y: 432, endPoint x: 426, endPoint y: 157, distance: 278.3
click at [429, 163] on div "true false true false true false true false true false true false Workflow Inpu…" at bounding box center [338, 355] width 611 height 645
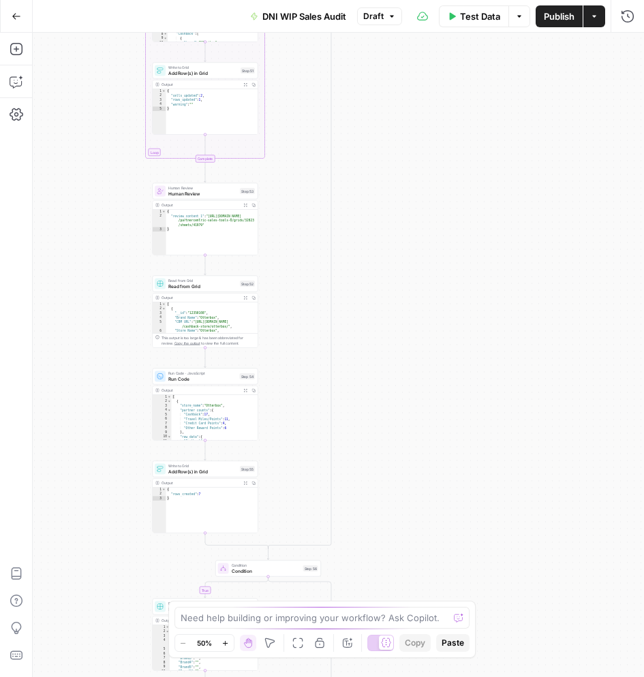
drag, startPoint x: 426, startPoint y: 551, endPoint x: 427, endPoint y: 316, distance: 235.1
click at [427, 317] on div "true false true false true false true false true false true false Workflow Inpu…" at bounding box center [338, 355] width 611 height 645
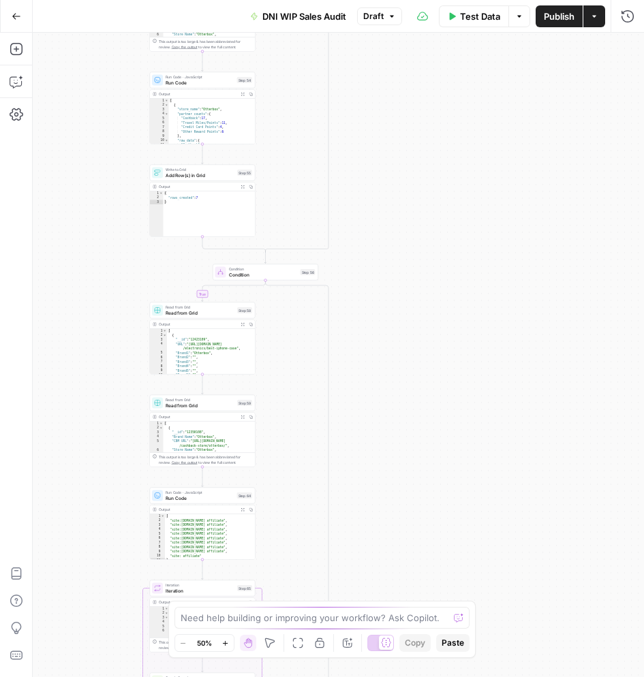
drag, startPoint x: 427, startPoint y: 436, endPoint x: 424, endPoint y: 190, distance: 246.0
click at [425, 204] on div "true false true false true false true false true false true false Workflow Inpu…" at bounding box center [338, 355] width 611 height 645
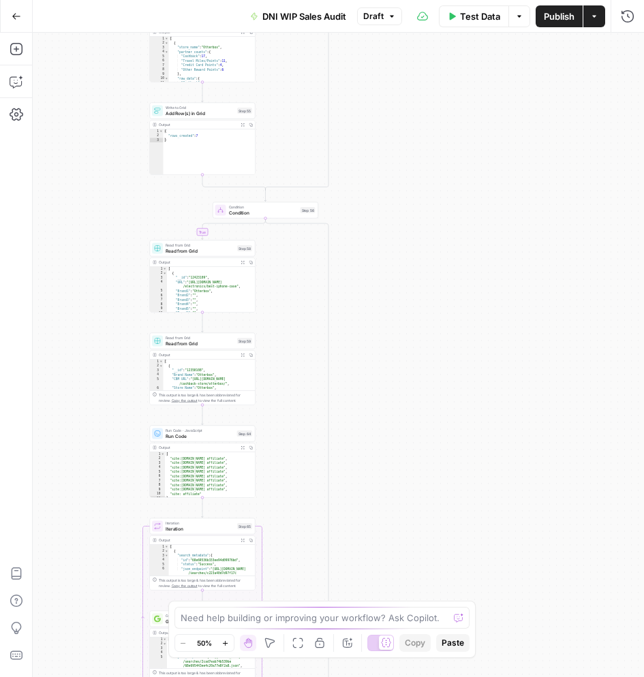
drag, startPoint x: 424, startPoint y: 448, endPoint x: 421, endPoint y: 168, distance: 280.1
click at [421, 167] on div "true false true false true false true false true false true false Workflow Inpu…" at bounding box center [338, 355] width 611 height 645
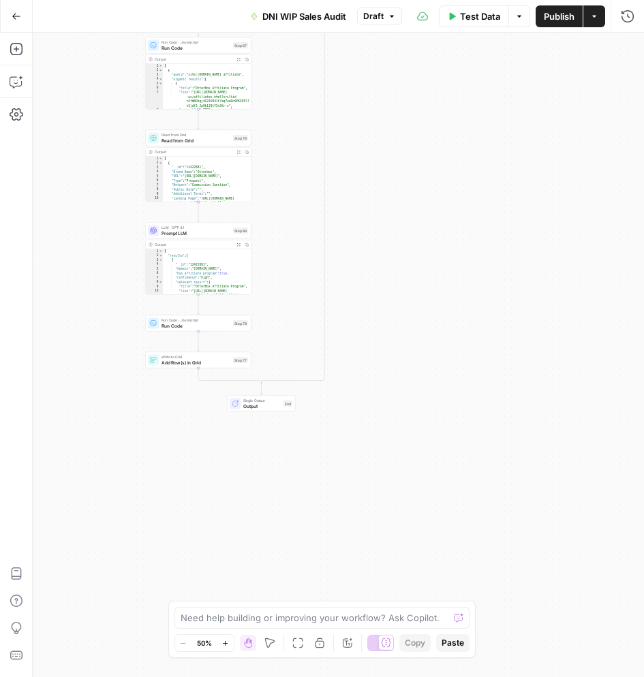
drag, startPoint x: 423, startPoint y: 500, endPoint x: 420, endPoint y: 66, distance: 434.1
click at [420, 66] on div "true false true false true false true false true false true false Workflow Inpu…" at bounding box center [338, 355] width 611 height 645
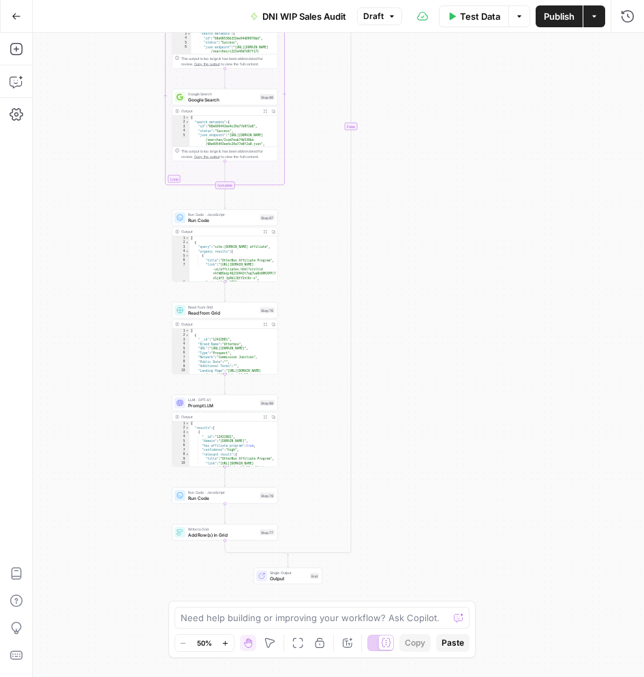
drag, startPoint x: 412, startPoint y: 214, endPoint x: 425, endPoint y: 392, distance: 178.3
click at [425, 392] on div "true false true false true false true false true false true false Workflow Inpu…" at bounding box center [338, 355] width 611 height 645
click at [223, 498] on span "Run Code" at bounding box center [222, 498] width 69 height 7
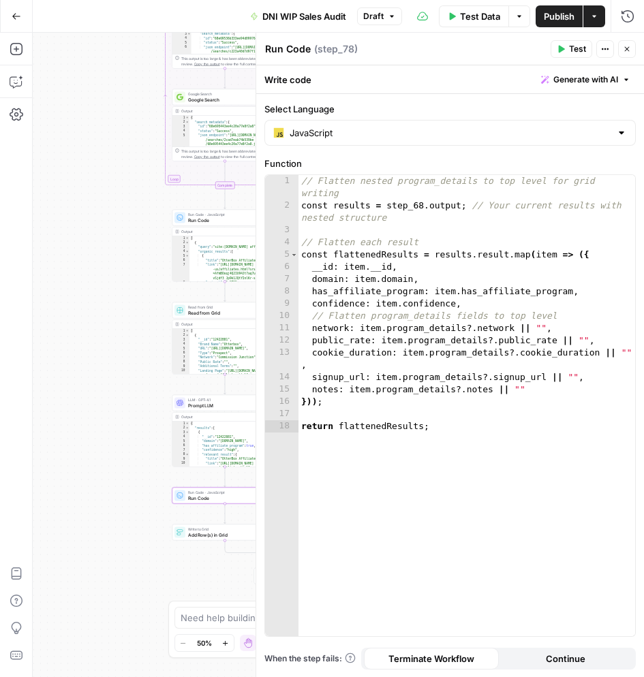
click at [580, 44] on span "Test" at bounding box center [577, 49] width 17 height 12
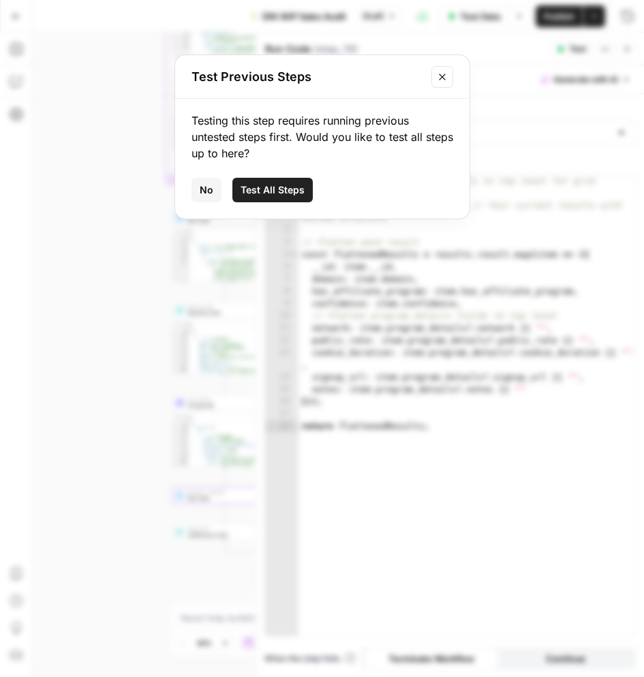
click at [437, 74] on icon "Close modal" at bounding box center [442, 77] width 11 height 11
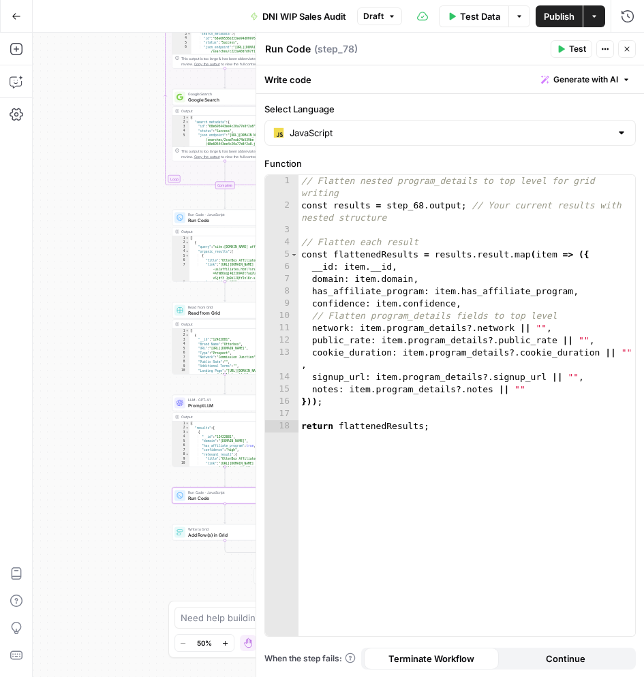
click at [618, 53] on button "Close" at bounding box center [627, 49] width 18 height 18
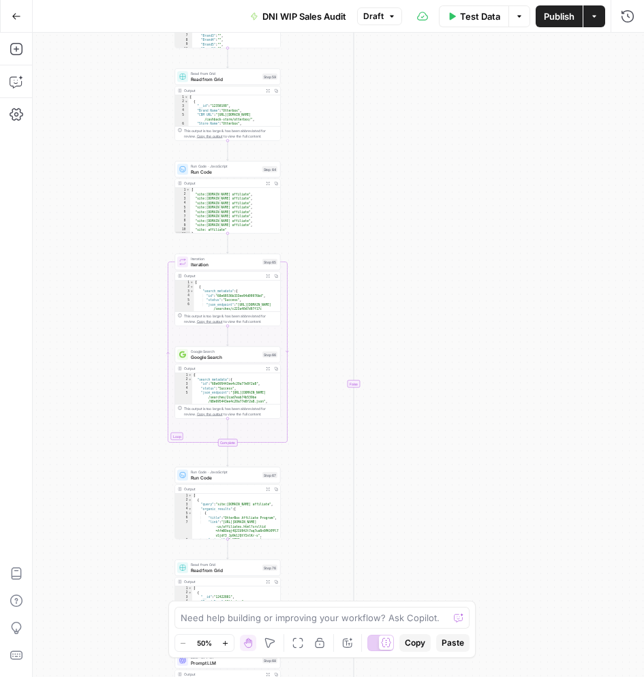
drag, startPoint x: 406, startPoint y: 95, endPoint x: 409, endPoint y: 380, distance: 284.9
click at [409, 380] on div "true true false true false true true true false false false false Workflow Inpu…" at bounding box center [338, 355] width 611 height 645
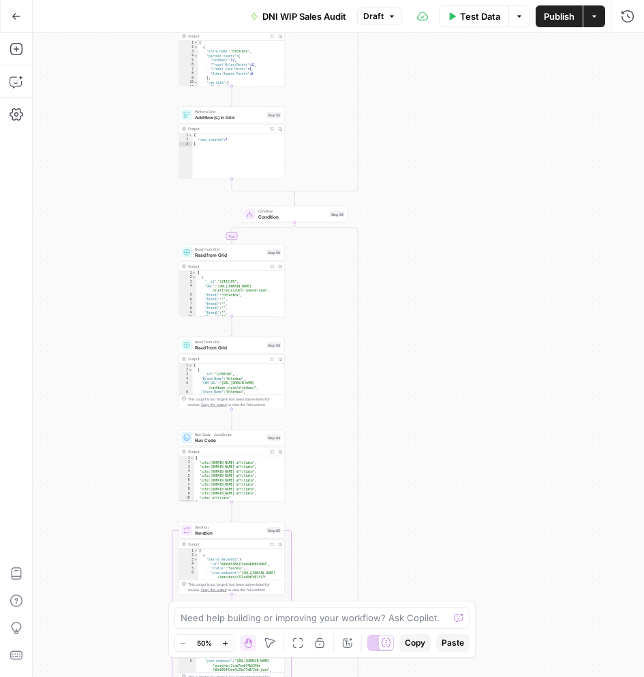
drag, startPoint x: 408, startPoint y: 157, endPoint x: 410, endPoint y: 395, distance: 237.2
click at [410, 395] on div "true true false true false true true true false false false false Workflow Inpu…" at bounding box center [338, 355] width 611 height 645
click at [279, 214] on span "Condition" at bounding box center [292, 216] width 69 height 7
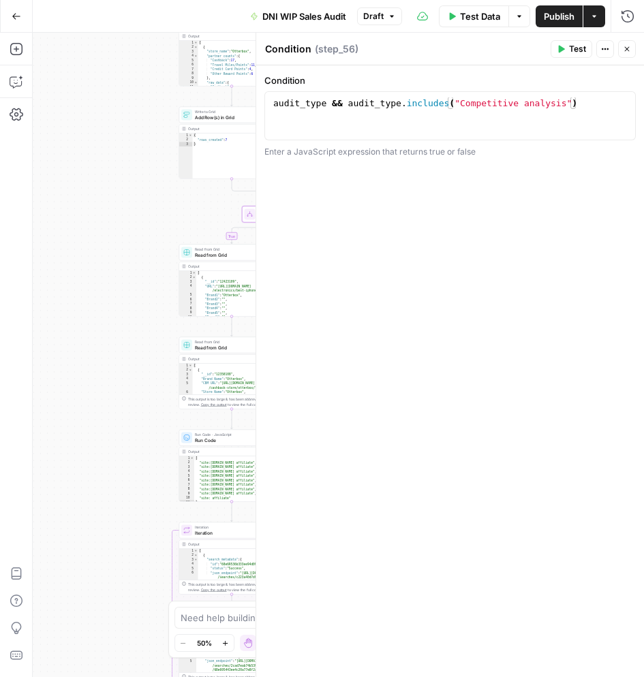
click at [582, 46] on span "Test" at bounding box center [577, 49] width 17 height 12
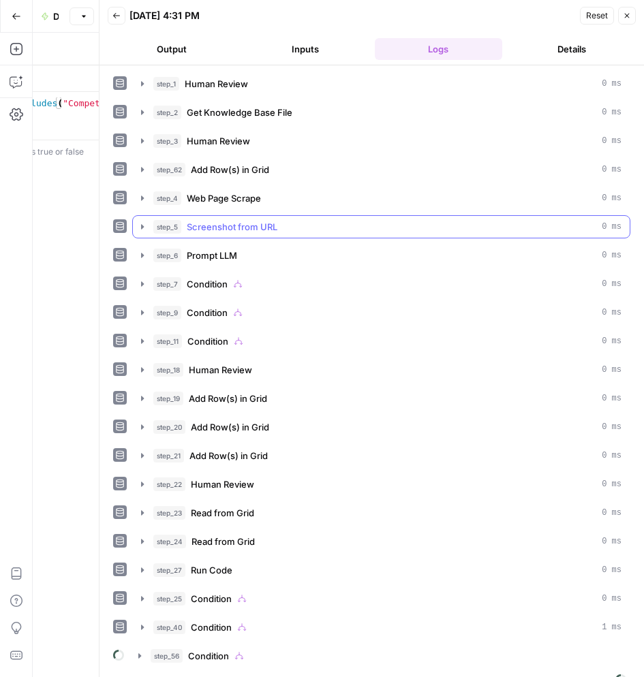
scroll to position [22, 0]
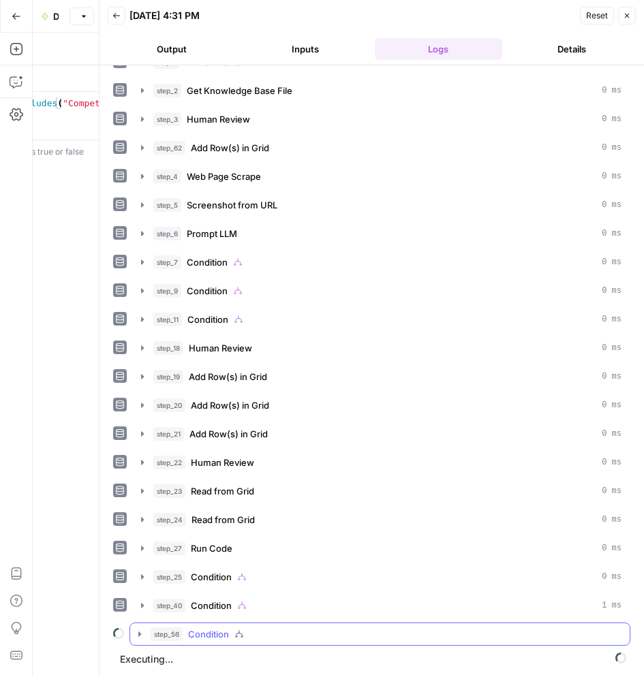
click at [347, 629] on div "step_56 Condition" at bounding box center [386, 635] width 471 height 14
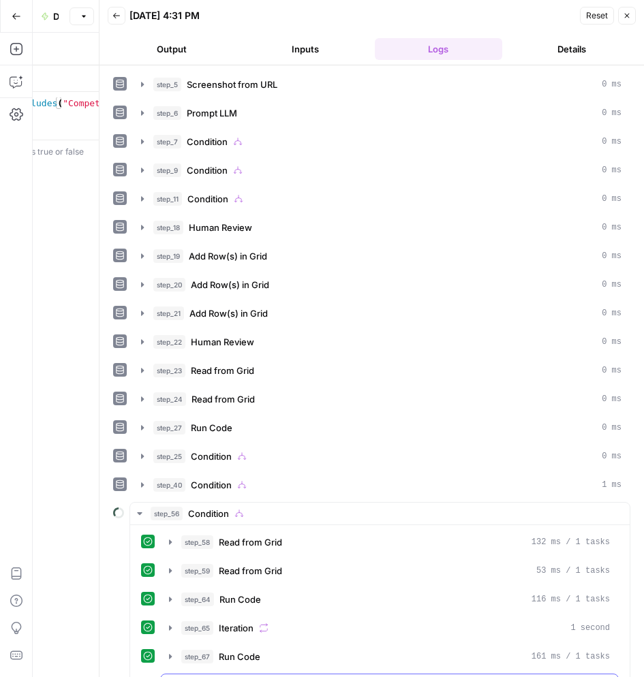
scroll to position [200, 0]
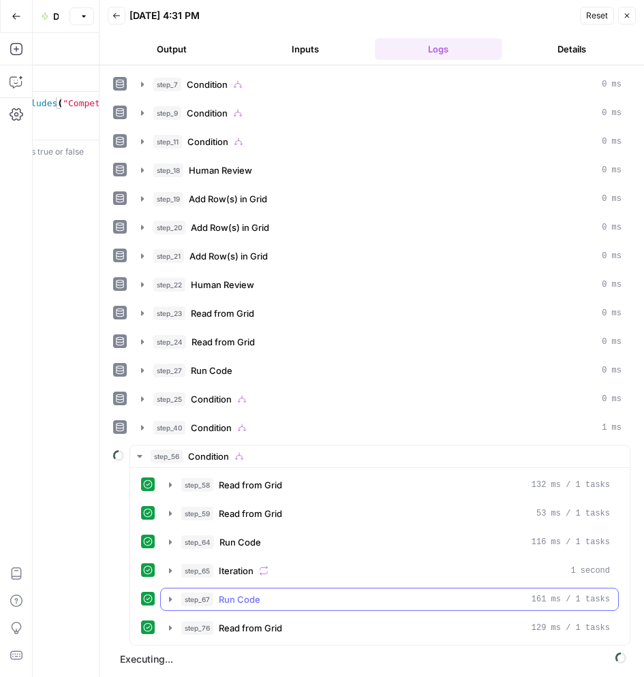
click at [317, 594] on div "step_67 Run Code 161 ms / 1 tasks" at bounding box center [395, 600] width 429 height 14
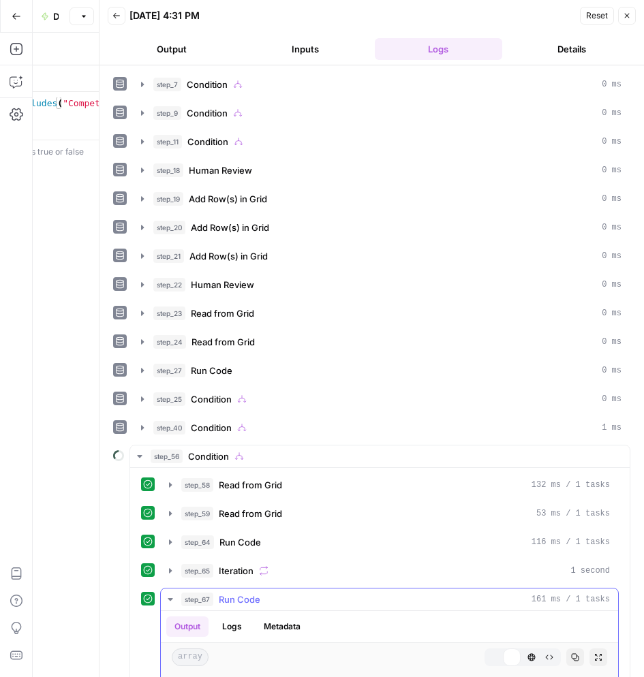
scroll to position [384, 0]
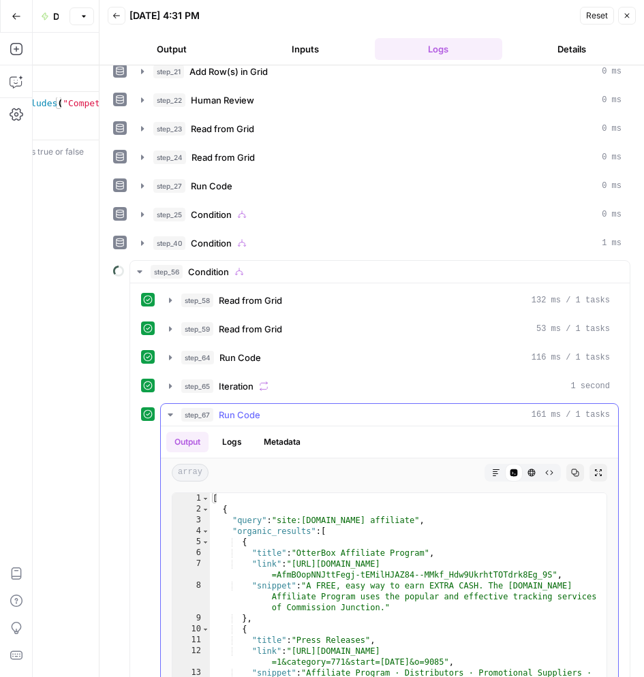
click at [277, 410] on div "step_67 Run Code 161 ms / 1 tasks" at bounding box center [395, 415] width 429 height 14
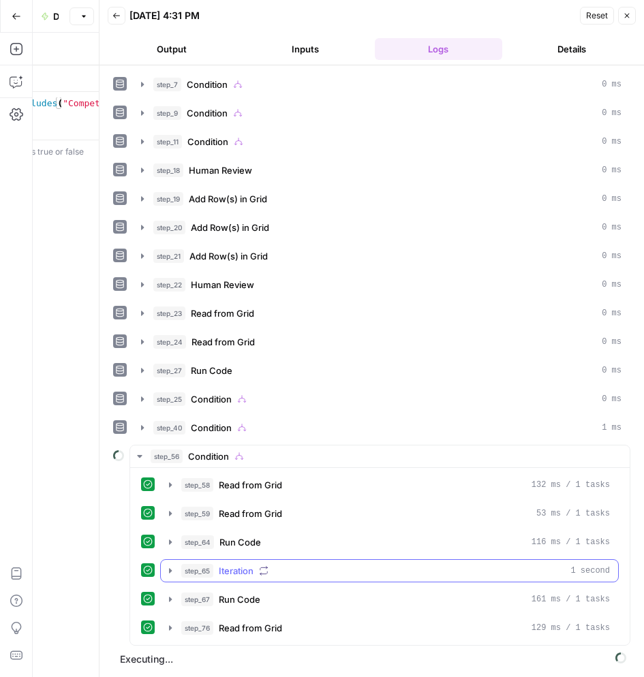
scroll to position [200, 0]
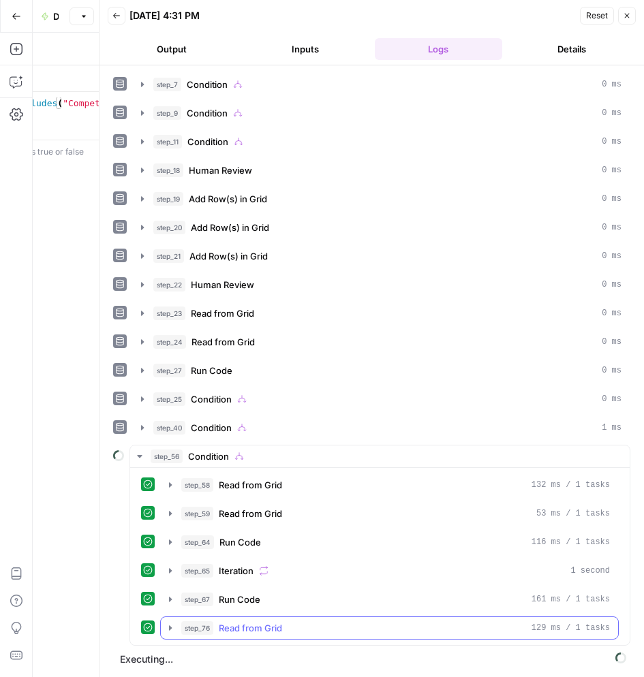
click at [303, 630] on div "step_76 Read from Grid 129 ms / 1 tasks" at bounding box center [395, 629] width 429 height 14
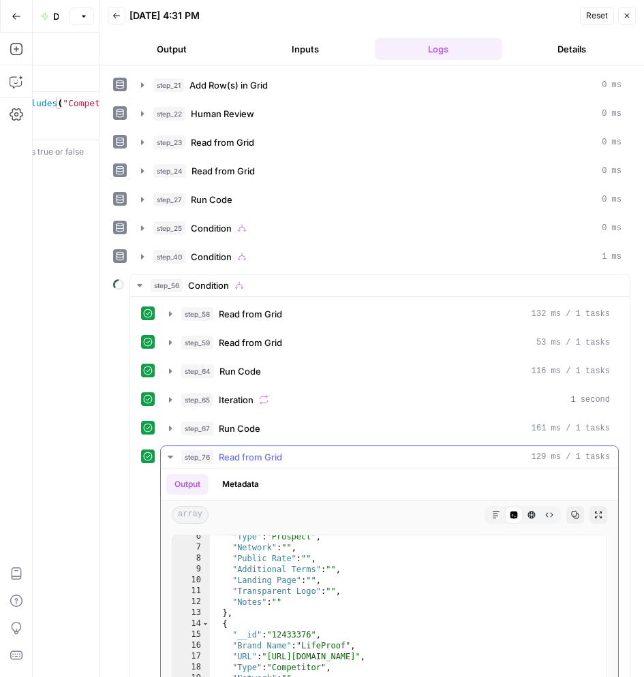
scroll to position [59, 0]
click at [299, 455] on div "step_76 Read from Grid 129 ms / 1 tasks" at bounding box center [395, 457] width 429 height 14
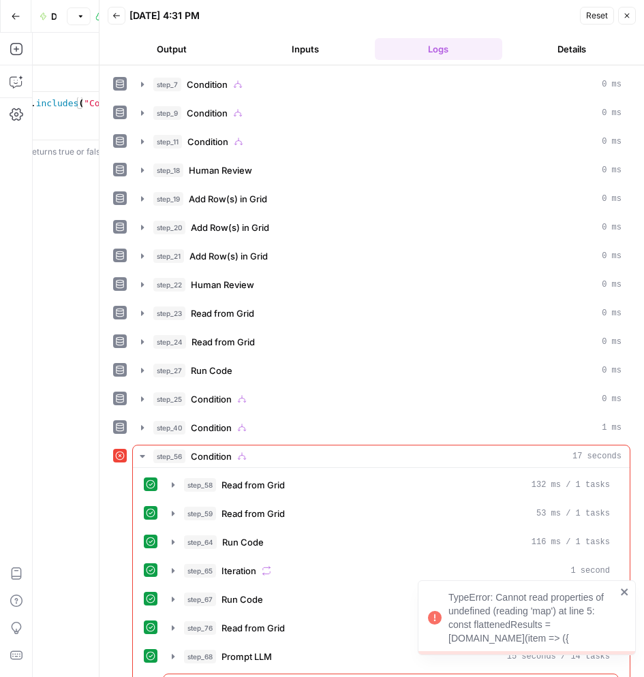
scroll to position [232, 0]
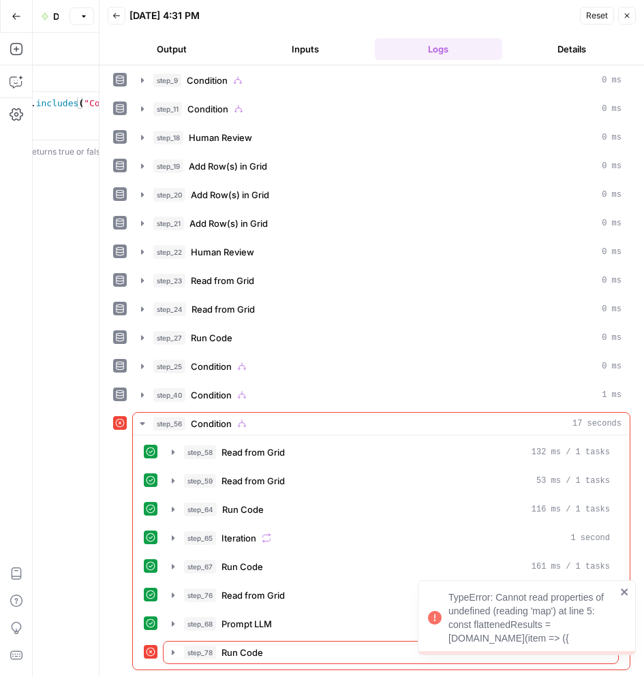
click at [111, 22] on button "Back" at bounding box center [117, 16] width 18 height 18
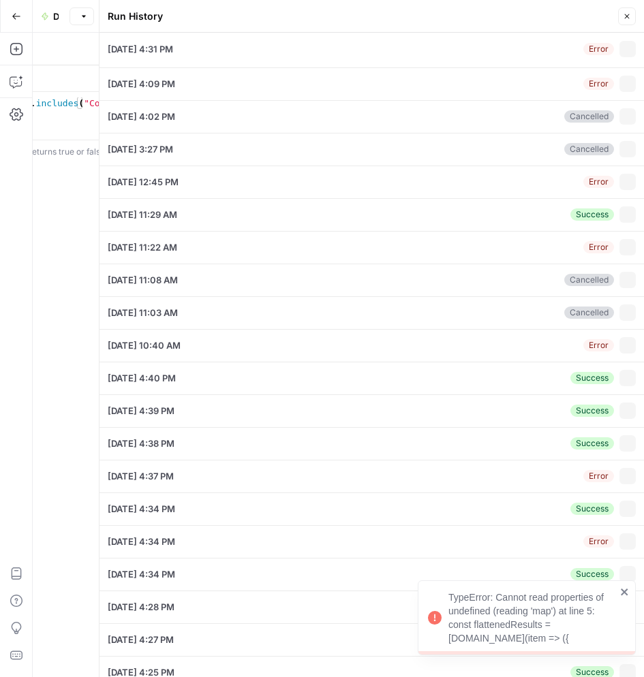
type input "29630609797"
type input "I'll upload my call"
type input "Otterbox, LifeProof, Spigen, UAG, Speck, Case-Mate, Pelican, Tech21, Seidio"
type input "best phone case, best screen protector, best ipad case, best iphone case, best …"
type input "us"
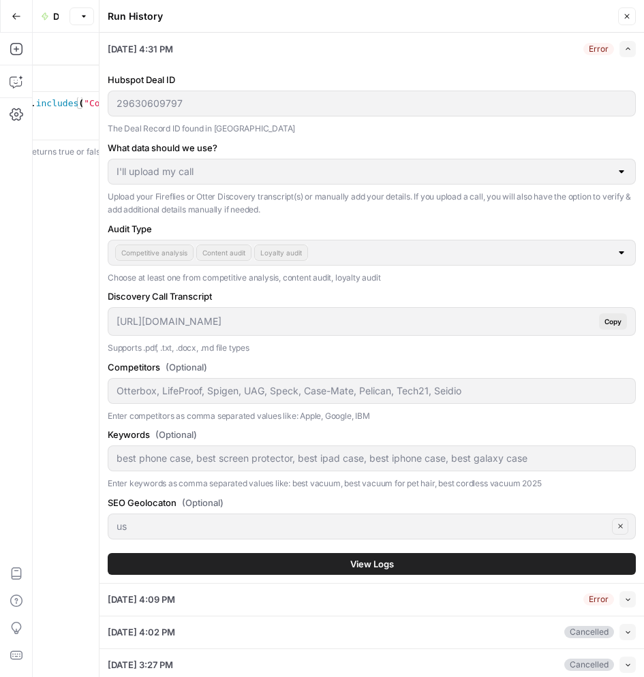
click at [624, 11] on button "Close" at bounding box center [627, 16] width 18 height 18
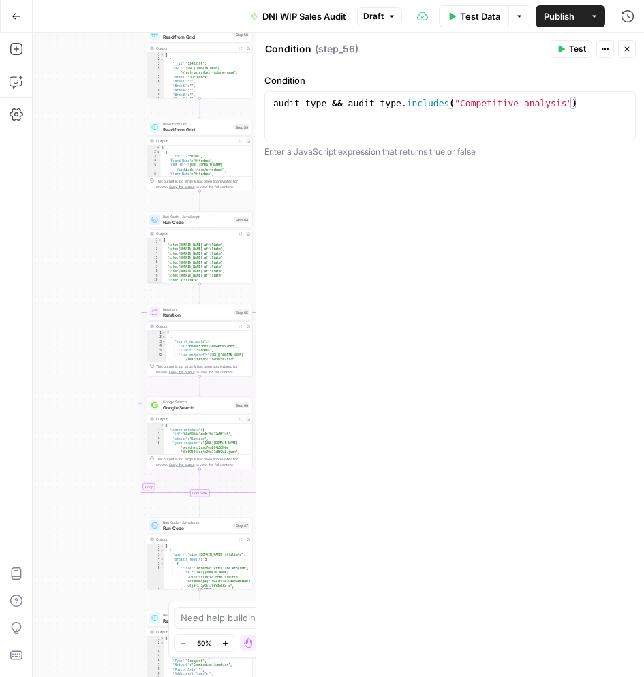
drag, startPoint x: 117, startPoint y: 545, endPoint x: 92, endPoint y: 330, distance: 216.2
click at [87, 322] on div "true true false true false true true true false false false false Workflow Inpu…" at bounding box center [338, 355] width 611 height 645
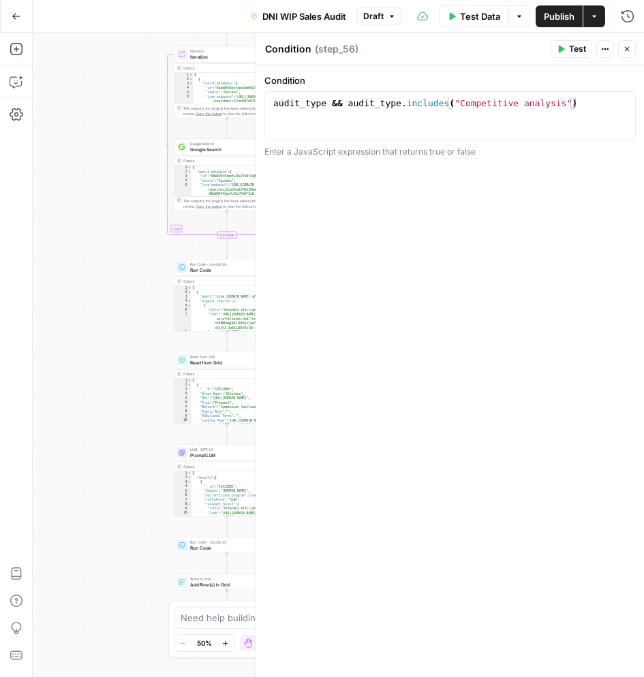
drag, startPoint x: 85, startPoint y: 549, endPoint x: 114, endPoint y: 303, distance: 247.2
click at [114, 303] on div "true true false true false true true true false false false false Workflow Inpu…" at bounding box center [338, 355] width 611 height 645
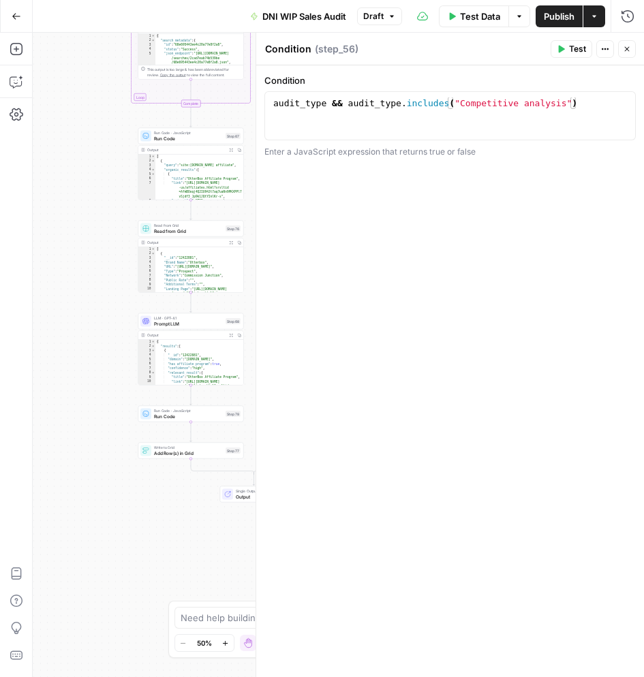
drag, startPoint x: 57, startPoint y: 515, endPoint x: 20, endPoint y: 389, distance: 130.5
click at [20, 389] on div "Add Steps Copilot Settings AirOps Academy Help Give Feedback Shortcuts true tru…" at bounding box center [322, 355] width 644 height 645
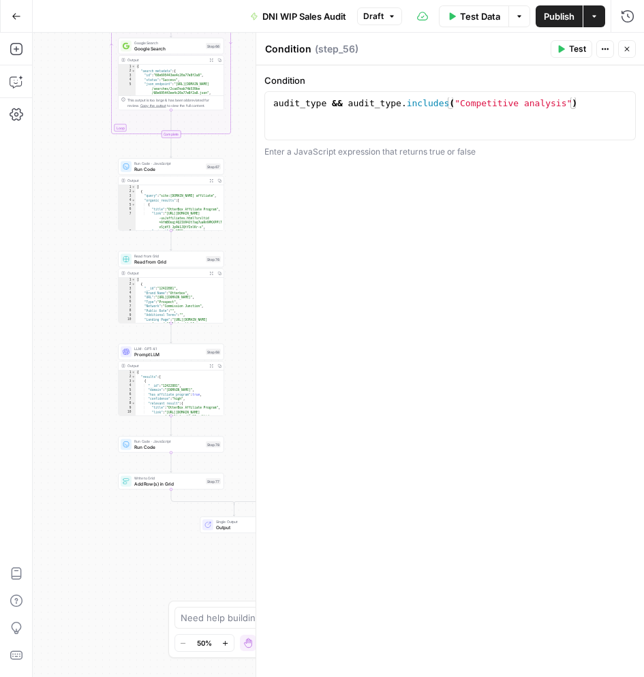
drag, startPoint x: 106, startPoint y: 230, endPoint x: 86, endPoint y: 244, distance: 24.0
click at [86, 244] on div "true true false true false true true true false false false false Workflow Inpu…" at bounding box center [338, 355] width 611 height 645
click at [523, 16] on button "Options" at bounding box center [519, 16] width 22 height 22
click at [502, 67] on span "View Last Test" at bounding box center [481, 68] width 60 height 14
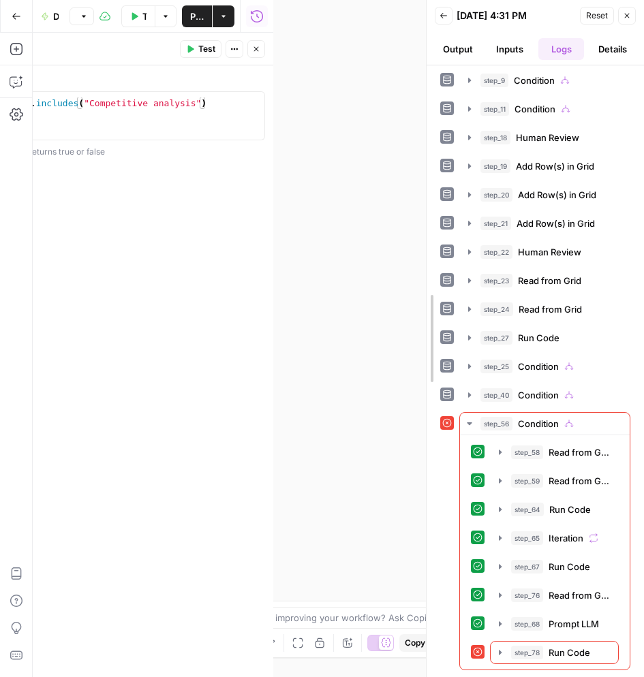
drag, startPoint x: 97, startPoint y: 87, endPoint x: 468, endPoint y: 97, distance: 370.9
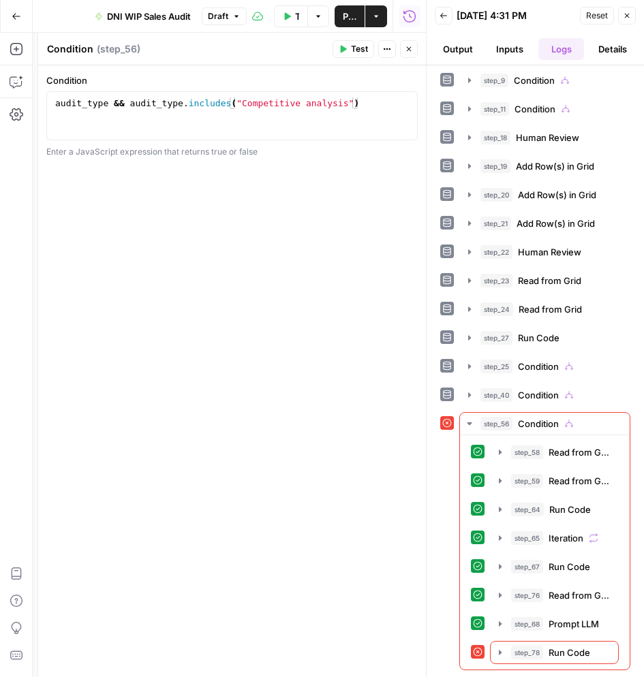
click at [408, 46] on icon "button" at bounding box center [409, 49] width 8 height 8
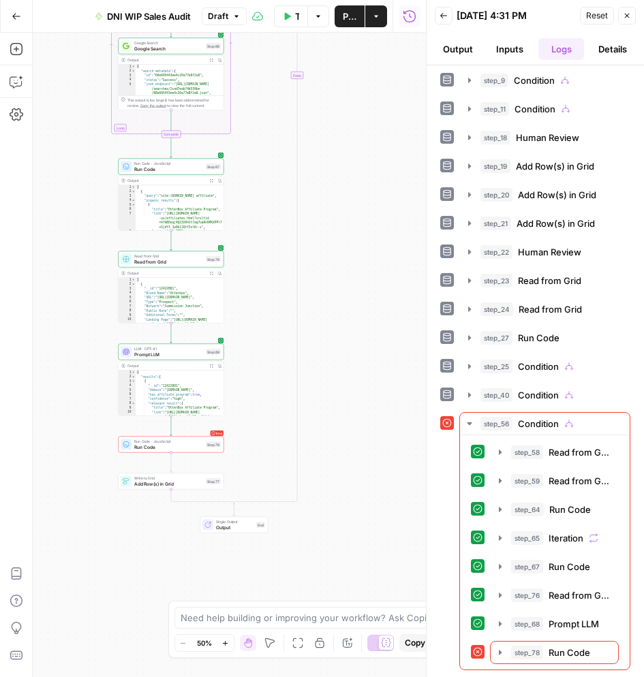
click at [197, 450] on span "Run Code" at bounding box center [168, 447] width 69 height 7
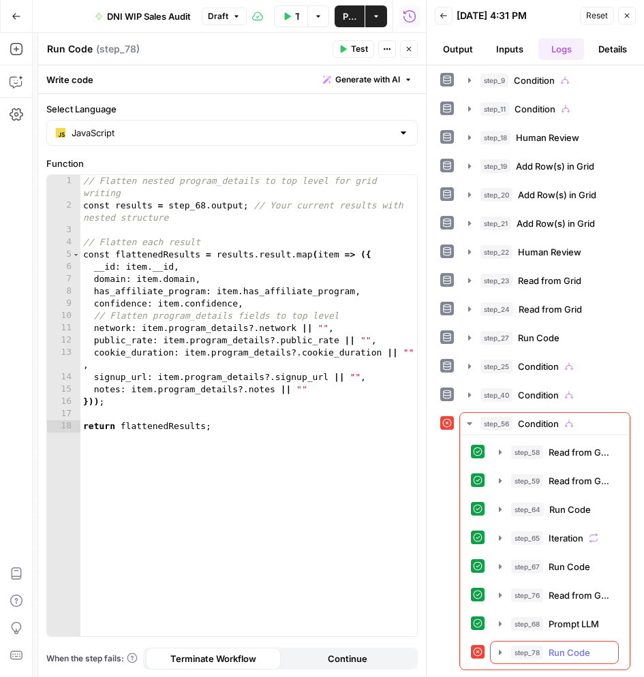
click at [534, 658] on span "step_78" at bounding box center [527, 653] width 32 height 14
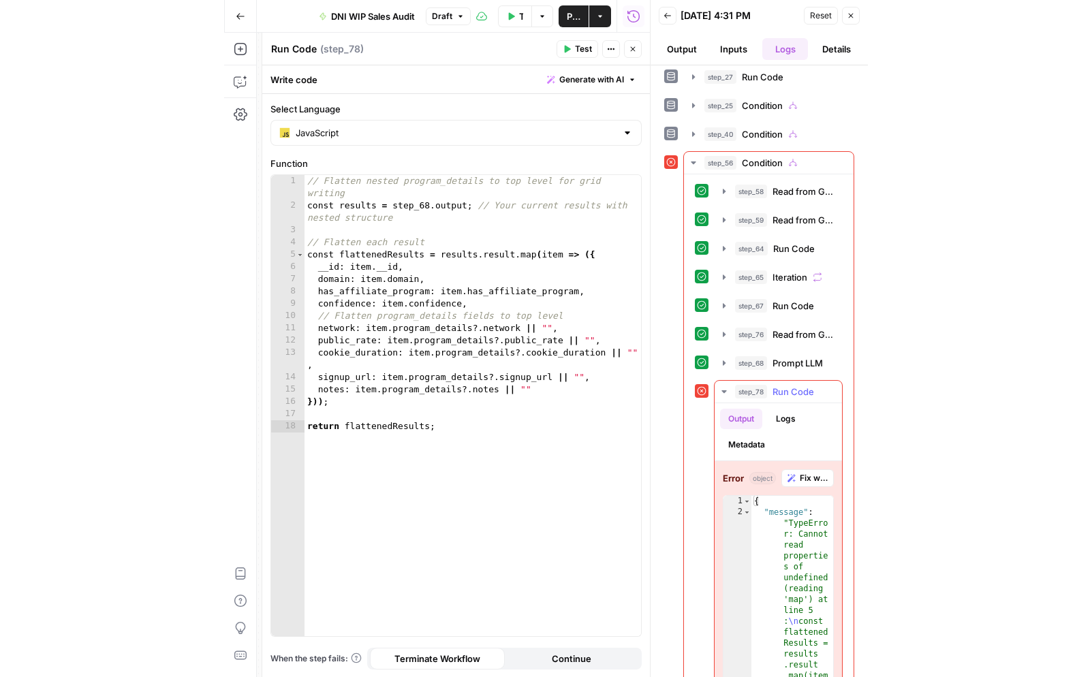
scroll to position [502, 0]
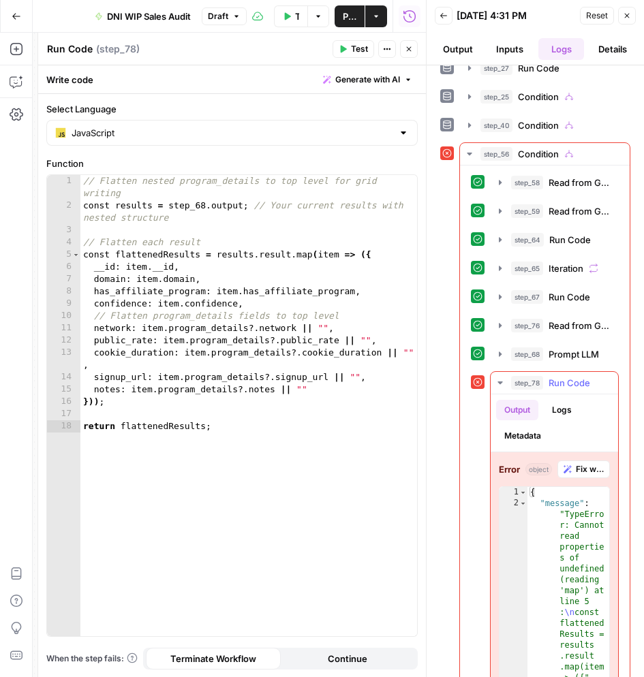
click at [585, 473] on span "Fix with Copilot" at bounding box center [590, 469] width 28 height 12
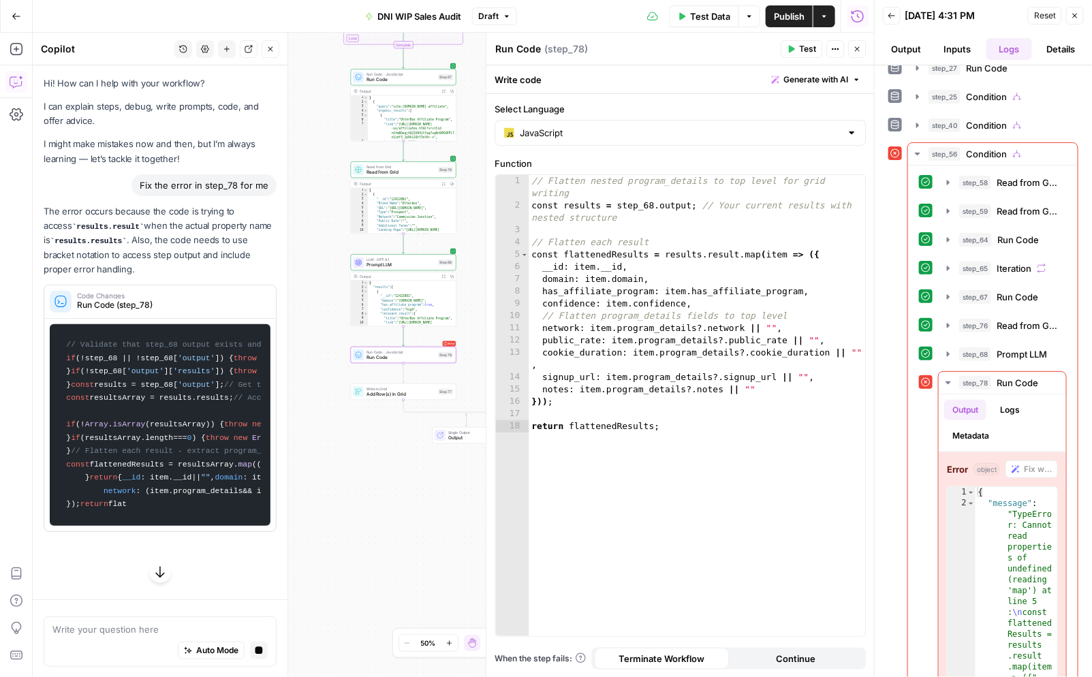
scroll to position [0, 0]
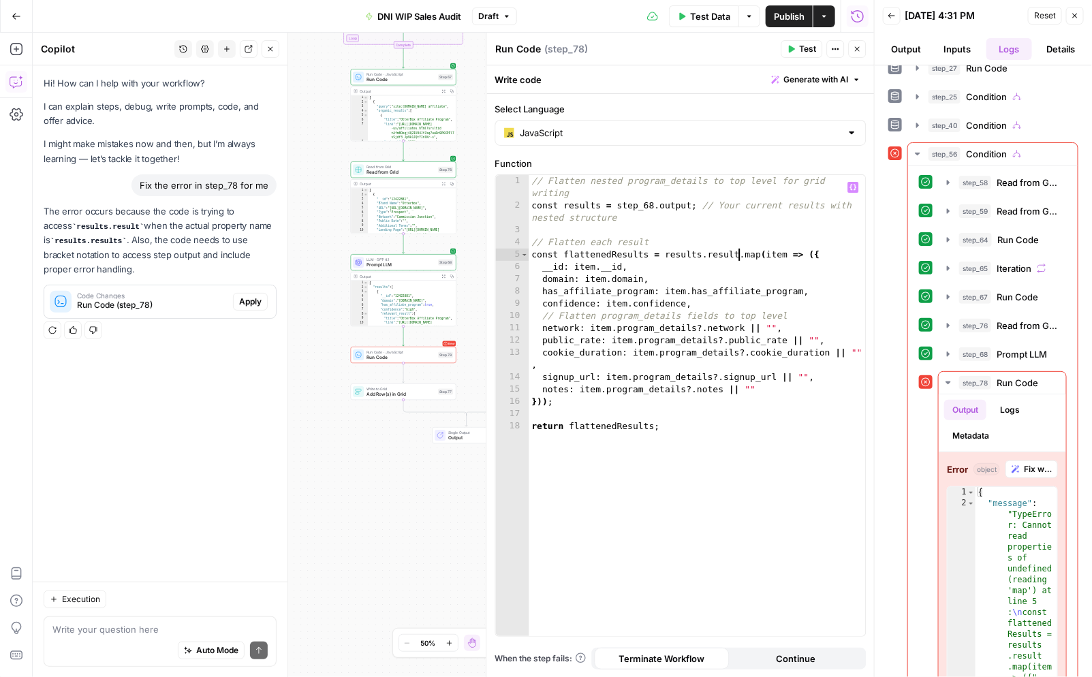
click at [643, 256] on div "// Flatten nested program_details to top level for grid writing const results =…" at bounding box center [698, 424] width 337 height 498
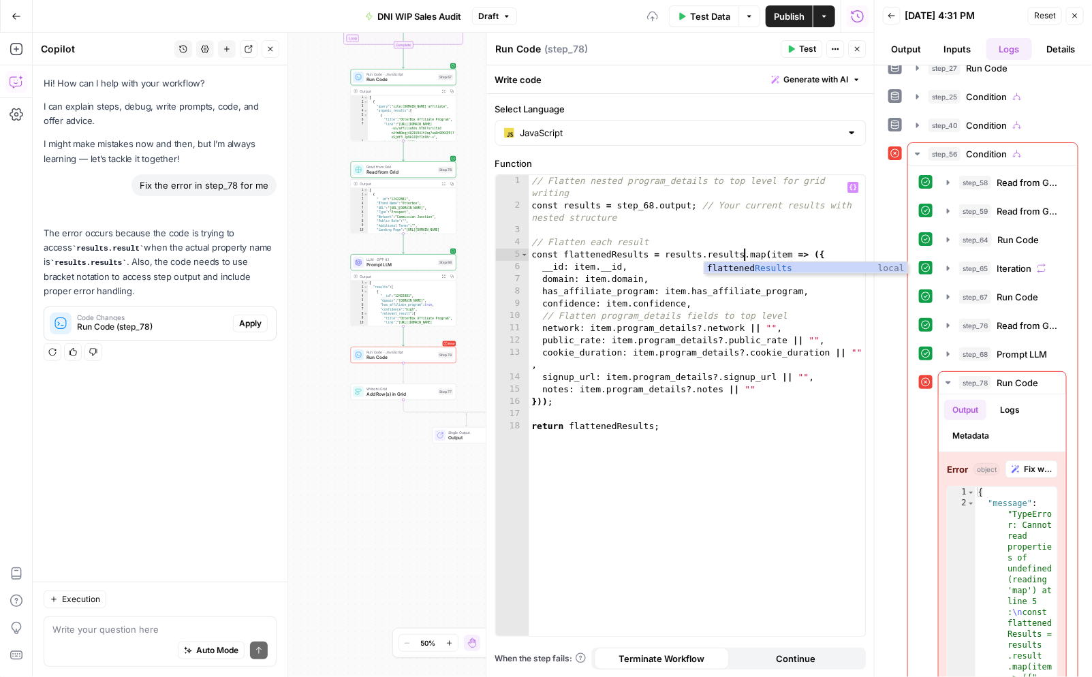
click at [643, 319] on div "// Flatten nested program_details to top level for grid writing const results =…" at bounding box center [698, 424] width 337 height 498
type textarea "**********"
click at [643, 45] on span "Test" at bounding box center [808, 49] width 17 height 12
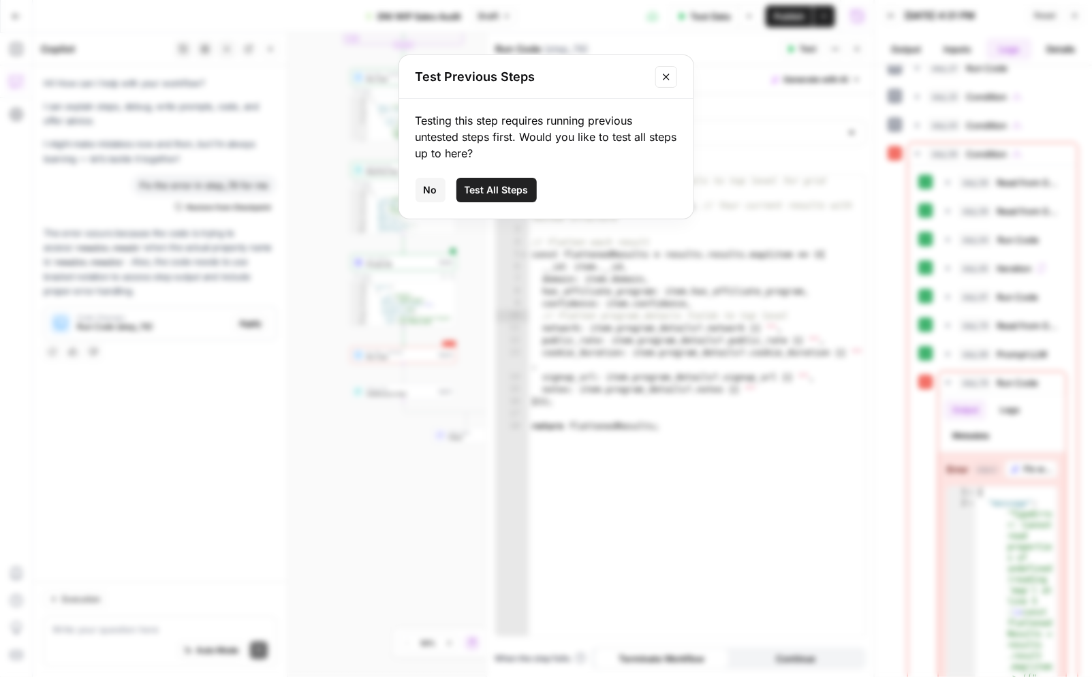
click at [643, 80] on button "Close modal" at bounding box center [667, 77] width 22 height 22
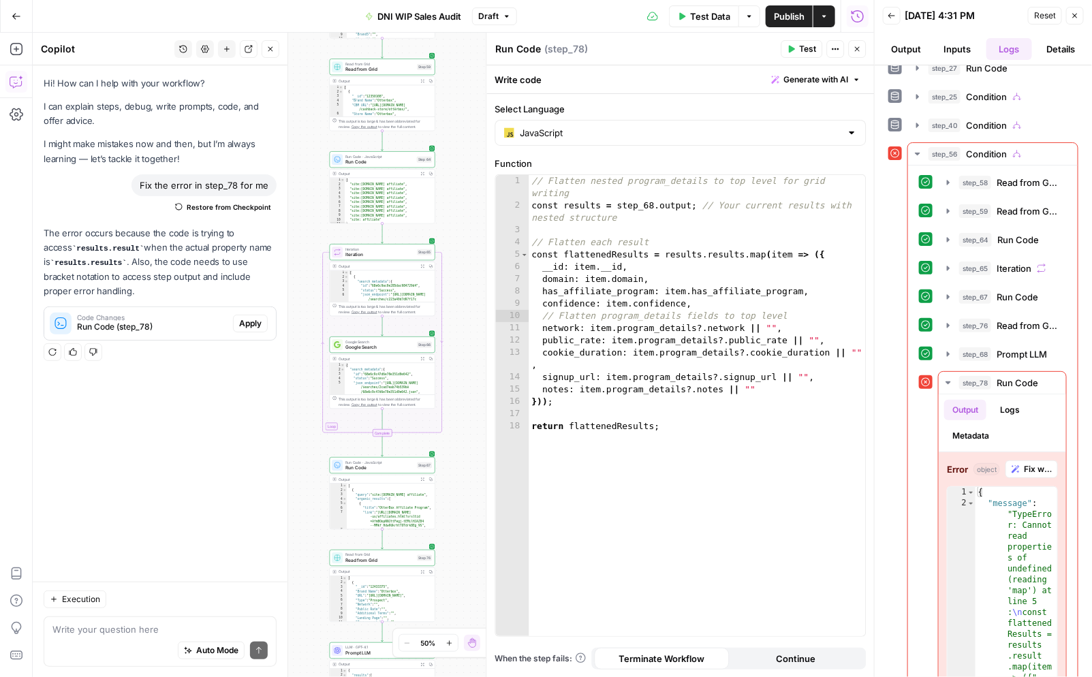
drag, startPoint x: 478, startPoint y: 63, endPoint x: 457, endPoint y: 452, distance: 389.0
click at [457, 452] on div "true true false true false true true true false false false false Workflow Inpu…" at bounding box center [454, 355] width 842 height 645
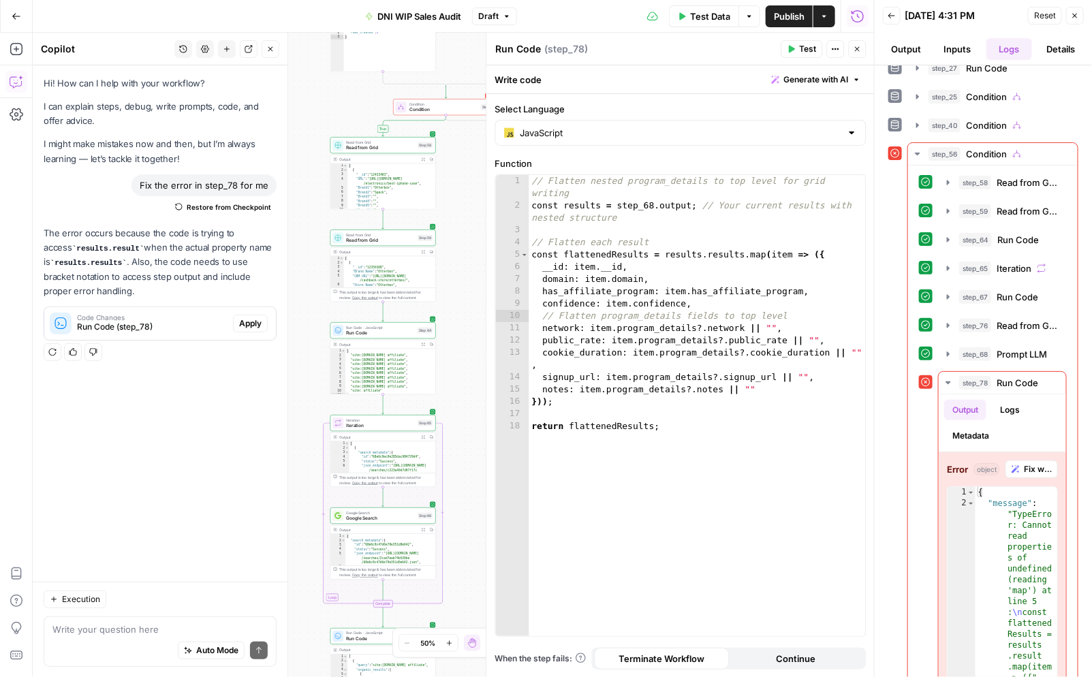
drag, startPoint x: 458, startPoint y: 125, endPoint x: 459, endPoint y: 294, distance: 169.7
click at [459, 294] on div "true true false true false true true true false false false false Workflow Inpu…" at bounding box center [454, 355] width 842 height 645
click at [429, 112] on span "Condition" at bounding box center [444, 113] width 69 height 7
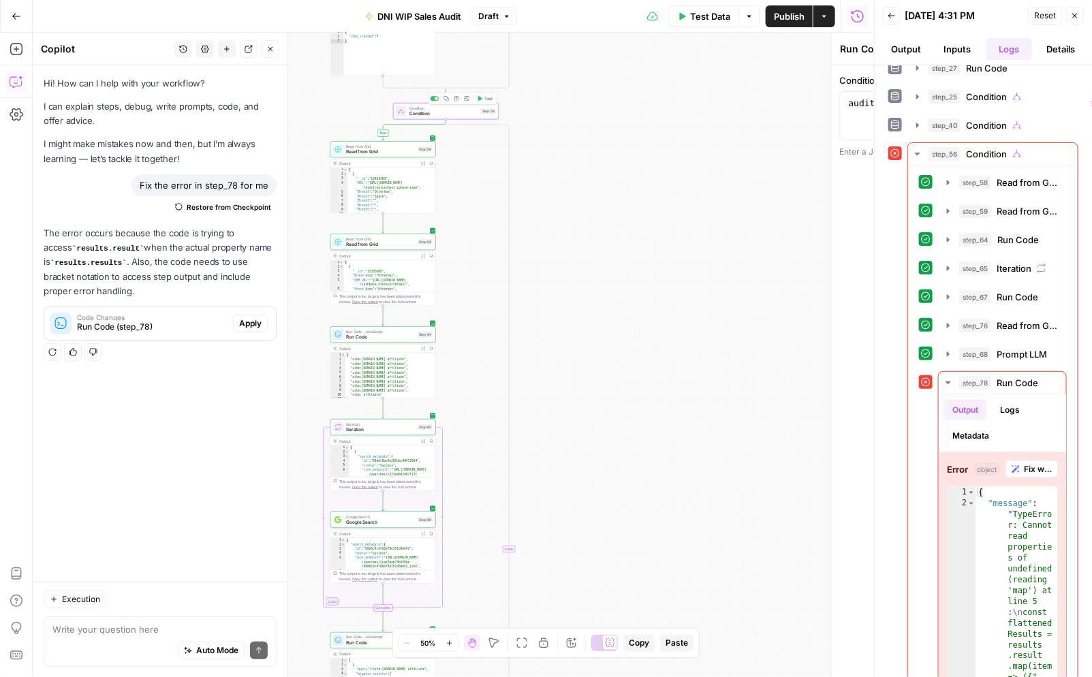
type textarea "Condition"
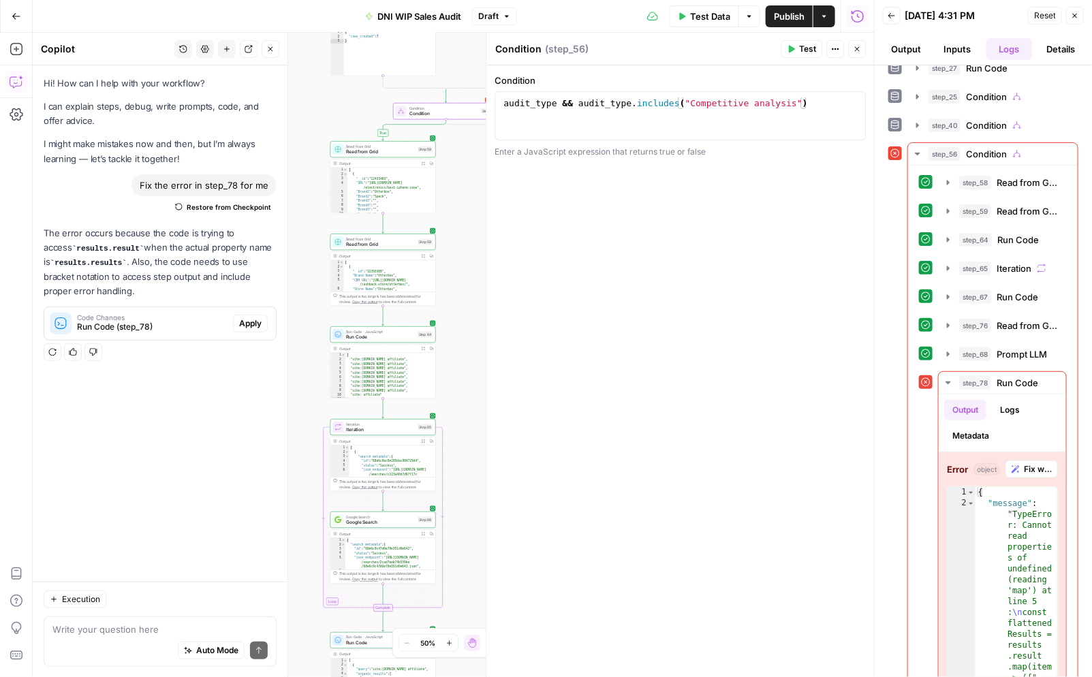
click at [643, 49] on span "Test" at bounding box center [808, 49] width 17 height 12
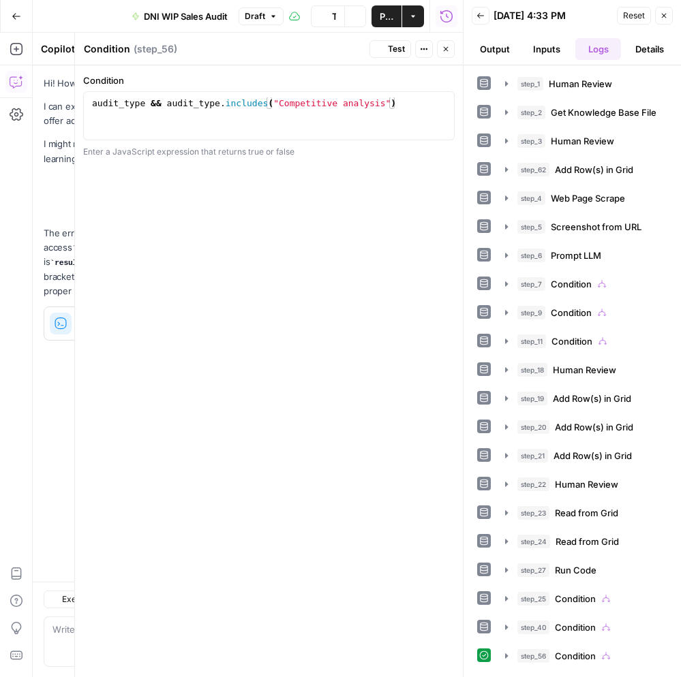
scroll to position [0, 0]
click at [553, 656] on div "step_56 Condition 20 seconds" at bounding box center [587, 656] width 141 height 14
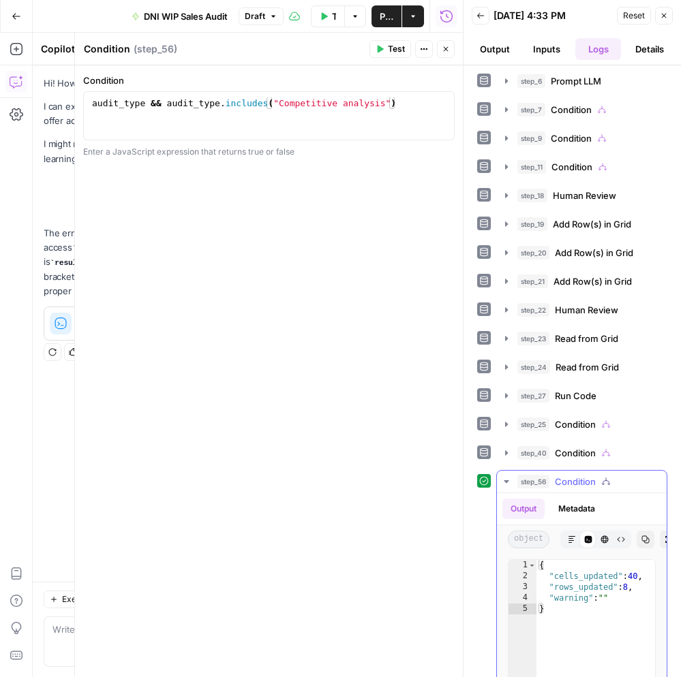
scroll to position [346, 0]
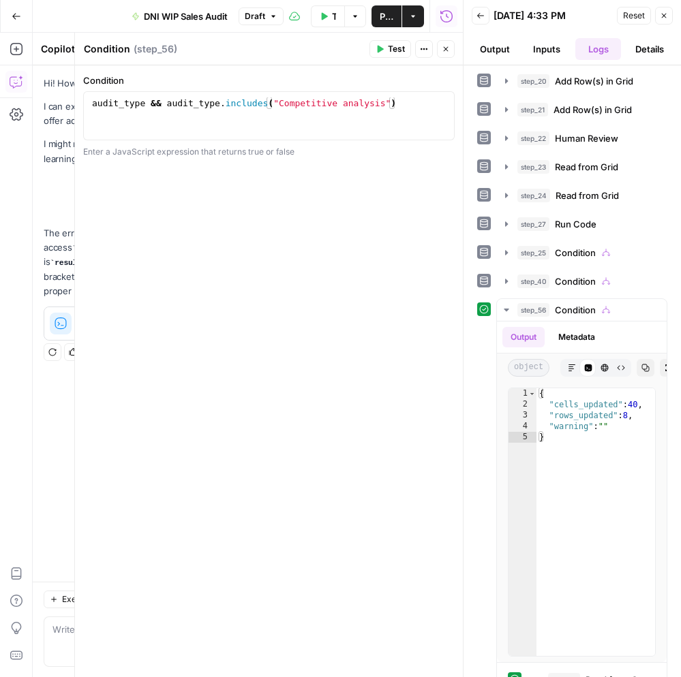
click at [445, 51] on icon "button" at bounding box center [446, 49] width 8 height 8
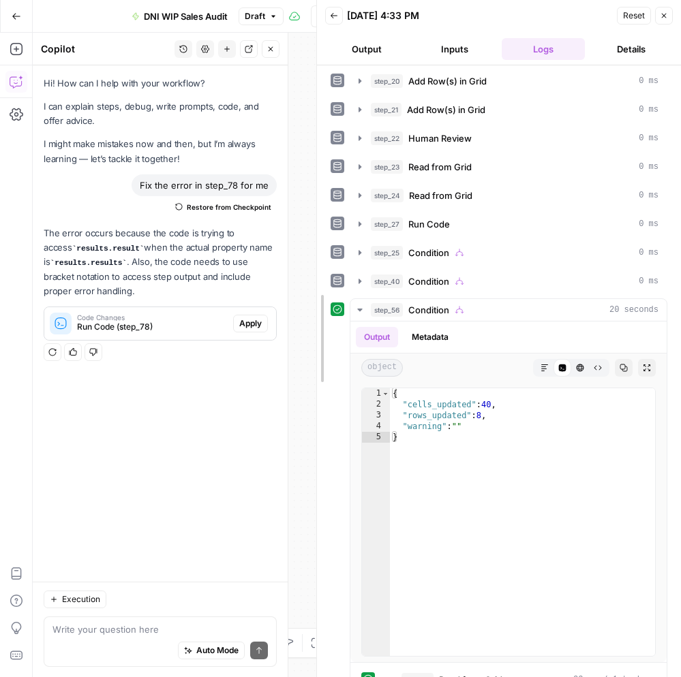
drag, startPoint x: 467, startPoint y: 249, endPoint x: 320, endPoint y: 245, distance: 146.6
click at [267, 50] on icon "button" at bounding box center [270, 49] width 8 height 8
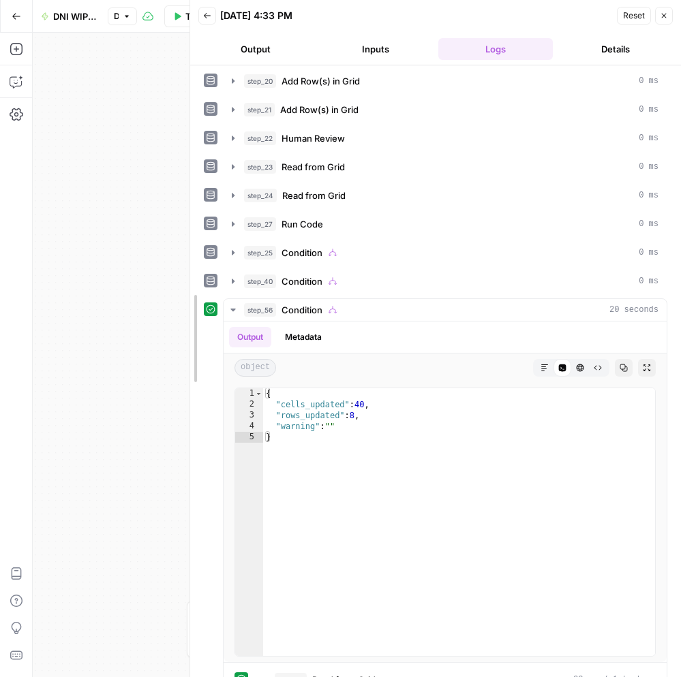
drag, startPoint x: 313, startPoint y: 126, endPoint x: 187, endPoint y: 123, distance: 126.8
click at [187, 123] on div at bounding box center [190, 338] width 14 height 677
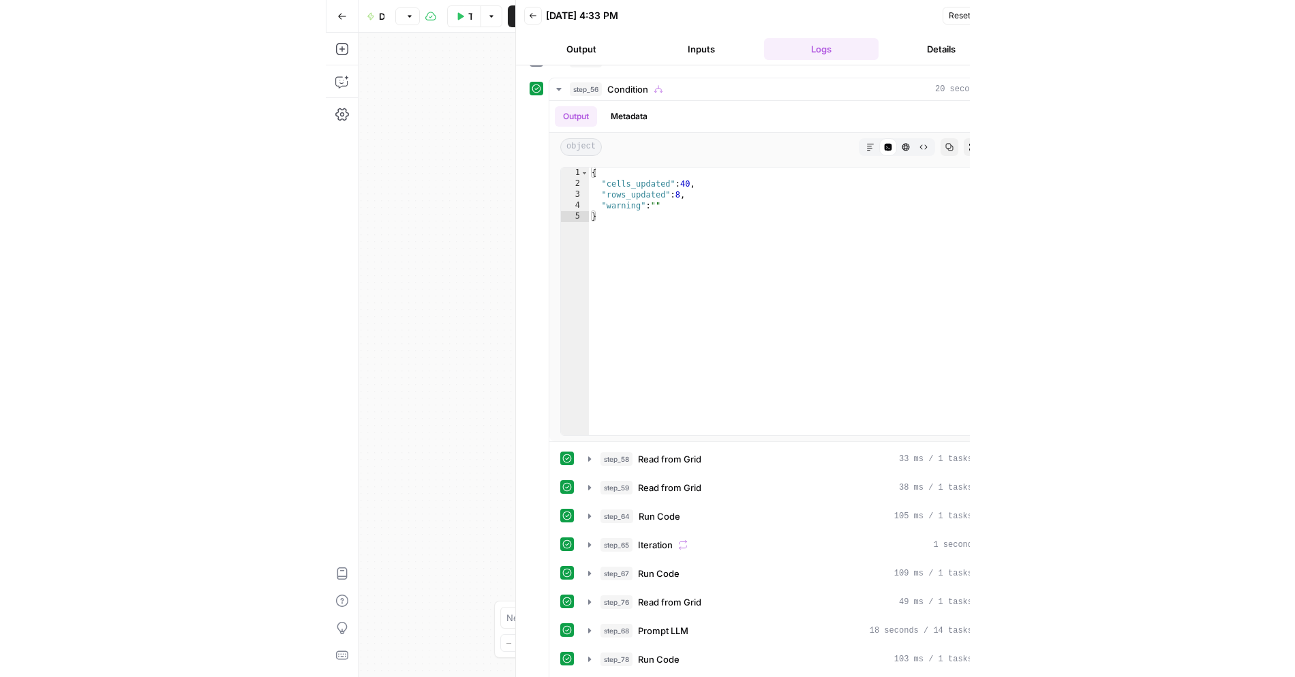
scroll to position [567, 0]
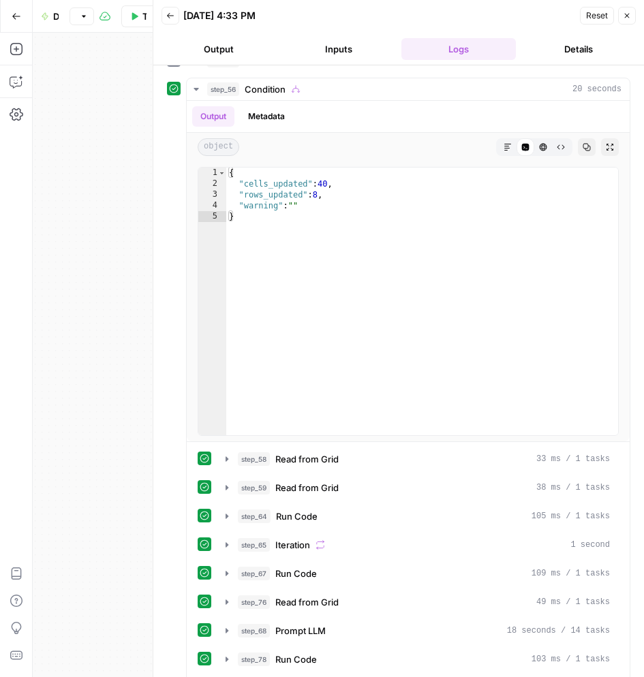
click at [609, 16] on button "Reset" at bounding box center [597, 16] width 34 height 18
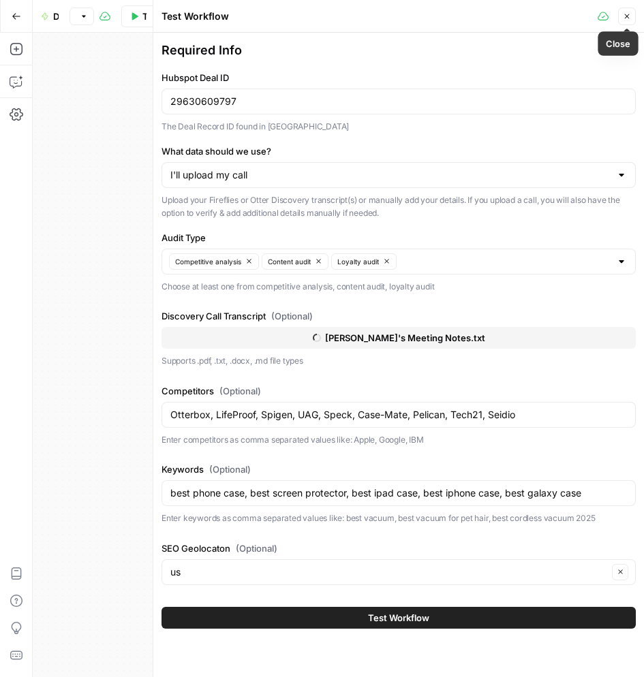
click at [626, 18] on icon "button" at bounding box center [627, 16] width 8 height 8
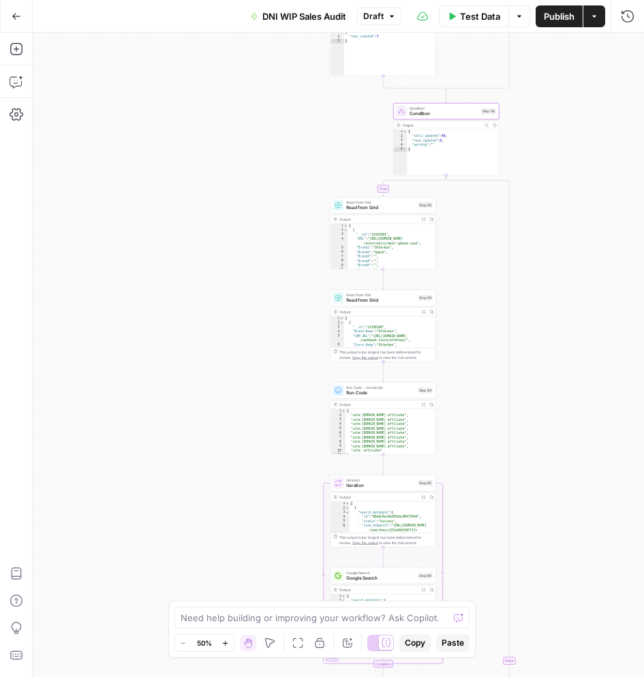
click at [382, 10] on span "Draft" at bounding box center [373, 16] width 20 height 12
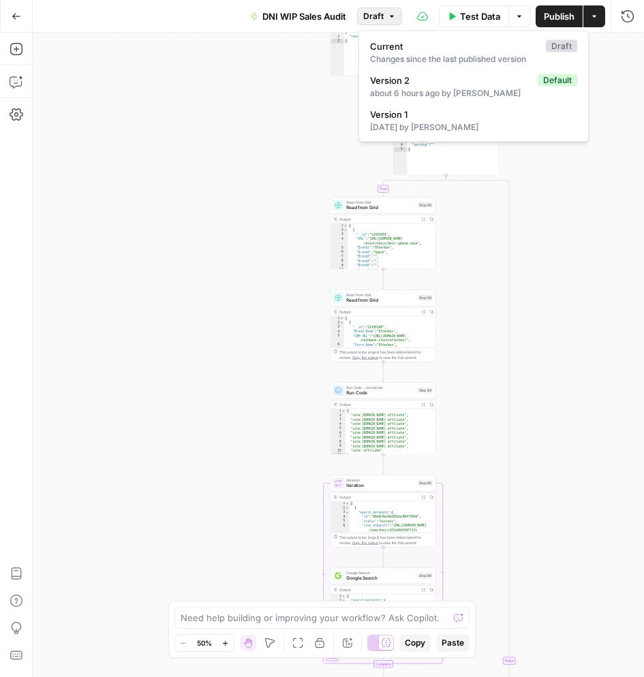
click at [551, 22] on span "Publish" at bounding box center [559, 17] width 31 height 14
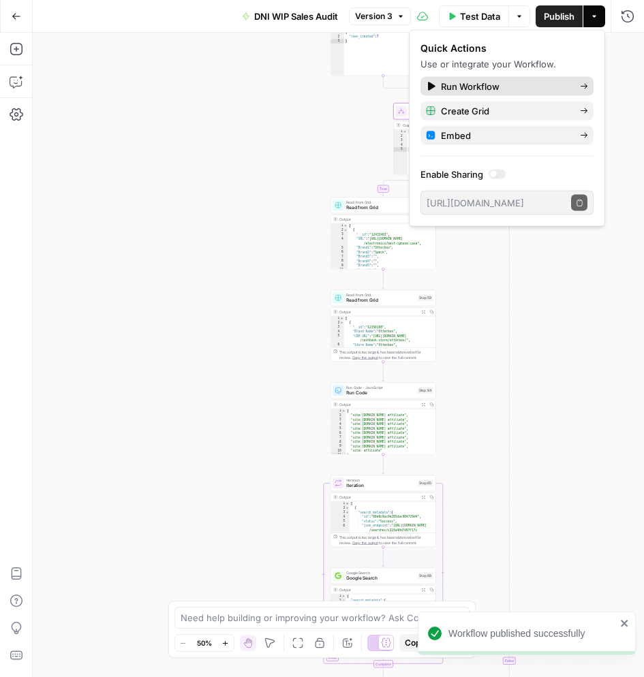
click at [463, 84] on span "Run Workflow" at bounding box center [505, 87] width 128 height 14
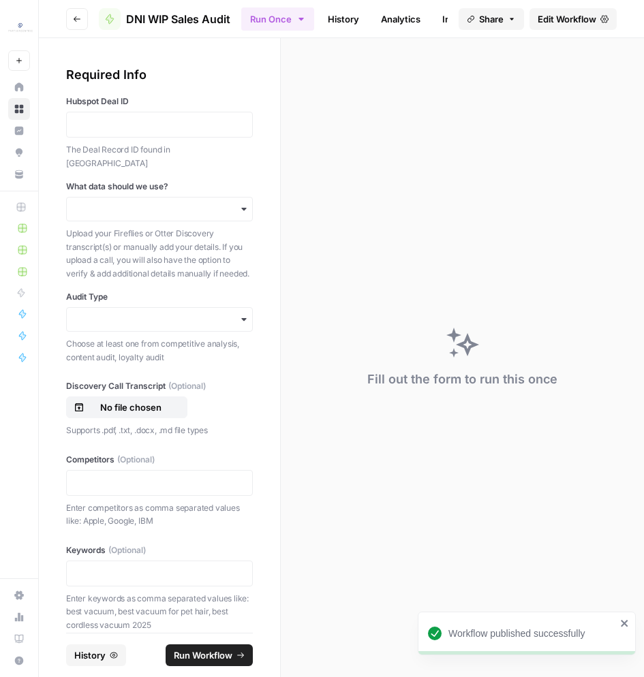
click at [185, 11] on span "DNI WIP Sales Audit" at bounding box center [178, 19] width 104 height 16
click at [184, 20] on span "DNI WIP Sales Audit" at bounding box center [178, 19] width 104 height 16
click at [547, 17] on span "Edit Workflow" at bounding box center [567, 19] width 59 height 14
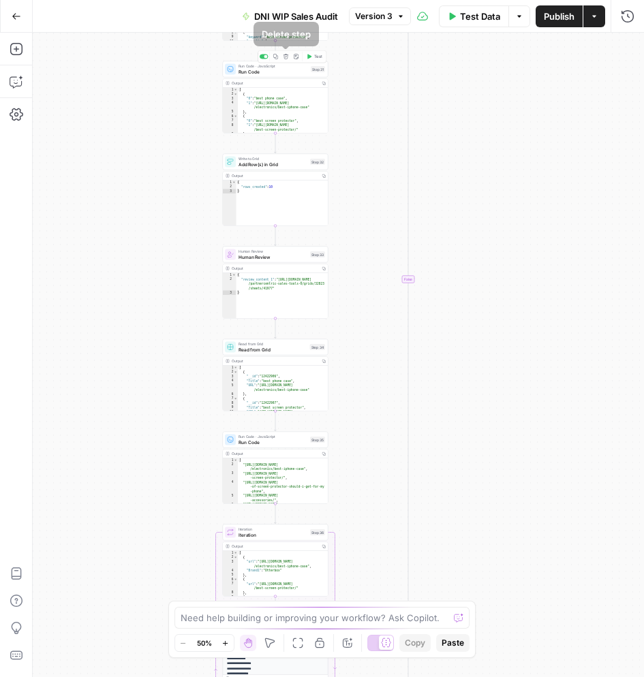
click at [277, 19] on span "DNI WIP Sales Audit" at bounding box center [296, 17] width 84 height 14
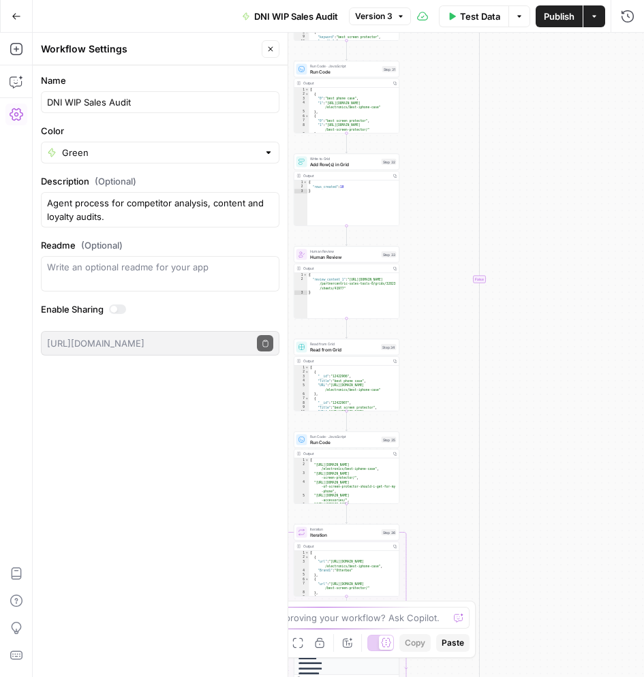
click at [296, 16] on span "DNI WIP Sales Audit" at bounding box center [296, 17] width 84 height 14
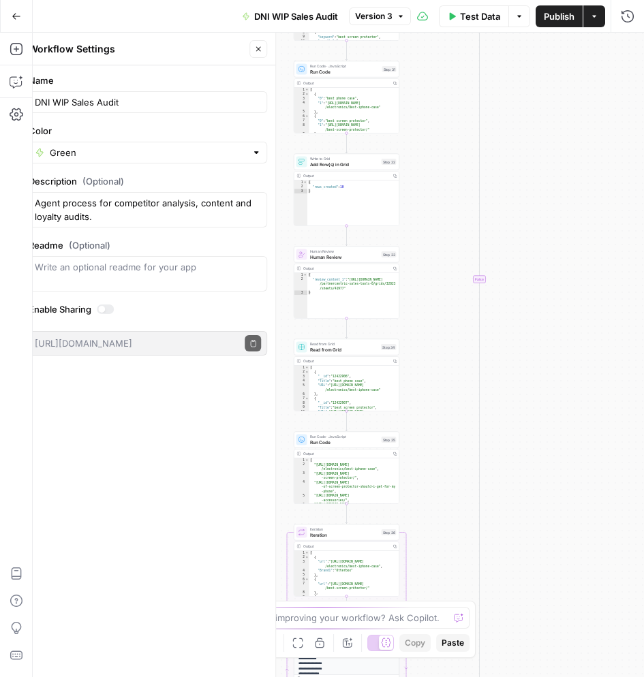
click at [296, 16] on span "DNI WIP Sales Audit" at bounding box center [296, 17] width 84 height 14
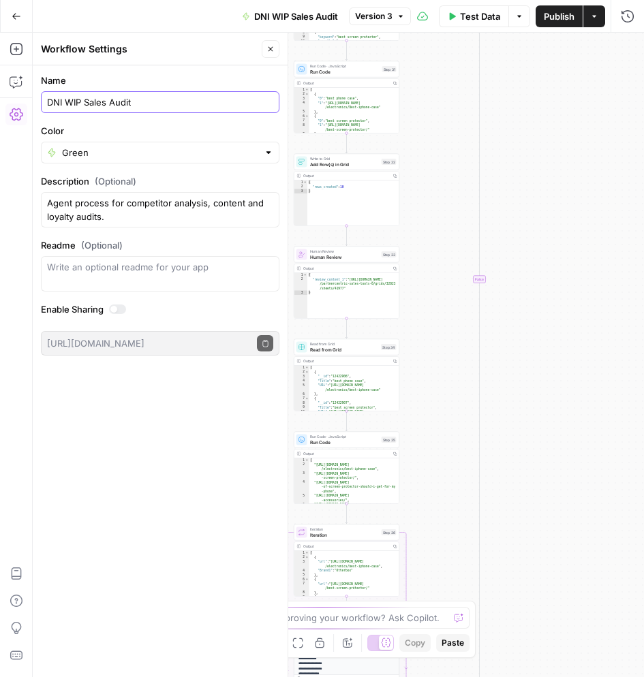
drag, startPoint x: 84, startPoint y: 103, endPoint x: 45, endPoint y: 100, distance: 38.9
click at [45, 100] on div "DNI WIP Sales Audit" at bounding box center [160, 102] width 239 height 22
type input "Sales Audit"
click at [258, 455] on div "Name Sales Audit Color Green Description (Optional) Agent process for competito…" at bounding box center [160, 371] width 255 height 613
click at [551, 28] on div "Test Data Options Publish Actions Run History" at bounding box center [519, 16] width 252 height 32
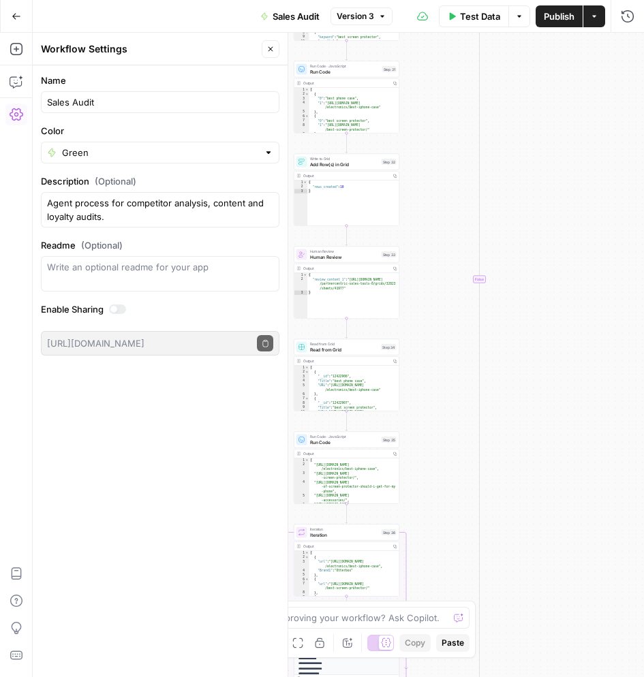
click at [552, 22] on span "Publish" at bounding box center [559, 17] width 31 height 14
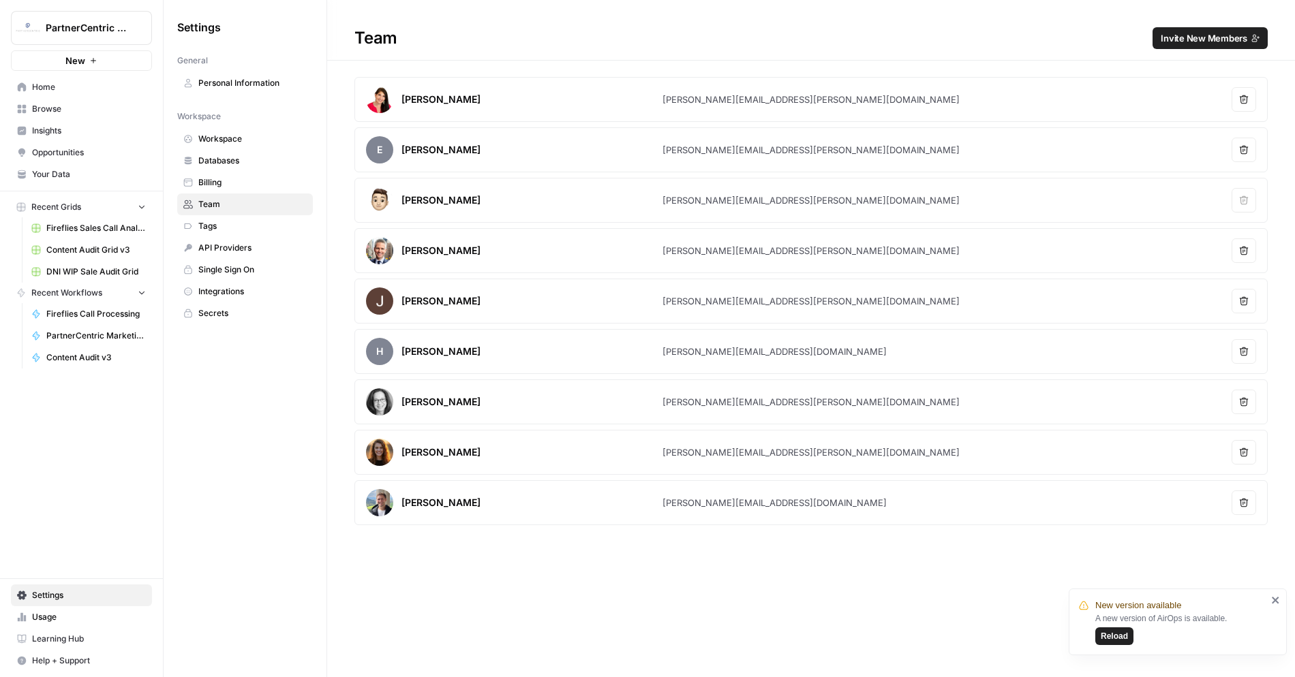
click at [90, 273] on span "DNI WIP Sale Audit Grid" at bounding box center [96, 272] width 100 height 12
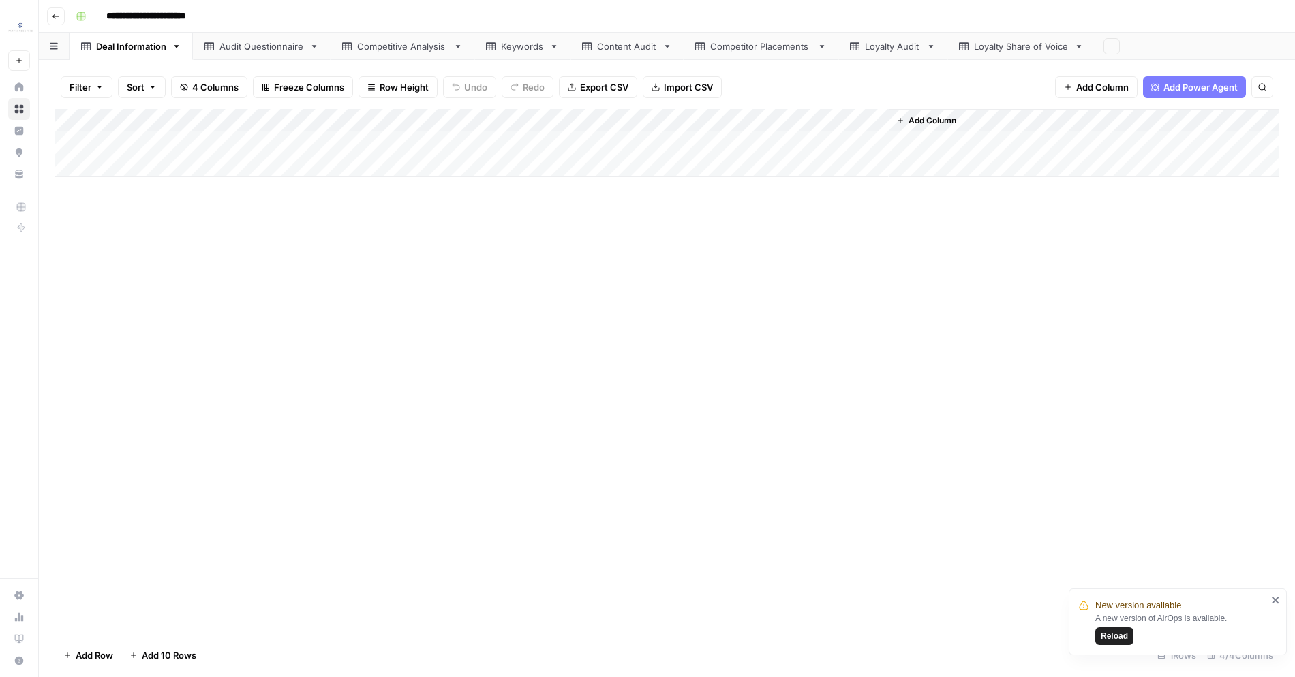
click at [177, 23] on input "**********" at bounding box center [160, 16] width 121 height 22
drag, startPoint x: 145, startPoint y: 16, endPoint x: 112, endPoint y: 16, distance: 33.4
click at [112, 16] on input "**********" at bounding box center [160, 16] width 121 height 22
click at [124, 14] on input "**********" at bounding box center [140, 16] width 81 height 22
type input "**********"
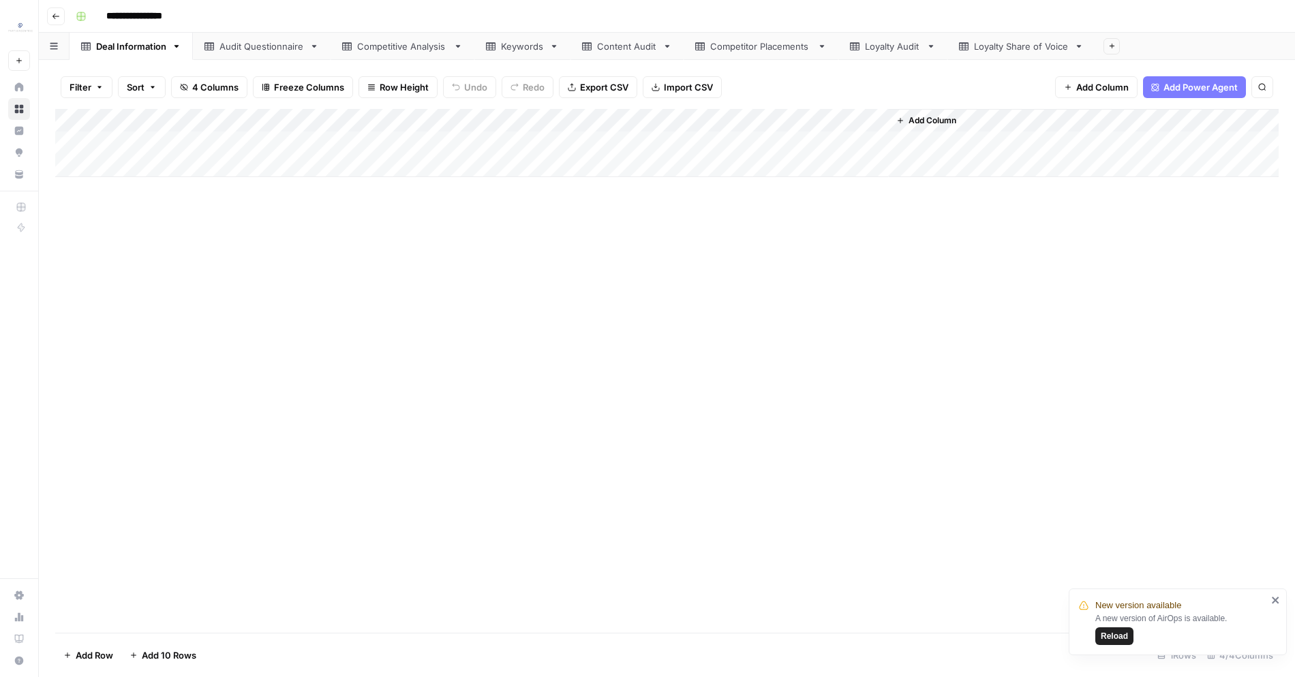
click at [239, 277] on div "Add Column" at bounding box center [666, 371] width 1223 height 524
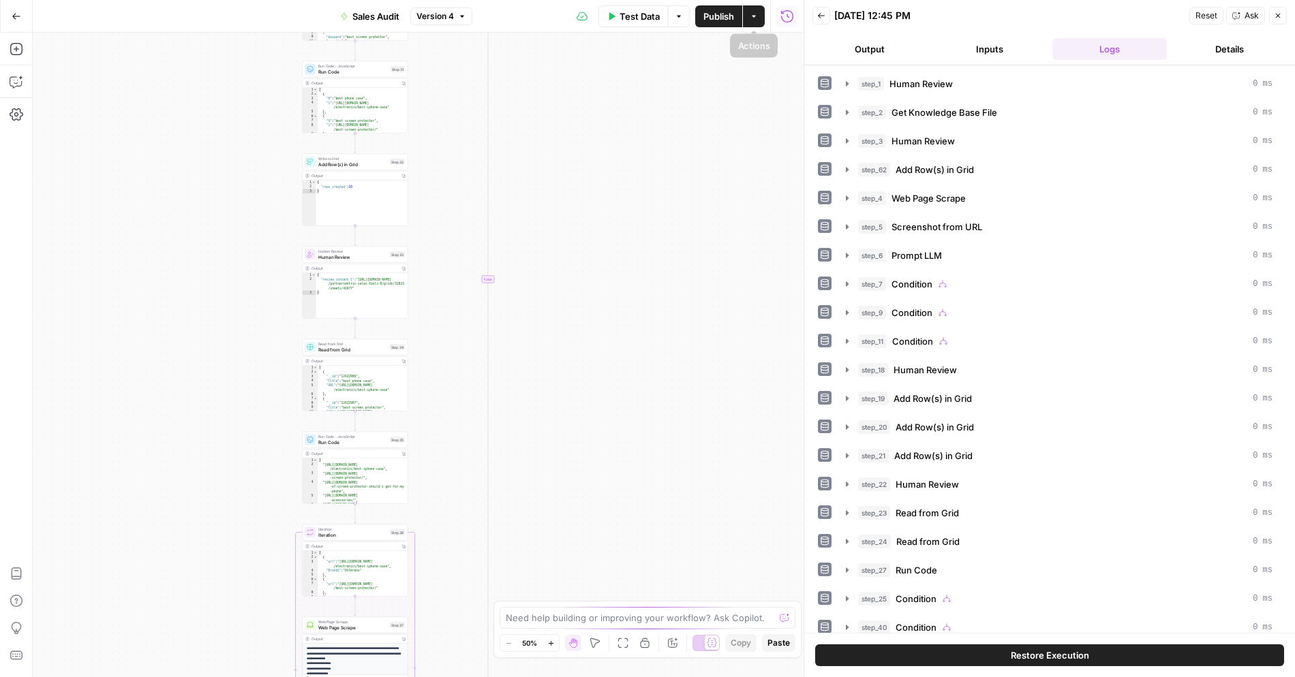
click at [758, 15] on button "Actions" at bounding box center [754, 16] width 22 height 22
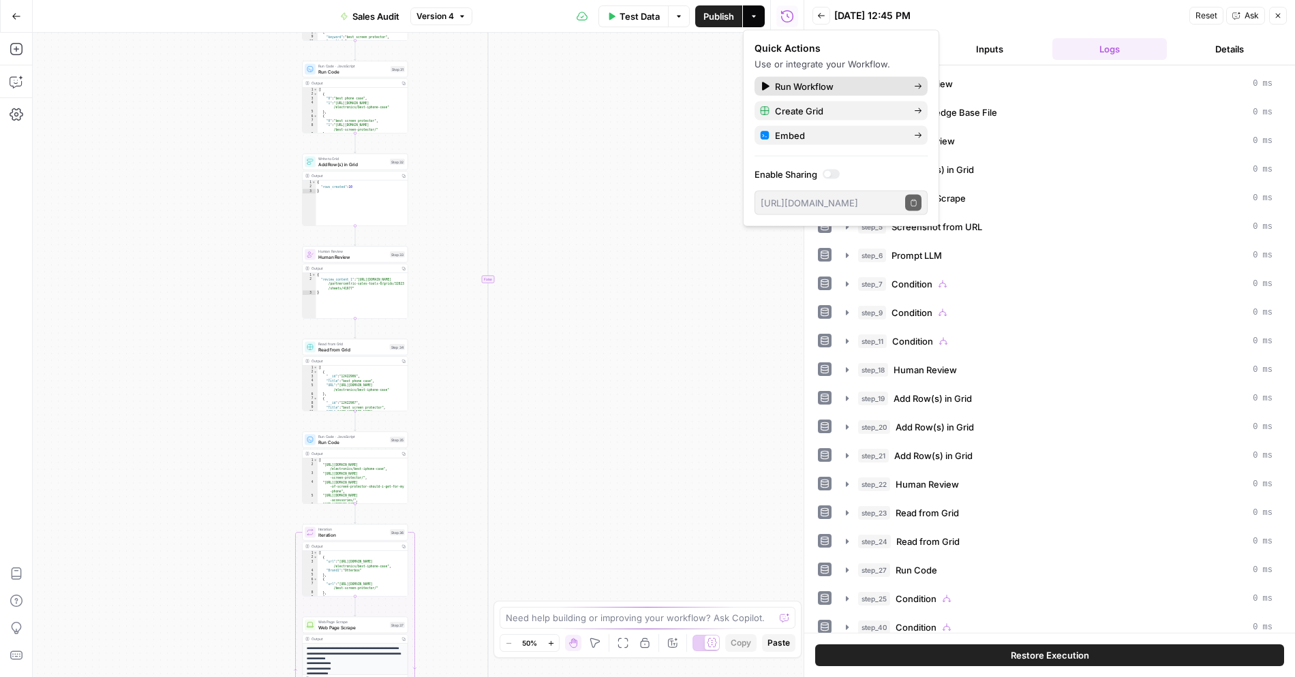
click at [804, 88] on span "Run Workflow" at bounding box center [839, 87] width 128 height 14
